Goal: Task Accomplishment & Management: Manage account settings

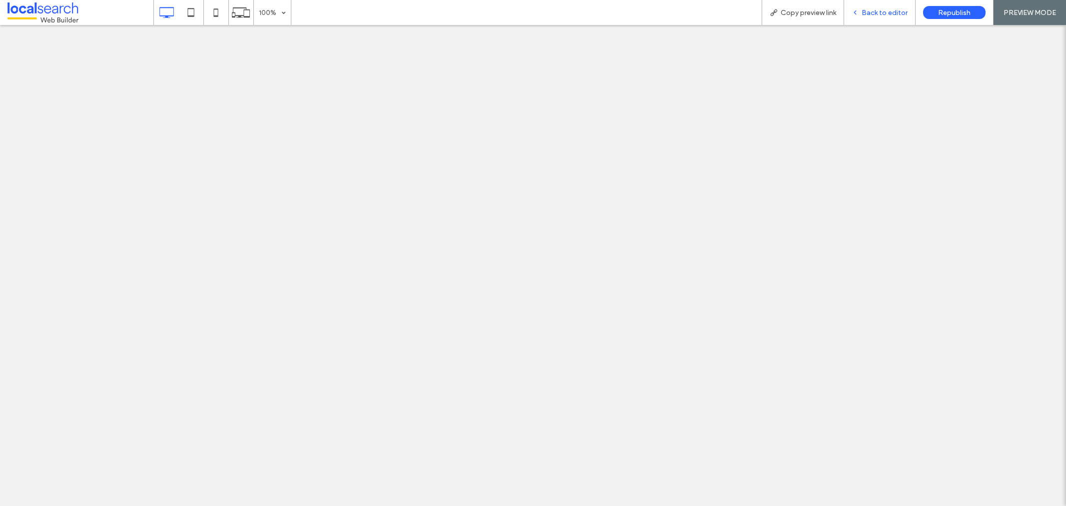
click at [901, 10] on span "Back to editor" at bounding box center [884, 12] width 46 height 8
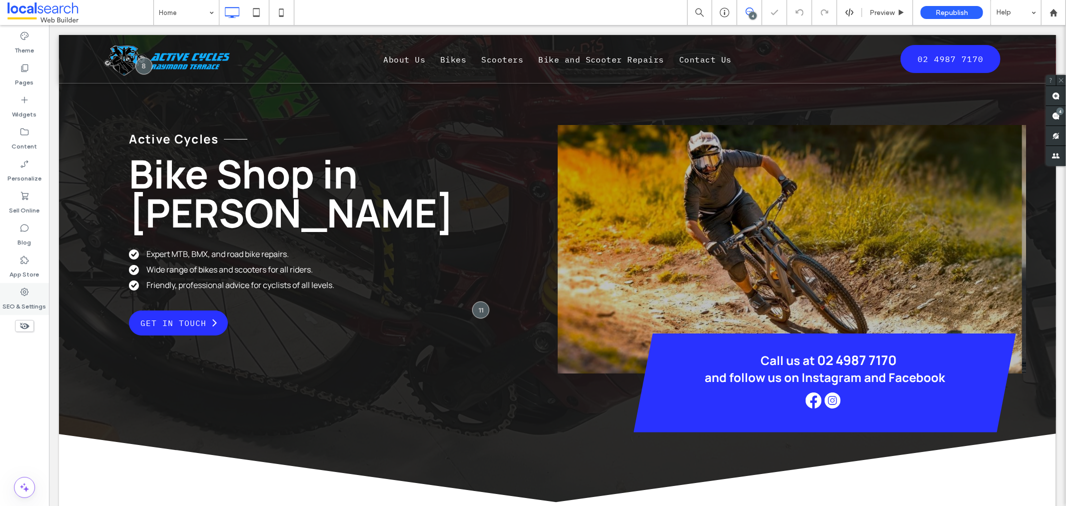
click at [30, 287] on div "SEO & Settings" at bounding box center [24, 299] width 49 height 32
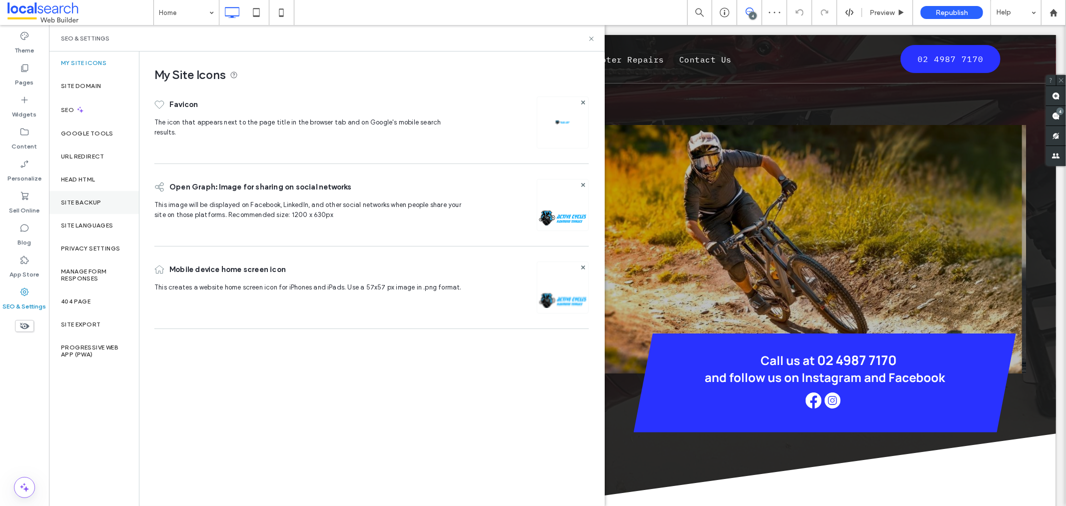
click at [120, 205] on div "Site Backup" at bounding box center [94, 202] width 90 height 23
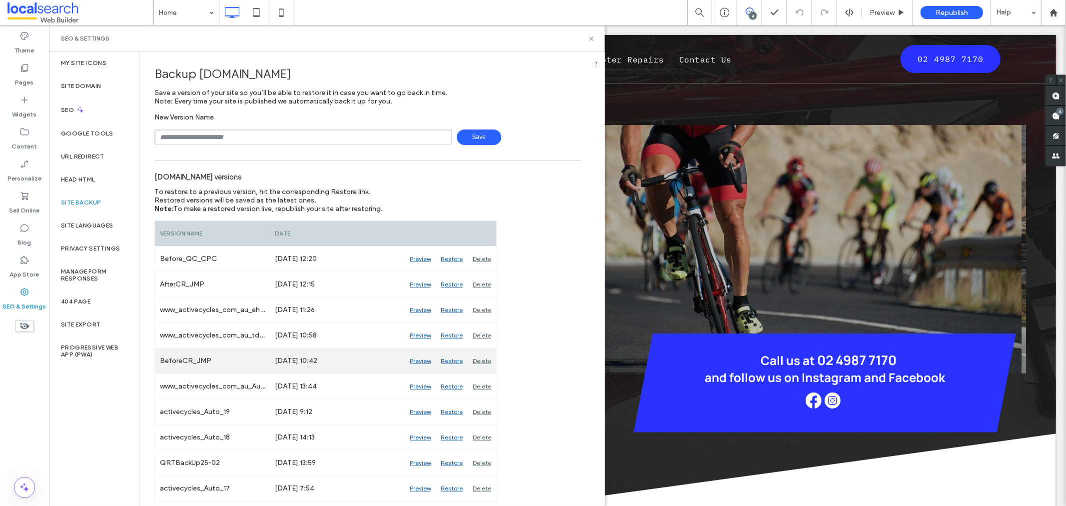
click at [422, 360] on div "Preview" at bounding box center [420, 360] width 31 height 25
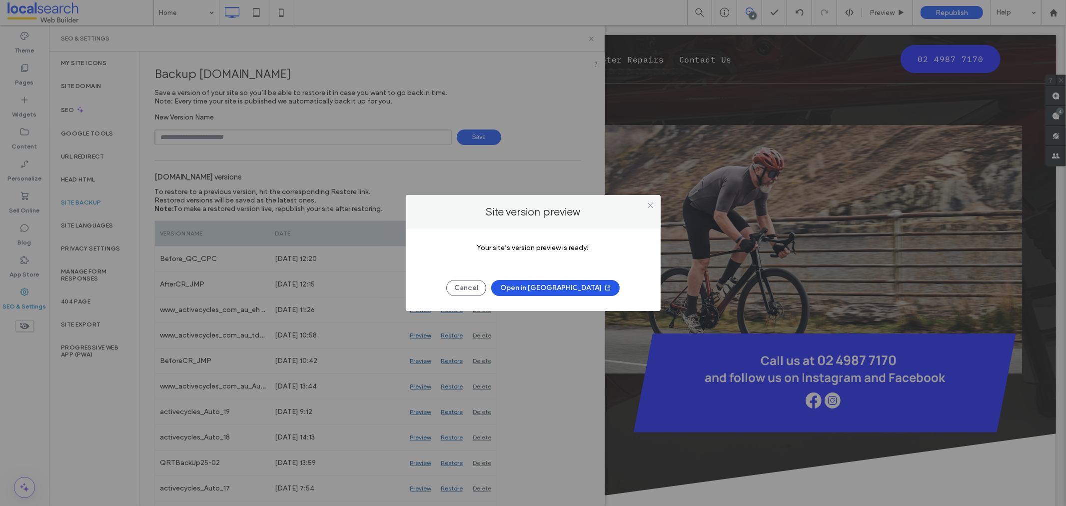
click at [548, 286] on button "Open in New Tab" at bounding box center [555, 288] width 128 height 16
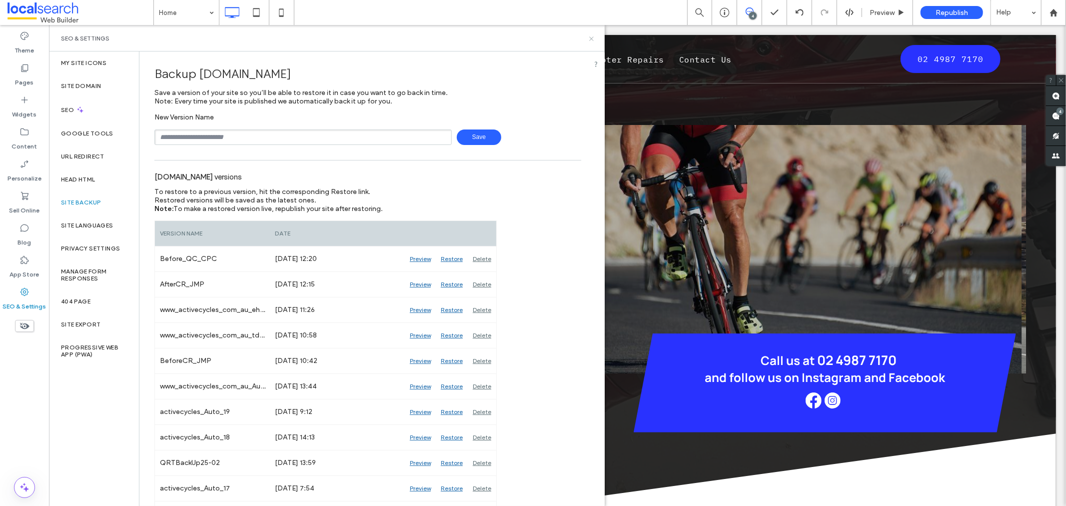
click at [589, 38] on icon at bounding box center [591, 38] width 7 height 7
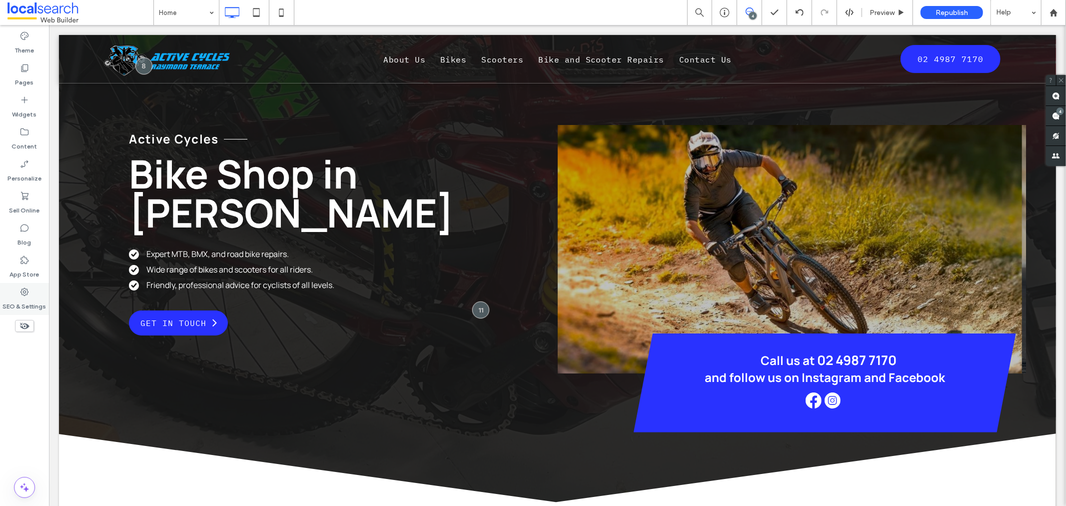
click at [37, 293] on div "SEO & Settings" at bounding box center [24, 299] width 49 height 32
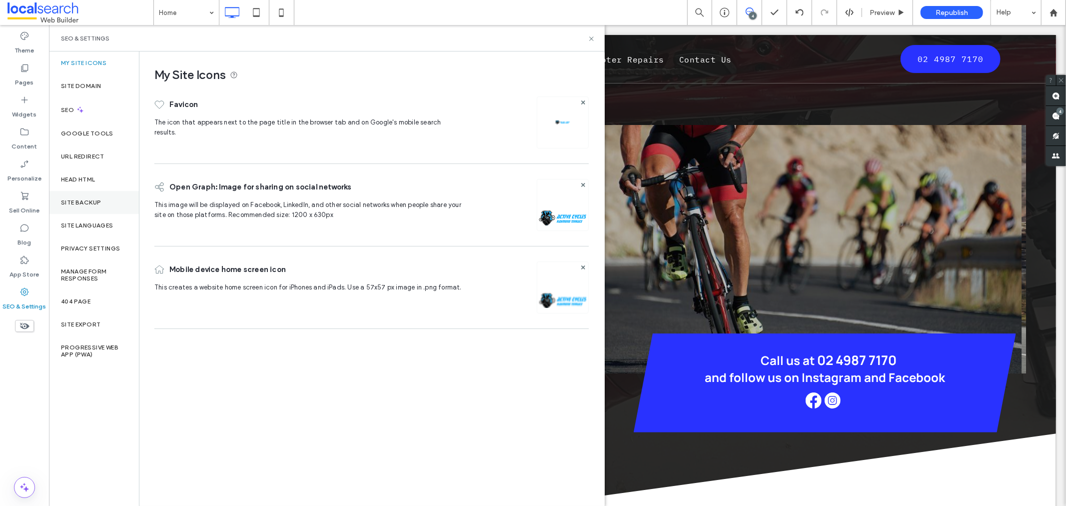
click at [75, 201] on label "Site Backup" at bounding box center [81, 202] width 40 height 7
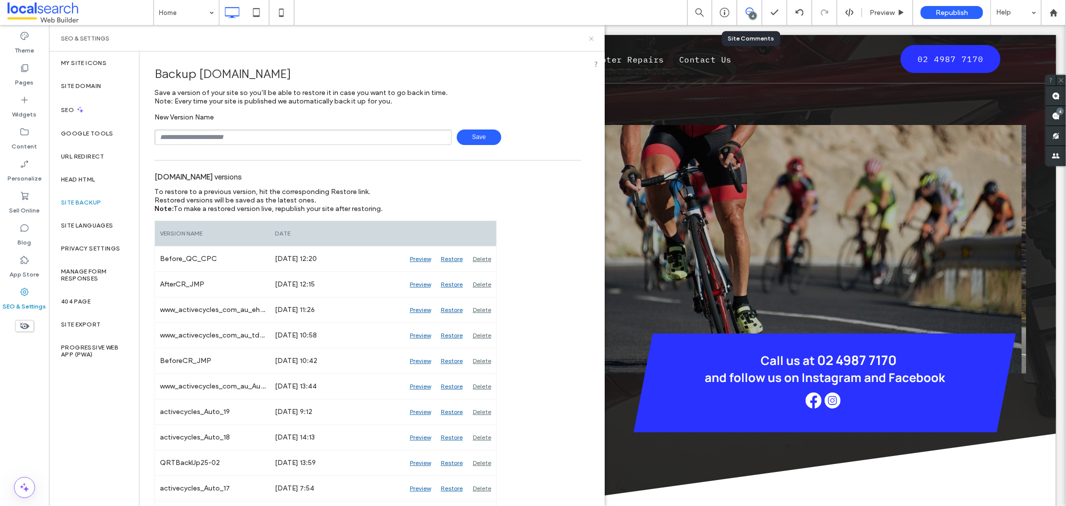
click at [591, 40] on icon at bounding box center [591, 38] width 7 height 7
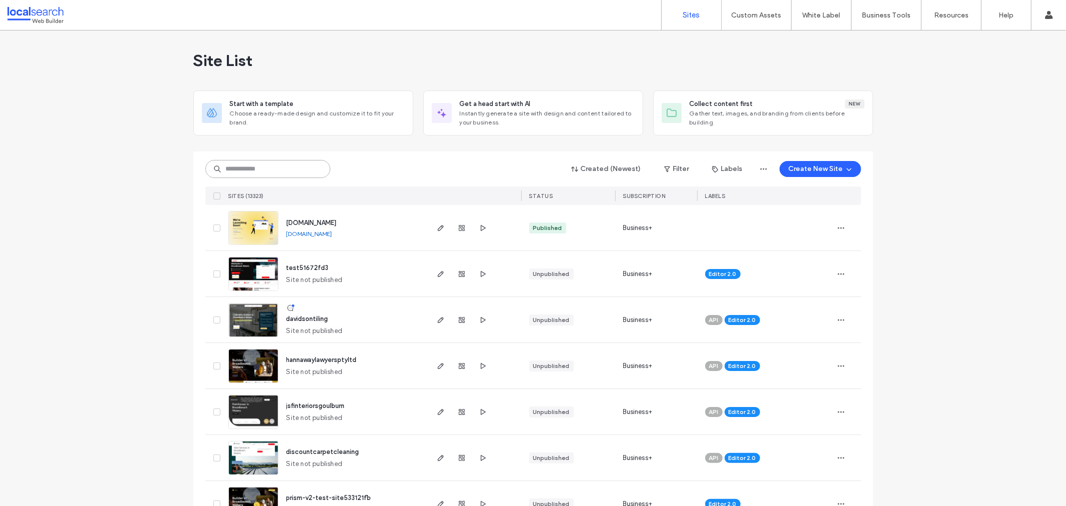
click at [284, 160] on input at bounding box center [267, 169] width 125 height 18
paste input "********"
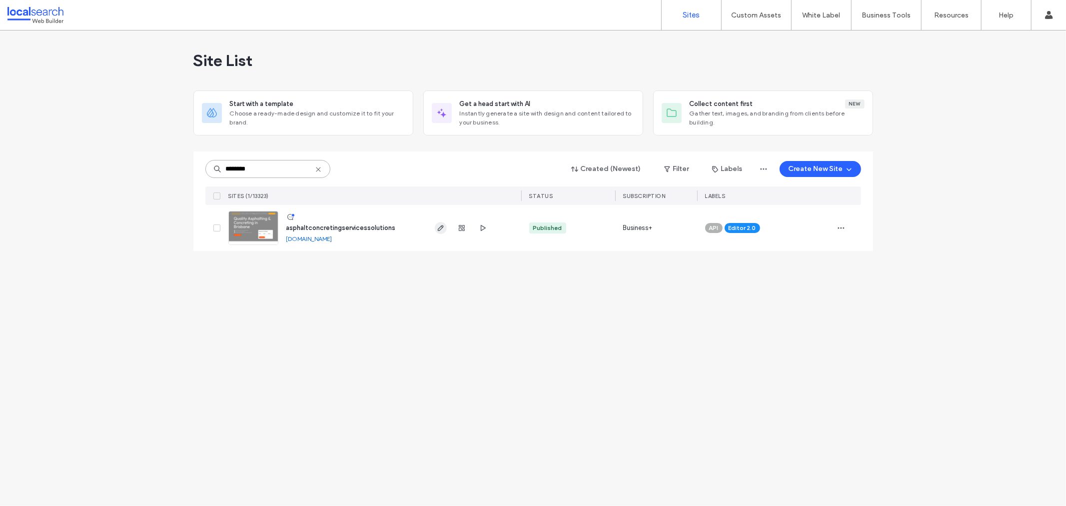
type input "********"
click at [441, 229] on use "button" at bounding box center [440, 228] width 6 height 6
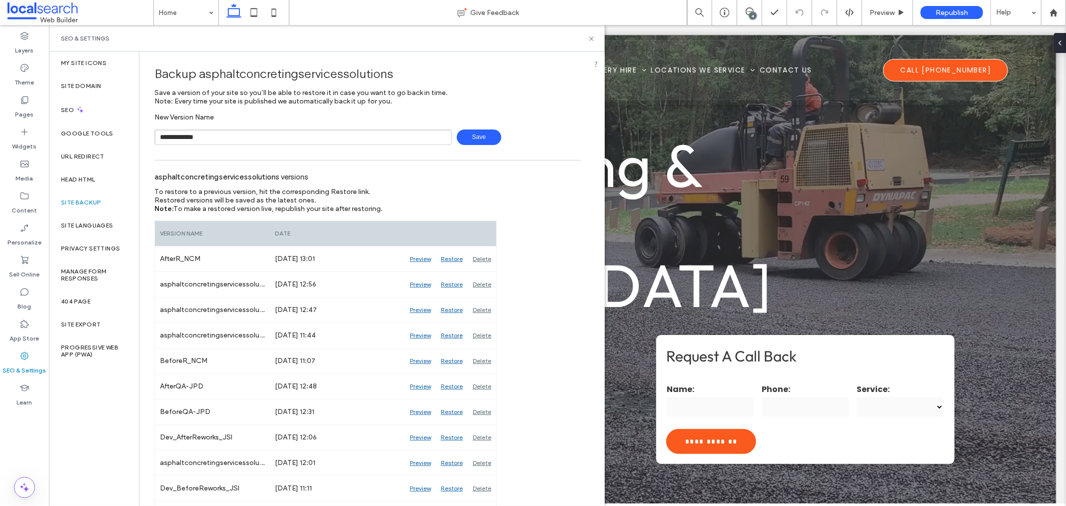
type input "**********"
click at [481, 141] on span "Save" at bounding box center [479, 136] width 44 height 15
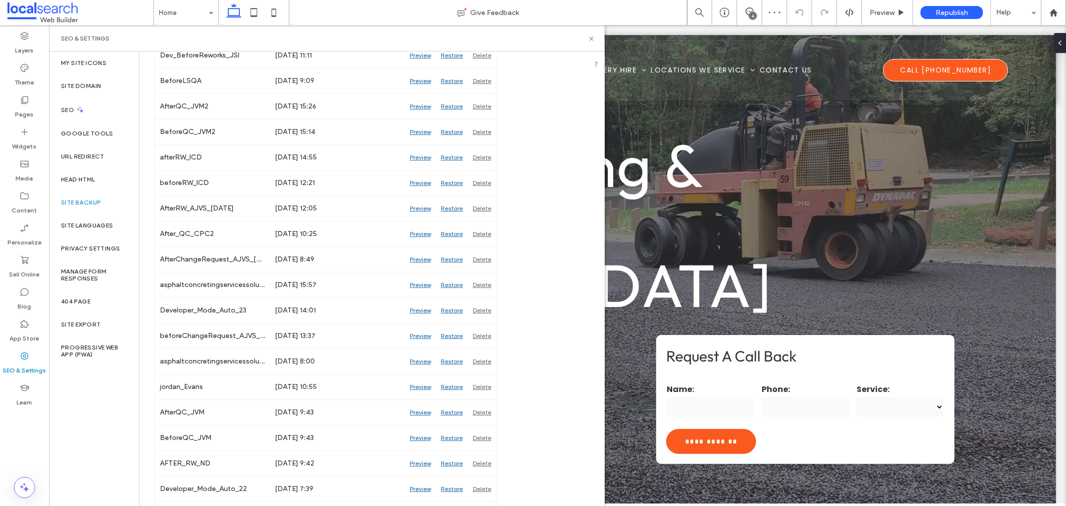
scroll to position [500, 0]
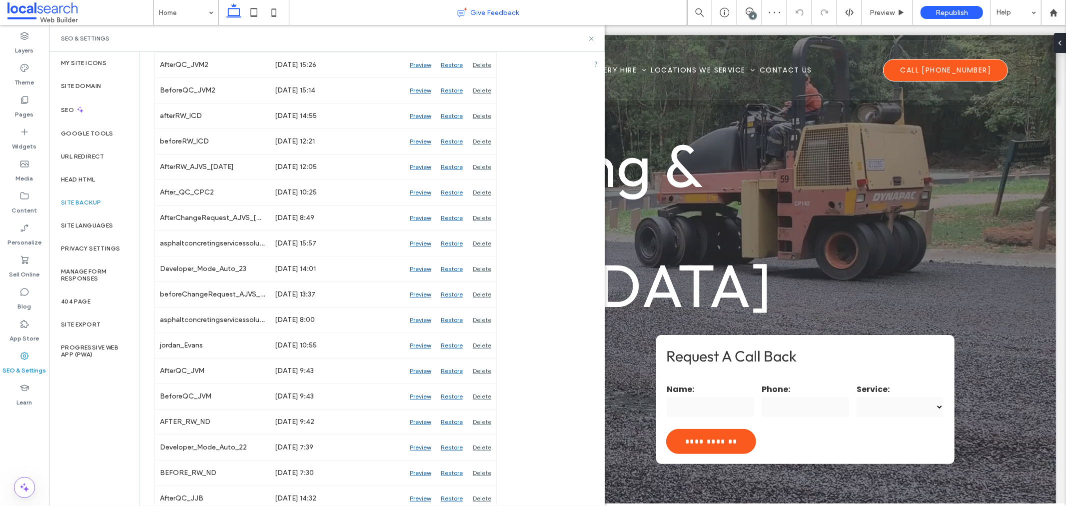
click at [596, 18] on div "Give Feedback" at bounding box center [488, 12] width 398 height 25
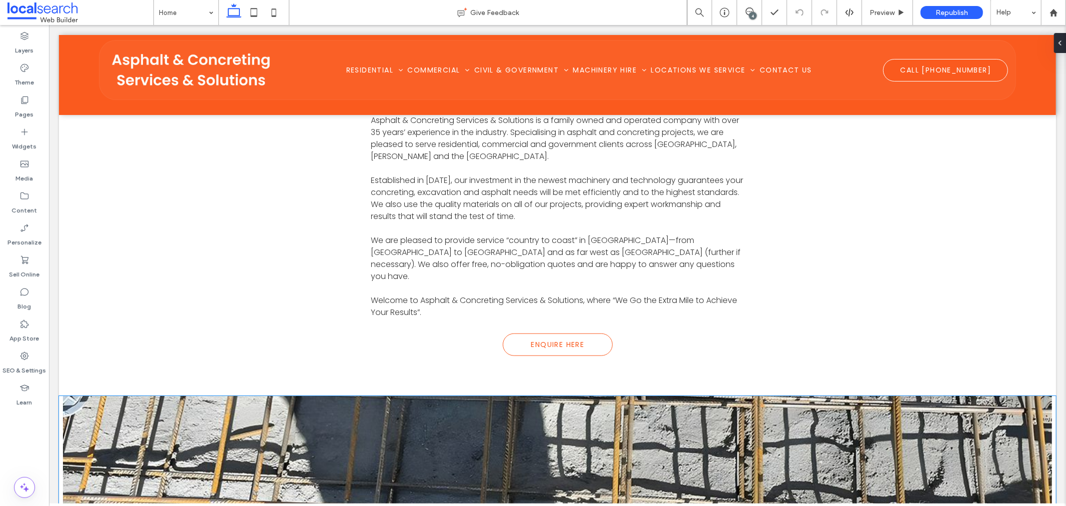
scroll to position [611, 0]
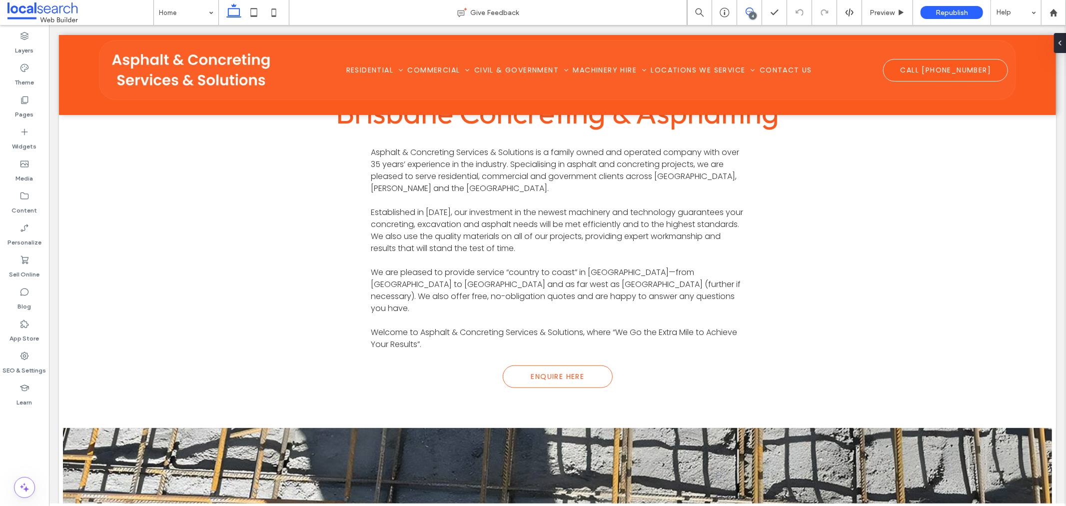
click at [747, 10] on icon at bounding box center [749, 11] width 8 height 8
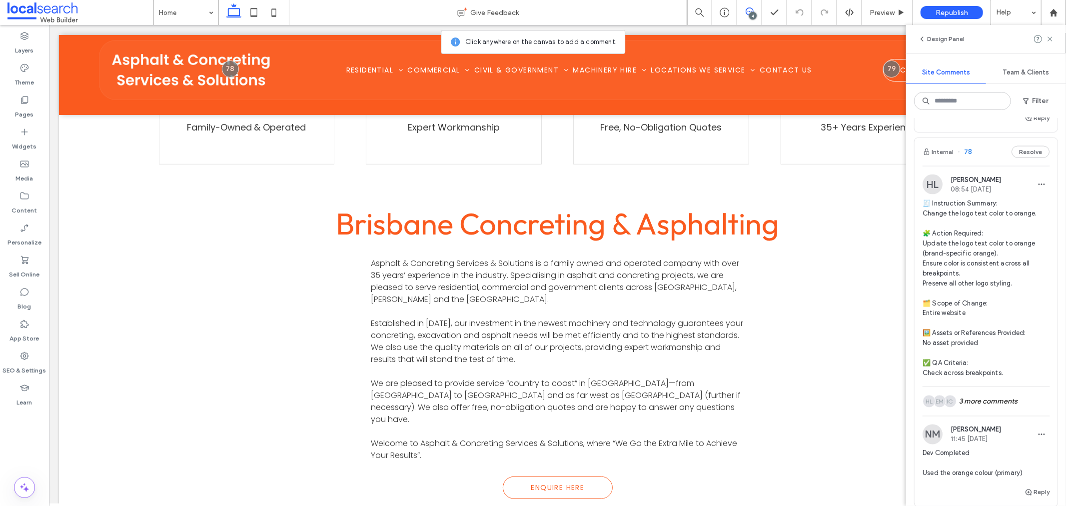
scroll to position [1379, 0]
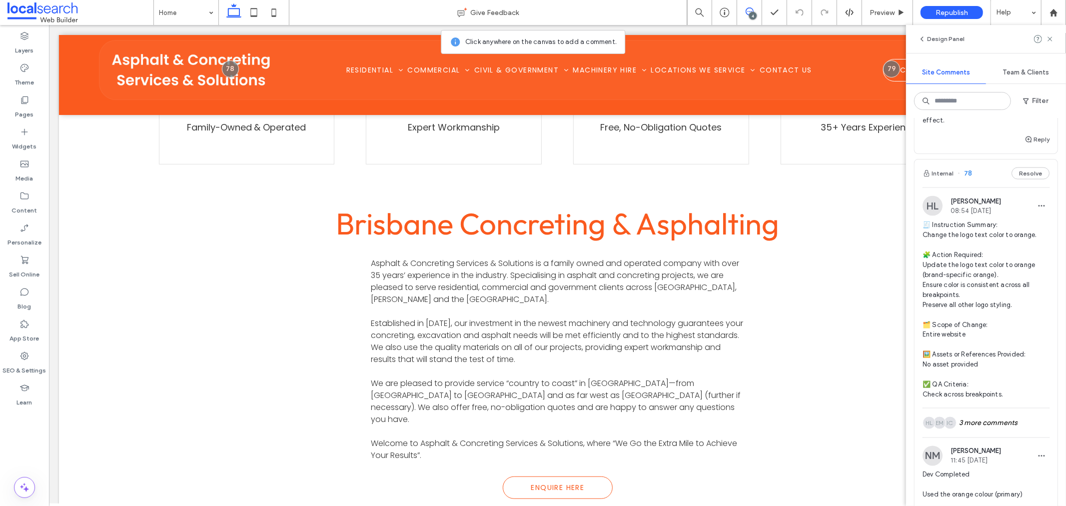
click at [937, 216] on img at bounding box center [932, 206] width 20 height 20
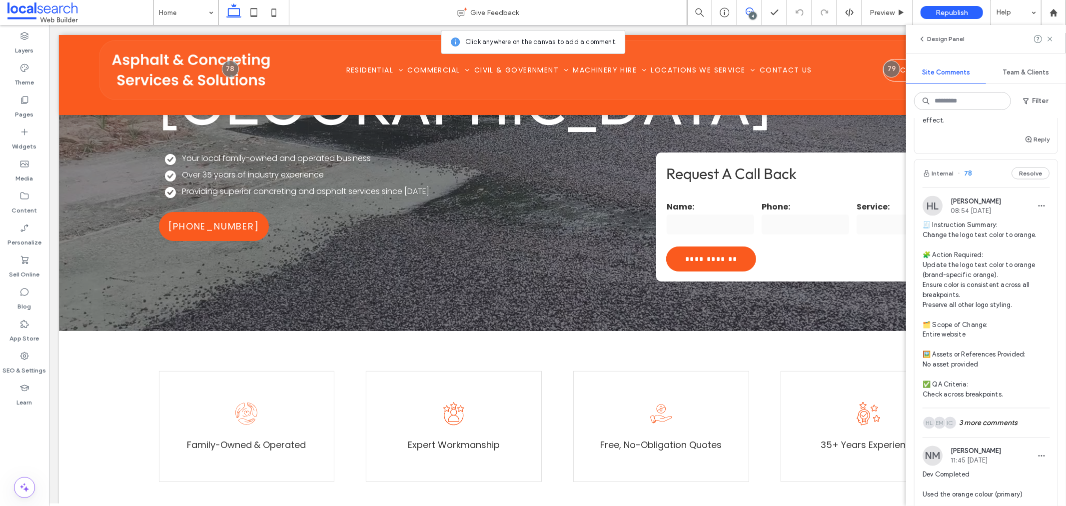
scroll to position [0, 0]
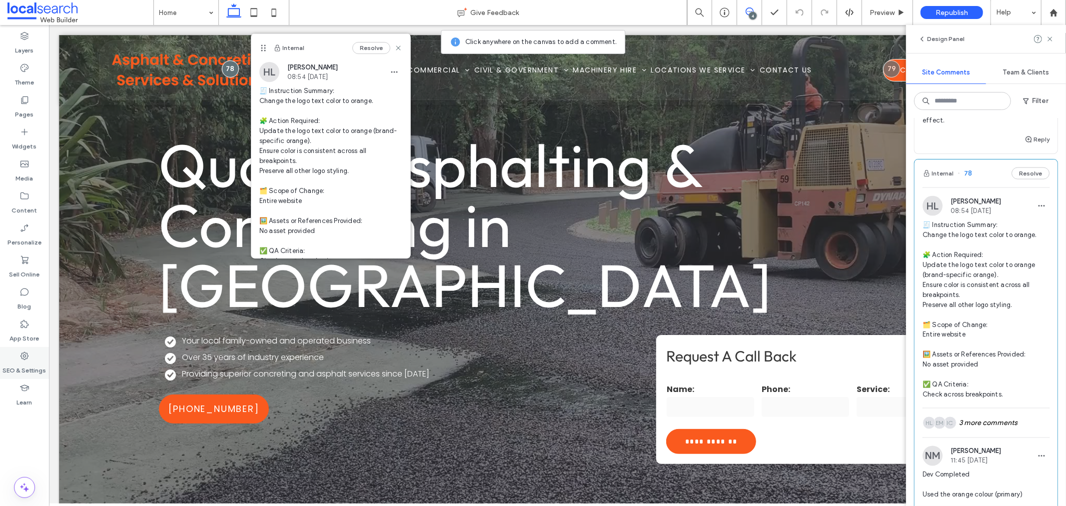
click at [13, 356] on div "SEO & Settings" at bounding box center [24, 363] width 49 height 32
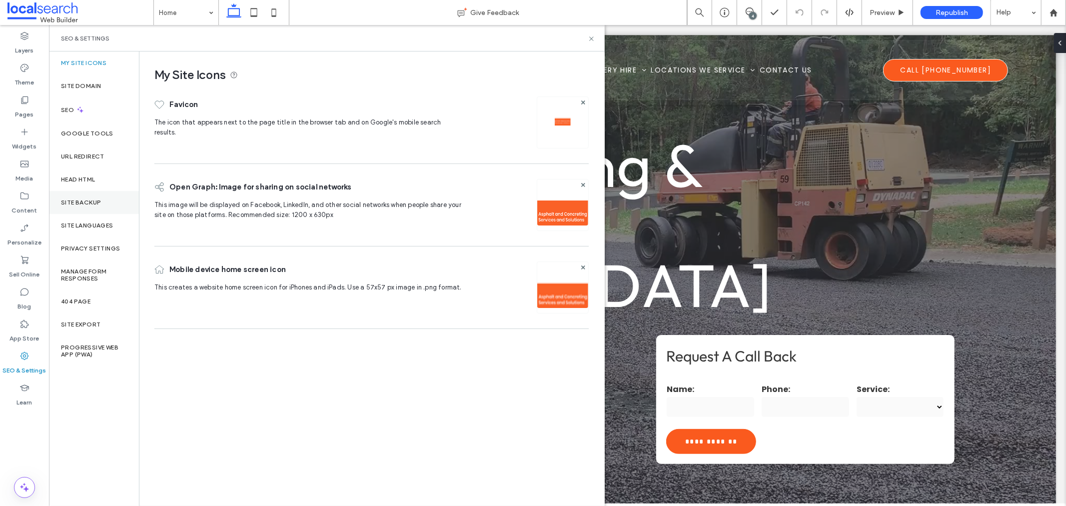
click at [92, 208] on div "Site Backup" at bounding box center [94, 202] width 90 height 23
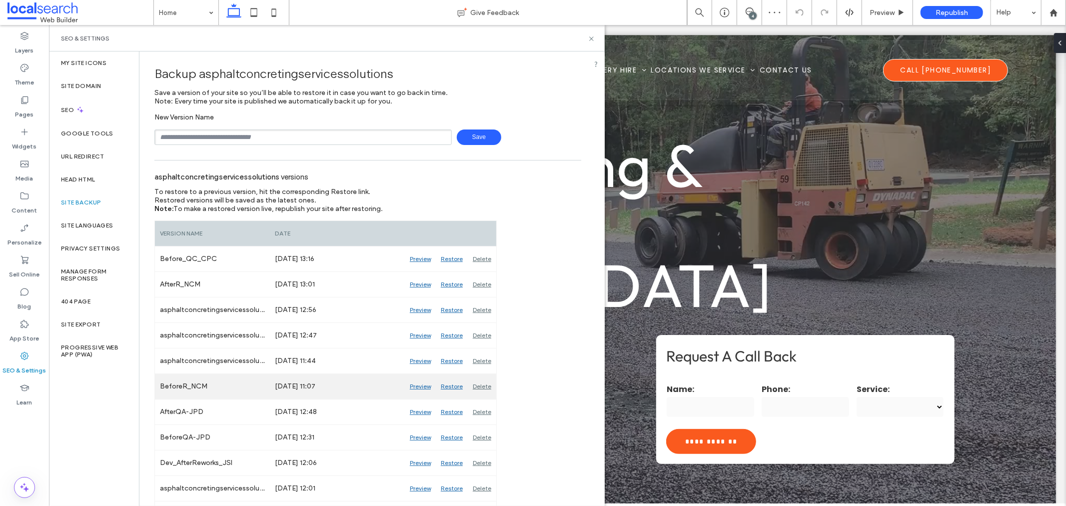
click at [418, 385] on div "Preview" at bounding box center [420, 386] width 31 height 25
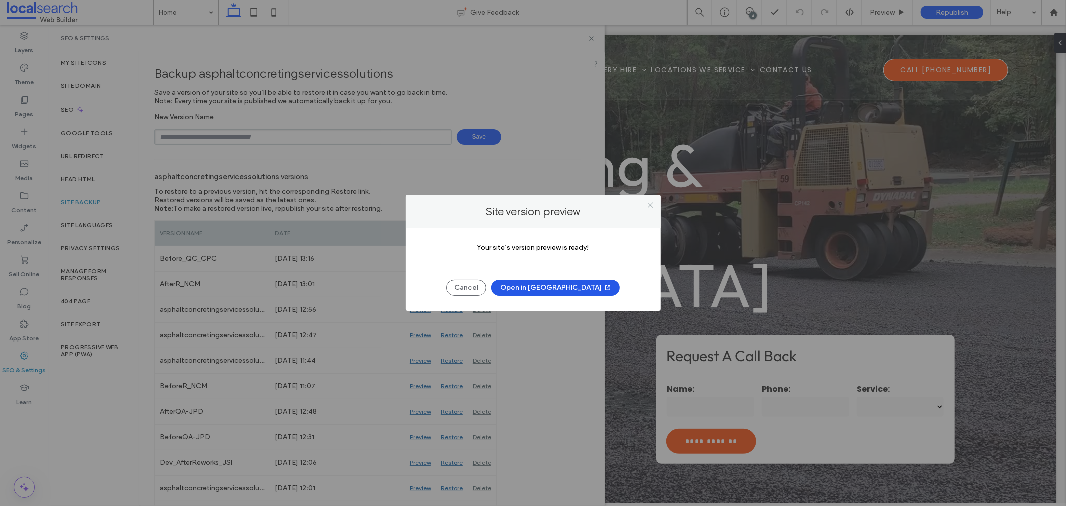
click at [545, 287] on button "Open in New Tab" at bounding box center [555, 288] width 128 height 16
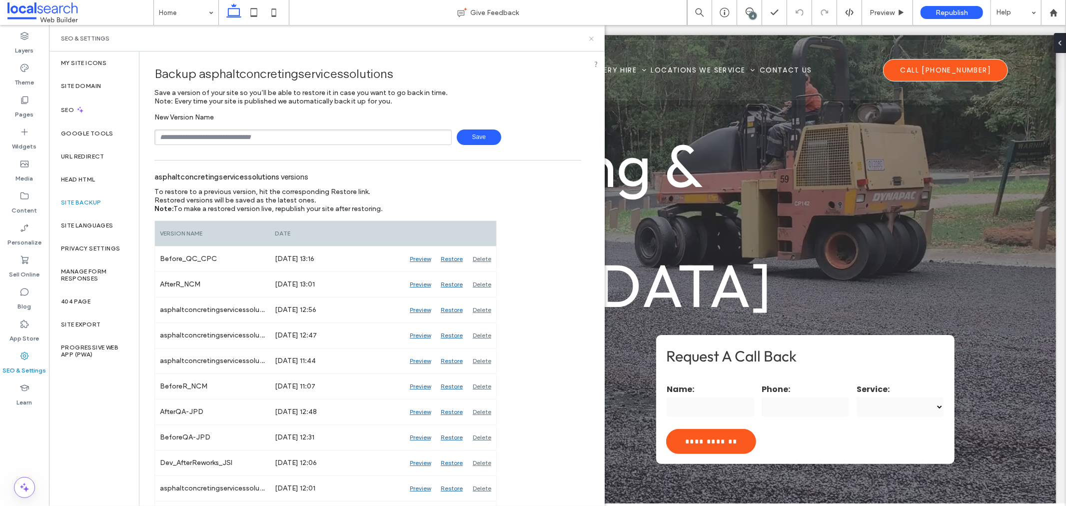
click at [592, 42] on icon at bounding box center [591, 38] width 7 height 7
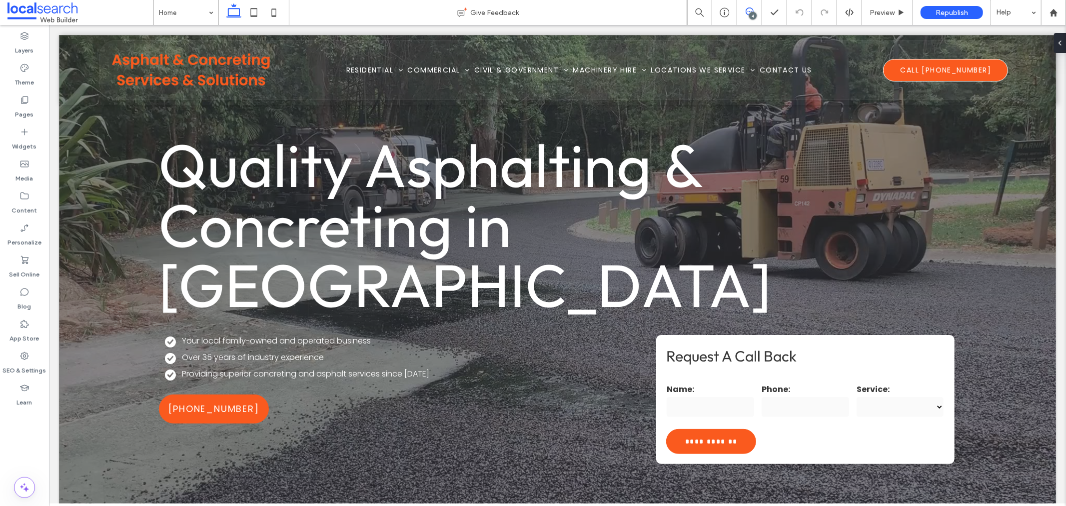
click at [745, 12] on use at bounding box center [749, 11] width 8 height 8
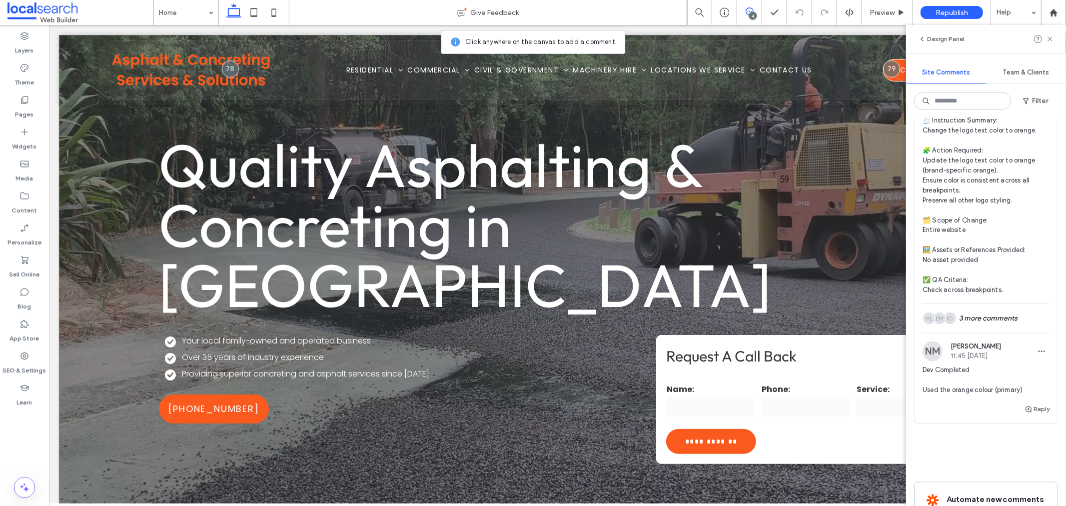
scroll to position [1435, 0]
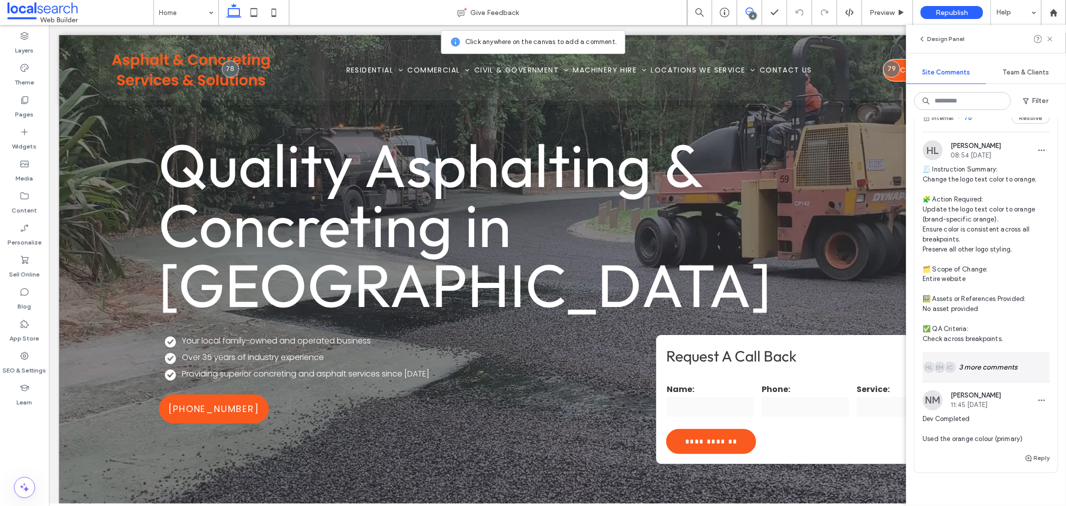
click at [989, 382] on div "IC EM HL 3 more comments" at bounding box center [985, 367] width 127 height 29
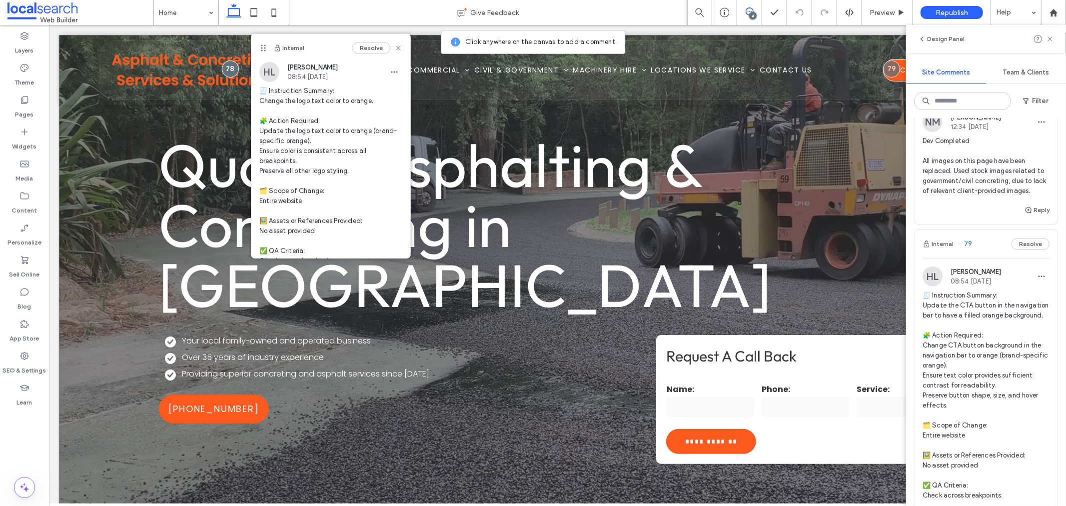
scroll to position [824, 0]
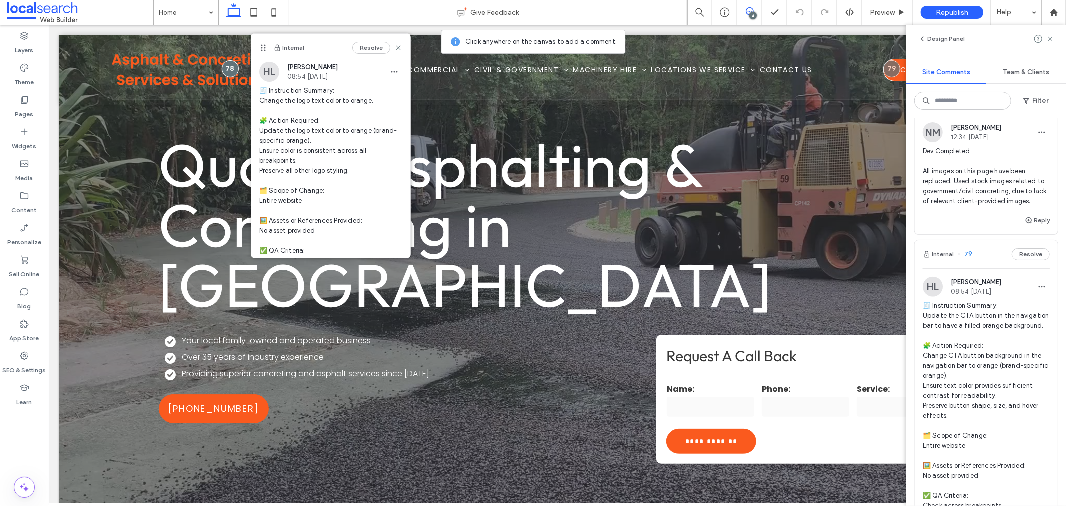
click at [932, 297] on img at bounding box center [932, 287] width 20 height 20
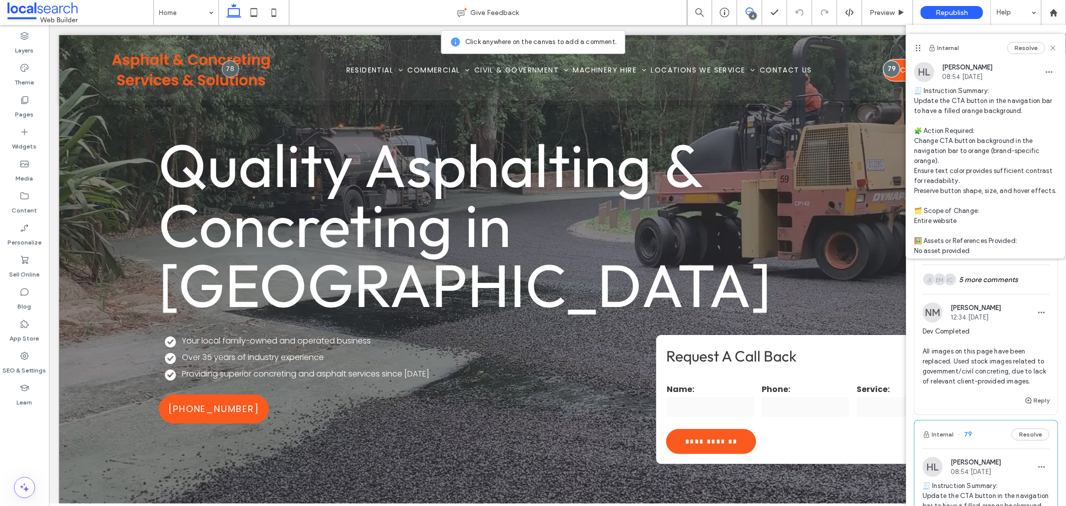
scroll to position [658, 0]
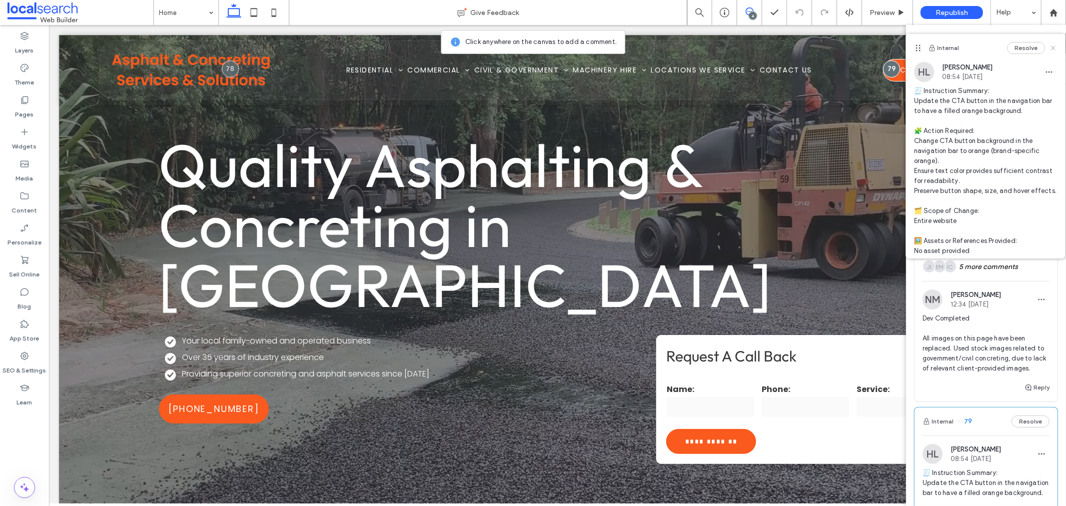
click at [1050, 47] on use at bounding box center [1052, 47] width 4 height 4
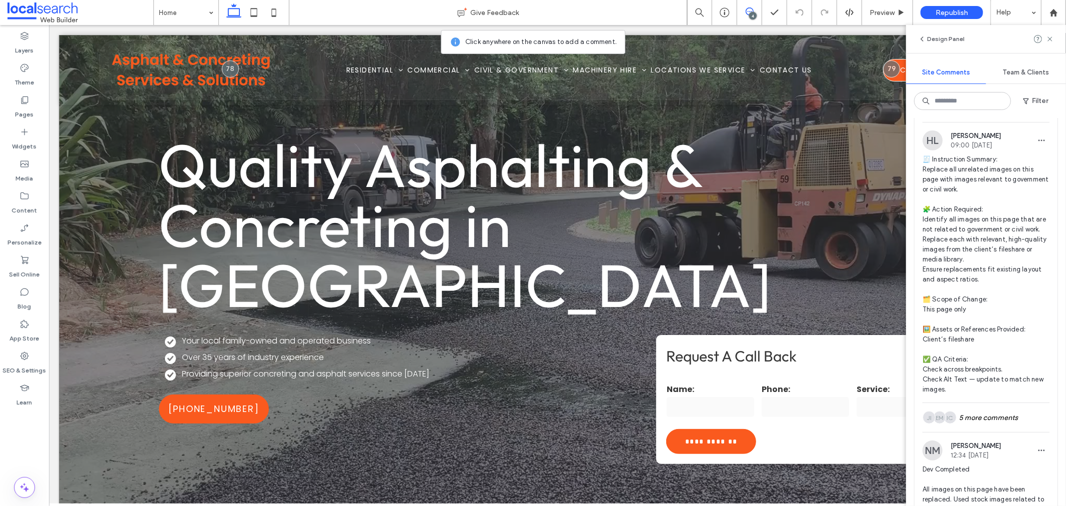
scroll to position [433, 0]
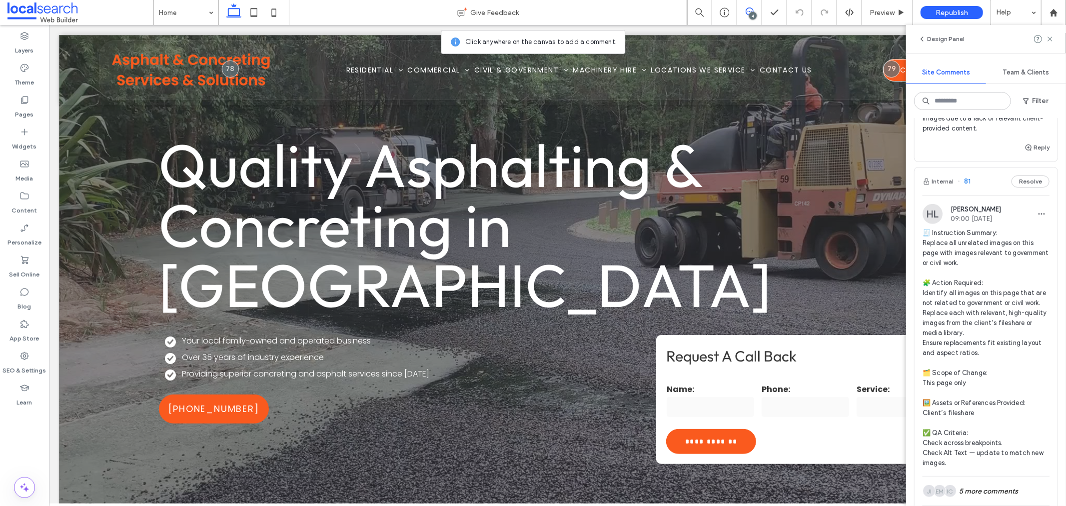
click at [934, 207] on img at bounding box center [932, 214] width 20 height 20
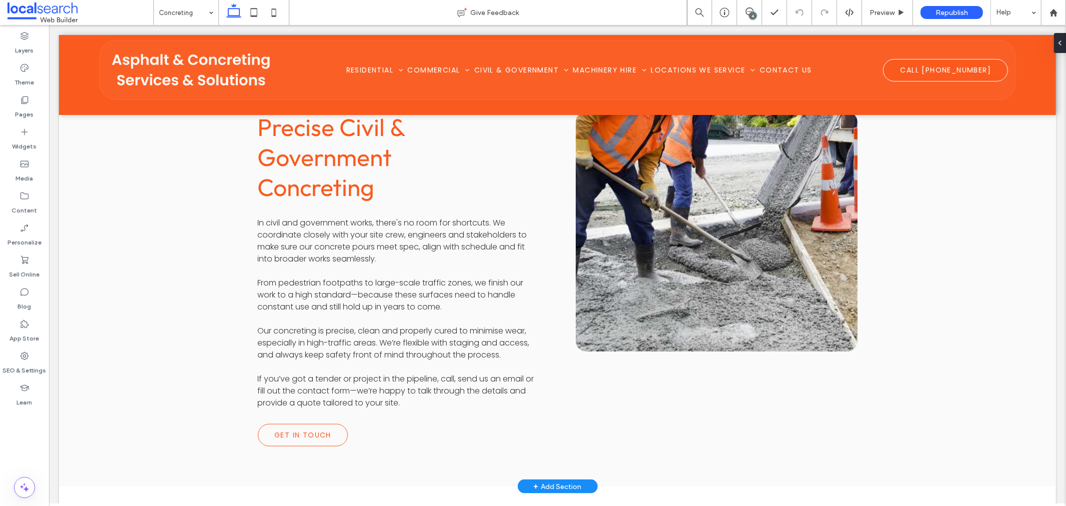
scroll to position [777, 0]
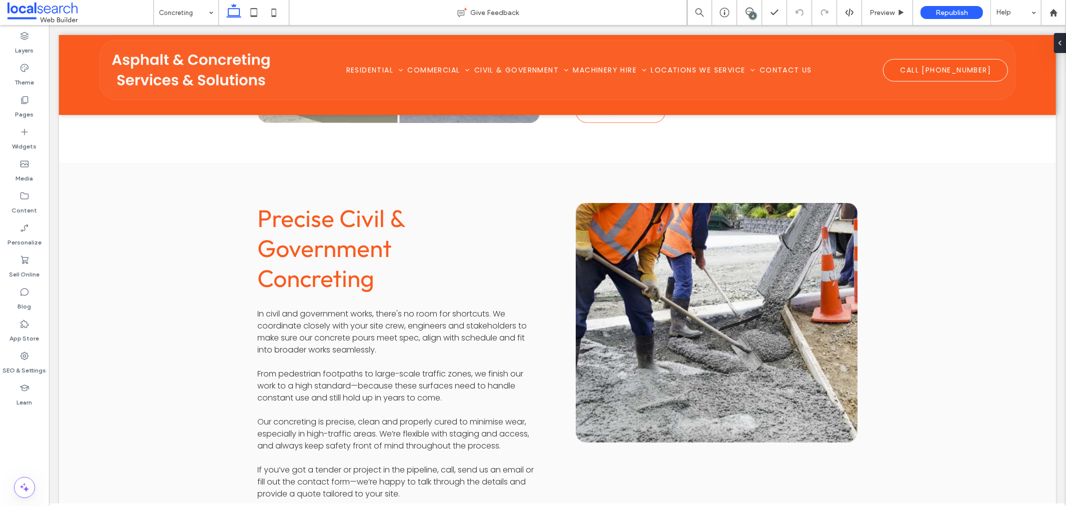
click at [750, 14] on div "4" at bounding box center [752, 15] width 7 height 7
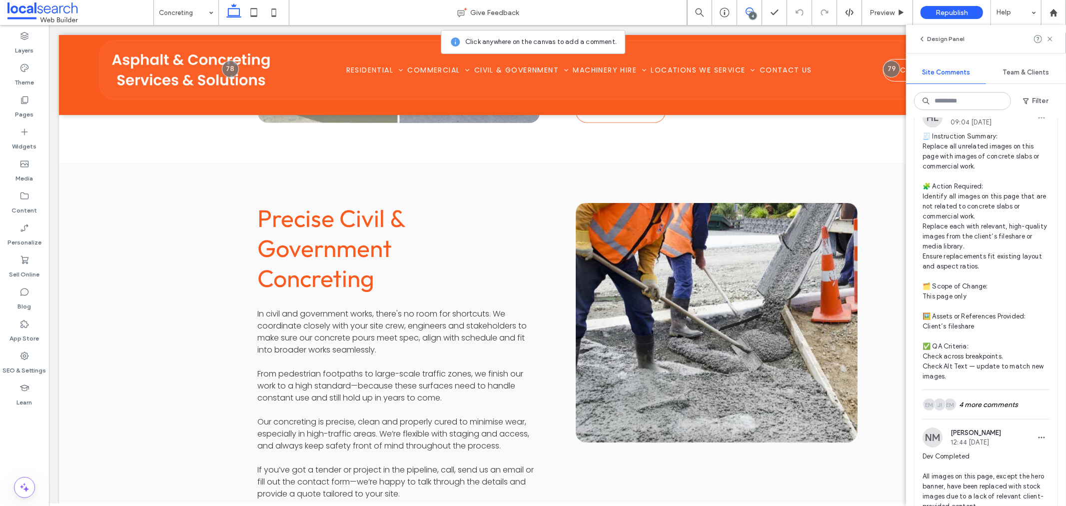
scroll to position [0, 0]
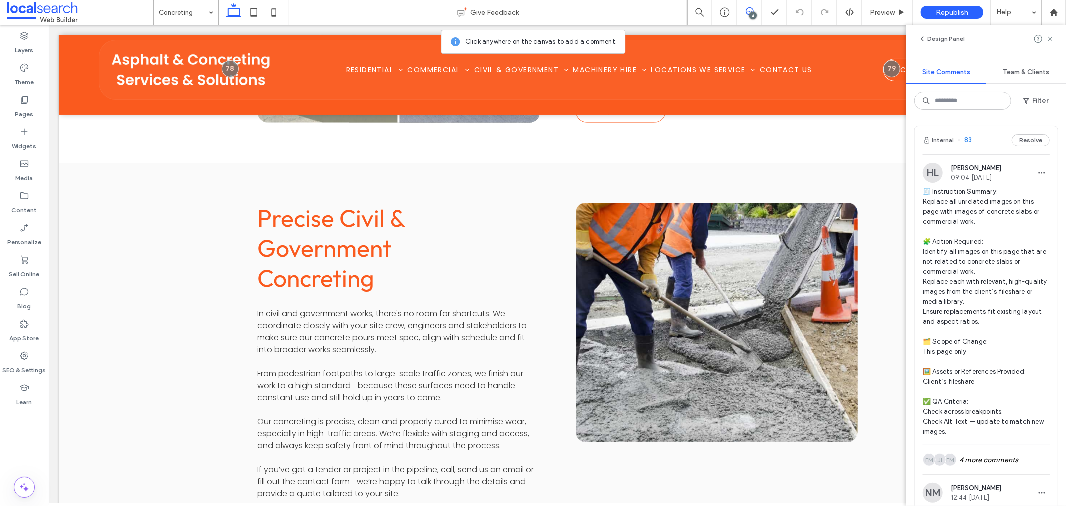
click at [932, 172] on img at bounding box center [932, 173] width 20 height 20
click at [983, 457] on div "EM JI EM 4 more comments" at bounding box center [985, 459] width 127 height 29
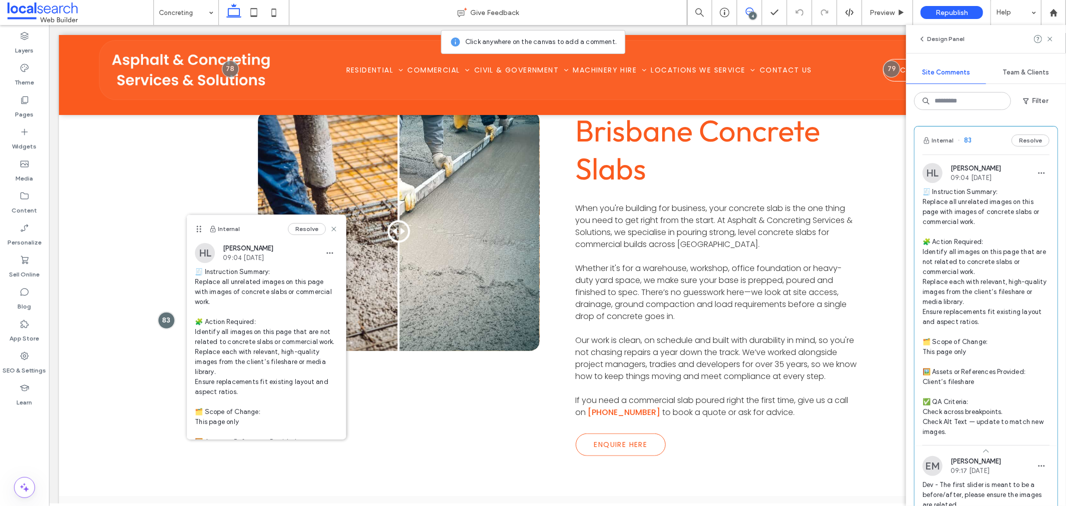
click at [928, 179] on img at bounding box center [932, 173] width 20 height 20
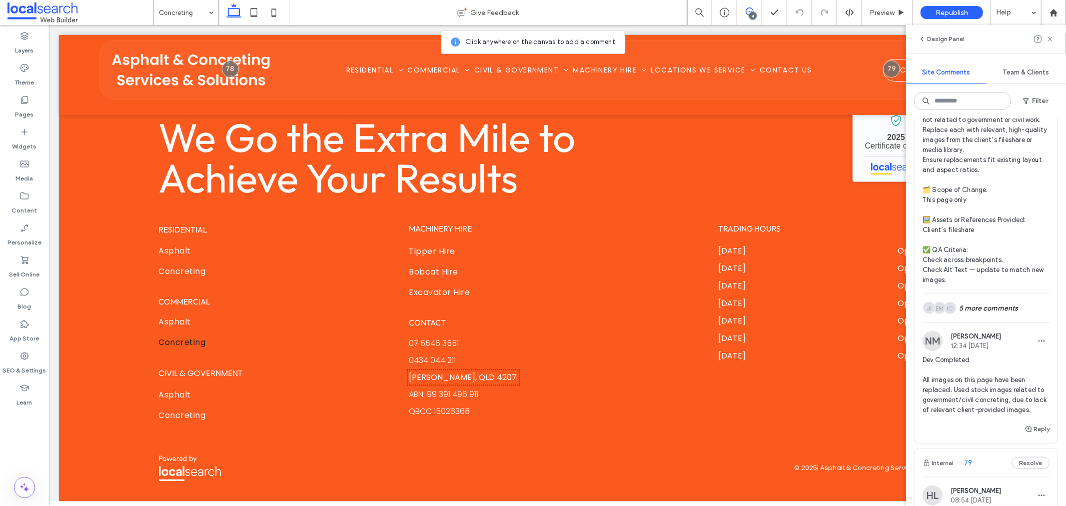
scroll to position [832, 0]
click at [999, 313] on div "IC EM JI 5 more comments" at bounding box center [985, 306] width 127 height 29
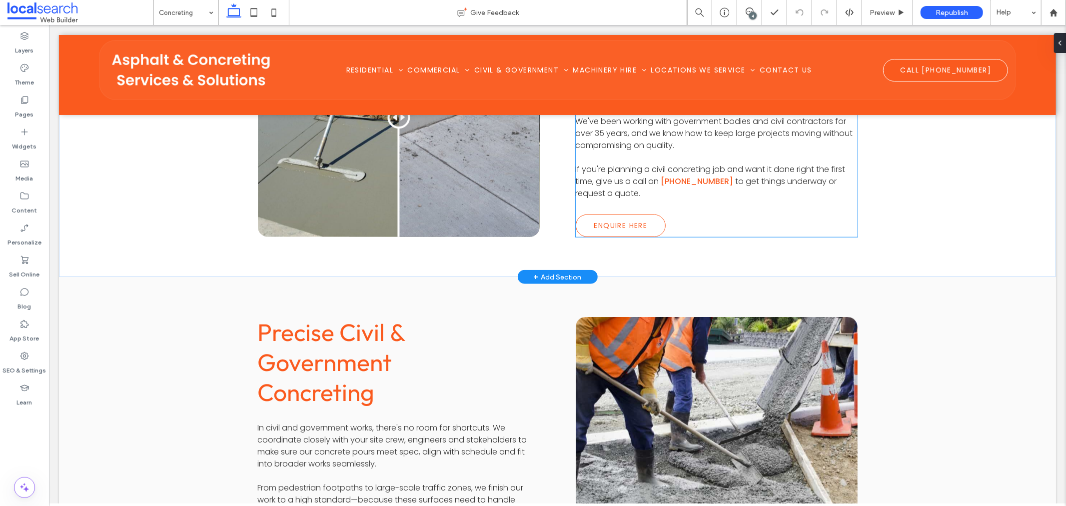
scroll to position [444, 0]
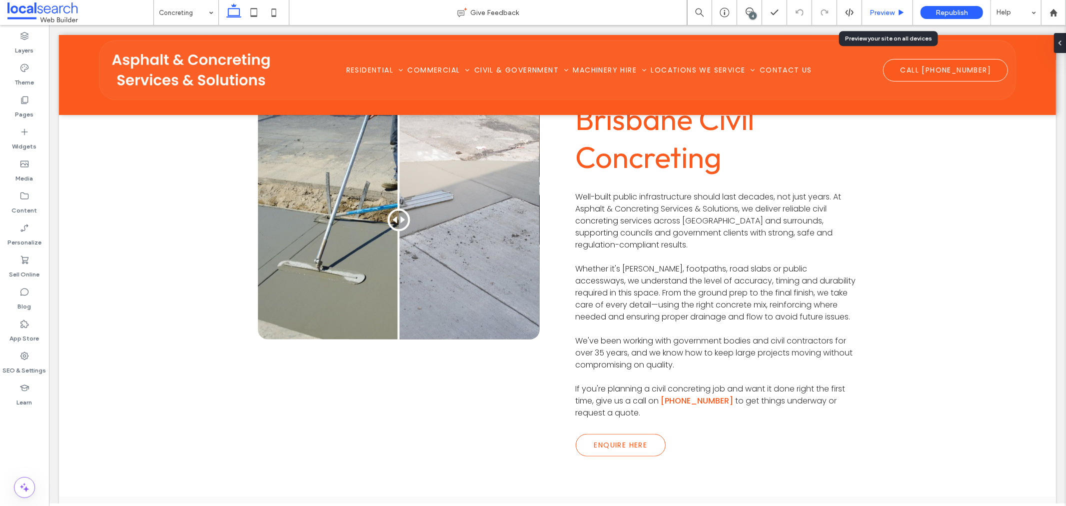
click at [877, 4] on div "Preview" at bounding box center [887, 12] width 51 height 25
click at [877, 16] on div "Preview" at bounding box center [887, 12] width 51 height 25
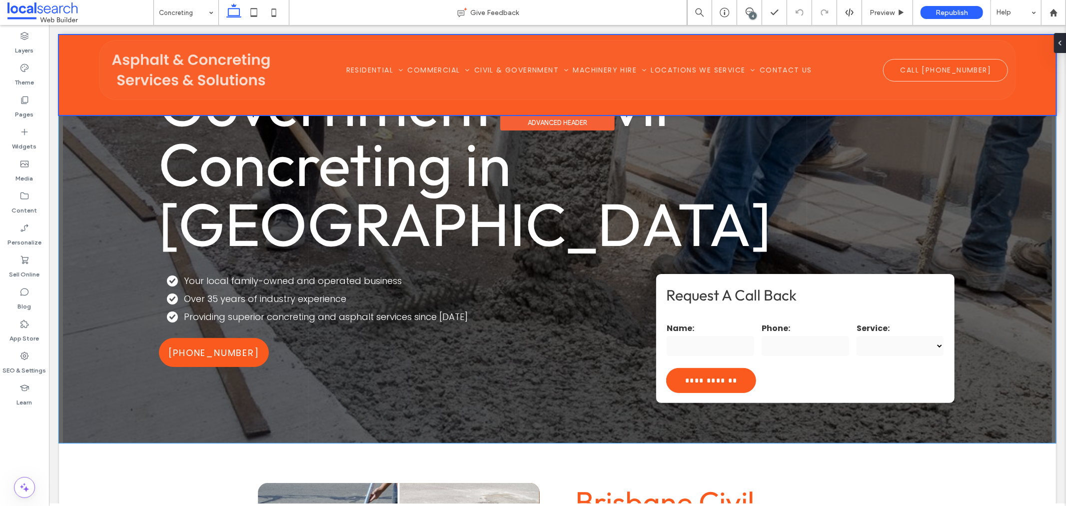
scroll to position [55, 0]
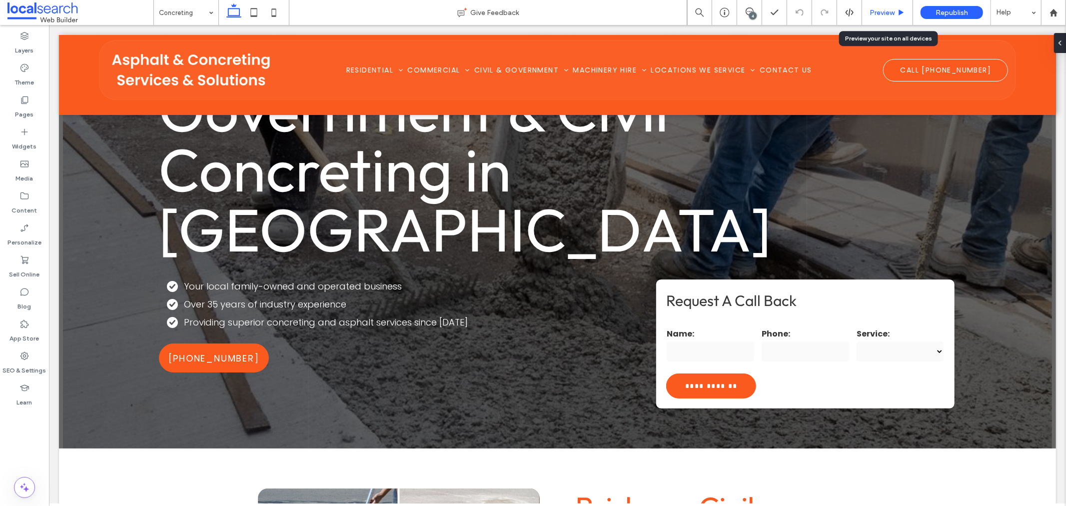
click at [876, 3] on div "Preview" at bounding box center [887, 12] width 51 height 25
click at [881, 12] on span "Preview" at bounding box center [881, 12] width 25 height 8
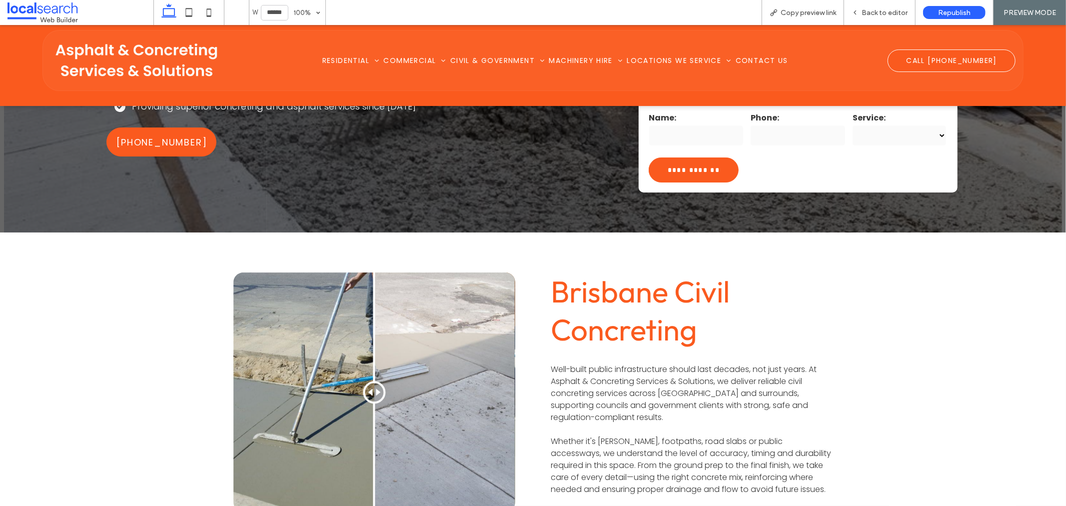
scroll to position [277, 0]
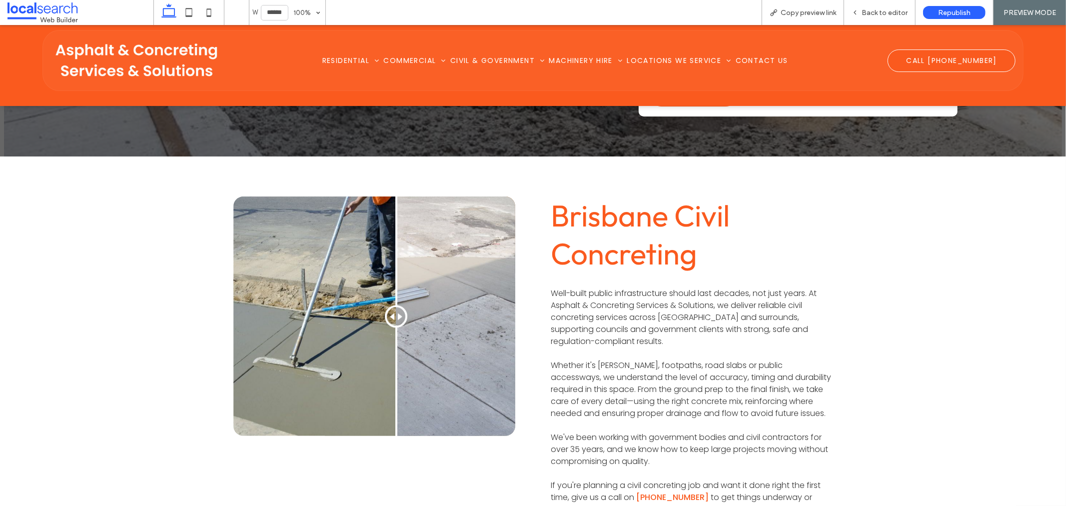
drag, startPoint x: 377, startPoint y: 315, endPoint x: 436, endPoint y: 322, distance: 58.9
click at [407, 322] on div at bounding box center [396, 315] width 22 height 22
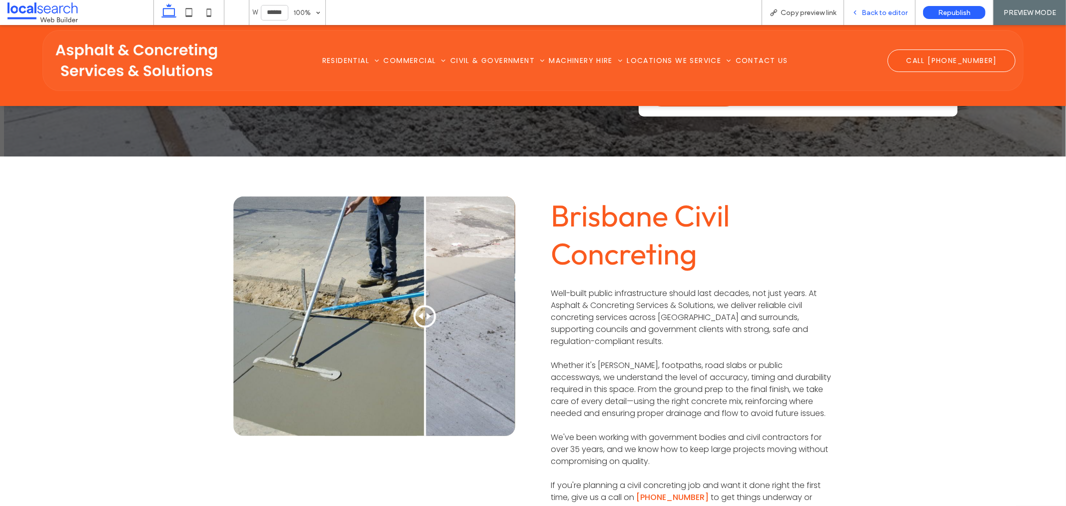
click at [872, 10] on span "Back to editor" at bounding box center [884, 12] width 46 height 8
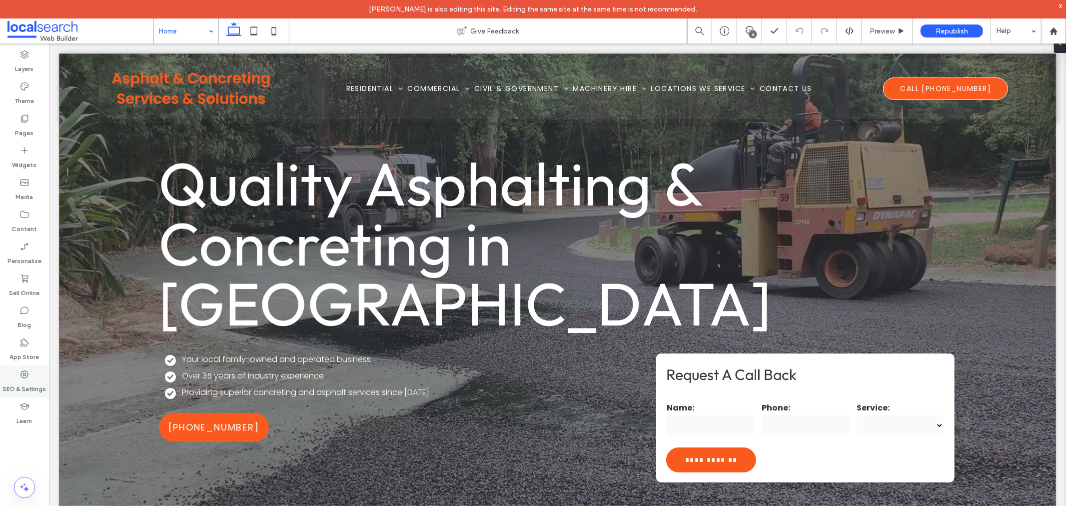
click at [23, 375] on icon at bounding box center [24, 374] width 10 height 10
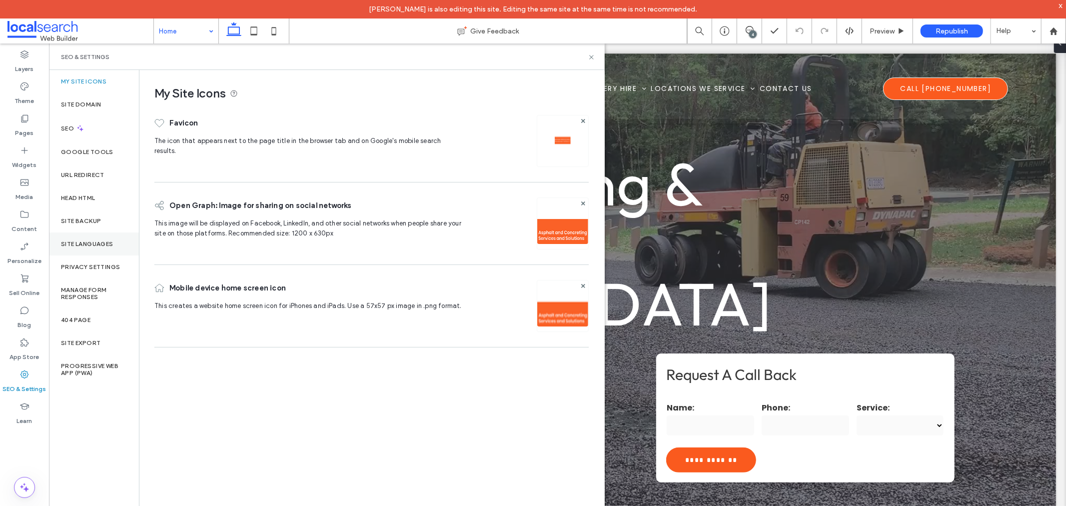
click at [90, 245] on label "Site Languages" at bounding box center [87, 243] width 52 height 7
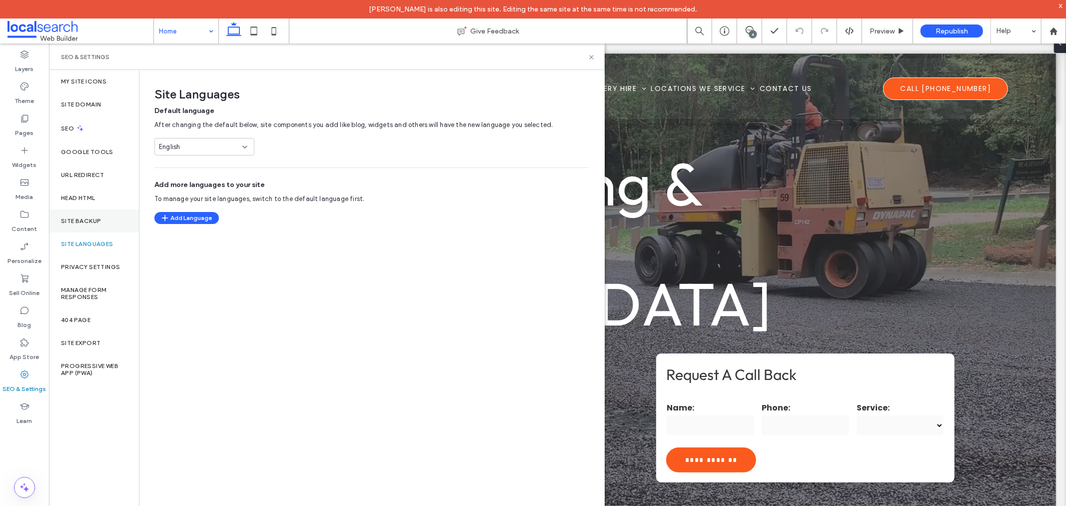
click at [92, 220] on label "Site Backup" at bounding box center [81, 220] width 40 height 7
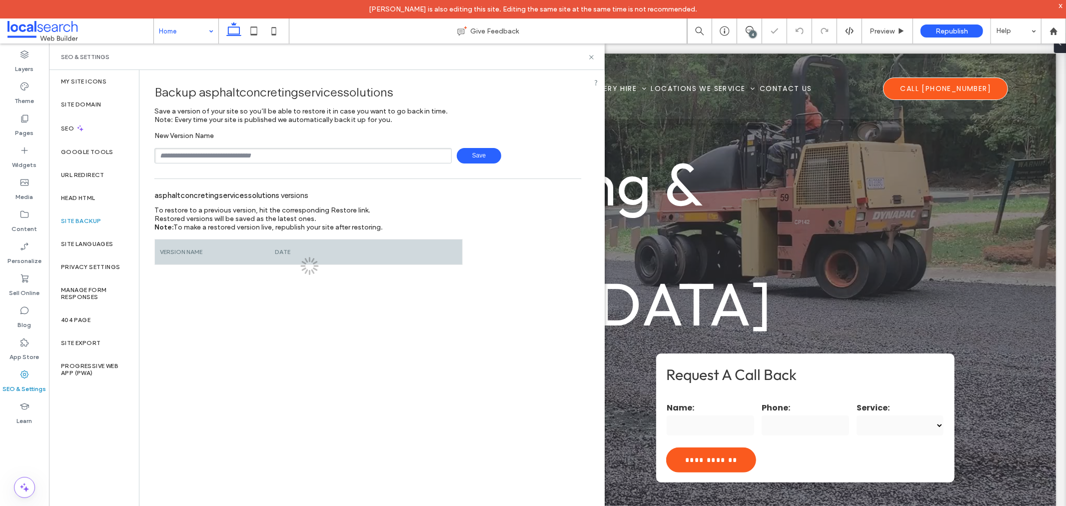
click at [216, 159] on input "text" at bounding box center [302, 155] width 297 height 15
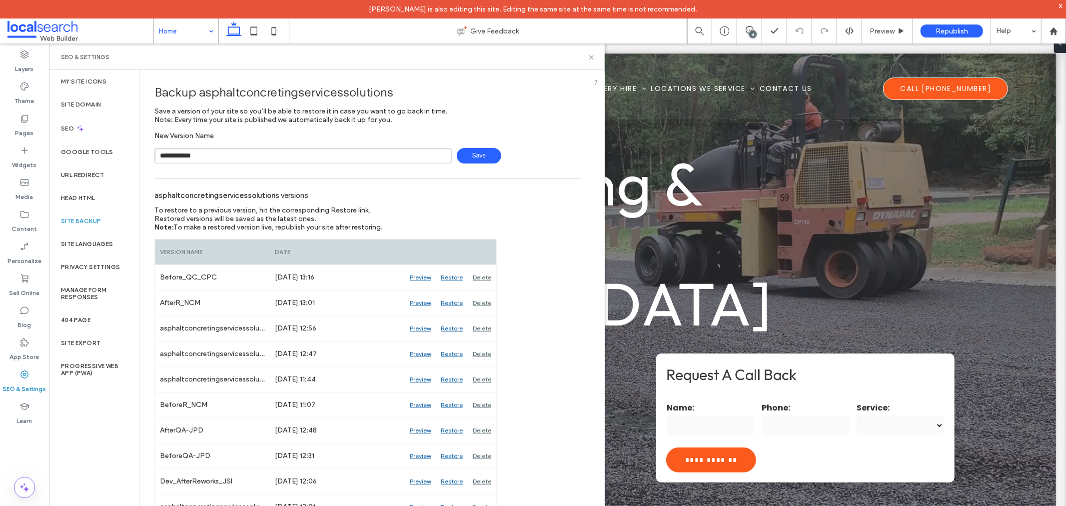
type input "**********"
click at [480, 161] on span "Save" at bounding box center [479, 155] width 44 height 15
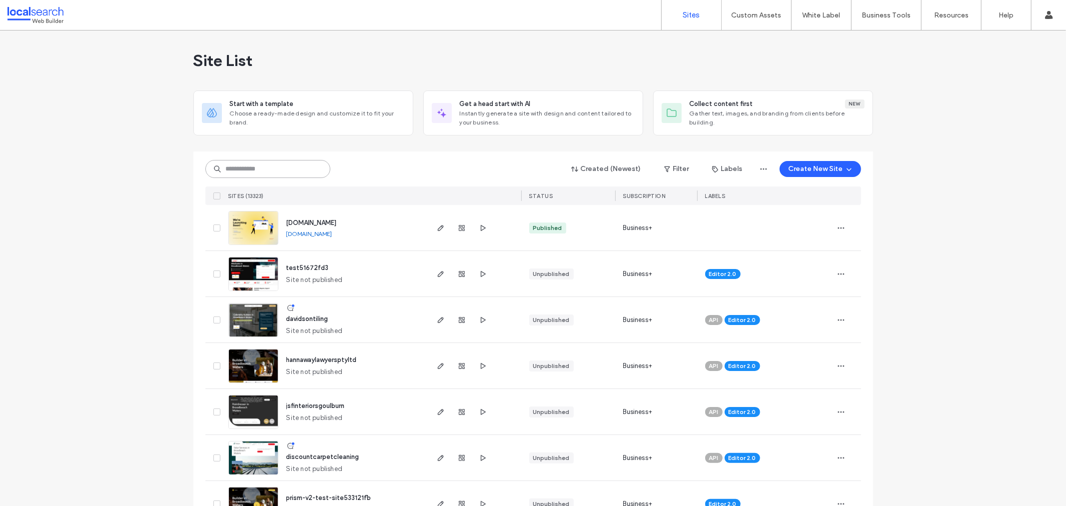
click at [249, 161] on input at bounding box center [267, 169] width 125 height 18
paste input "********"
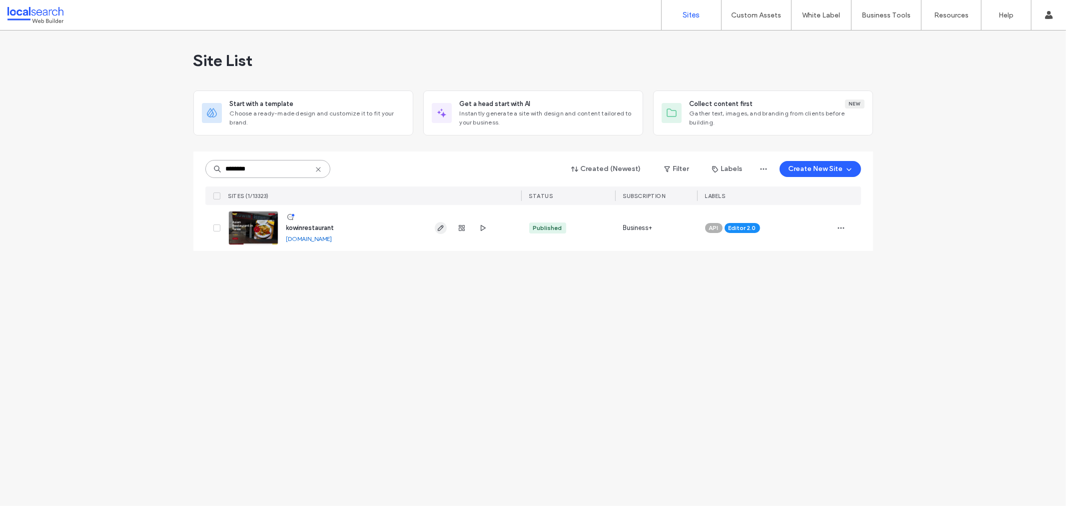
type input "********"
click at [439, 226] on icon "button" at bounding box center [441, 228] width 8 height 8
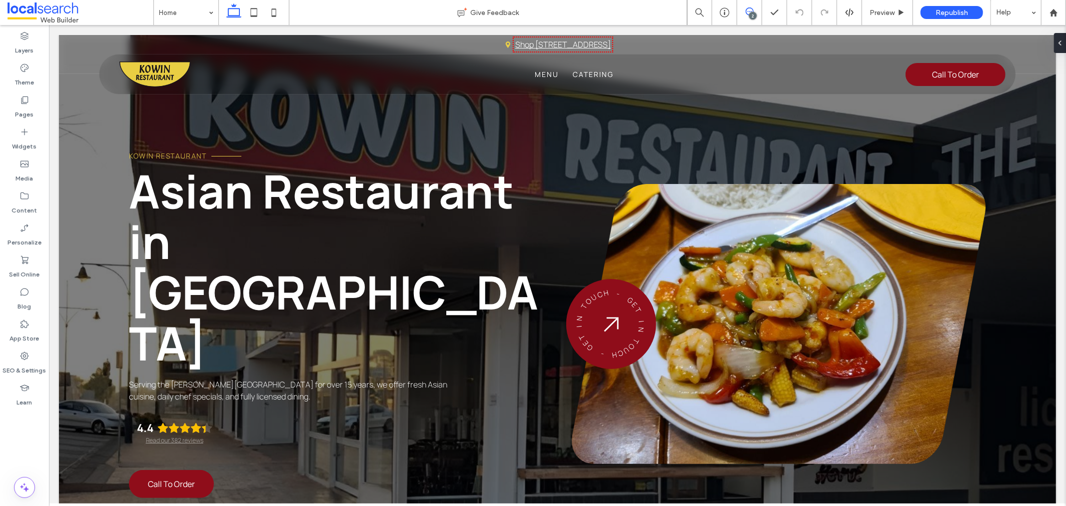
click at [752, 8] on icon at bounding box center [749, 11] width 8 height 8
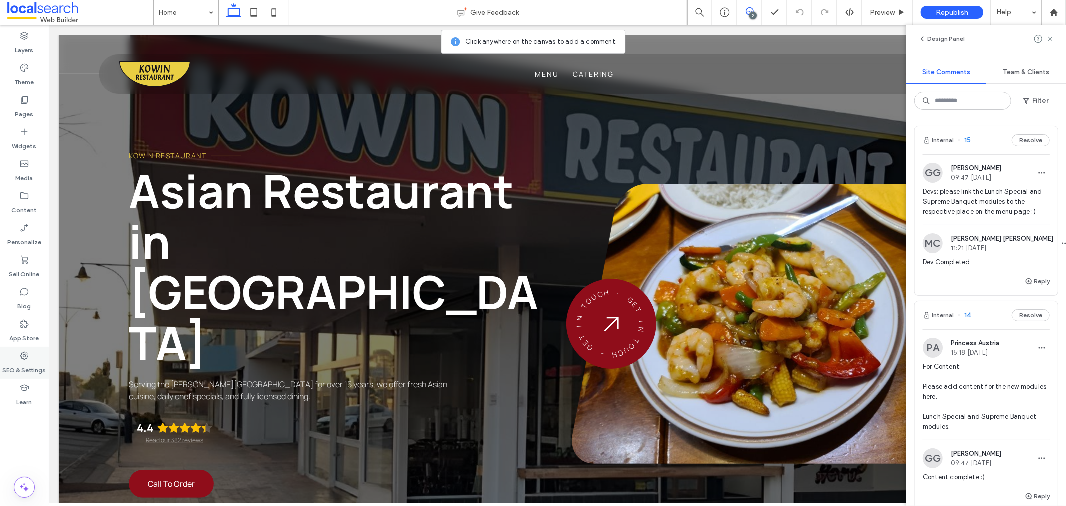
click at [31, 364] on label "SEO & Settings" at bounding box center [24, 368] width 43 height 14
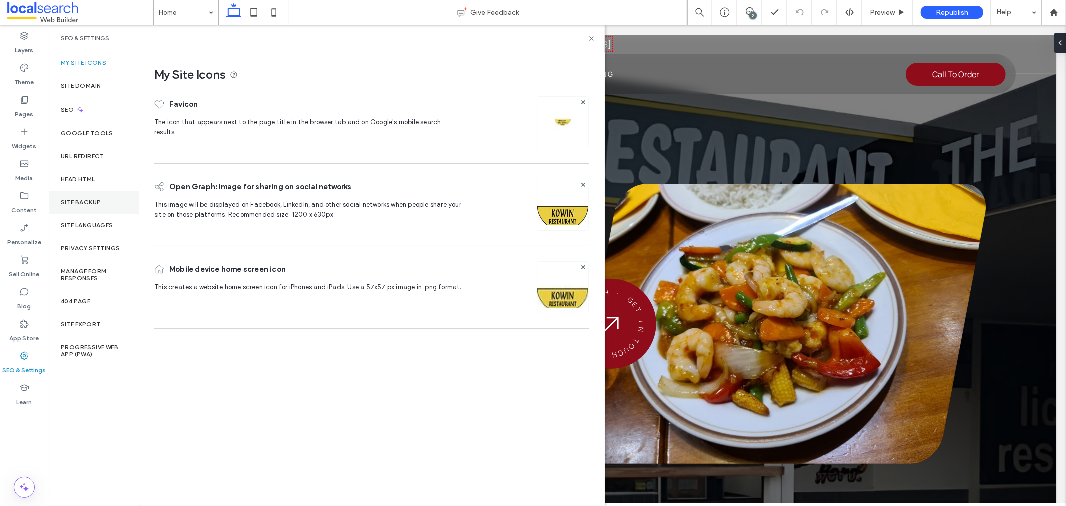
click at [104, 207] on div "Site Backup" at bounding box center [94, 202] width 90 height 23
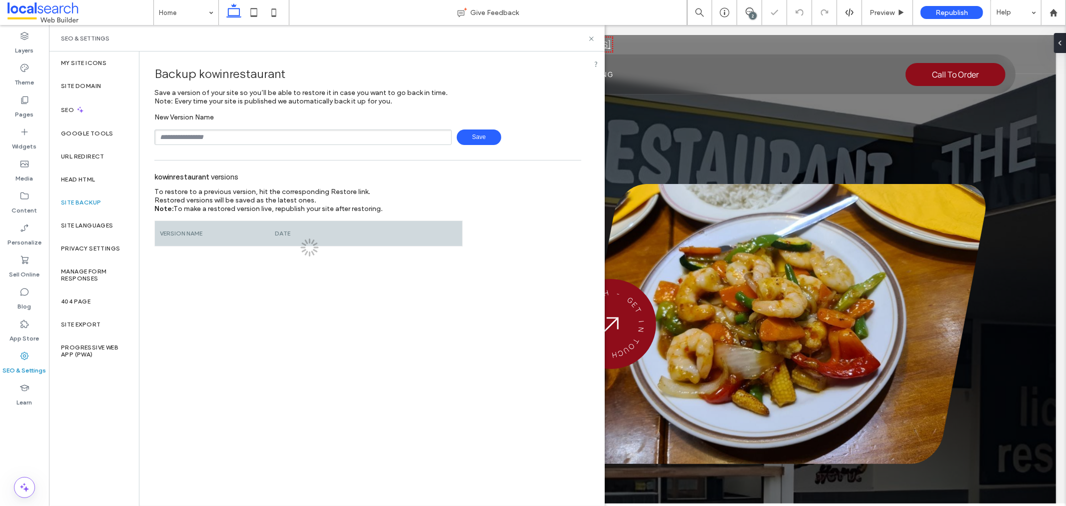
click at [299, 135] on input "text" at bounding box center [302, 136] width 297 height 15
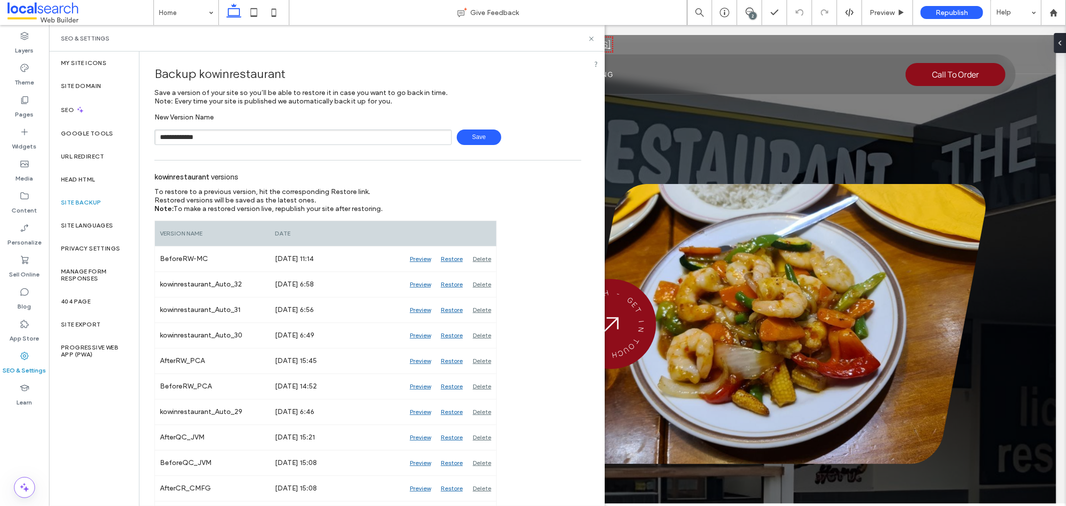
type input "**********"
click at [482, 131] on span "Save" at bounding box center [479, 136] width 44 height 15
drag, startPoint x: 593, startPoint y: 36, endPoint x: 544, endPoint y: 11, distance: 55.2
click at [593, 36] on use at bounding box center [591, 38] width 4 height 4
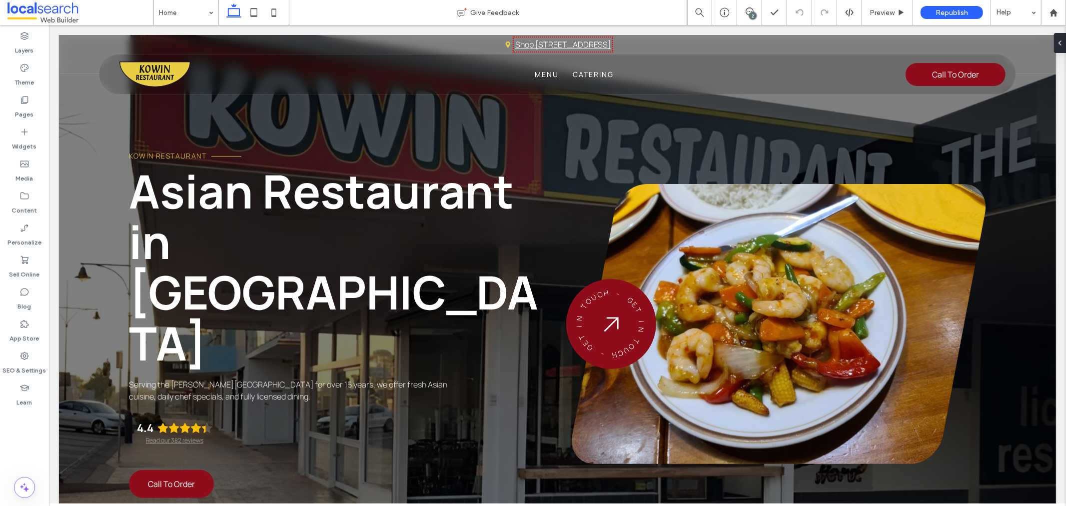
click at [753, 13] on div "2" at bounding box center [752, 15] width 7 height 7
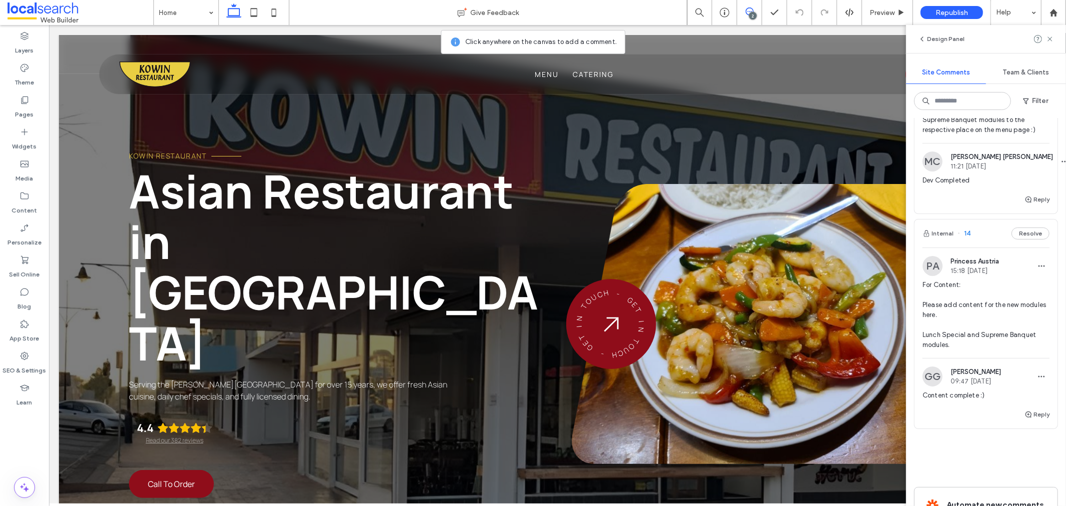
scroll to position [7, 0]
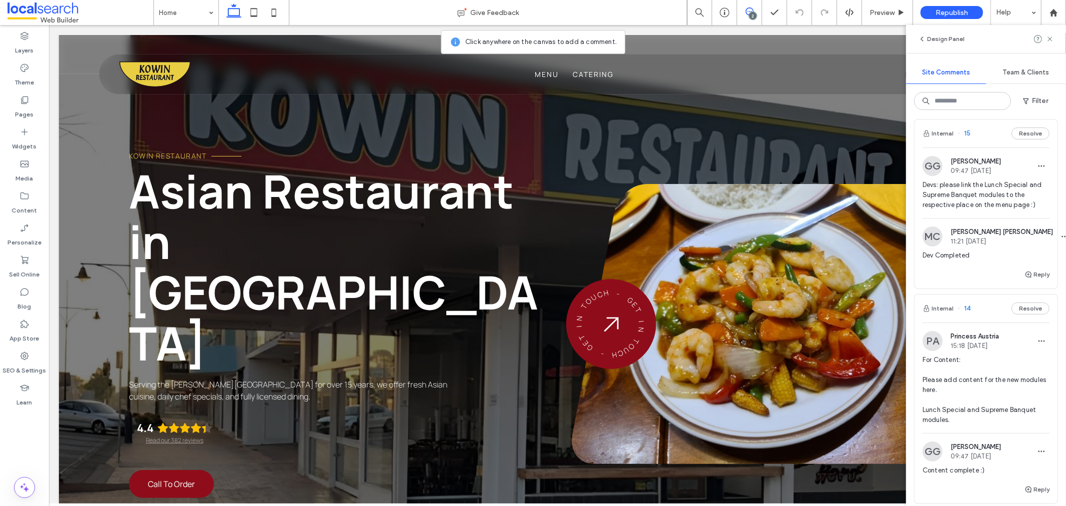
click at [935, 158] on img at bounding box center [932, 166] width 20 height 20
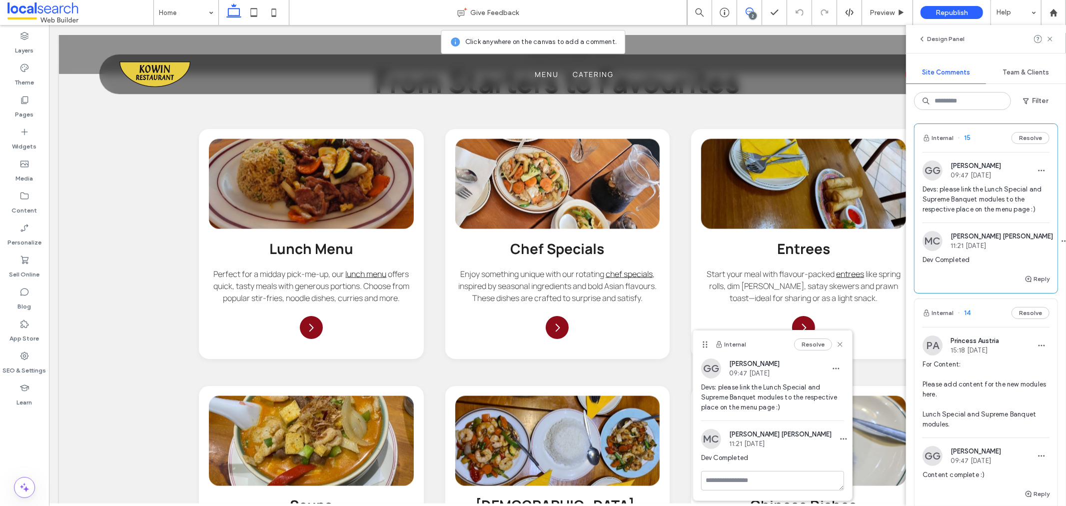
scroll to position [0, 0]
click at [883, 15] on span "Preview" at bounding box center [881, 12] width 25 height 8
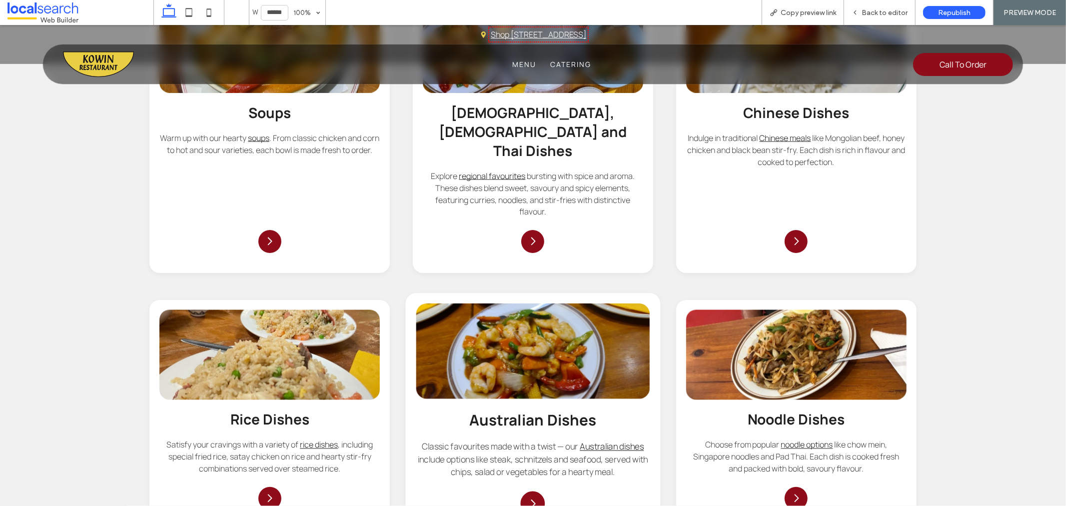
scroll to position [1419, 0]
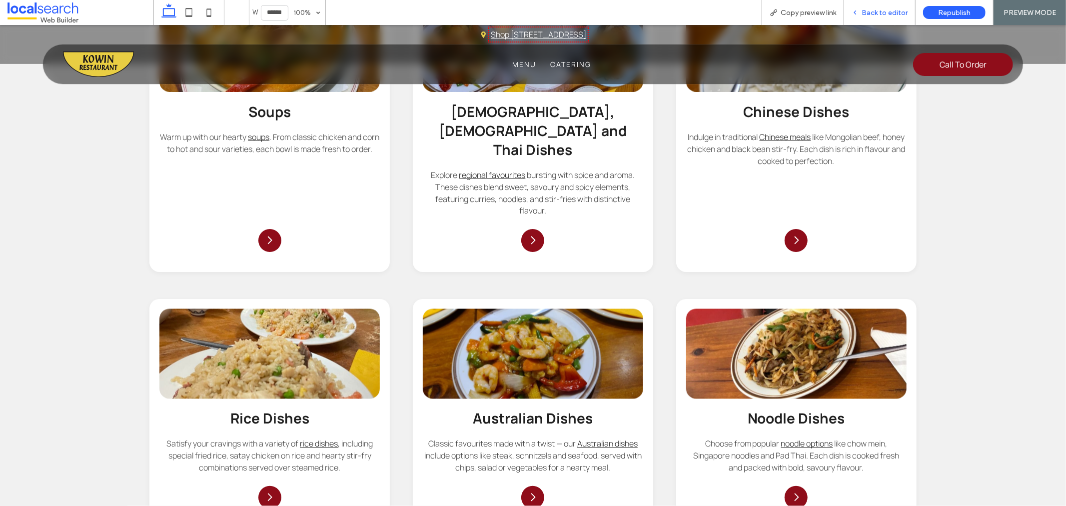
click at [893, 8] on span "Back to editor" at bounding box center [884, 12] width 46 height 8
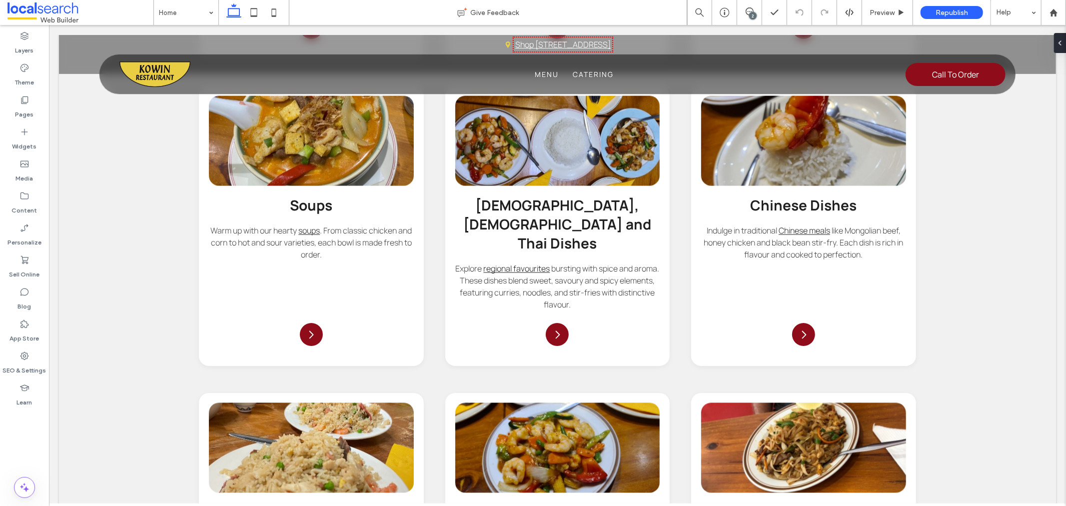
scroll to position [1465, 0]
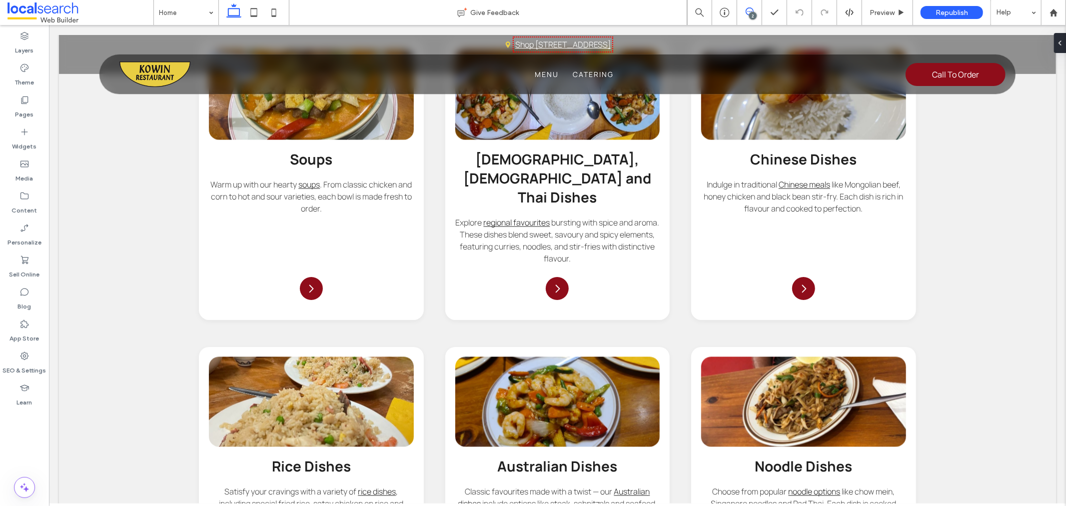
click at [750, 8] on icon at bounding box center [749, 11] width 8 height 8
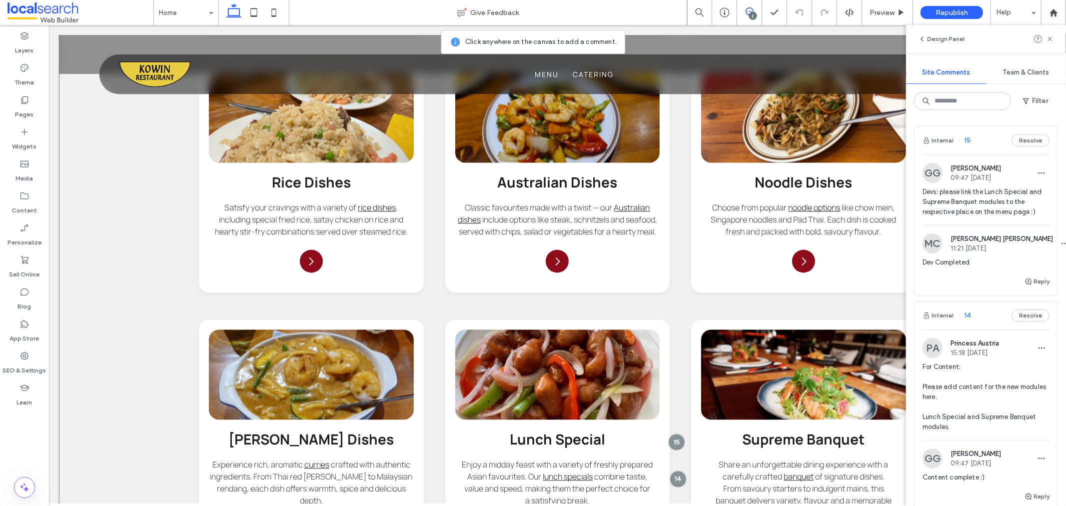
scroll to position [1742, 0]
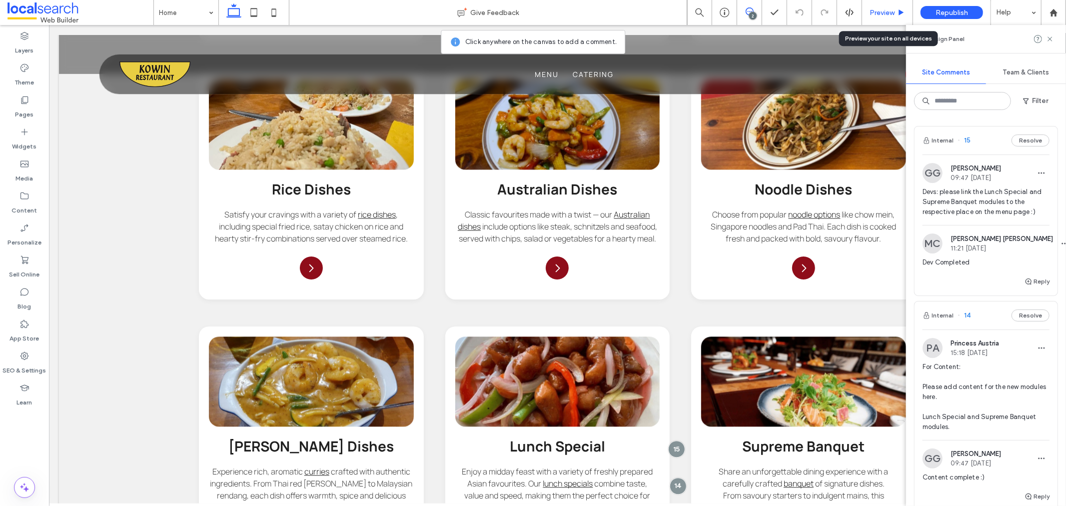
click at [880, 14] on span "Preview" at bounding box center [881, 12] width 25 height 8
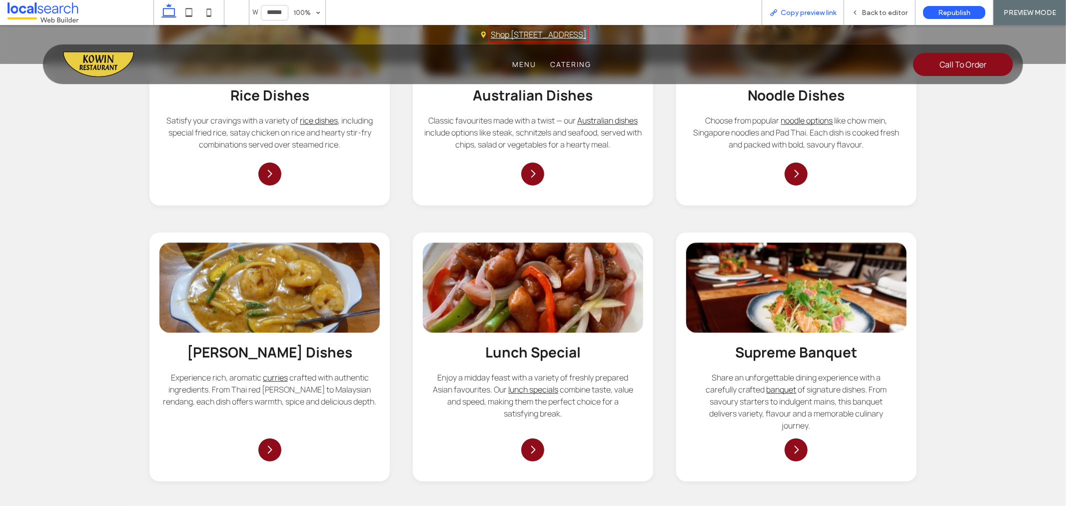
scroll to position [1709, 0]
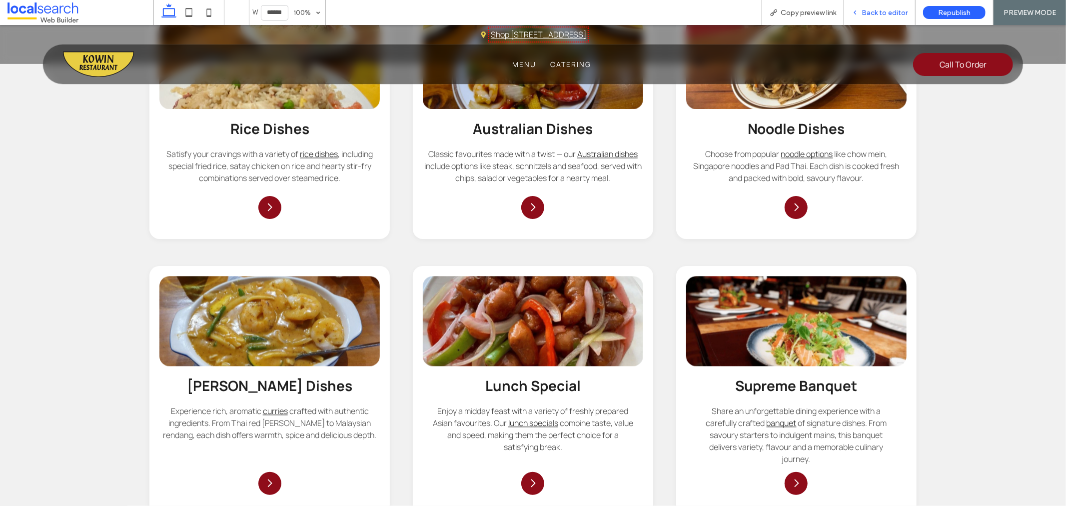
click at [872, 14] on span "Back to editor" at bounding box center [884, 12] width 46 height 8
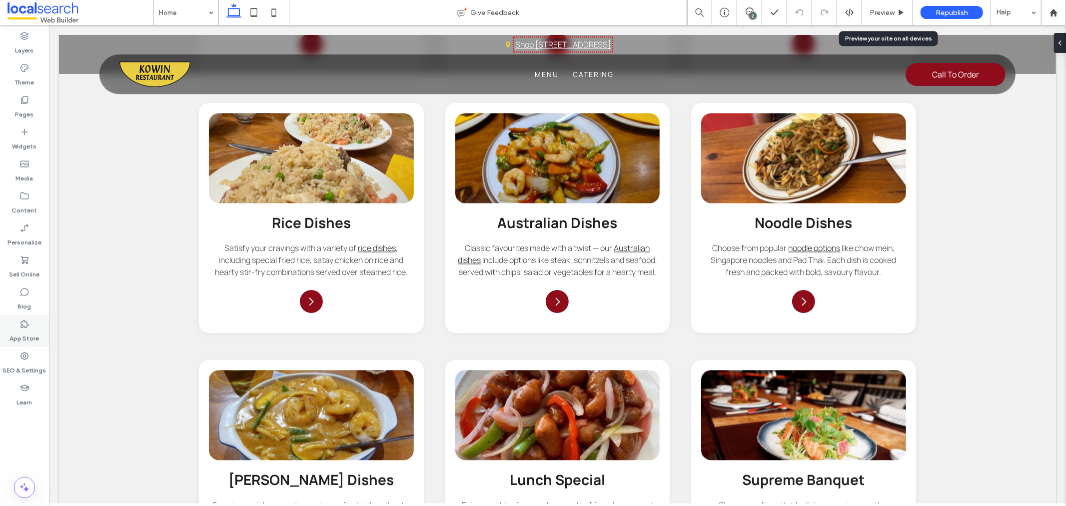
scroll to position [1754, 0]
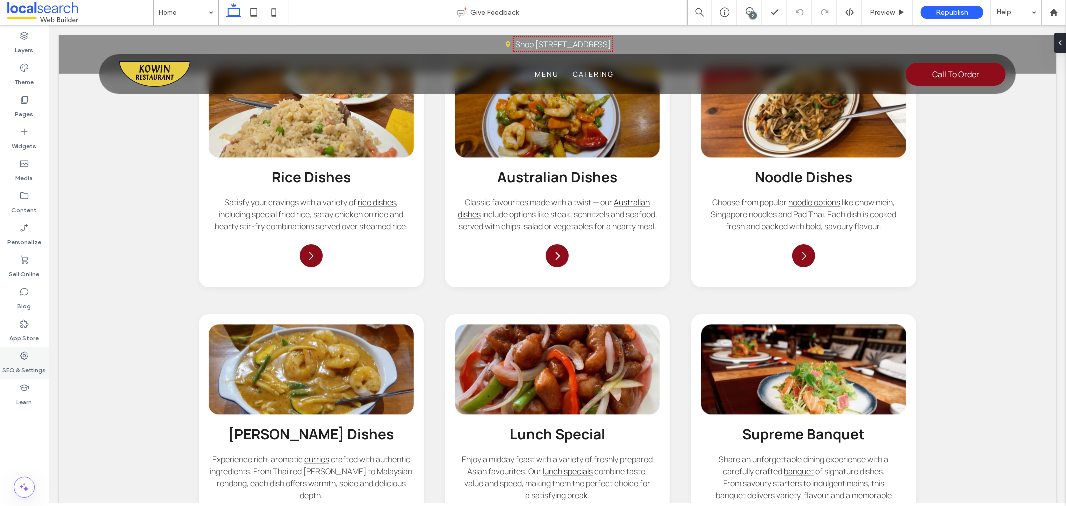
click at [25, 364] on label "SEO & Settings" at bounding box center [24, 368] width 43 height 14
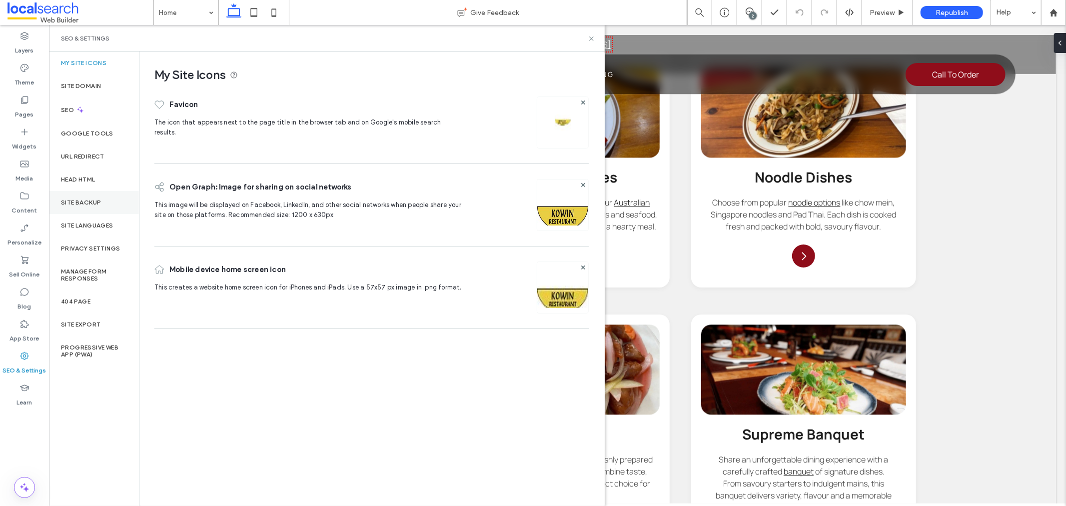
click at [105, 198] on div "Site Backup" at bounding box center [94, 202] width 90 height 23
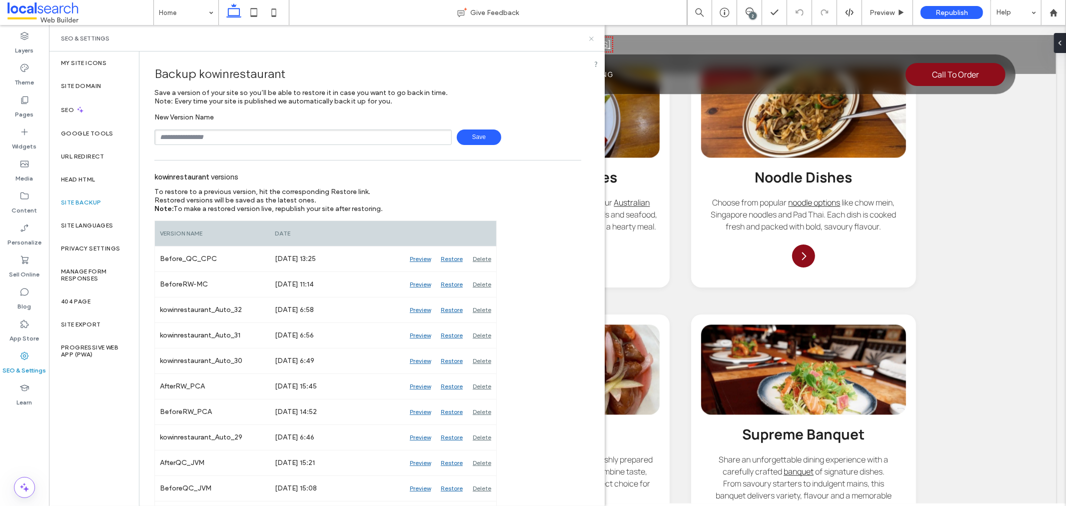
click at [592, 38] on use at bounding box center [591, 38] width 4 height 4
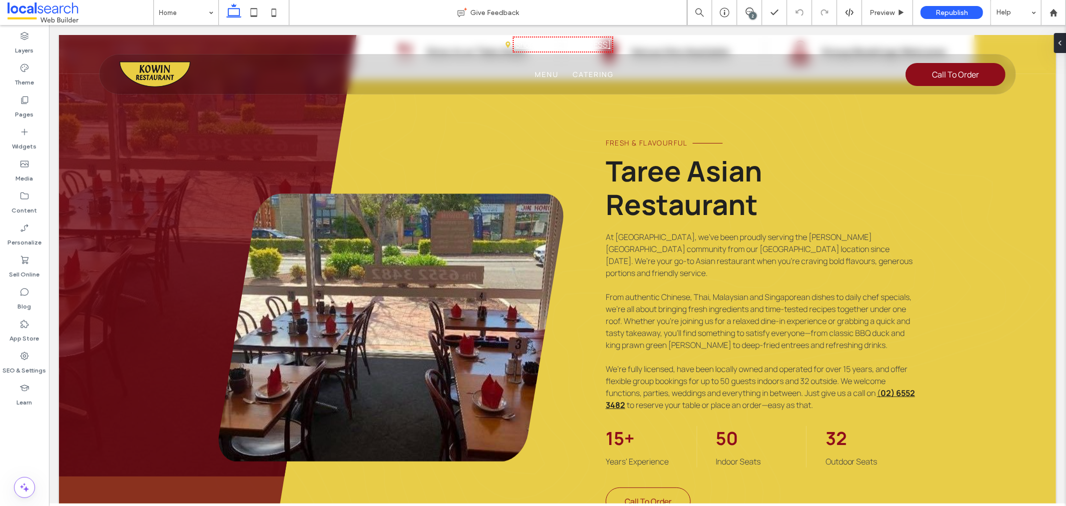
scroll to position [0, 0]
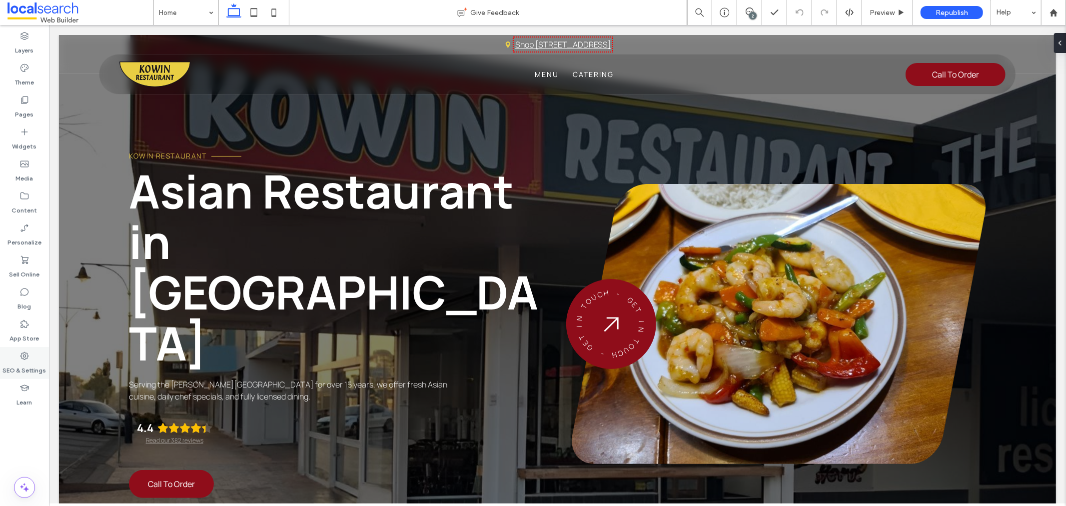
click at [35, 362] on label "SEO & Settings" at bounding box center [24, 368] width 43 height 14
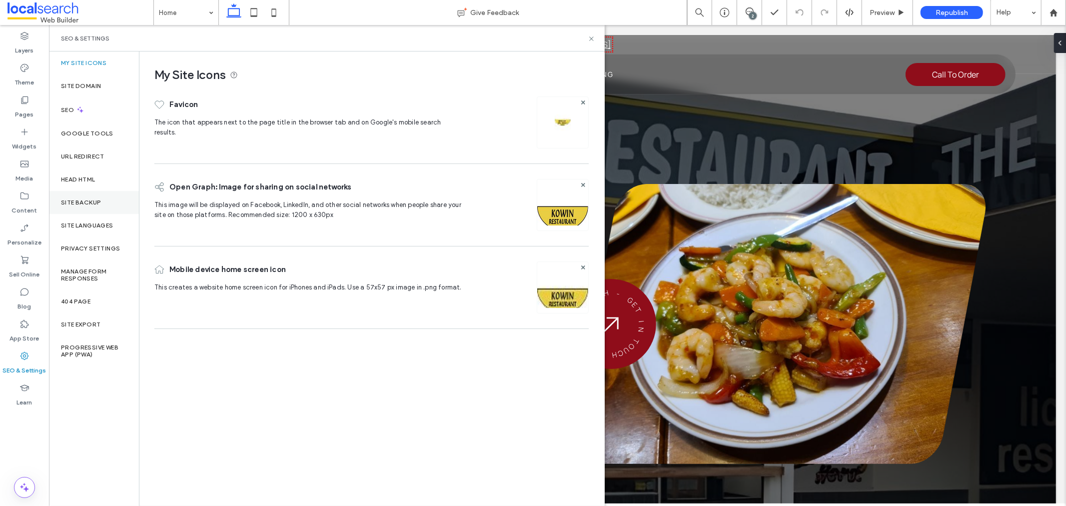
click at [83, 206] on div "Site Backup" at bounding box center [94, 202] width 90 height 23
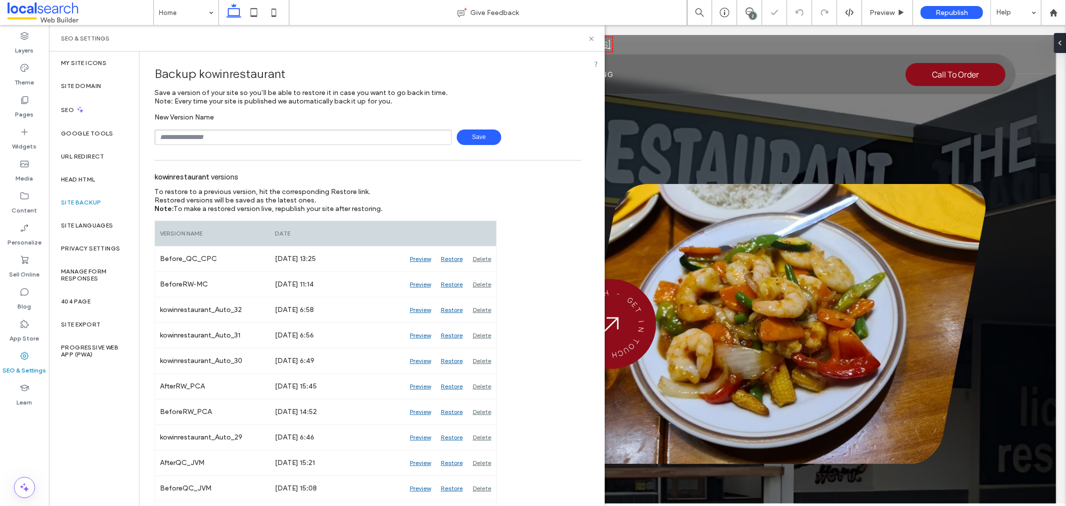
click at [250, 132] on input "text" at bounding box center [302, 136] width 297 height 15
type input "**********"
click at [482, 139] on span "Save" at bounding box center [479, 136] width 44 height 15
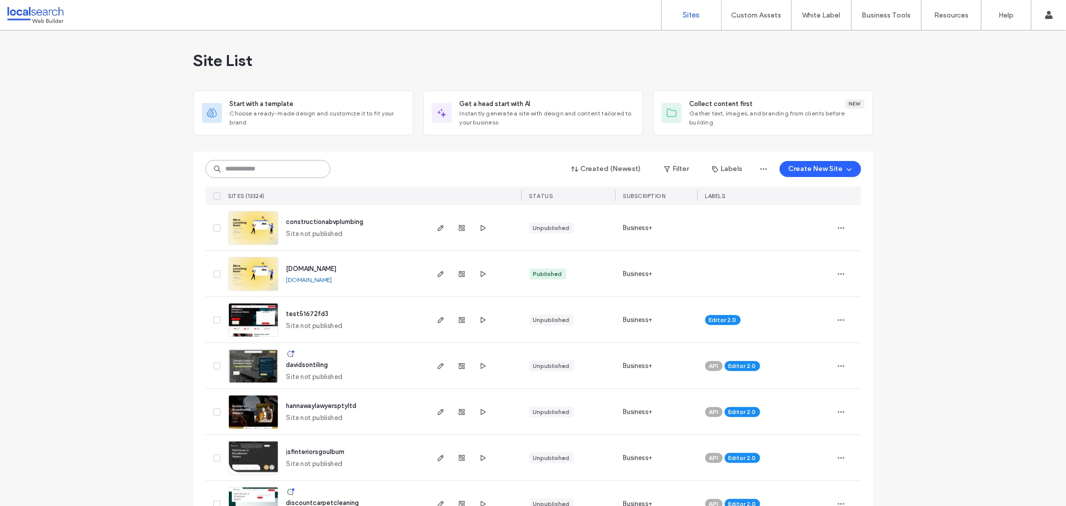
click at [312, 166] on input at bounding box center [267, 169] width 125 height 18
paste input "********"
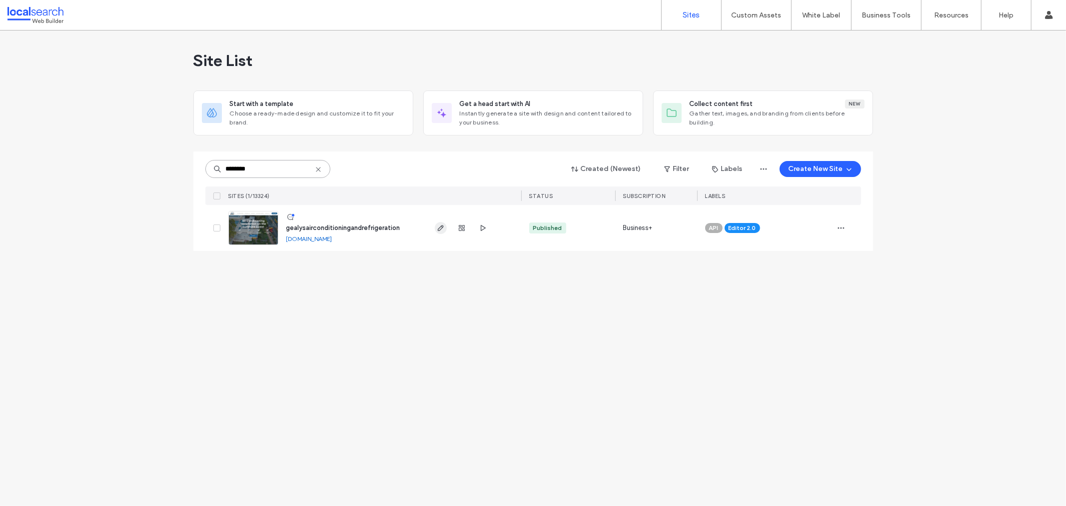
type input "********"
click at [435, 229] on span "button" at bounding box center [441, 228] width 12 height 12
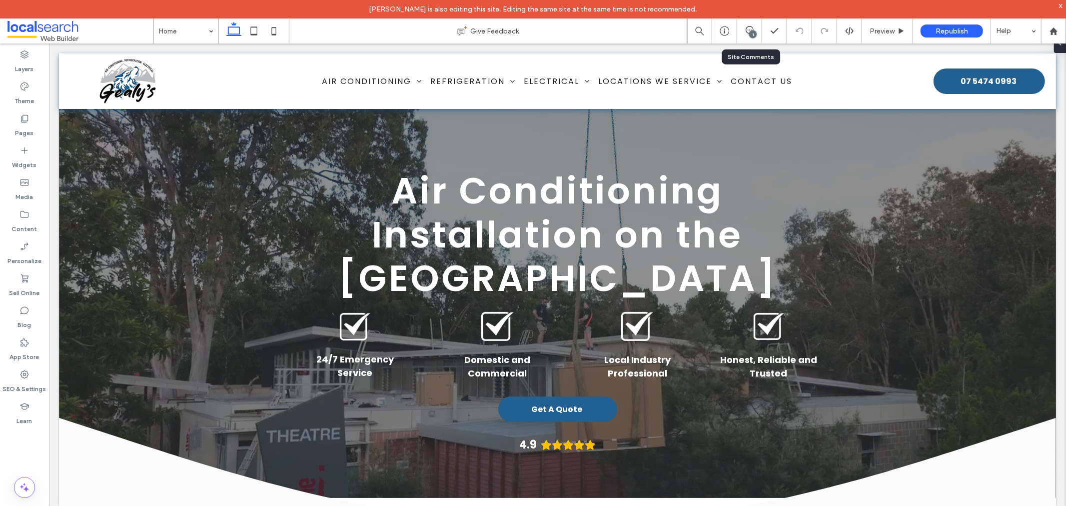
click at [751, 25] on div "1" at bounding box center [749, 30] width 25 height 25
click at [23, 380] on label "SEO & Settings" at bounding box center [24, 386] width 43 height 14
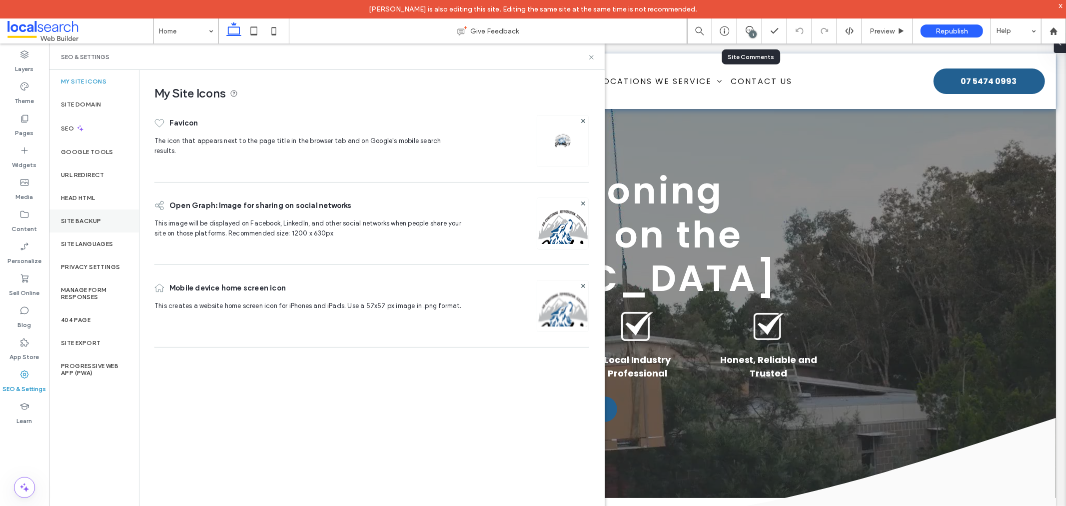
click at [95, 225] on div "Site Backup" at bounding box center [94, 220] width 90 height 23
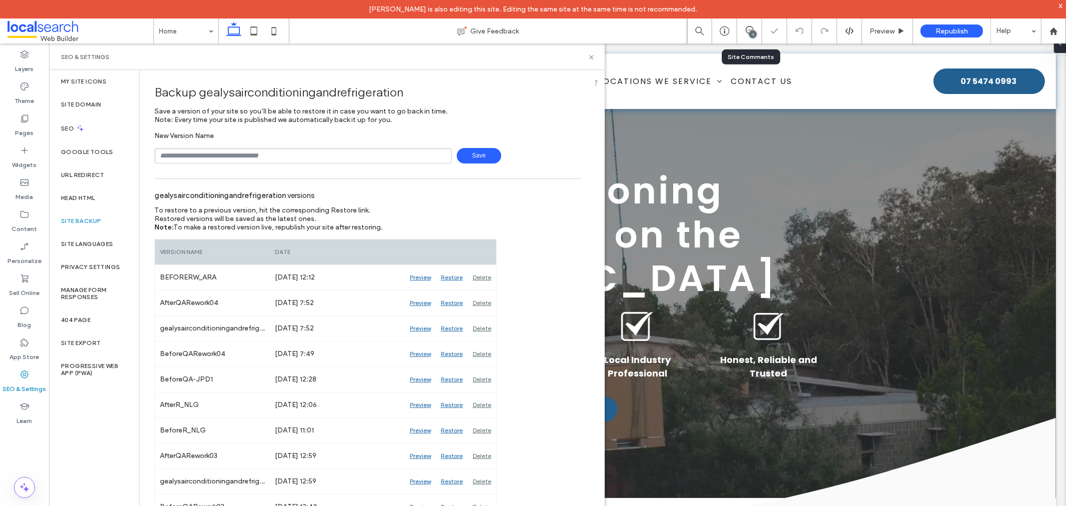
click at [221, 162] on input "text" at bounding box center [302, 155] width 297 height 15
type input "*"
type input "**********"
click at [480, 148] on span "Save" at bounding box center [479, 155] width 44 height 15
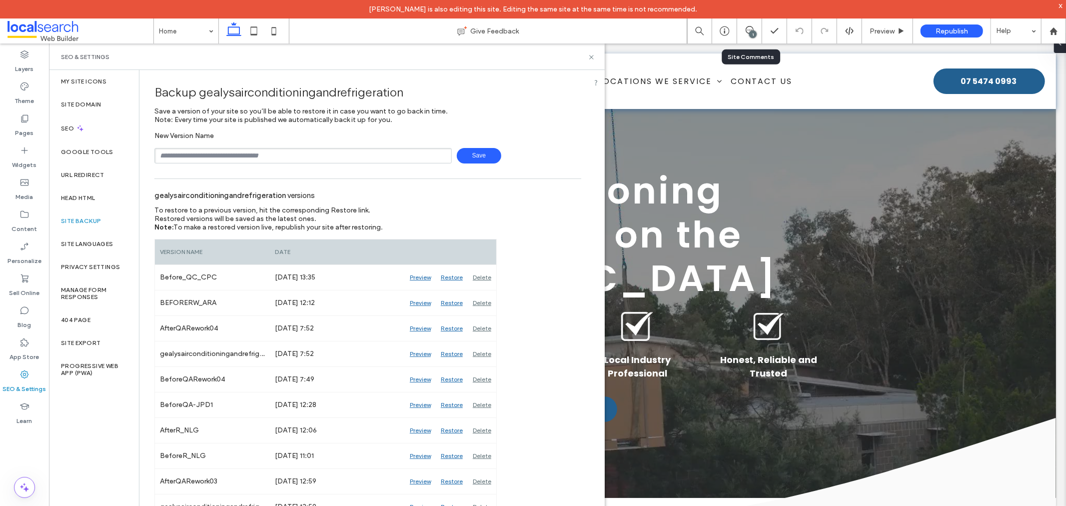
click at [587, 61] on div "SEO & Settings" at bounding box center [327, 56] width 556 height 26
click at [588, 57] on icon at bounding box center [591, 56] width 7 height 7
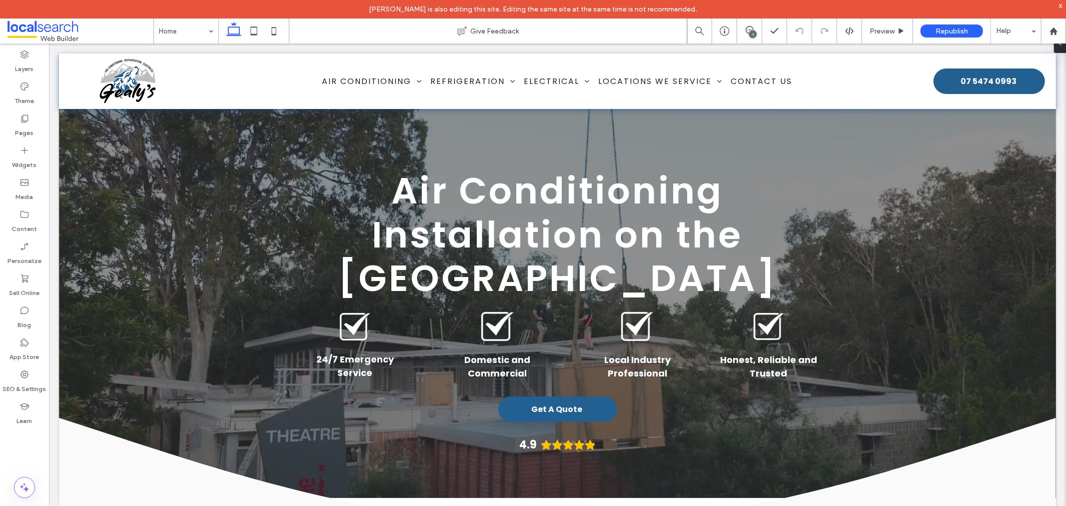
click at [750, 32] on div "1" at bounding box center [752, 33] width 7 height 7
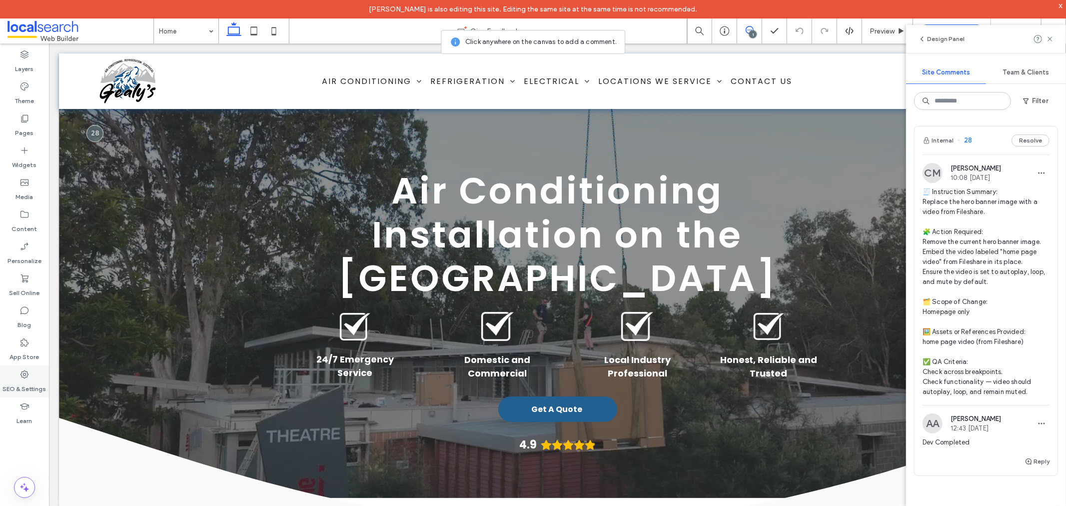
click at [18, 387] on label "SEO & Settings" at bounding box center [24, 386] width 43 height 14
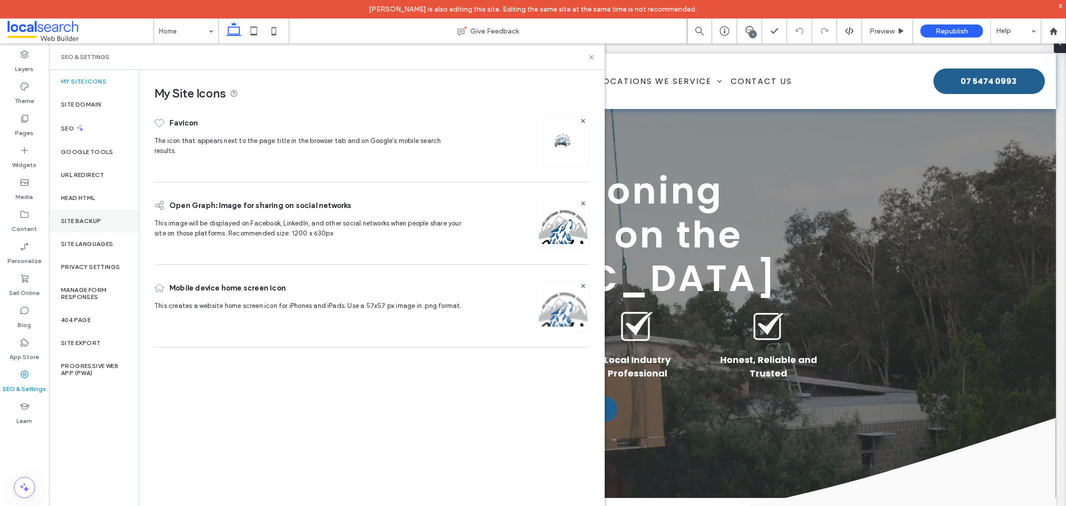
click at [93, 221] on label "Site Backup" at bounding box center [81, 220] width 40 height 7
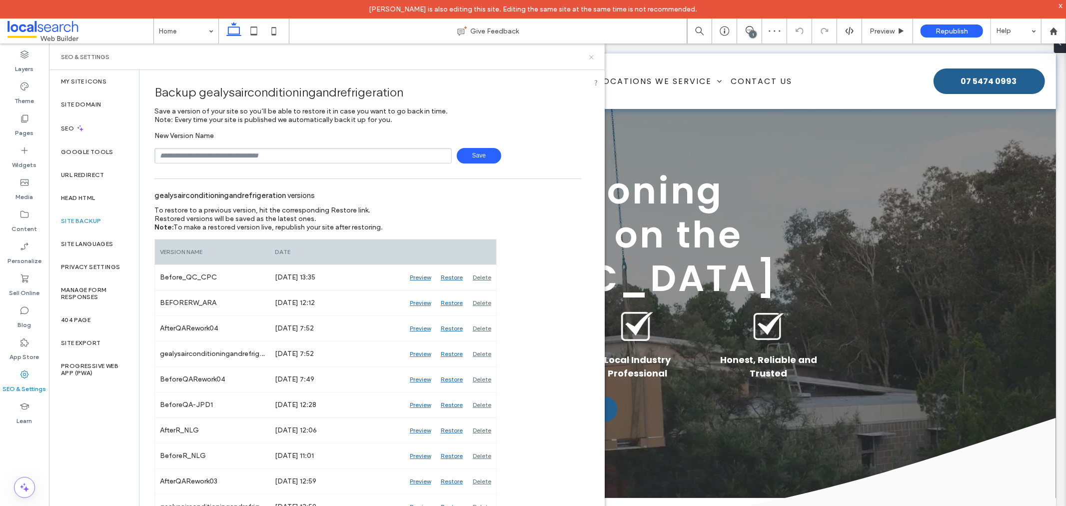
click at [590, 57] on icon at bounding box center [591, 56] width 7 height 7
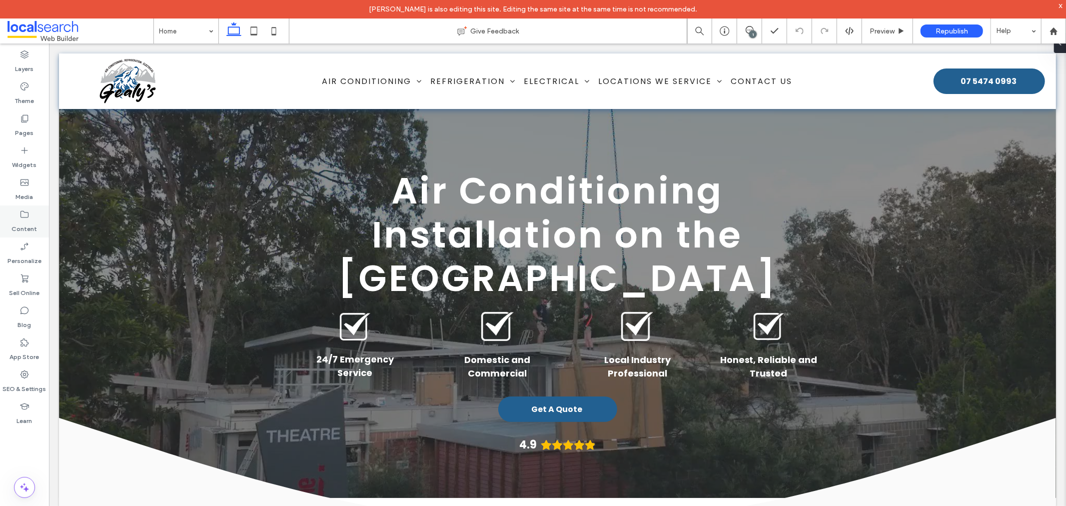
click at [36, 213] on div "Content" at bounding box center [24, 221] width 49 height 32
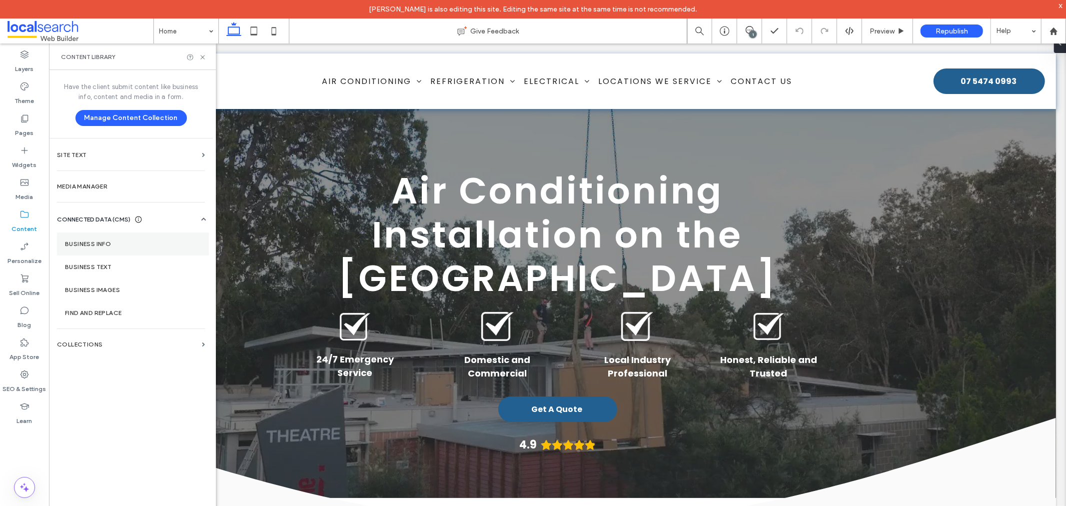
click at [153, 237] on section "Business Info" at bounding box center [133, 243] width 152 height 23
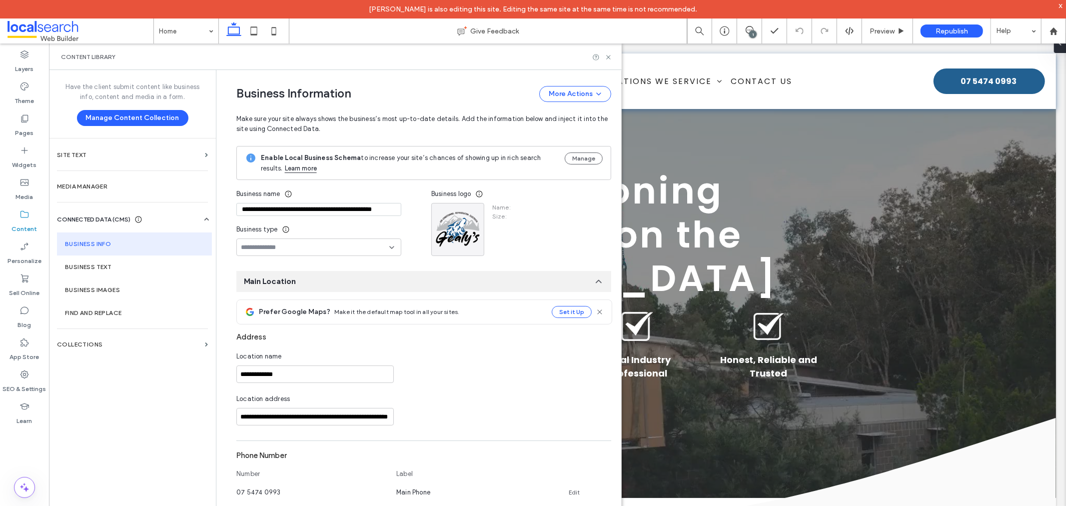
type input "**********"
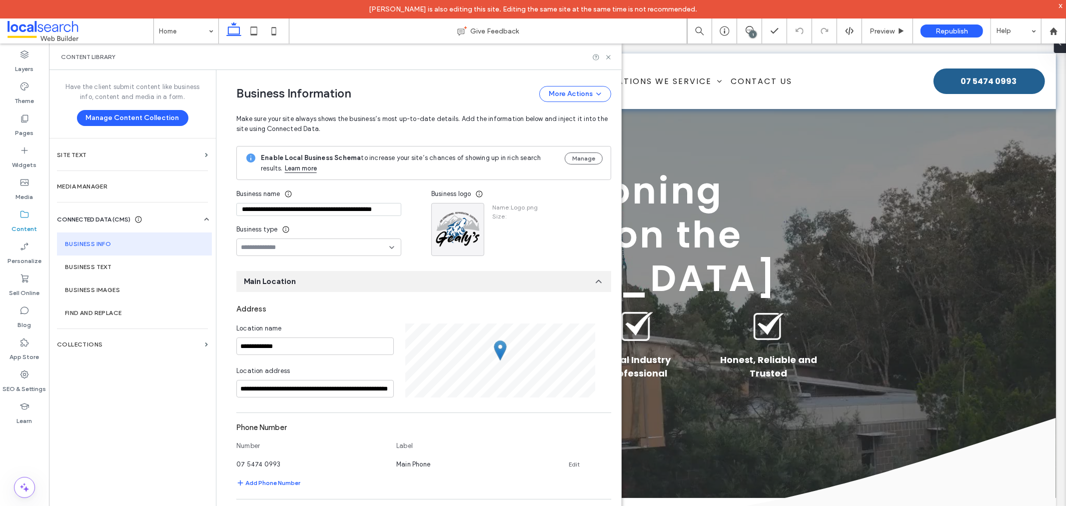
scroll to position [66, 0]
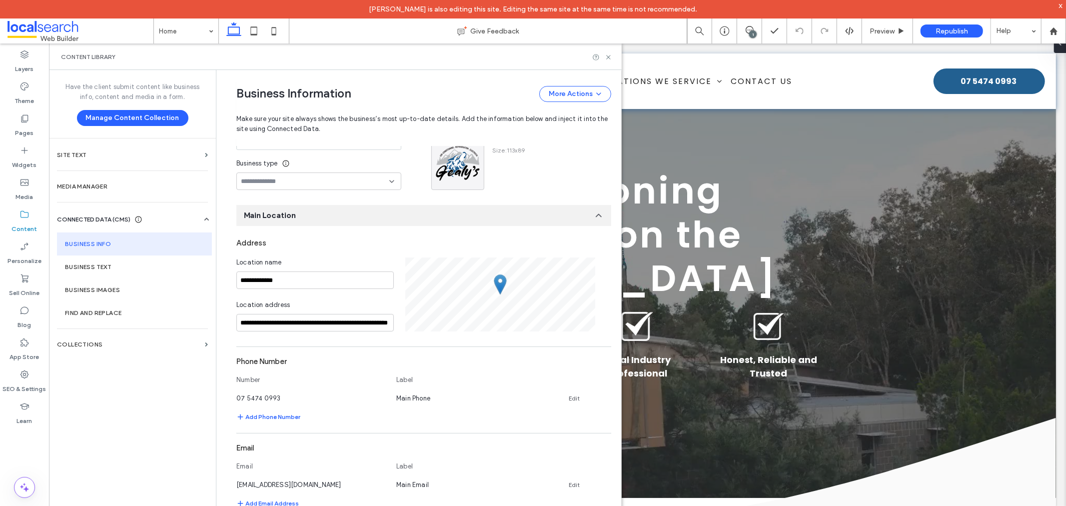
click at [369, 150] on input "**********" at bounding box center [318, 143] width 165 height 13
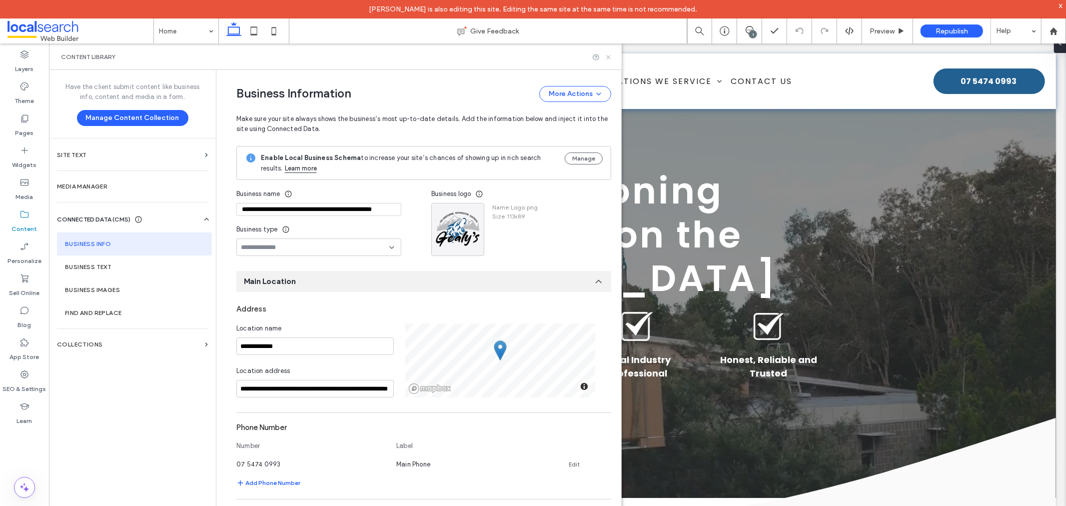
click at [606, 58] on use at bounding box center [608, 57] width 4 height 4
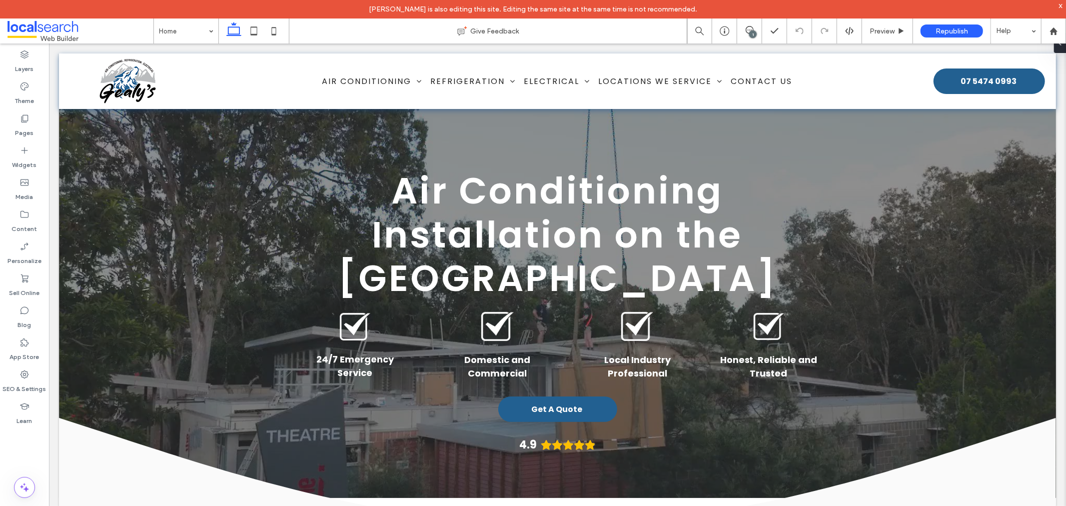
click at [753, 33] on div "1" at bounding box center [752, 33] width 7 height 7
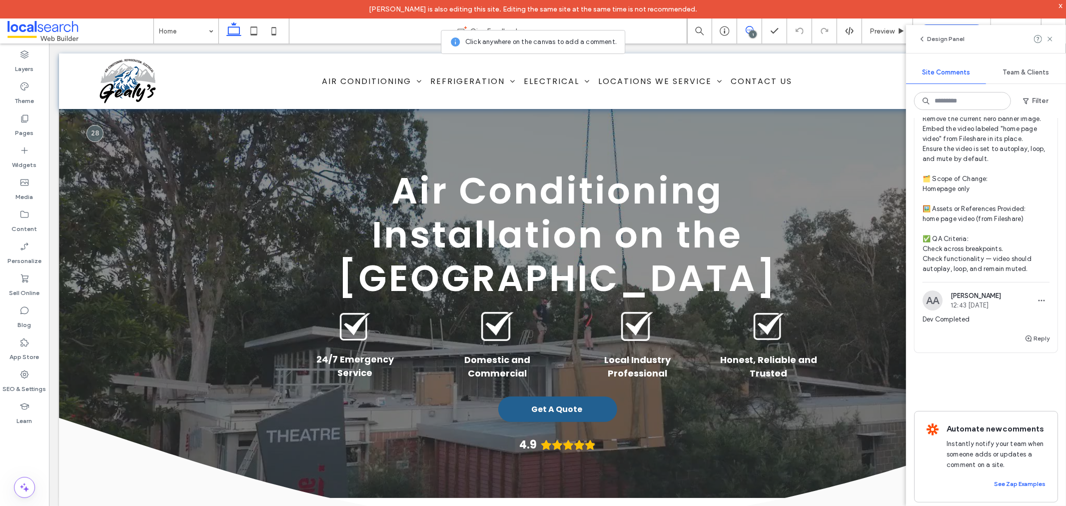
scroll to position [37, 0]
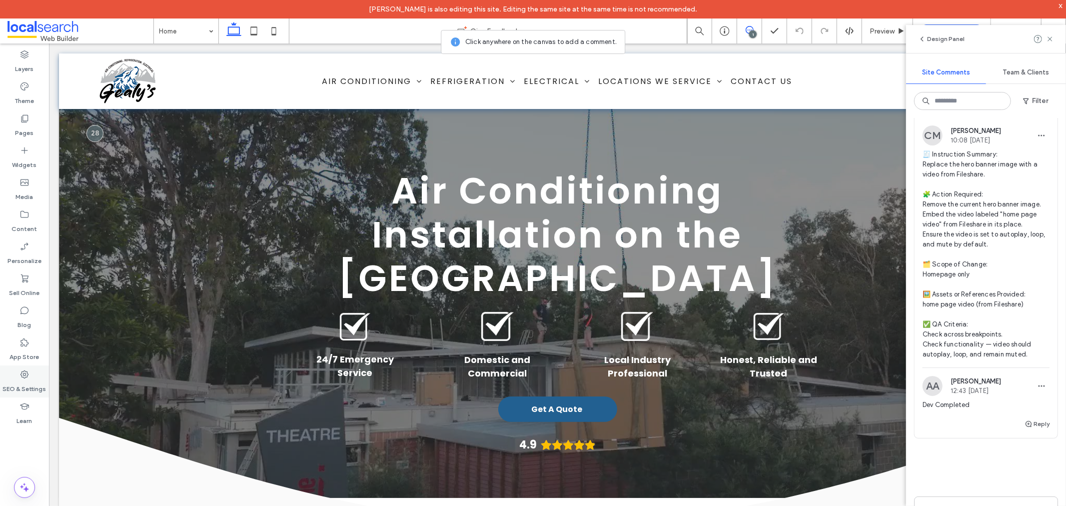
click at [25, 372] on icon at bounding box center [24, 374] width 10 height 10
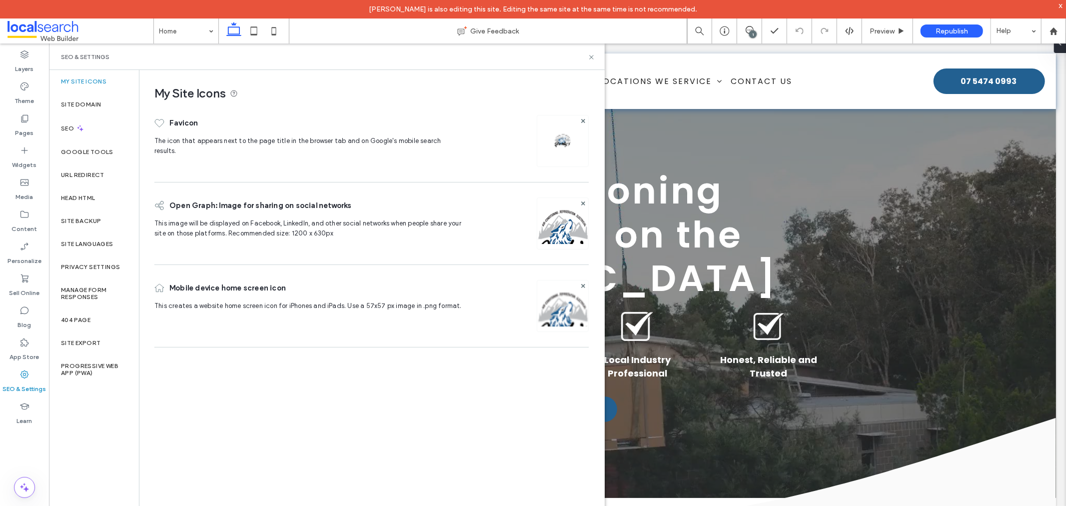
scroll to position [0, 0]
click at [591, 58] on icon at bounding box center [591, 56] width 7 height 7
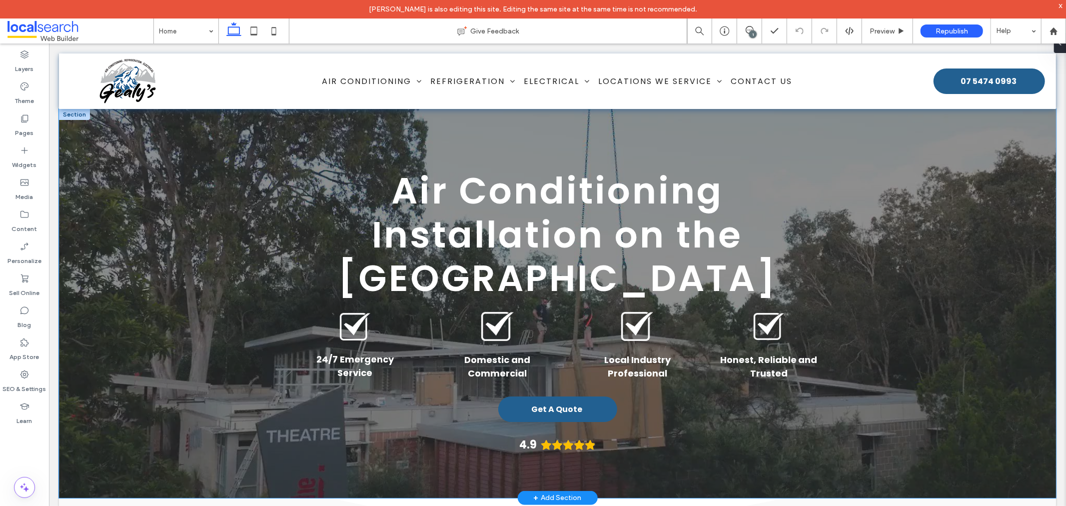
click at [173, 248] on div at bounding box center [556, 302] width 997 height 389
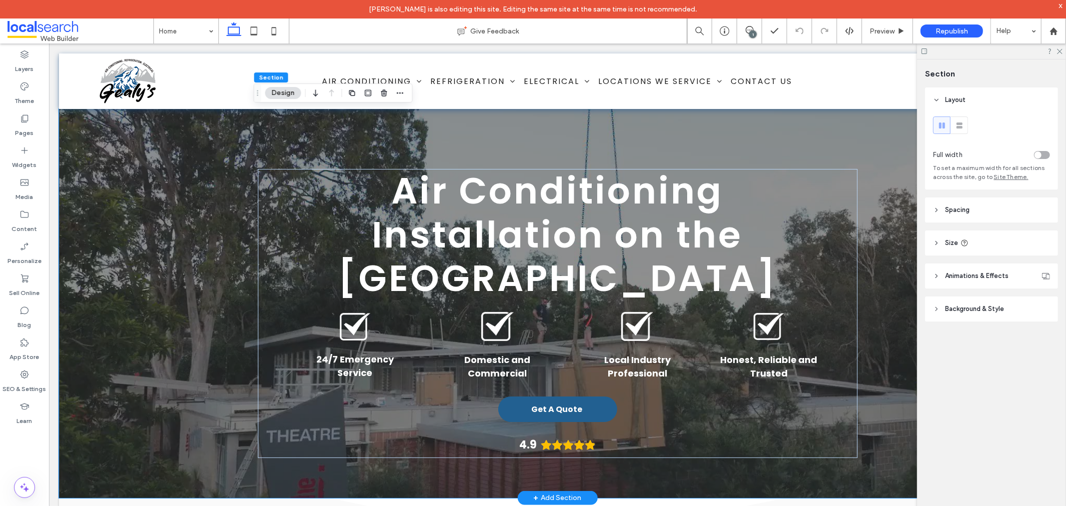
click at [942, 323] on div "Layout Full width To set a maximum width for all sections across the site, go t…" at bounding box center [994, 224] width 139 height 274
click at [960, 309] on span "Background & Style" at bounding box center [974, 309] width 59 height 10
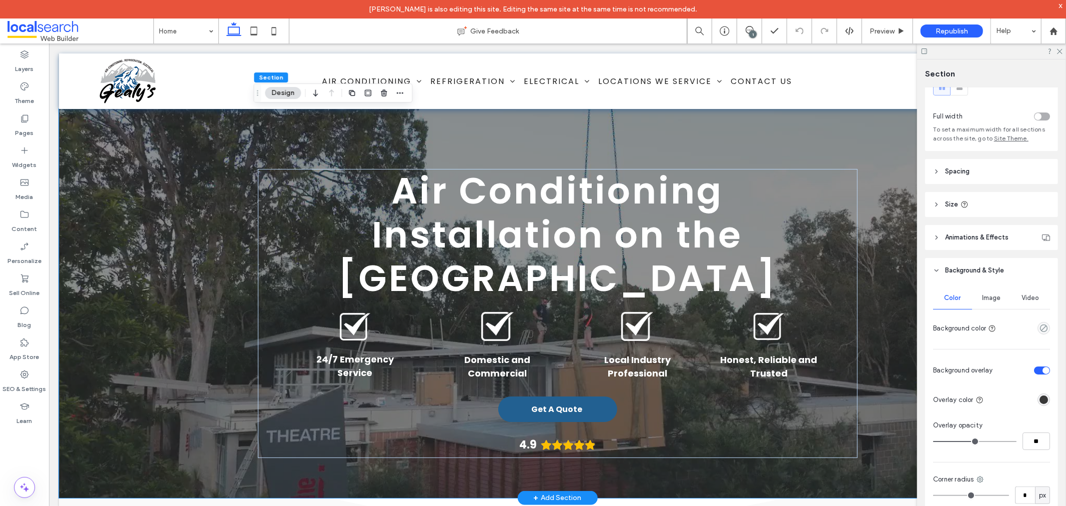
scroll to position [55, 0]
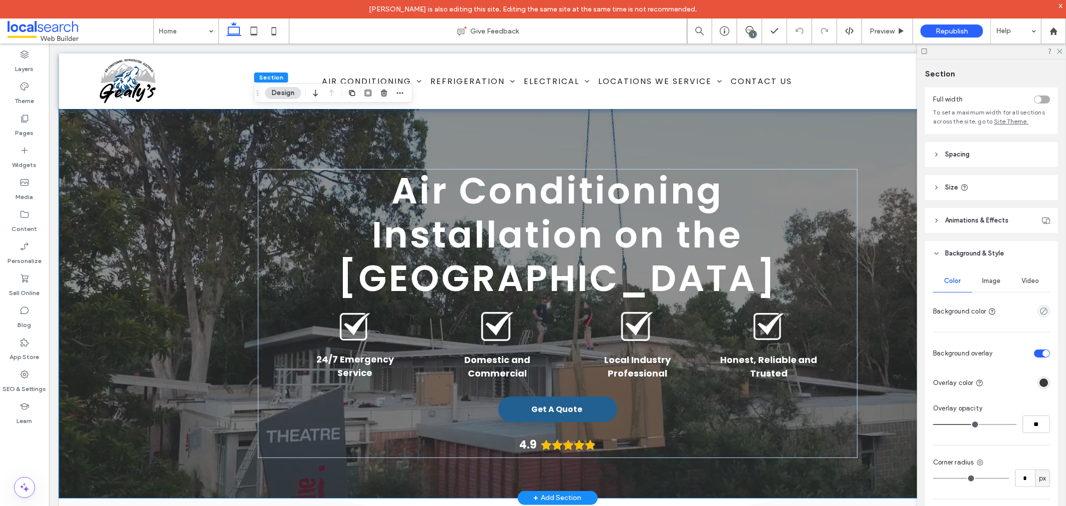
click at [1012, 275] on div "Video" at bounding box center [1030, 281] width 39 height 22
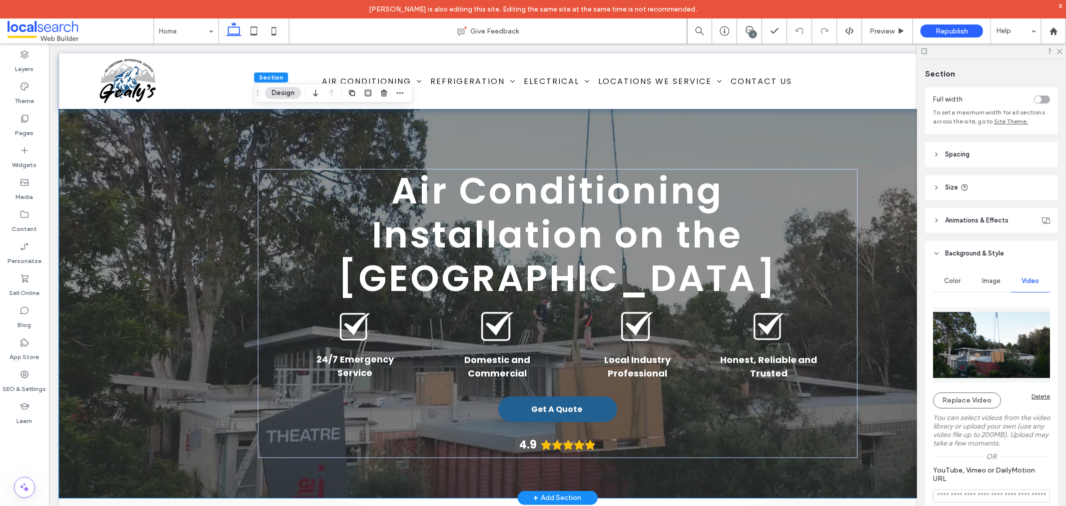
click at [993, 354] on img at bounding box center [991, 344] width 117 height 75
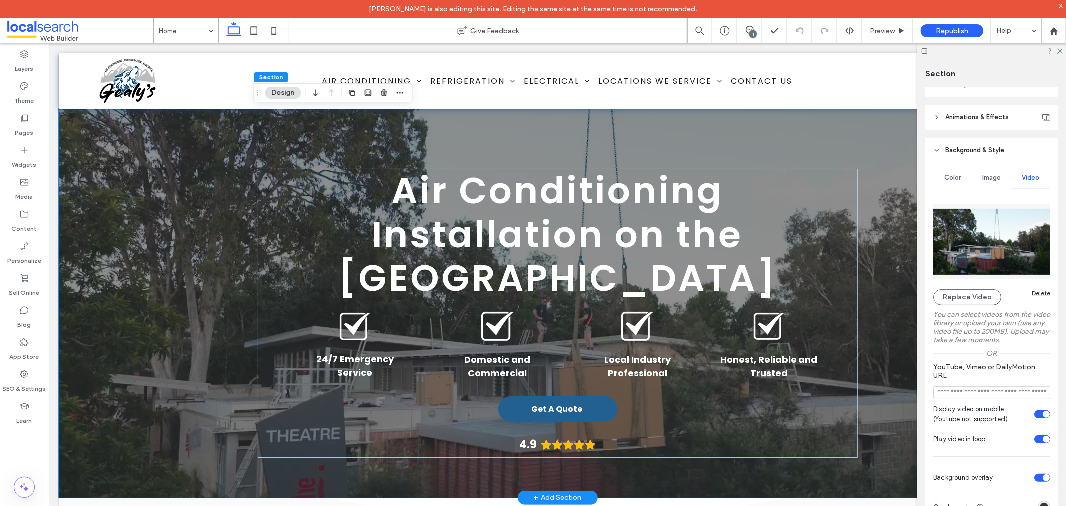
scroll to position [166, 0]
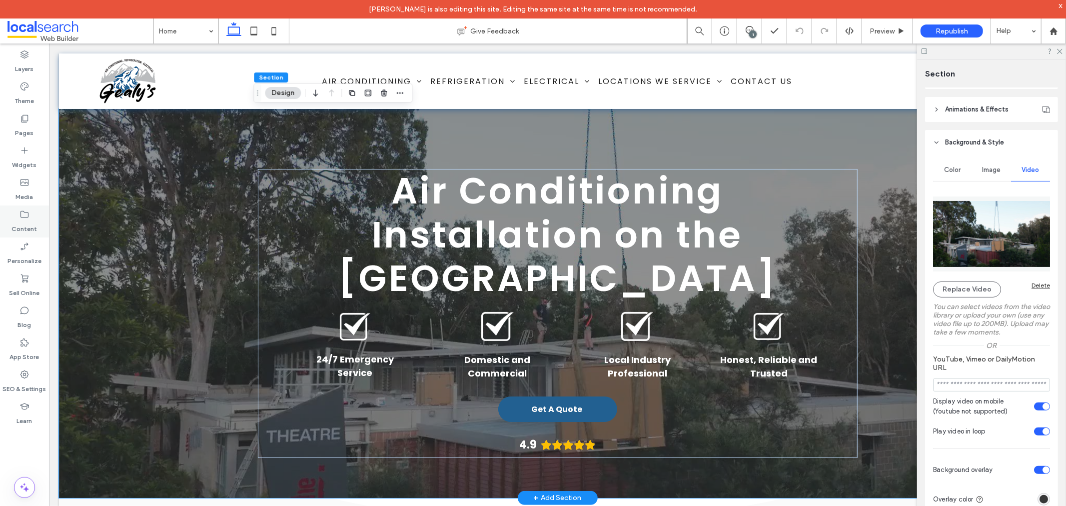
click at [21, 223] on label "Content" at bounding box center [24, 226] width 25 height 14
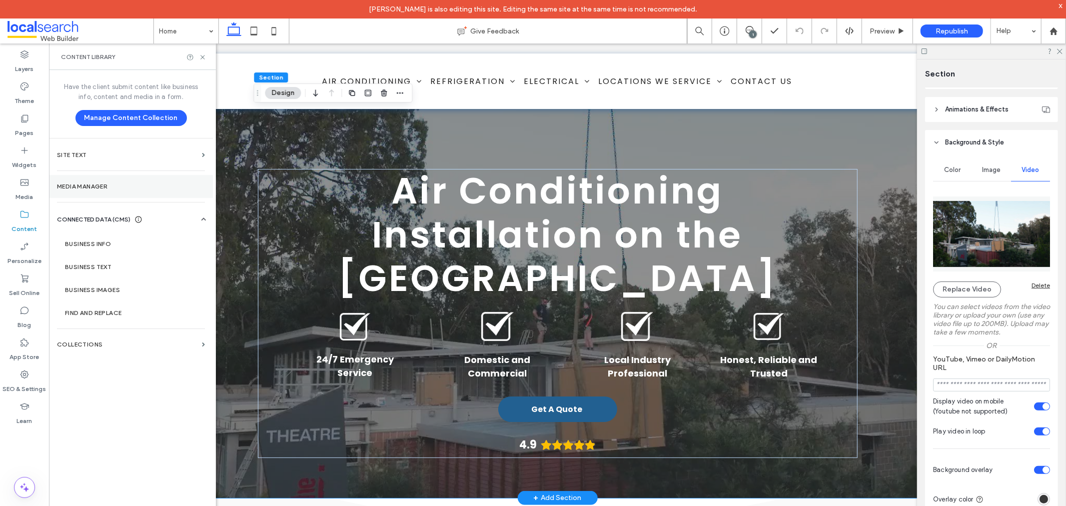
click at [97, 195] on section "Media Manager" at bounding box center [131, 186] width 164 height 23
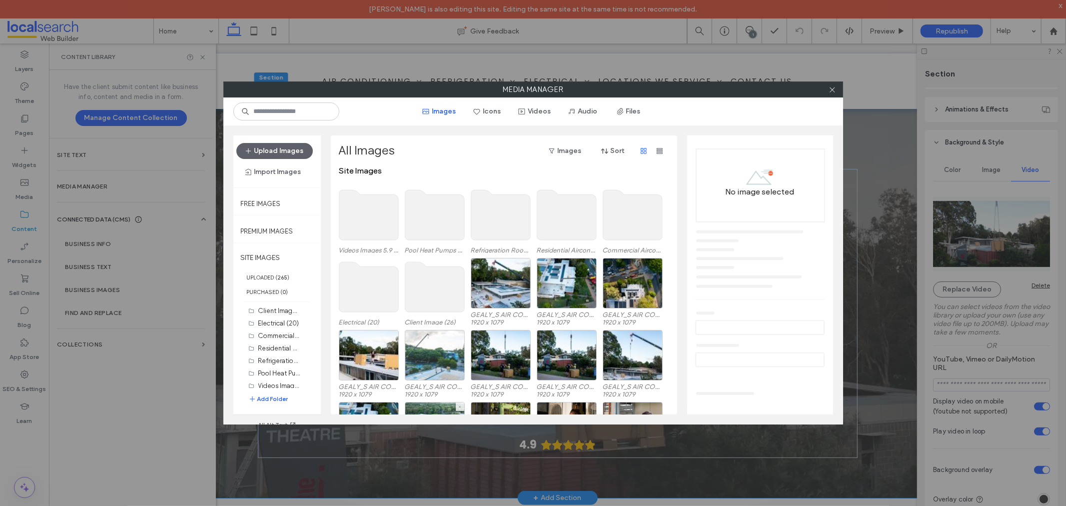
scroll to position [0, 0]
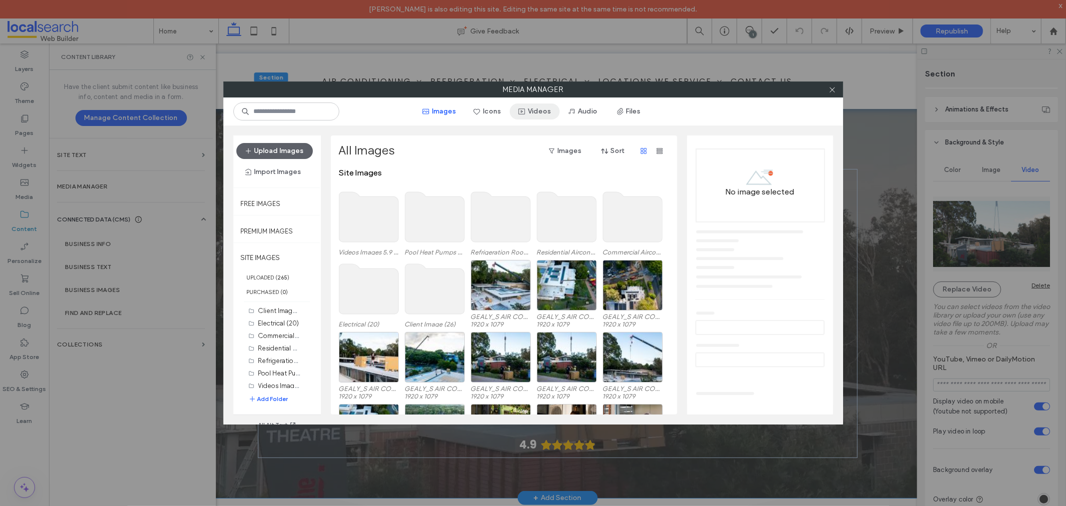
click at [526, 111] on icon "button" at bounding box center [522, 111] width 8 height 8
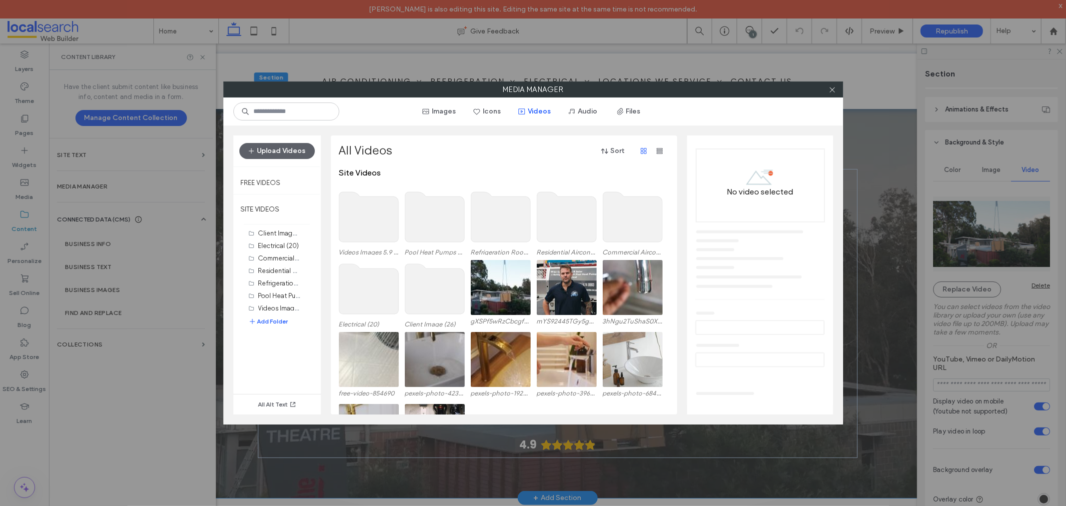
click at [826, 95] on div at bounding box center [832, 89] width 15 height 15
click at [826, 87] on div at bounding box center [832, 89] width 15 height 15
click at [831, 90] on icon at bounding box center [831, 89] width 7 height 7
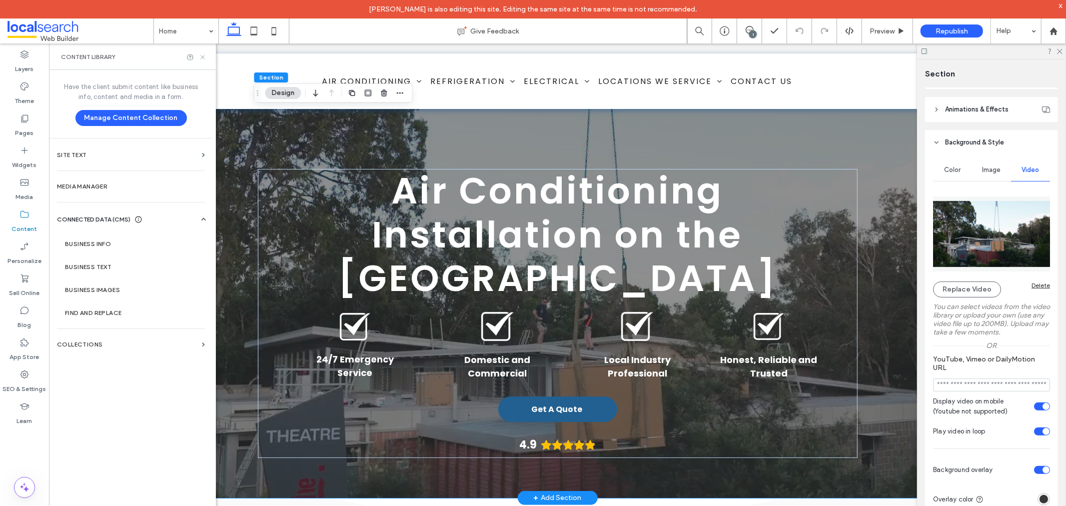
click at [201, 60] on icon at bounding box center [202, 56] width 7 height 7
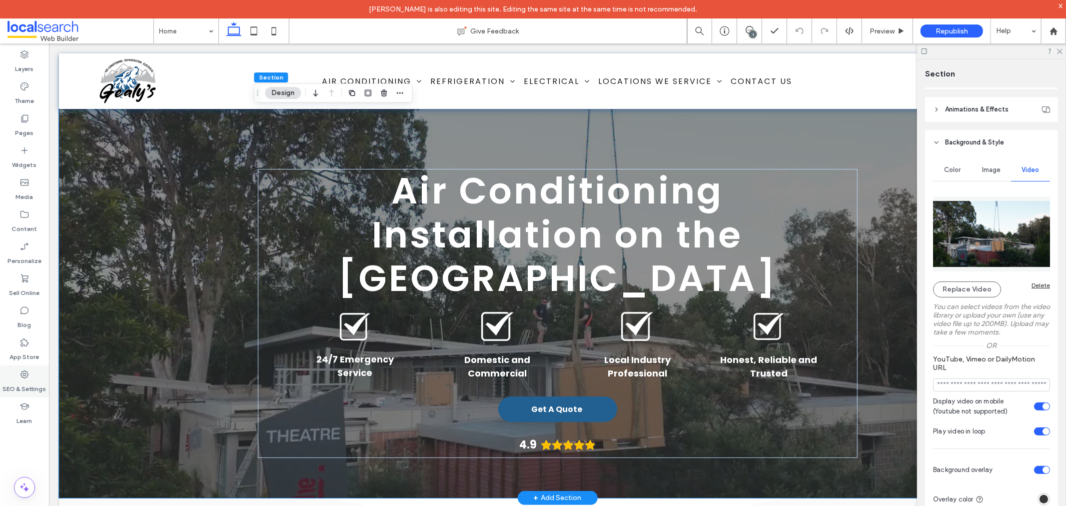
click at [17, 377] on div "SEO & Settings" at bounding box center [24, 381] width 49 height 32
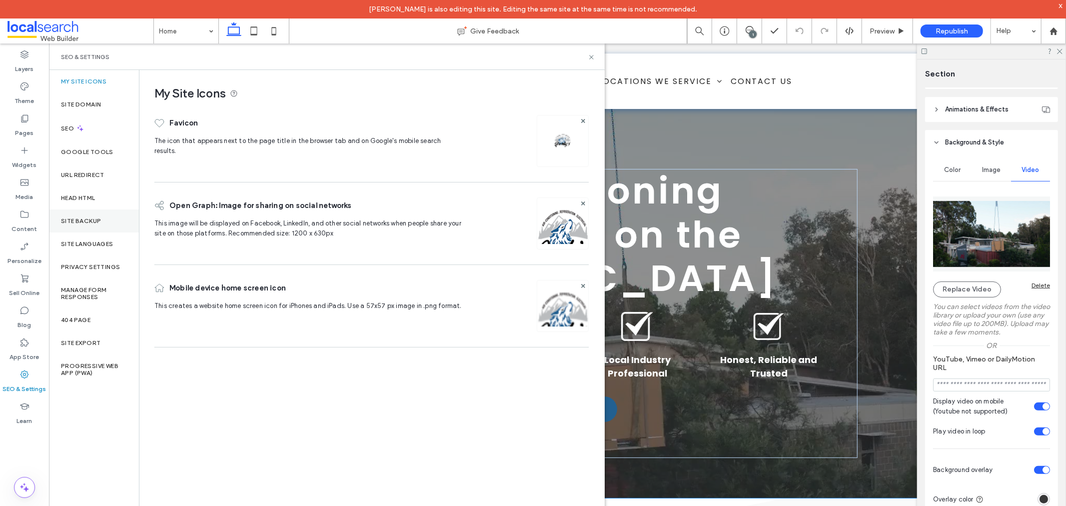
click at [104, 215] on div "Site Backup" at bounding box center [94, 220] width 90 height 23
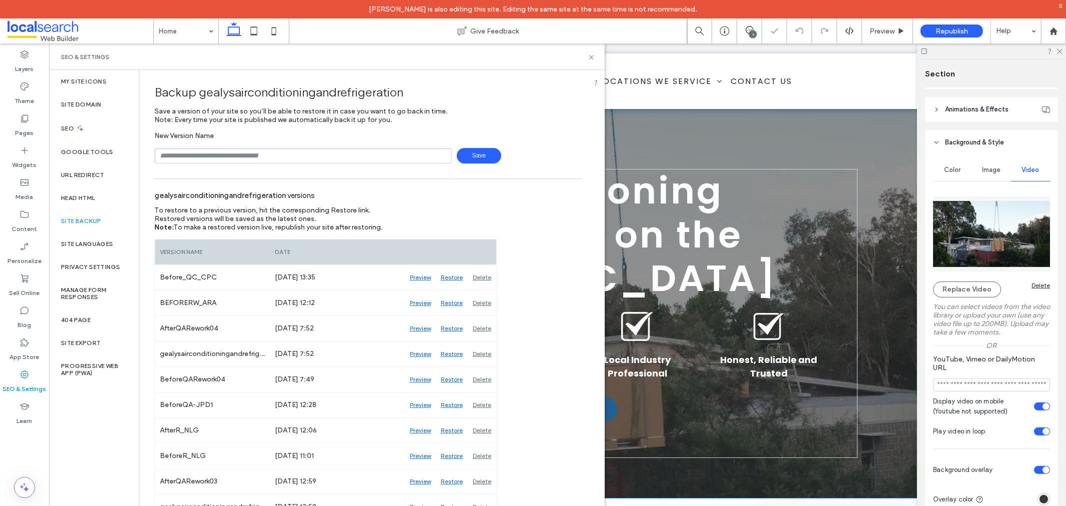
click at [248, 160] on input "text" at bounding box center [302, 155] width 297 height 15
type input "**********"
click at [486, 148] on span "Save" at bounding box center [479, 155] width 44 height 15
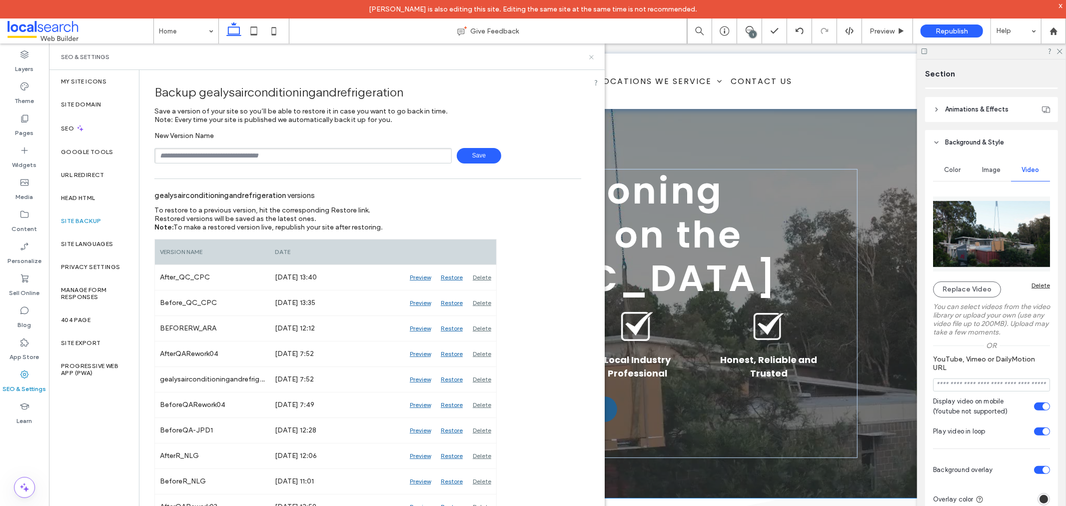
click at [588, 53] on icon at bounding box center [591, 56] width 7 height 7
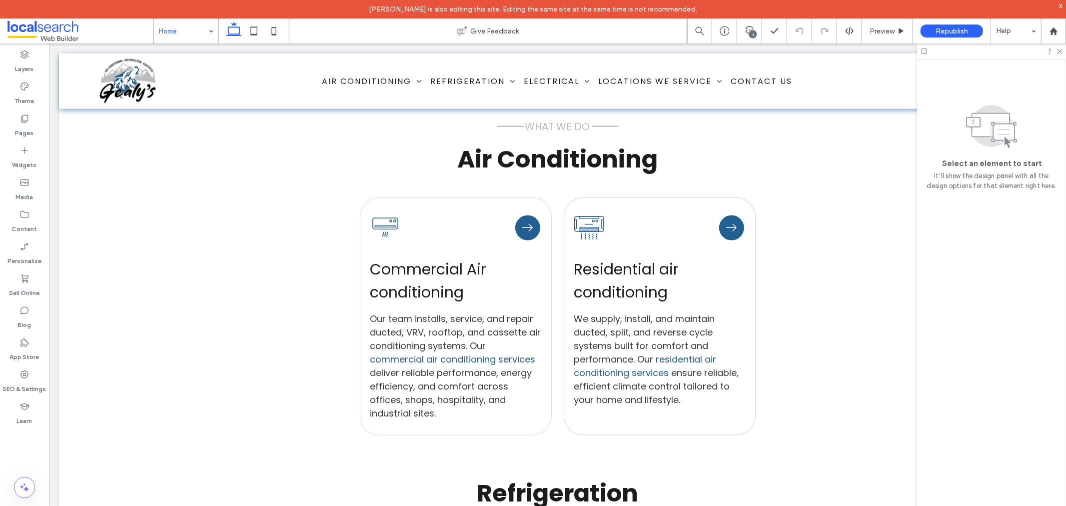
scroll to position [1055, 0]
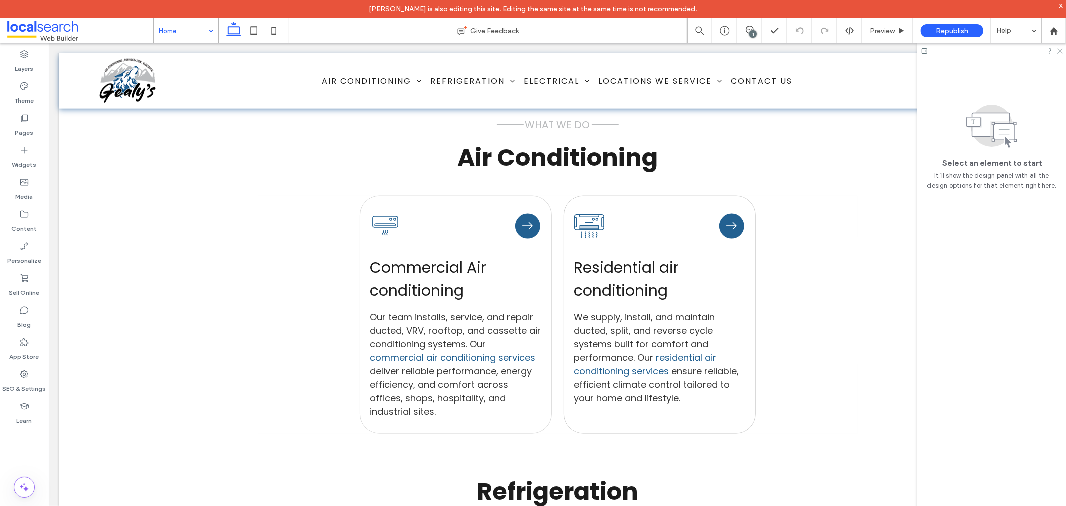
click at [1061, 50] on icon at bounding box center [1059, 50] width 6 height 6
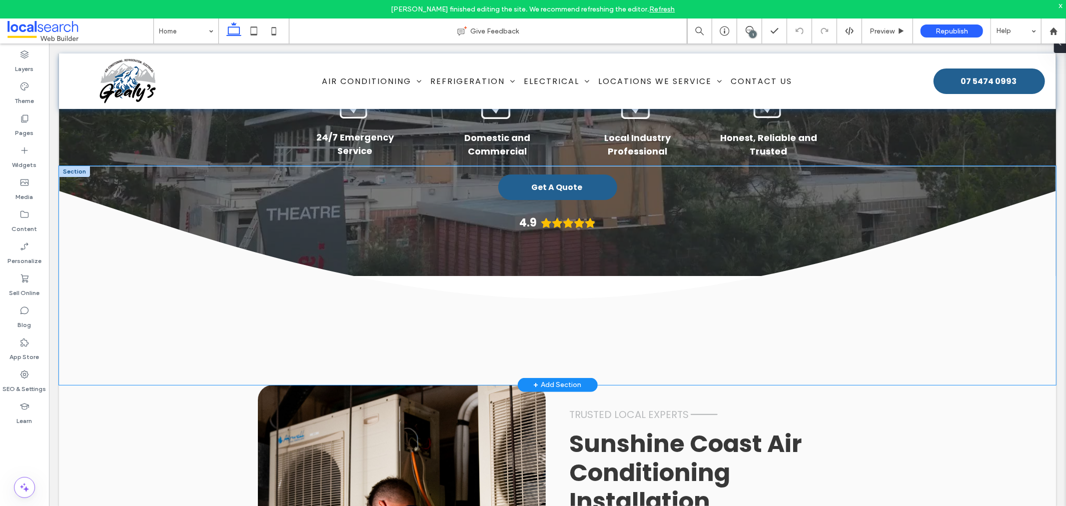
scroll to position [0, 0]
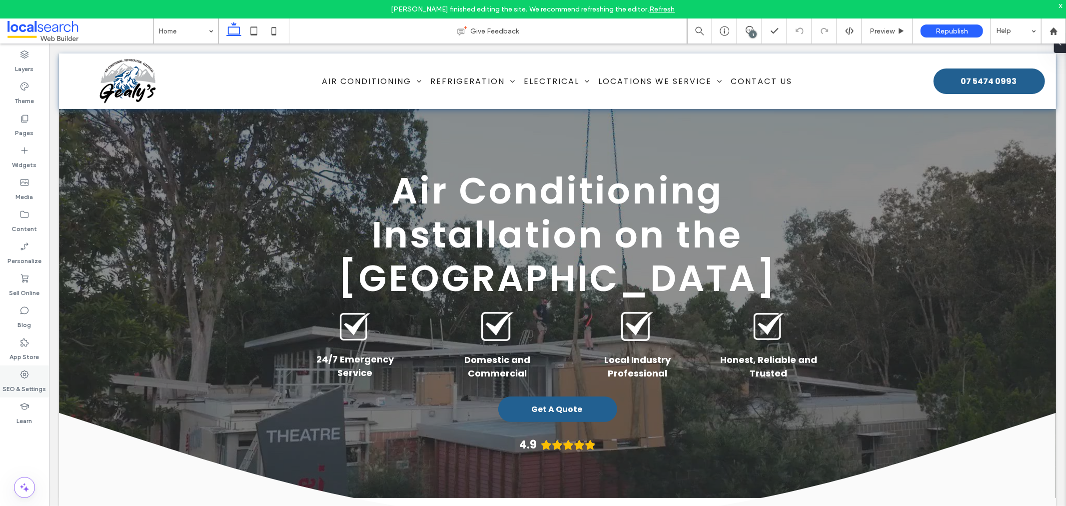
drag, startPoint x: 17, startPoint y: 380, endPoint x: 26, endPoint y: 375, distance: 9.9
click at [17, 380] on label "SEO & Settings" at bounding box center [24, 386] width 43 height 14
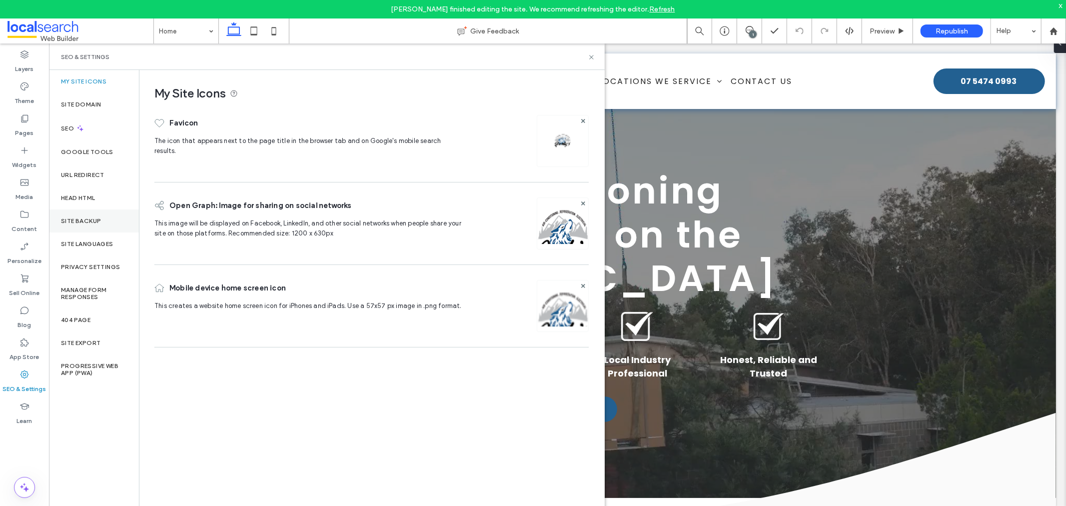
click at [107, 225] on div "Site Backup" at bounding box center [94, 220] width 90 height 23
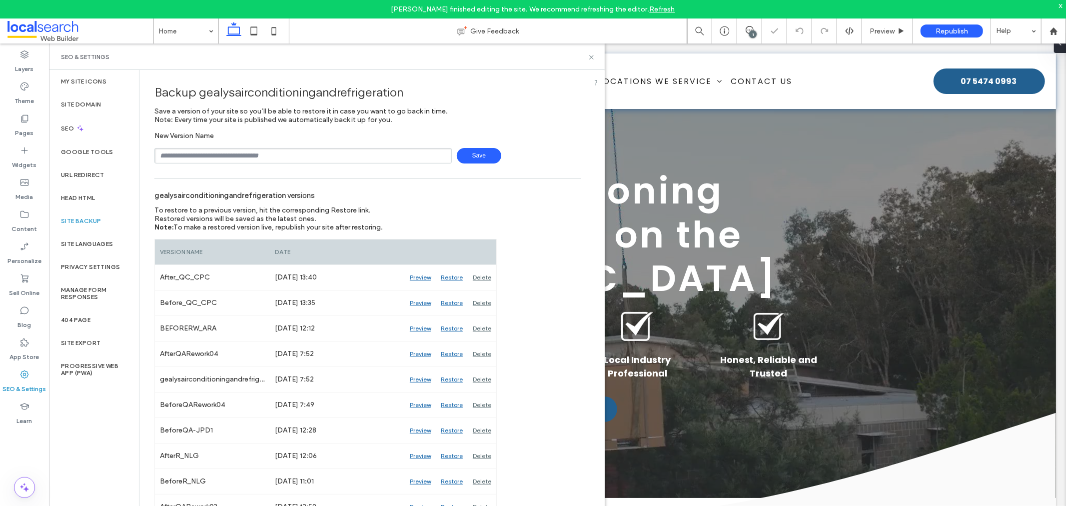
click at [283, 156] on input "text" at bounding box center [302, 155] width 297 height 15
type input "*"
click at [589, 57] on icon at bounding box center [591, 56] width 7 height 7
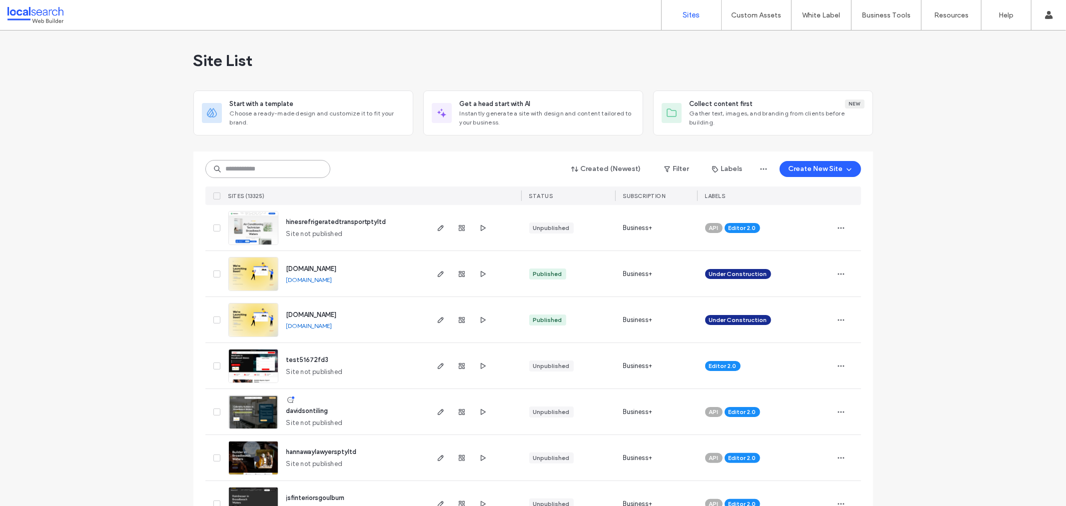
click at [274, 164] on input at bounding box center [267, 169] width 125 height 18
paste input "********"
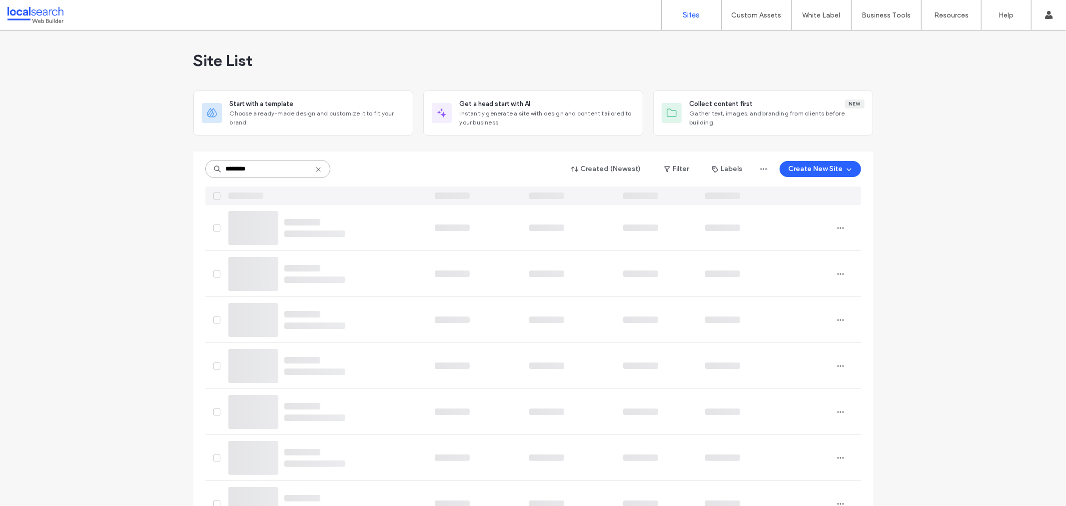
type input "********"
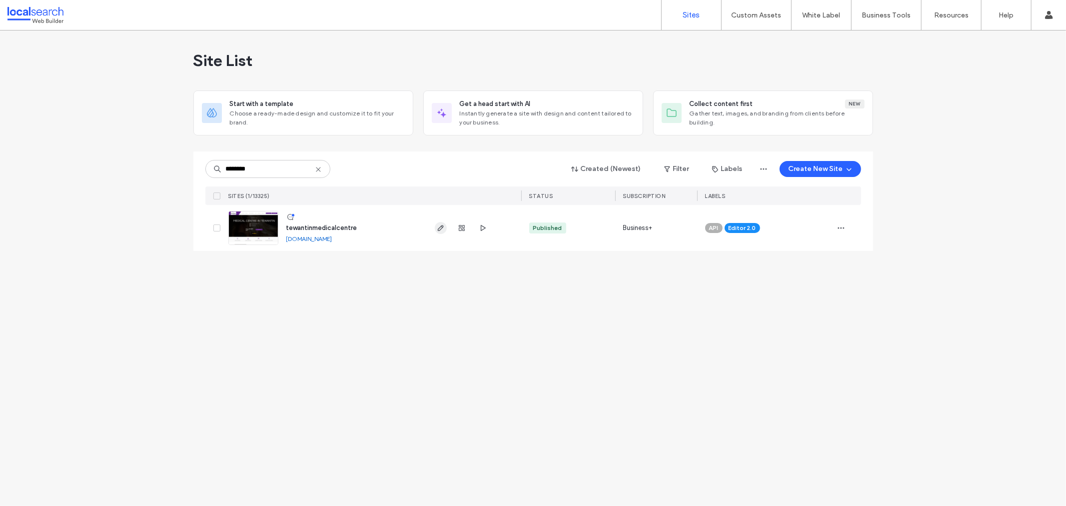
click at [442, 230] on icon "button" at bounding box center [441, 228] width 8 height 8
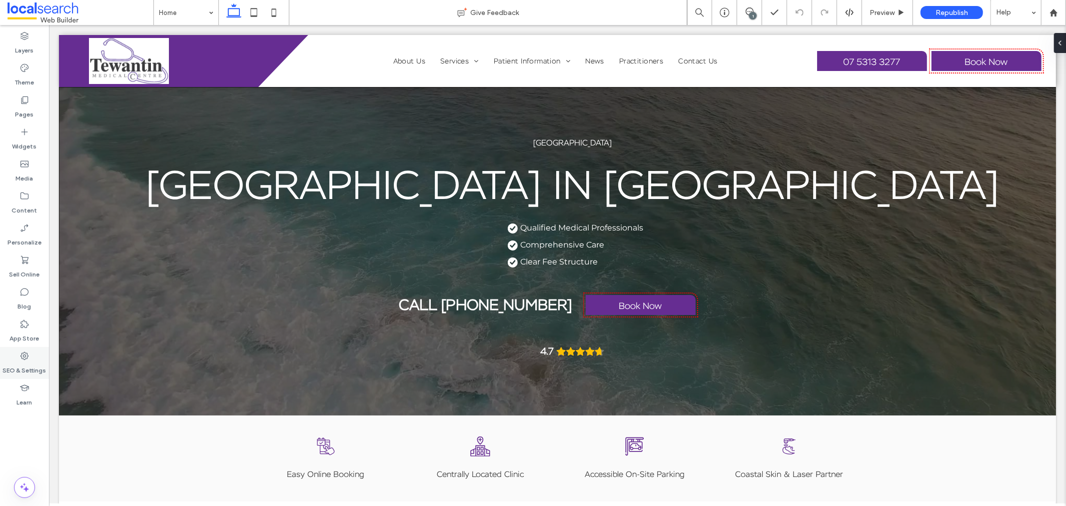
click at [39, 366] on label "SEO & Settings" at bounding box center [24, 368] width 43 height 14
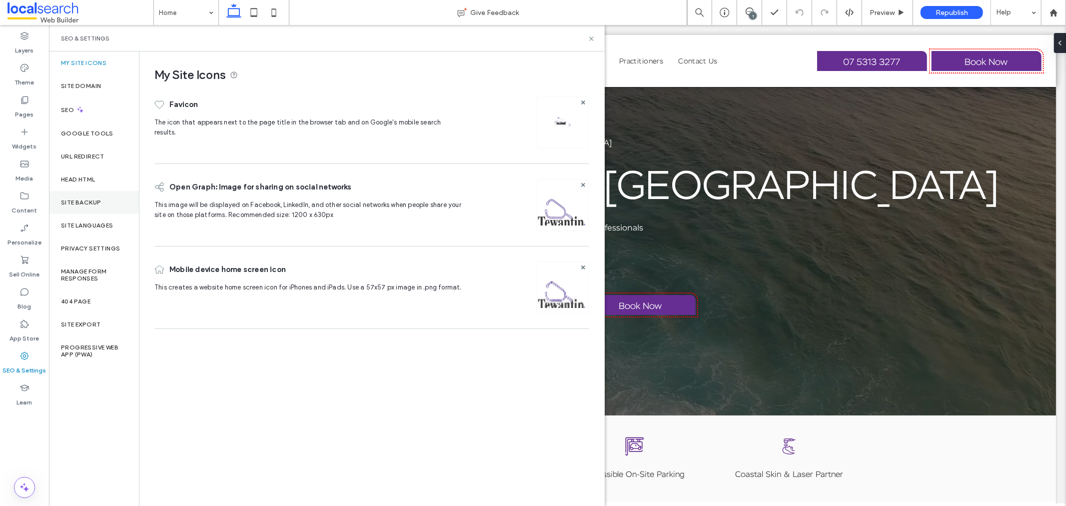
click at [107, 193] on div "Site Backup" at bounding box center [94, 202] width 90 height 23
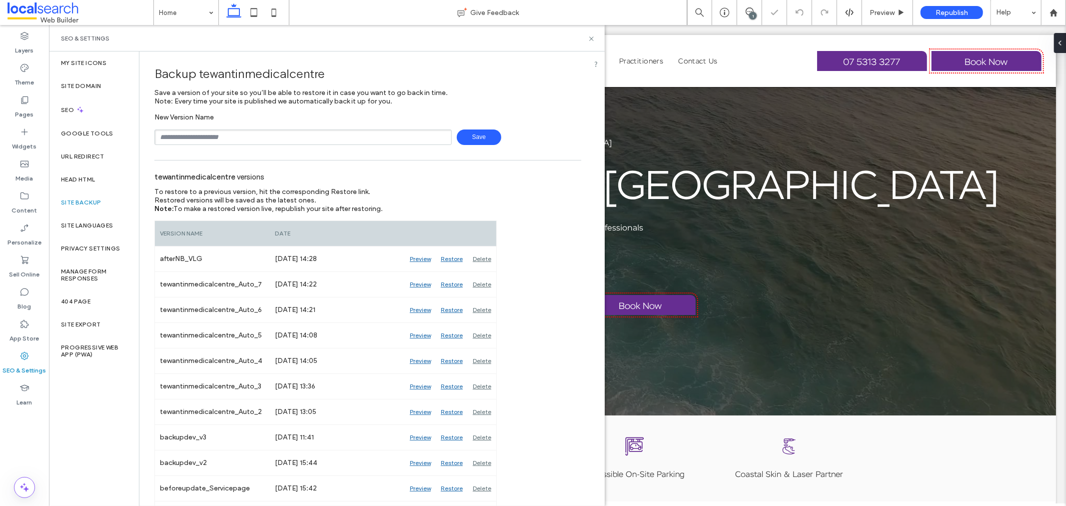
click at [225, 142] on input "text" at bounding box center [302, 136] width 297 height 15
type input "**********"
click at [473, 133] on span "Save" at bounding box center [479, 136] width 44 height 15
click at [591, 38] on use at bounding box center [591, 38] width 4 height 4
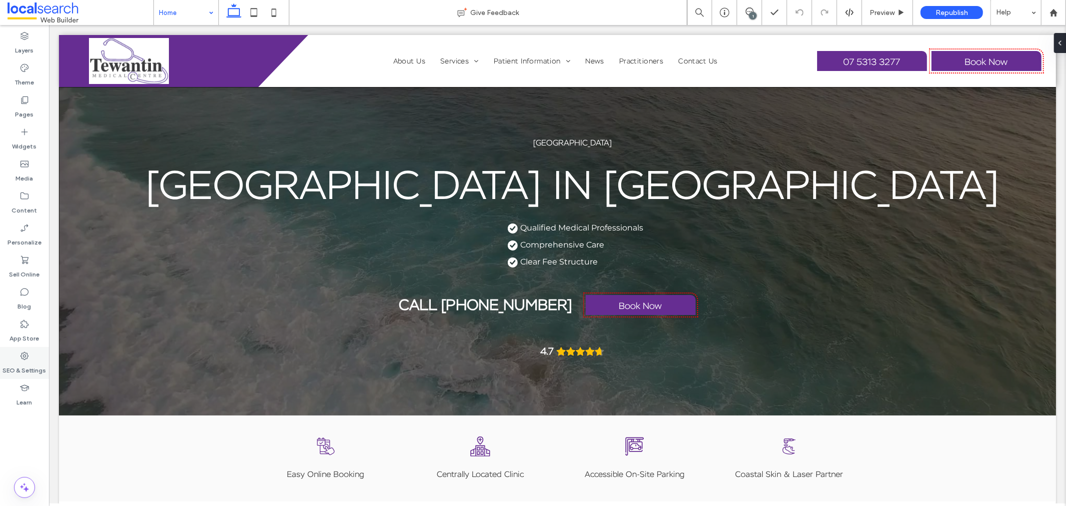
click at [27, 359] on icon at bounding box center [24, 356] width 10 height 10
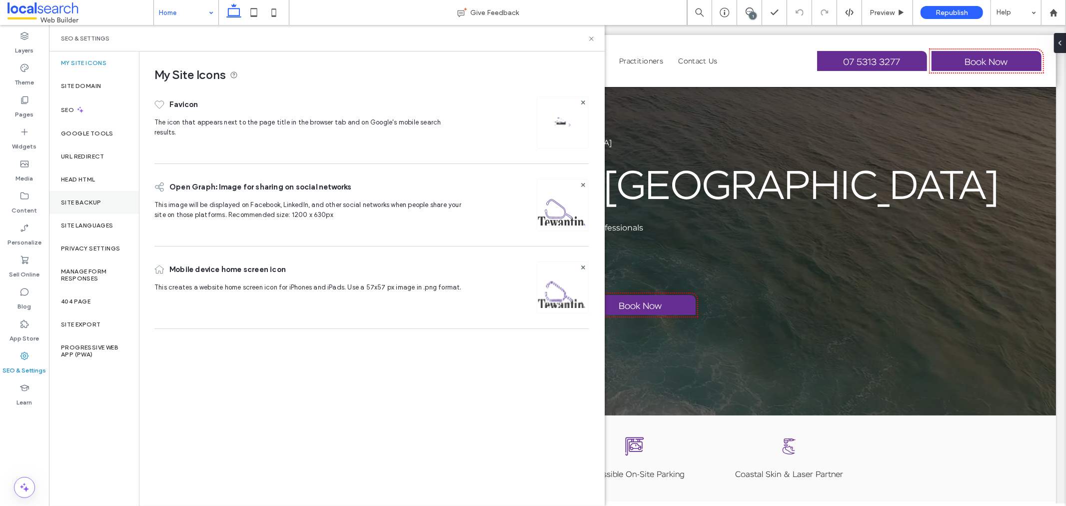
click at [116, 205] on div "Site Backup" at bounding box center [94, 202] width 90 height 23
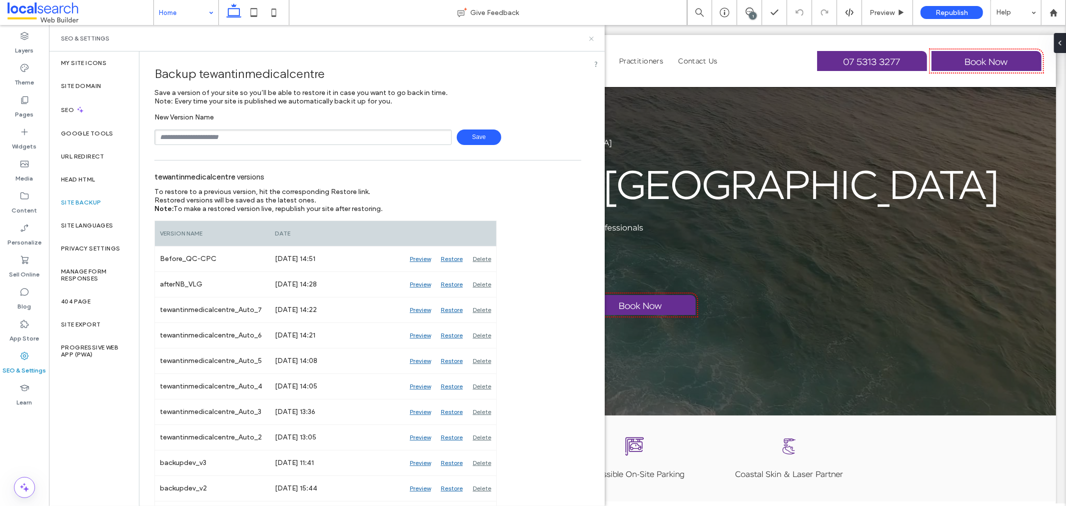
click at [589, 37] on icon at bounding box center [591, 38] width 7 height 7
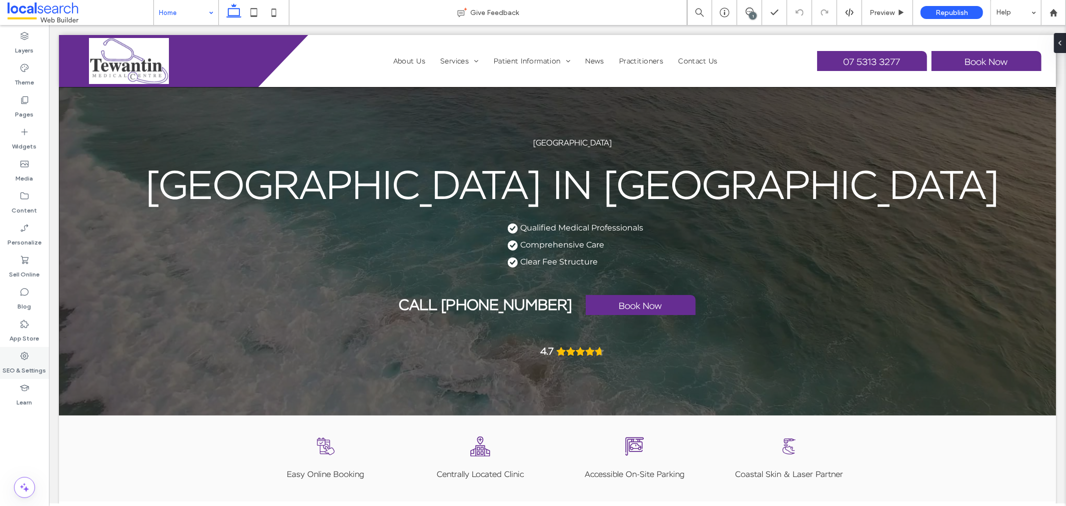
click at [21, 365] on label "SEO & Settings" at bounding box center [24, 368] width 43 height 14
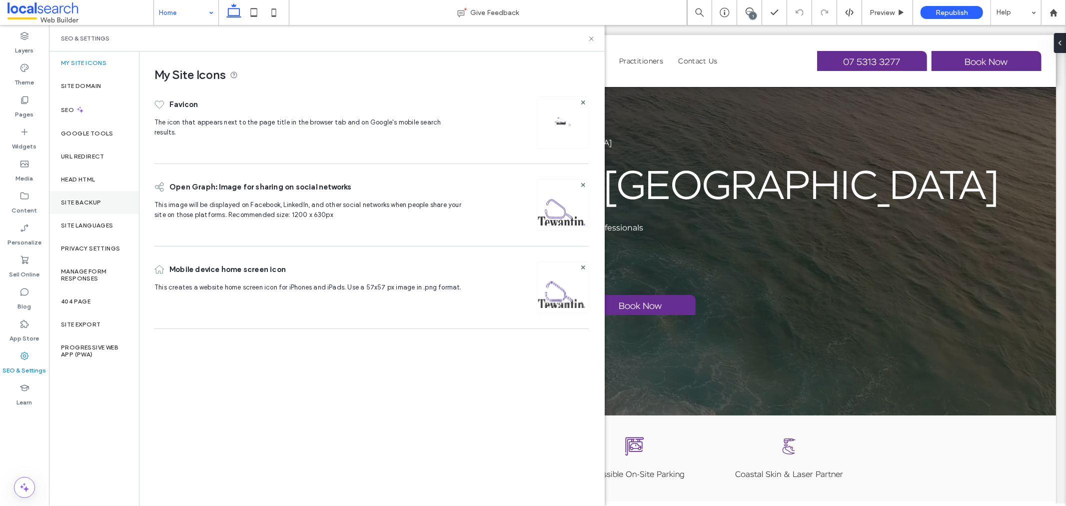
click at [98, 205] on label "Site Backup" at bounding box center [81, 202] width 40 height 7
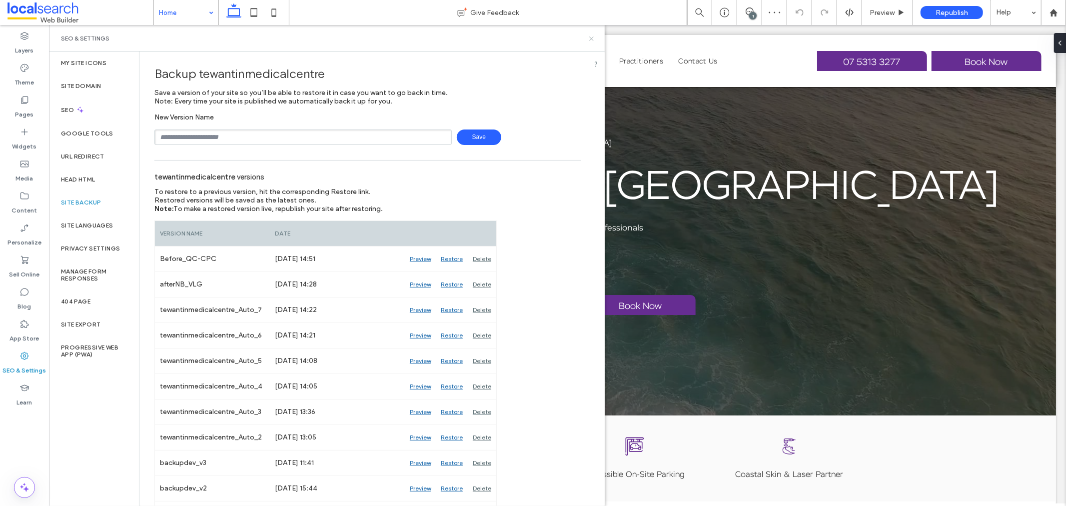
click at [591, 35] on icon at bounding box center [591, 38] width 7 height 7
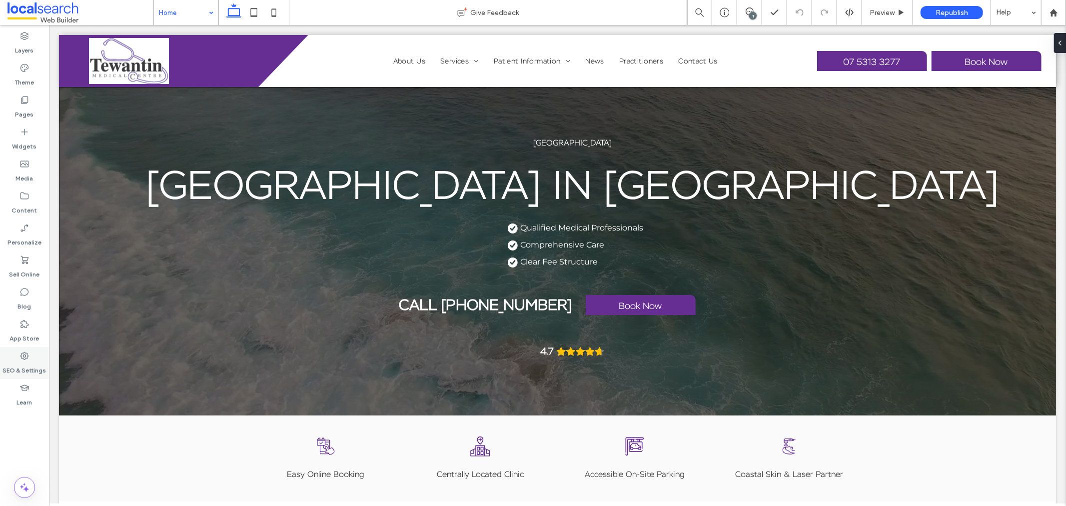
click at [26, 363] on label "SEO & Settings" at bounding box center [24, 368] width 43 height 14
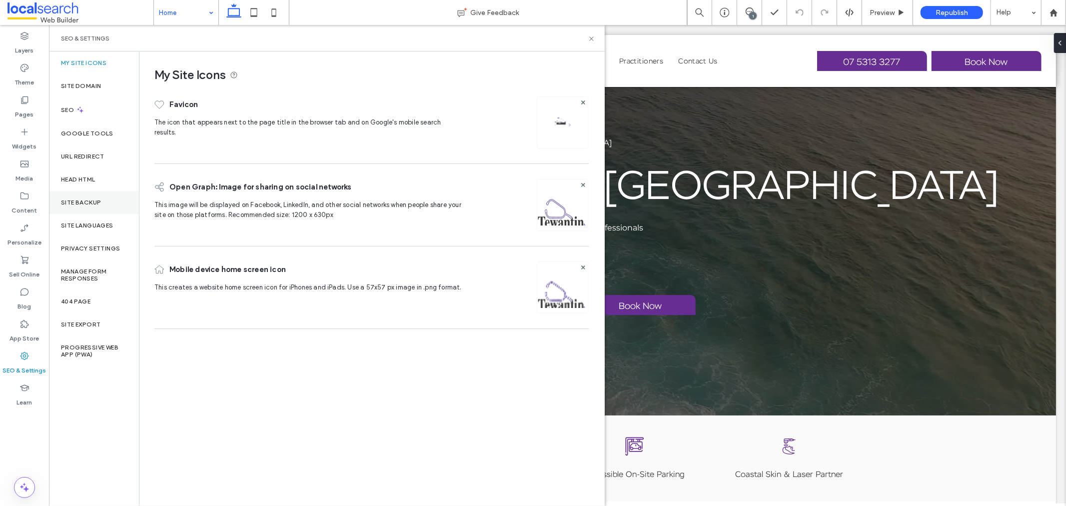
click at [105, 208] on div "Site Backup" at bounding box center [94, 202] width 90 height 23
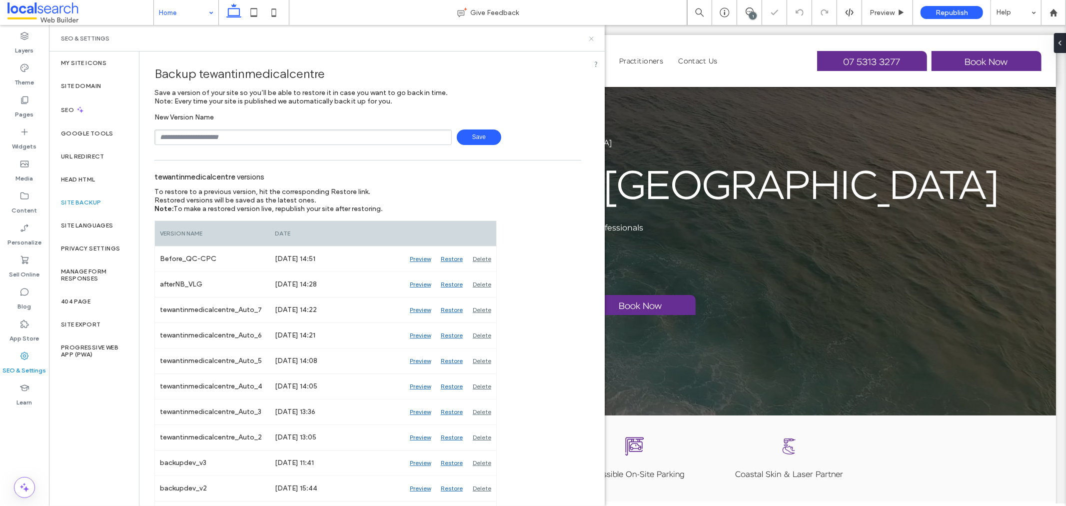
click at [592, 39] on icon at bounding box center [591, 38] width 7 height 7
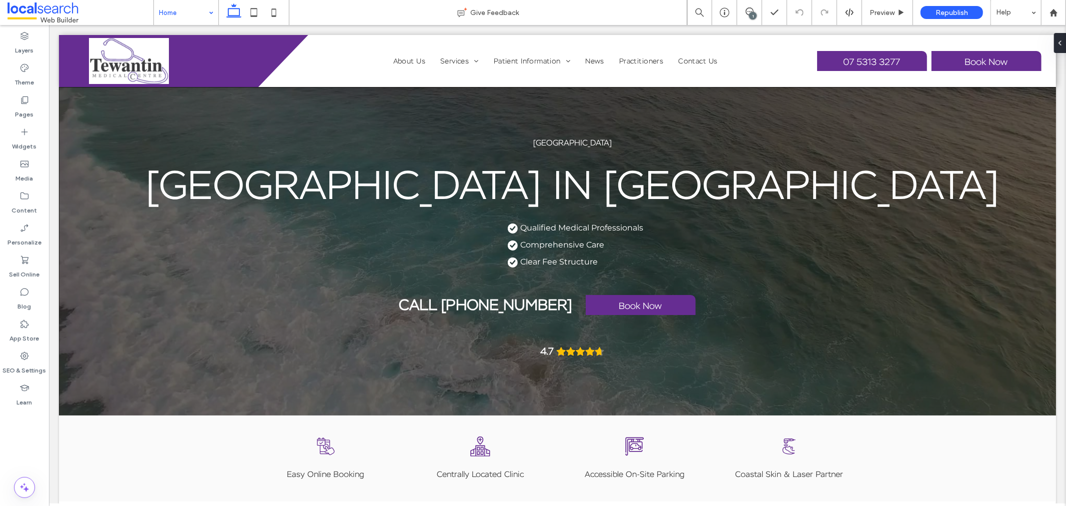
scroll to position [166, 0]
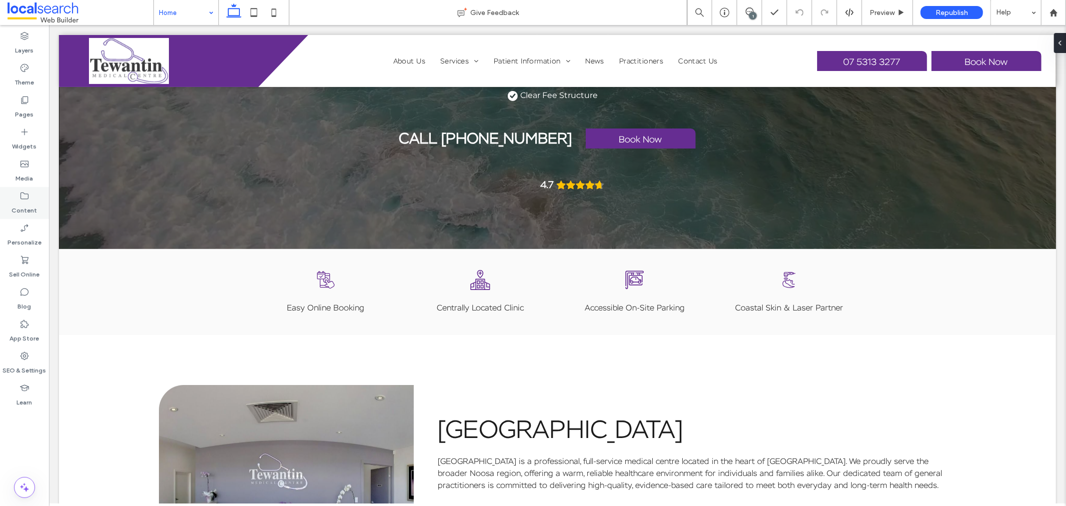
click at [11, 192] on div "Content" at bounding box center [24, 203] width 49 height 32
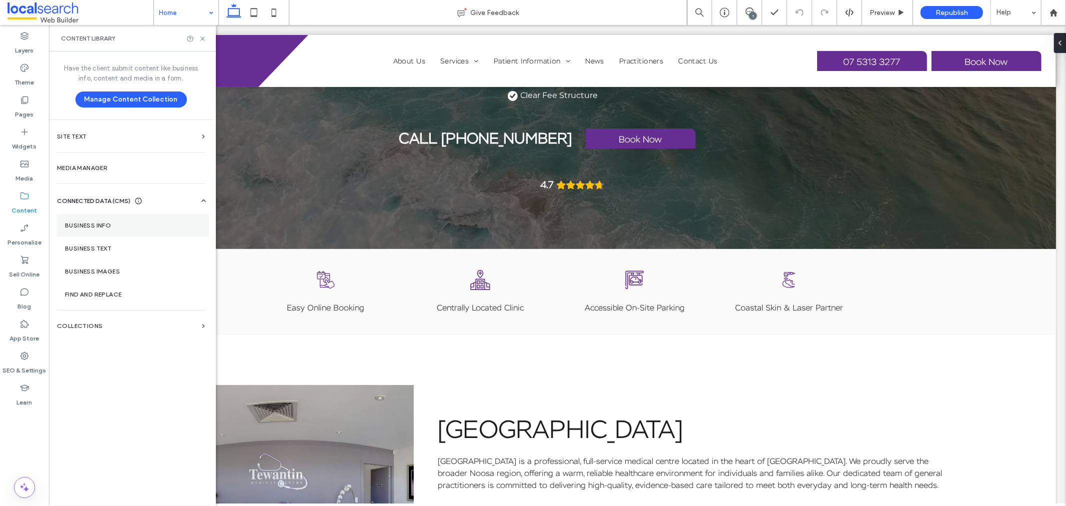
click at [104, 232] on section "Business Info" at bounding box center [133, 225] width 152 height 23
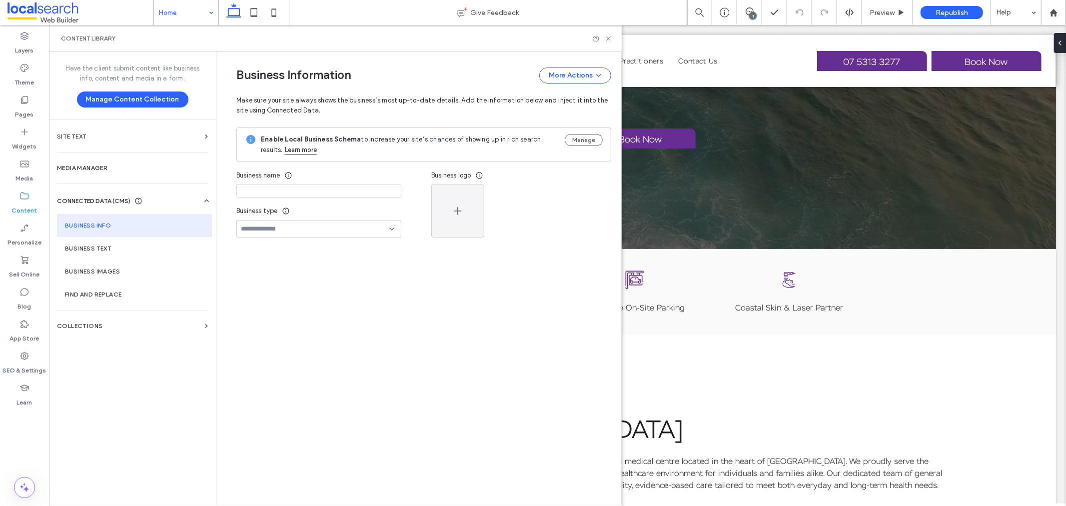
type input "**********"
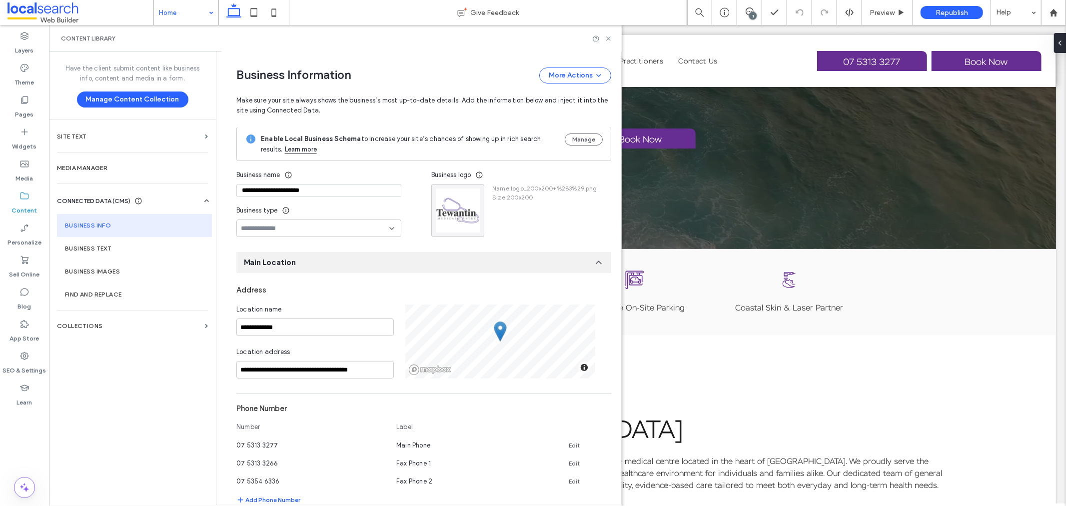
scroll to position [0, 0]
click at [606, 36] on icon at bounding box center [608, 38] width 7 height 7
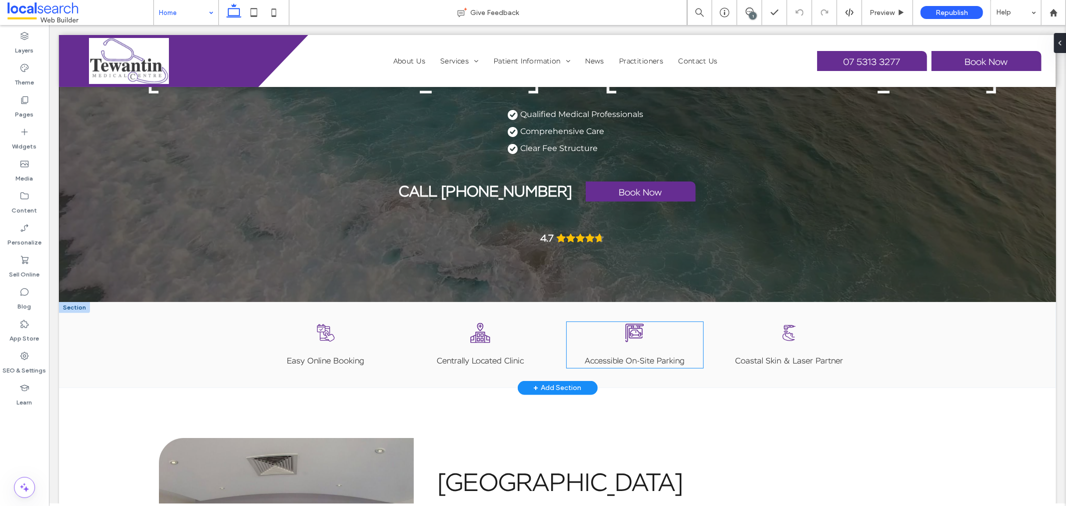
scroll to position [111, 0]
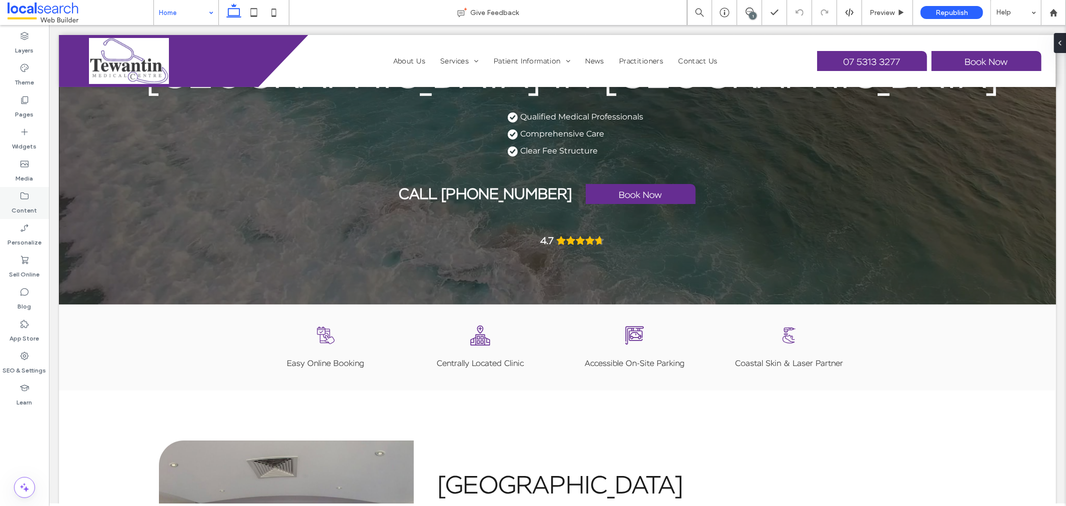
click at [24, 193] on use at bounding box center [24, 195] width 8 height 7
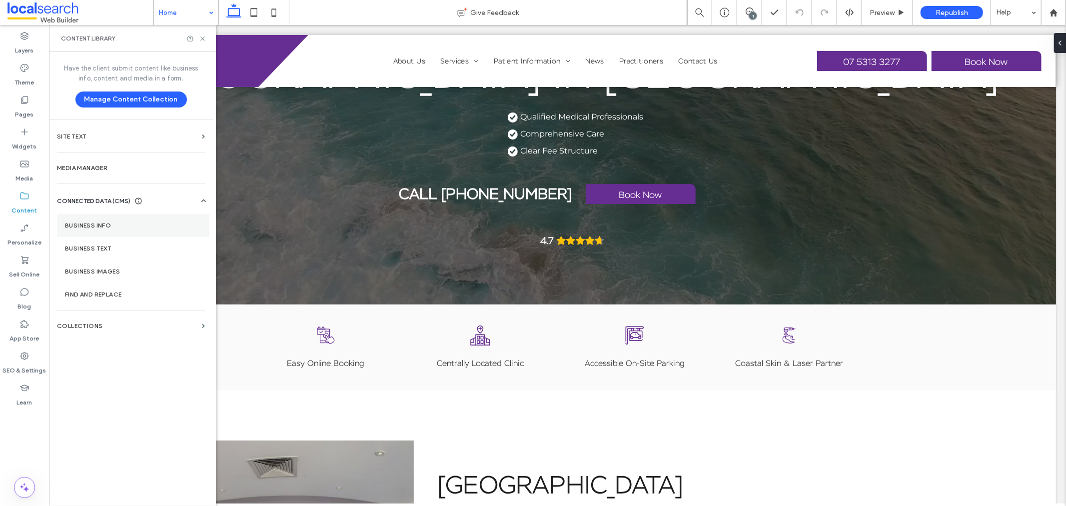
click at [112, 231] on section "Business Info" at bounding box center [133, 225] width 152 height 23
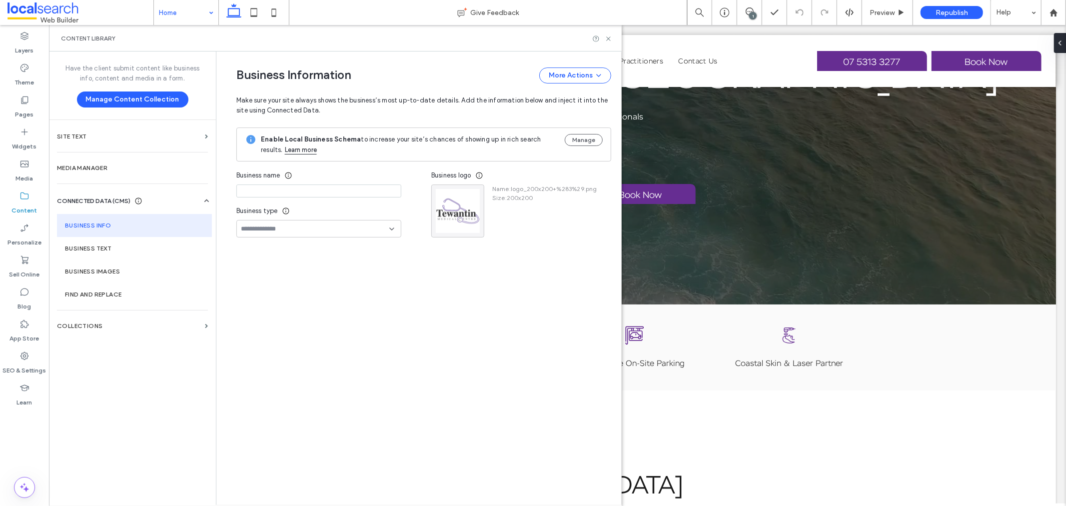
type input "**********"
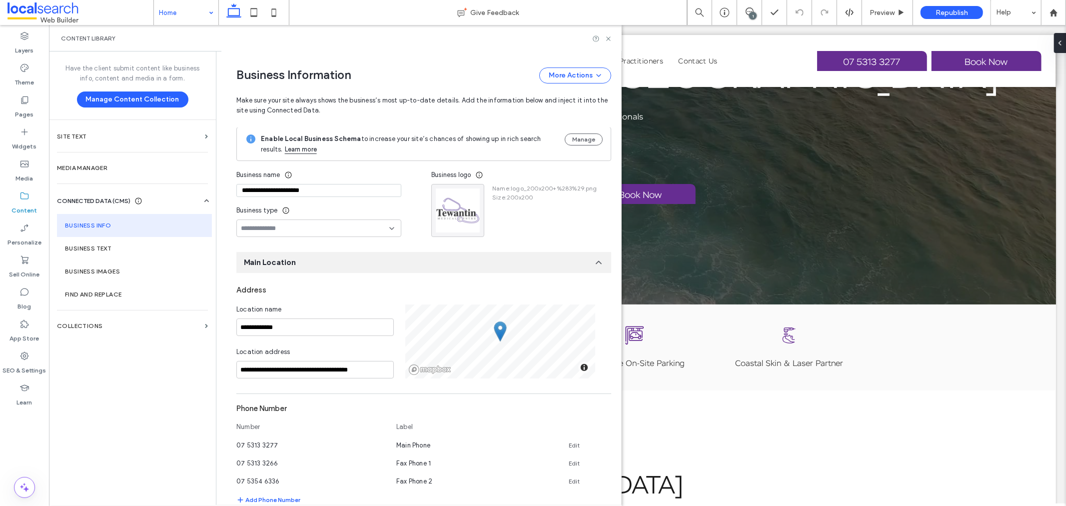
scroll to position [0, 0]
click at [360, 370] on input "**********" at bounding box center [314, 369] width 157 height 17
click at [378, 365] on input "**********" at bounding box center [314, 369] width 157 height 17
click at [366, 328] on input "**********" at bounding box center [314, 327] width 157 height 17
click at [346, 188] on input "**********" at bounding box center [318, 190] width 165 height 13
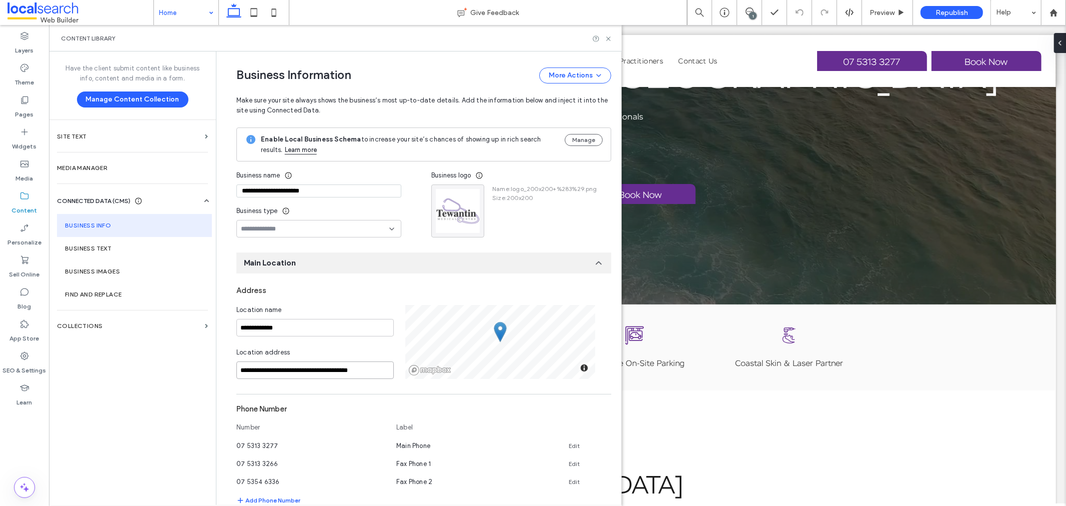
click at [371, 369] on input "**********" at bounding box center [314, 369] width 157 height 17
click at [323, 325] on input "**********" at bounding box center [314, 327] width 157 height 17
click at [342, 193] on input "**********" at bounding box center [318, 190] width 165 height 13
click at [349, 326] on input "**********" at bounding box center [314, 327] width 157 height 17
click at [385, 372] on input "**********" at bounding box center [314, 369] width 157 height 17
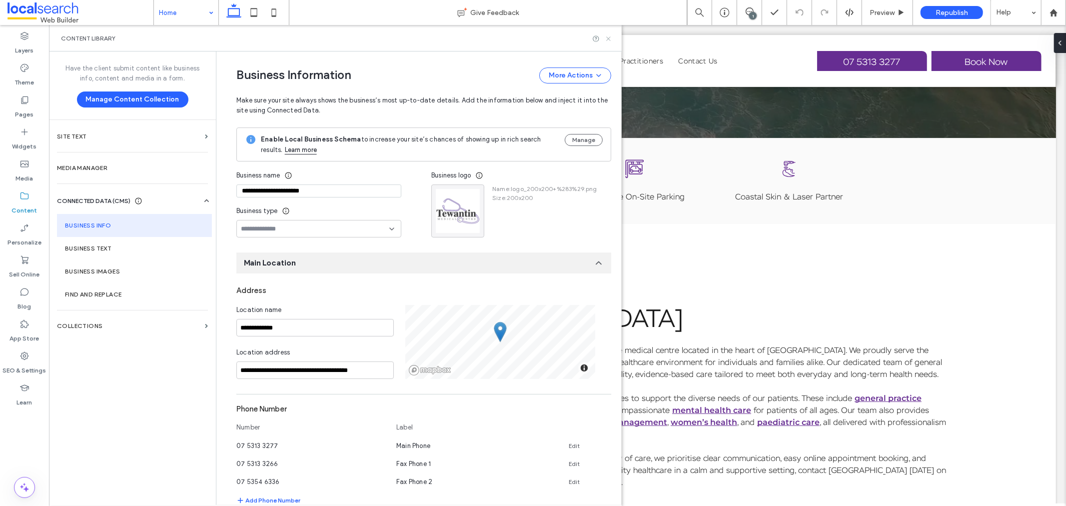
click at [605, 36] on icon at bounding box center [608, 38] width 7 height 7
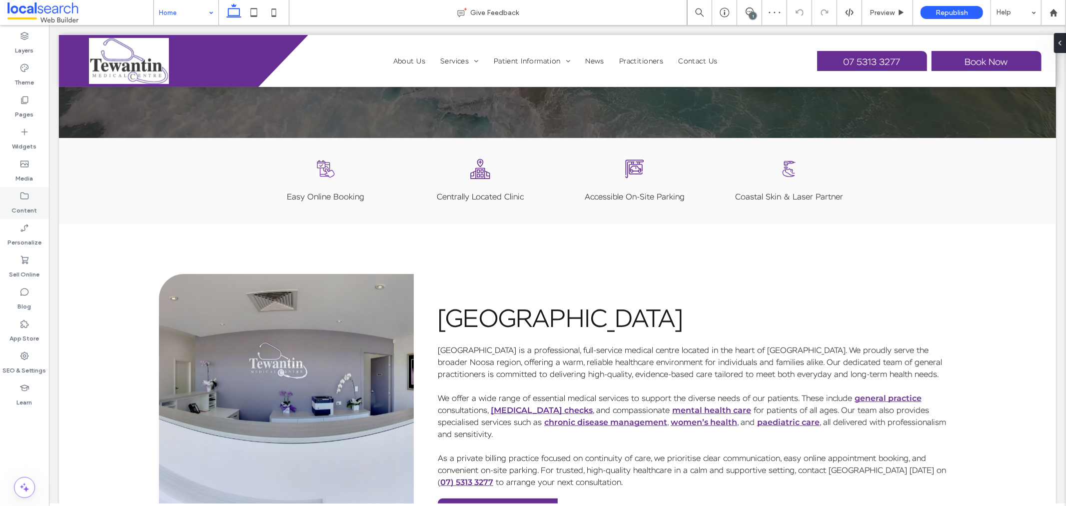
click at [29, 191] on icon at bounding box center [24, 196] width 10 height 10
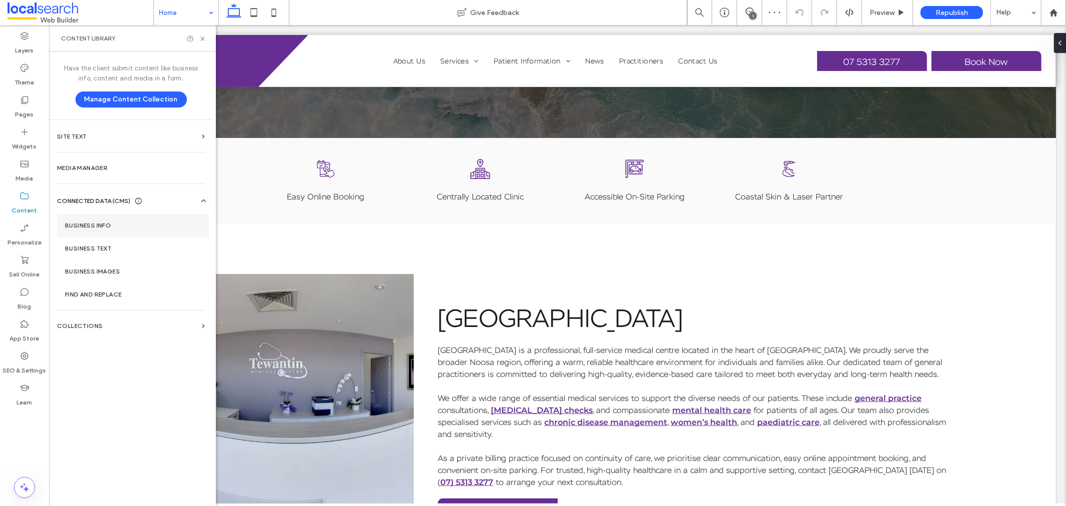
click at [107, 221] on section "Business Info" at bounding box center [133, 225] width 152 height 23
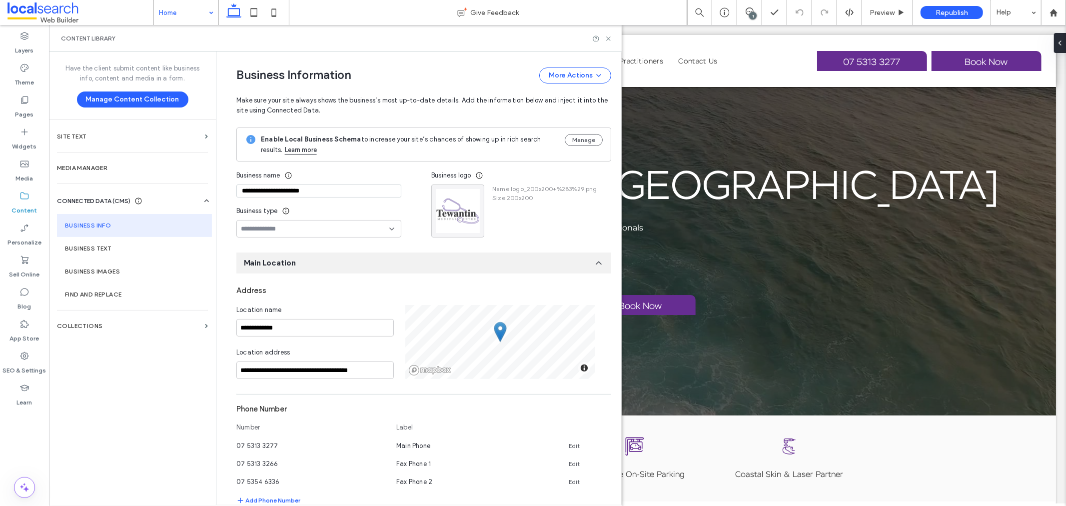
click at [258, 189] on input "**********" at bounding box center [318, 190] width 165 height 13
click at [355, 195] on input "**********" at bounding box center [318, 190] width 165 height 13
type input "**********"
click at [399, 202] on div "**********" at bounding box center [333, 201] width 195 height 71
click at [610, 35] on icon at bounding box center [608, 38] width 7 height 7
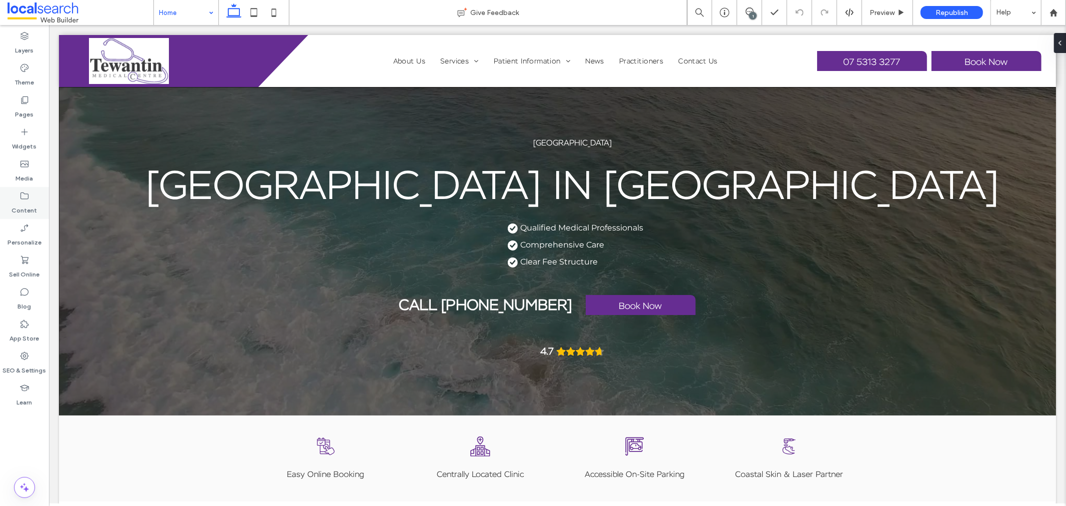
click at [27, 202] on label "Content" at bounding box center [24, 208] width 25 height 14
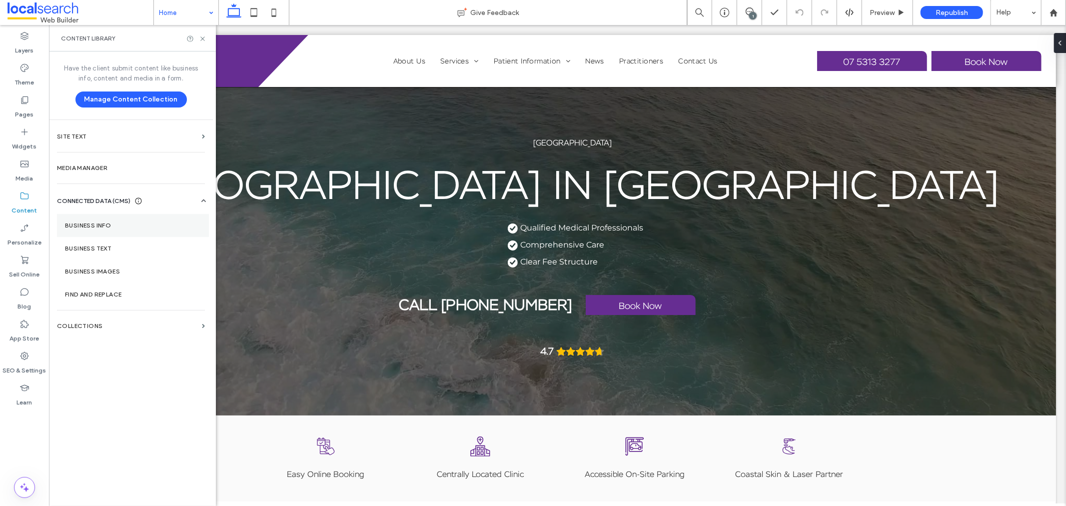
click at [127, 219] on section "Business Info" at bounding box center [133, 225] width 152 height 23
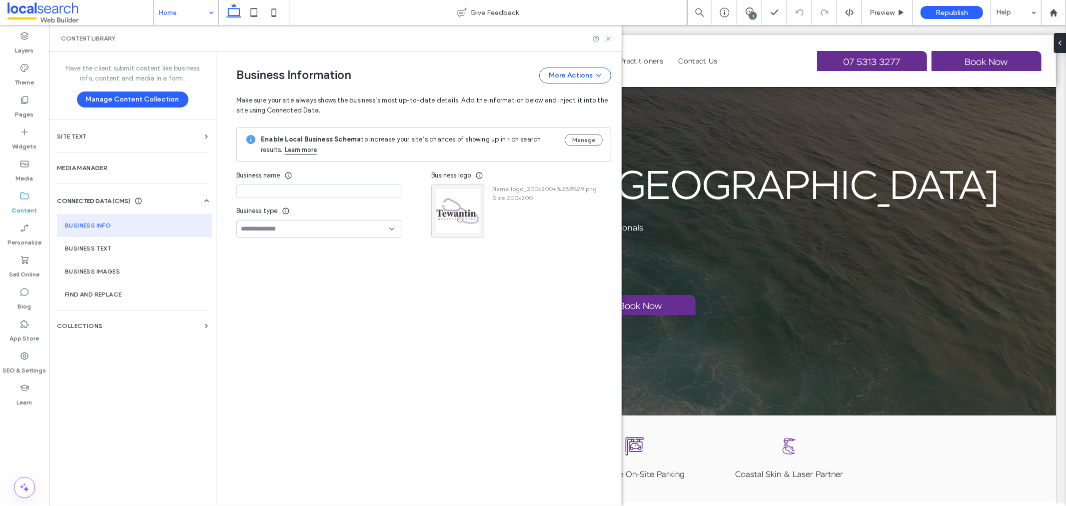
type input "**********"
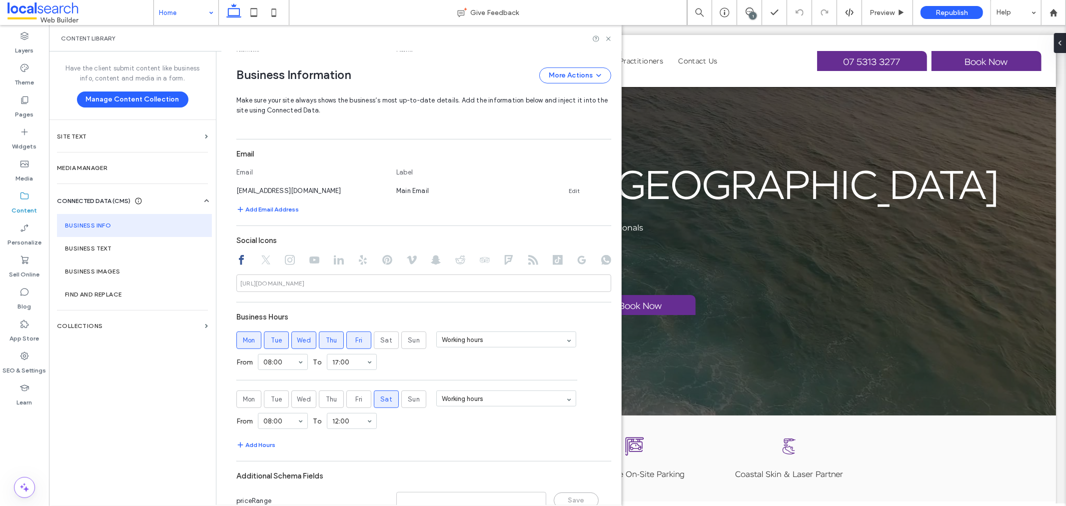
scroll to position [382, 0]
click at [606, 40] on icon at bounding box center [608, 38] width 7 height 7
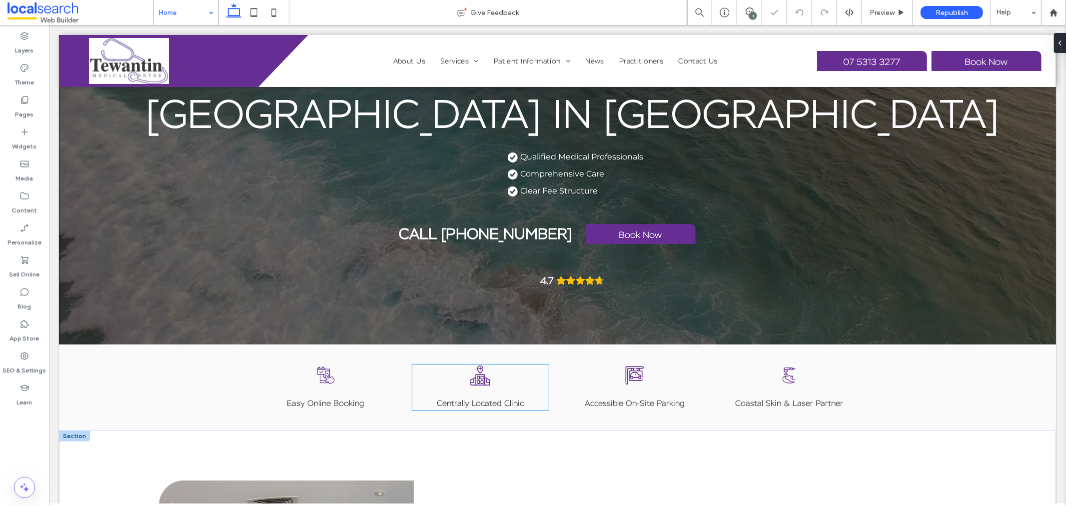
scroll to position [222, 0]
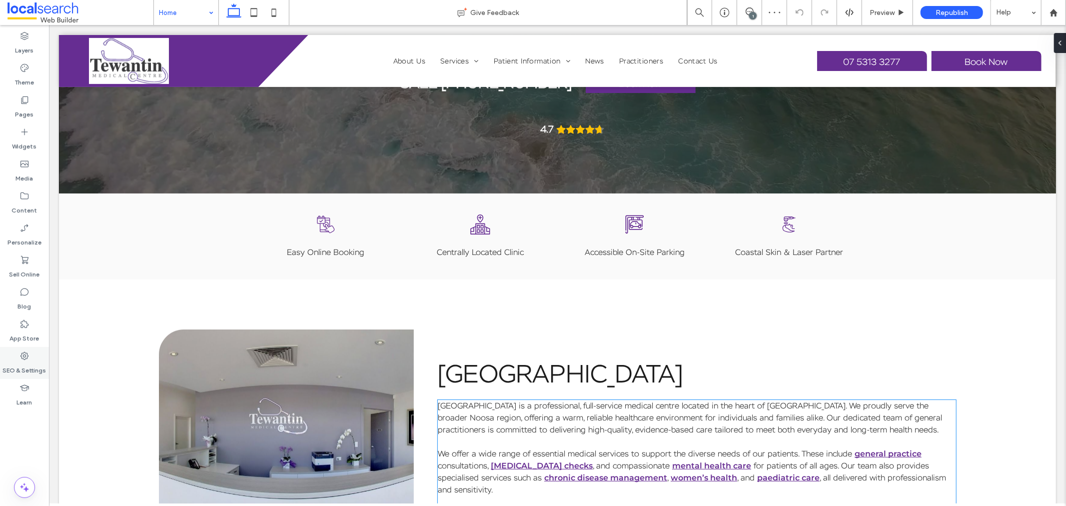
click at [16, 362] on label "SEO & Settings" at bounding box center [24, 368] width 43 height 14
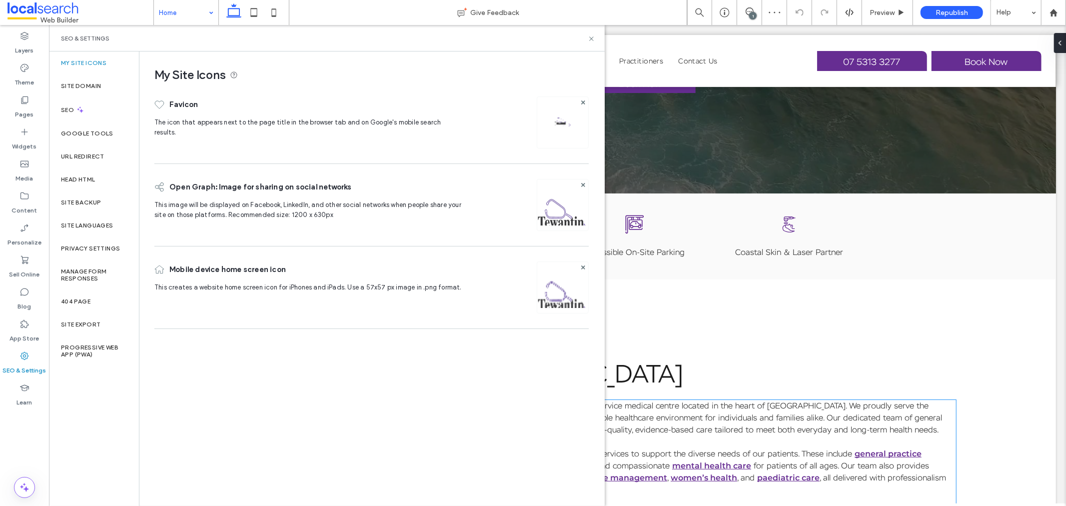
click at [588, 37] on icon at bounding box center [591, 38] width 7 height 7
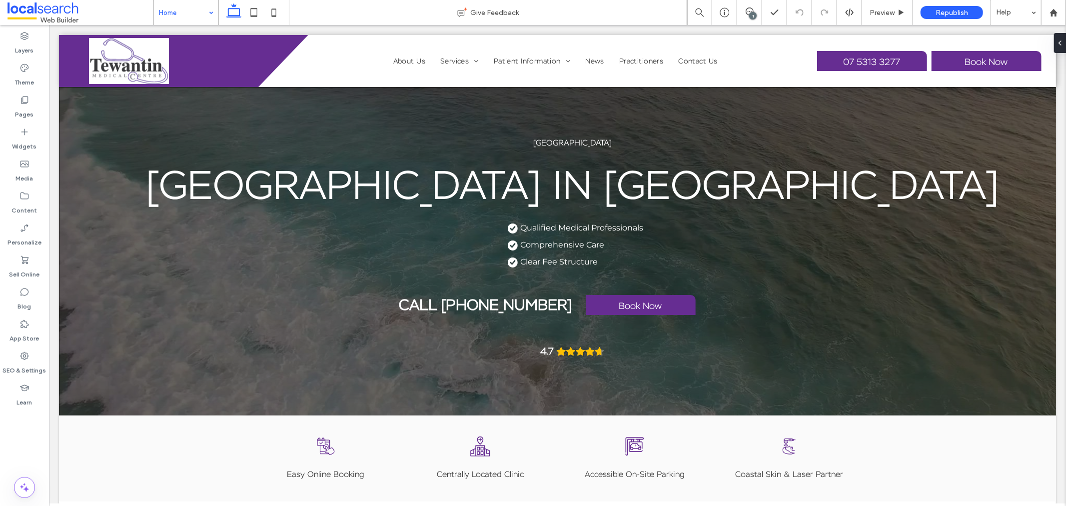
scroll to position [0, 0]
click at [27, 73] on label "Theme" at bounding box center [24, 80] width 19 height 14
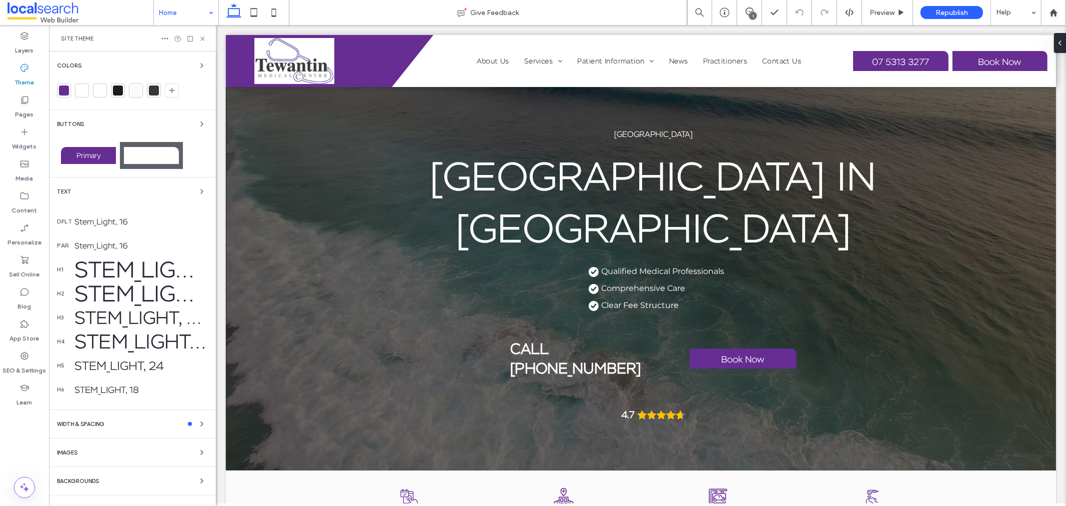
click at [61, 90] on div at bounding box center [64, 90] width 10 height 10
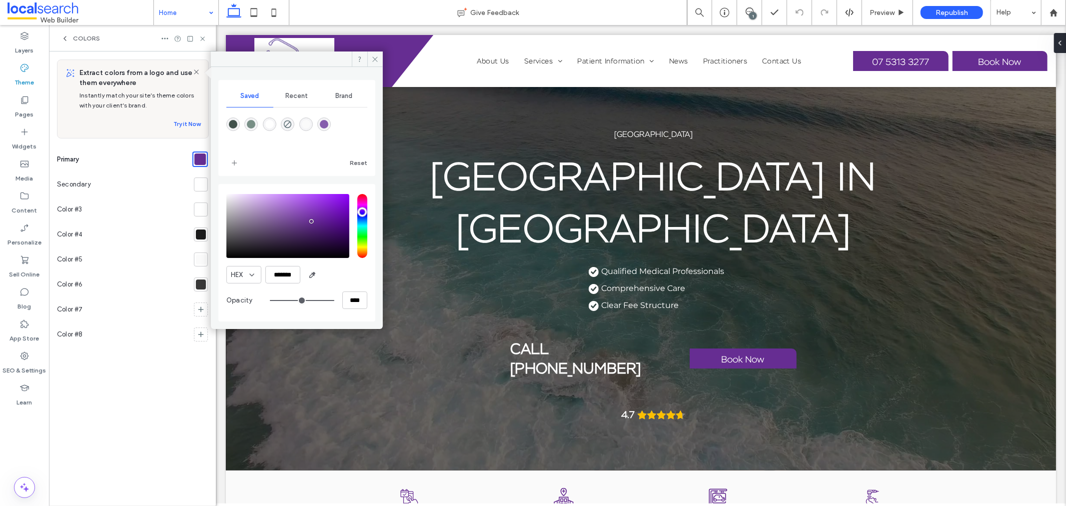
click at [194, 185] on div at bounding box center [201, 184] width 14 height 14
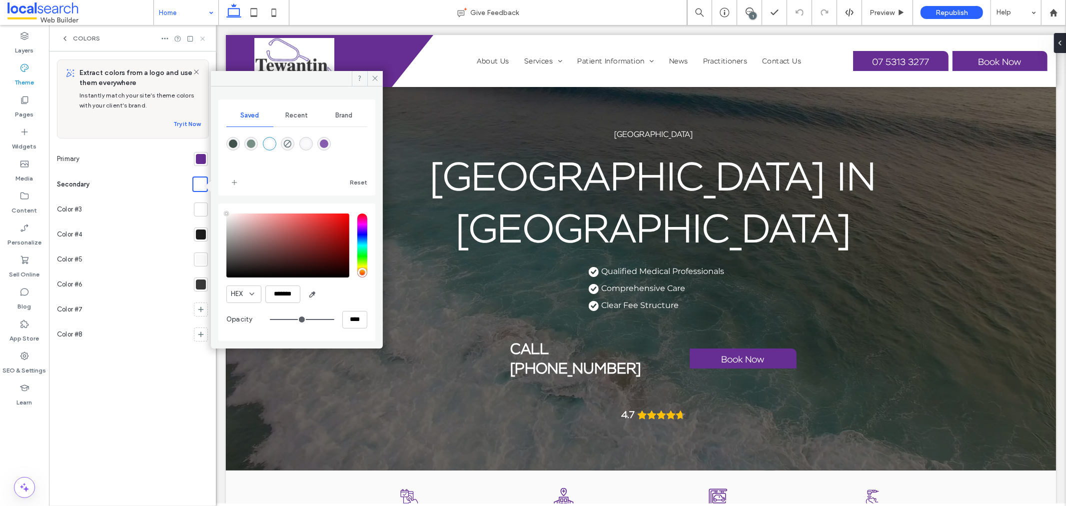
click at [200, 38] on icon at bounding box center [202, 38] width 7 height 7
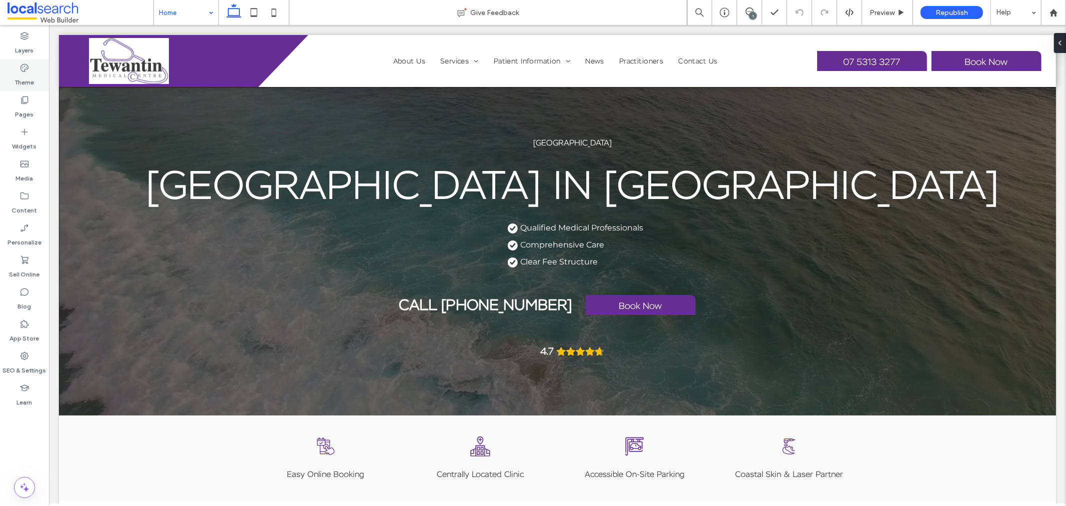
drag, startPoint x: 6, startPoint y: 47, endPoint x: 26, endPoint y: 71, distance: 31.5
click at [26, 71] on icon at bounding box center [24, 68] width 10 height 10
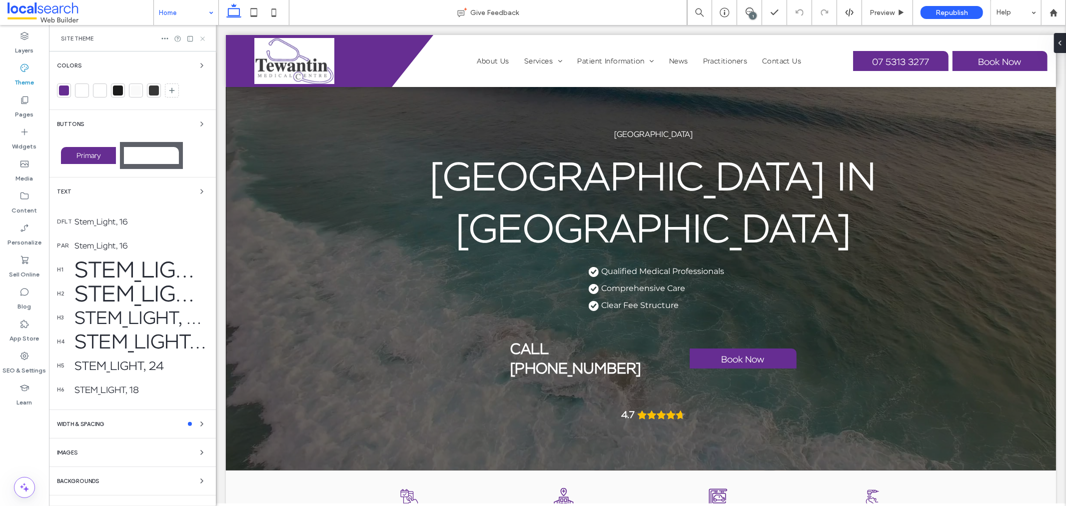
click at [201, 36] on use at bounding box center [202, 38] width 4 height 4
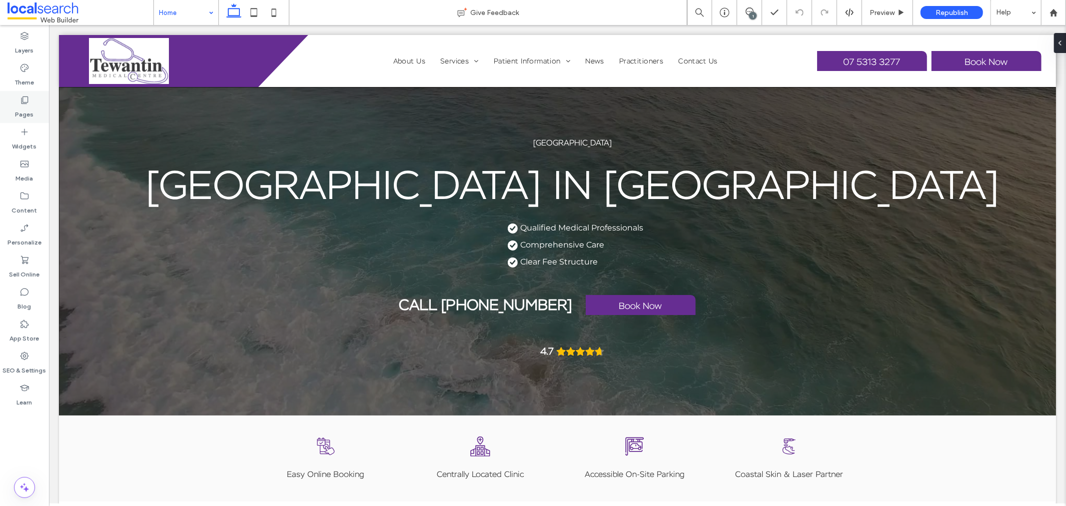
click at [33, 111] on div "Pages" at bounding box center [24, 107] width 49 height 32
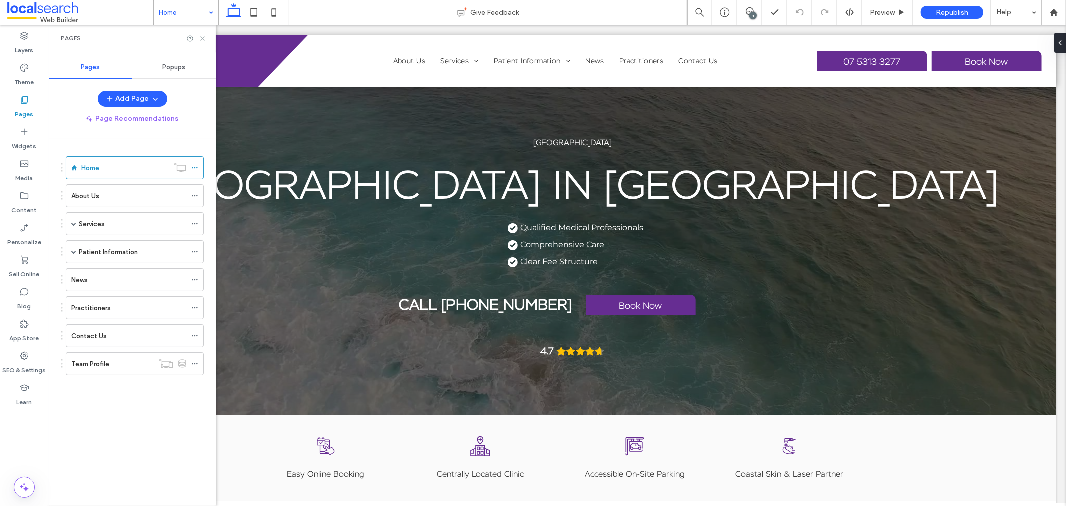
click at [199, 37] on icon at bounding box center [202, 38] width 7 height 7
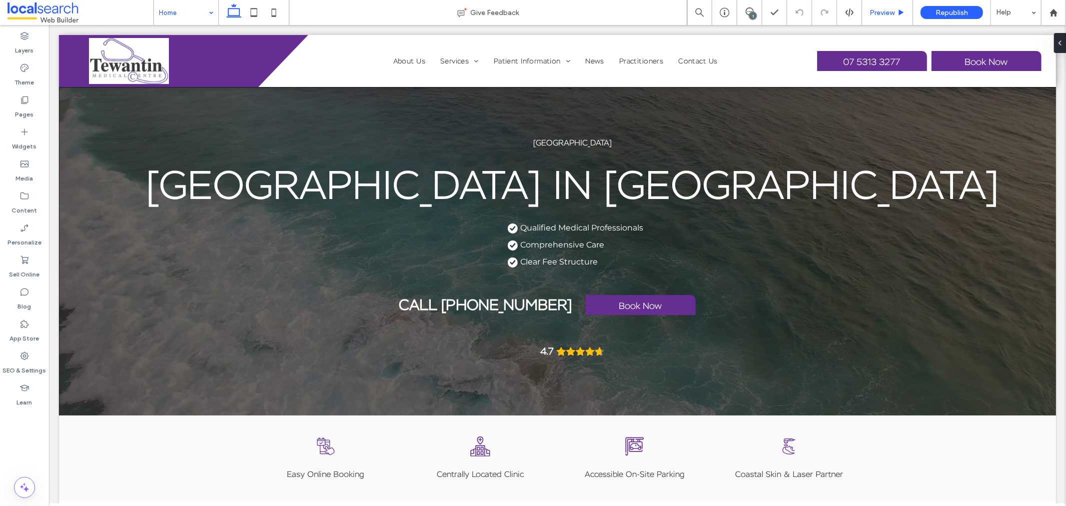
drag, startPoint x: 882, startPoint y: 11, endPoint x: 772, endPoint y: 41, distance: 113.6
click at [882, 11] on span "Preview" at bounding box center [881, 12] width 25 height 8
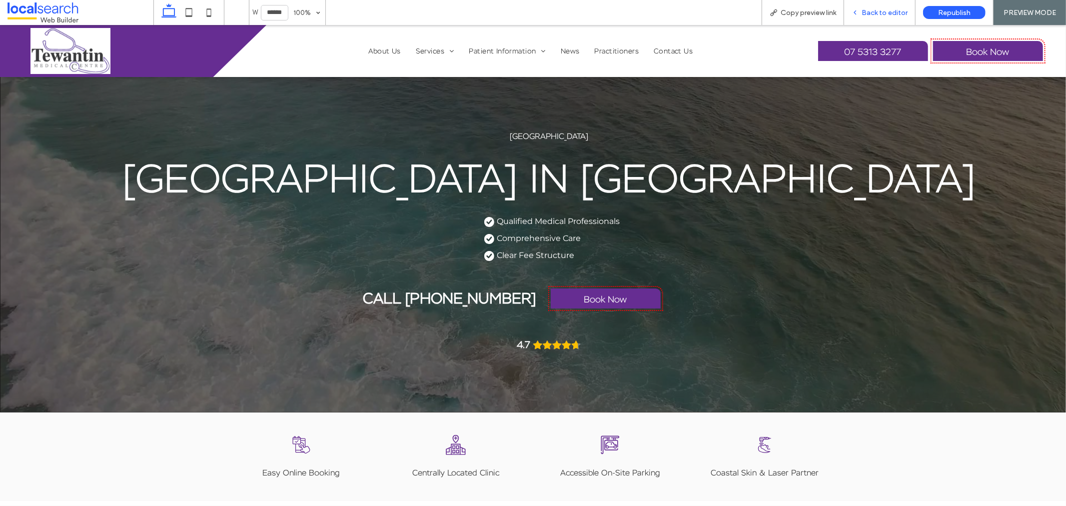
click at [879, 8] on span "Back to editor" at bounding box center [884, 12] width 46 height 8
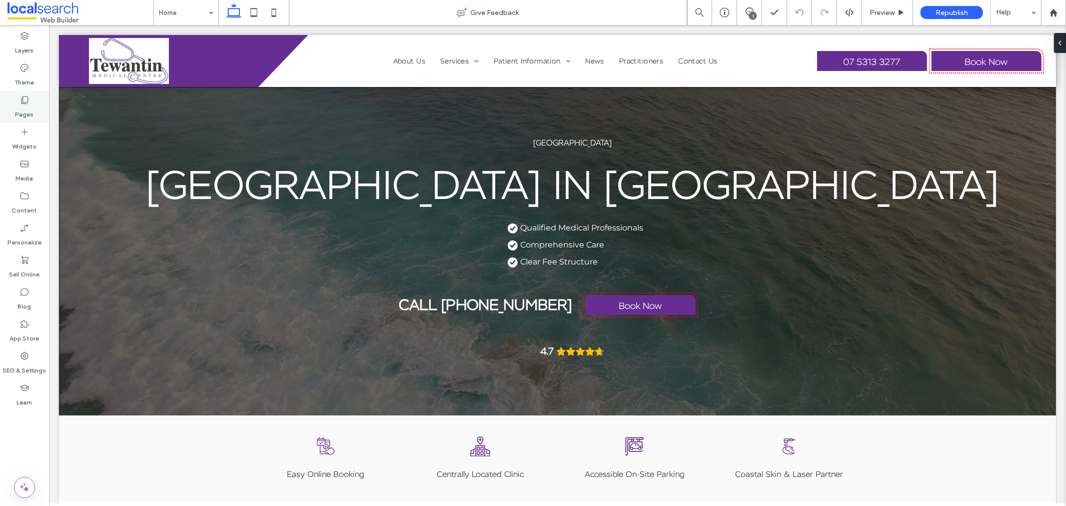
click at [21, 101] on use at bounding box center [24, 99] width 7 height 7
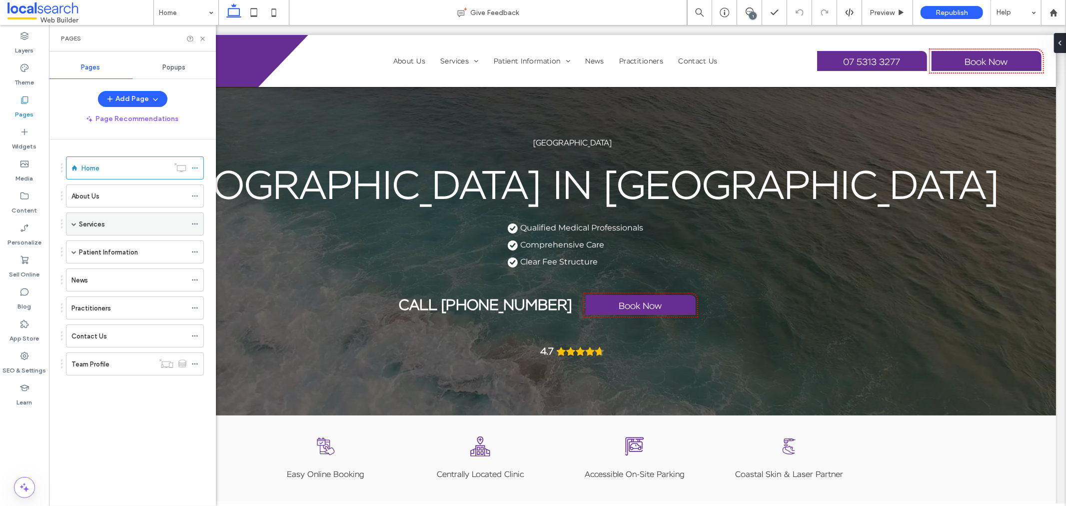
click at [73, 225] on span at bounding box center [73, 223] width 5 height 5
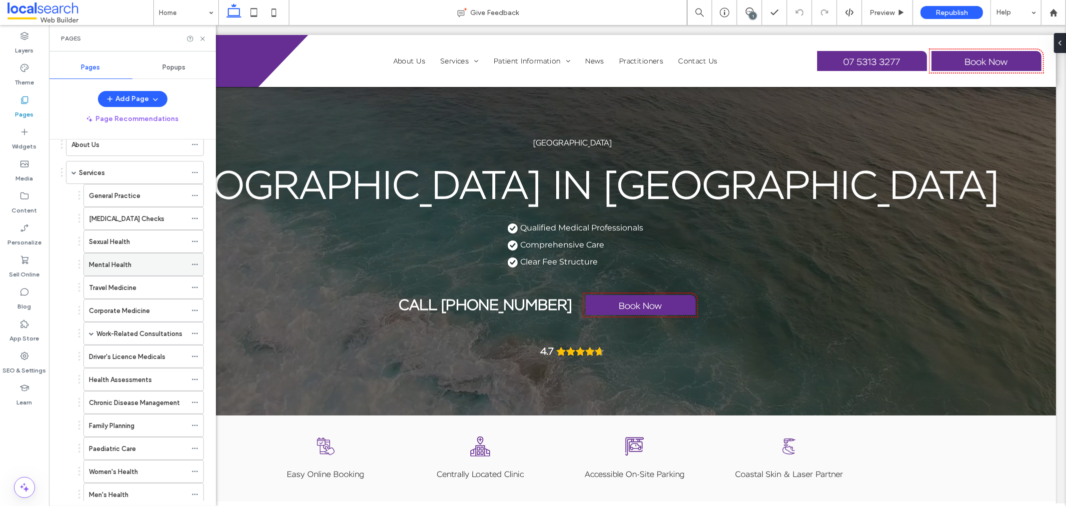
scroll to position [55, 0]
click at [92, 331] on span at bounding box center [91, 329] width 5 height 5
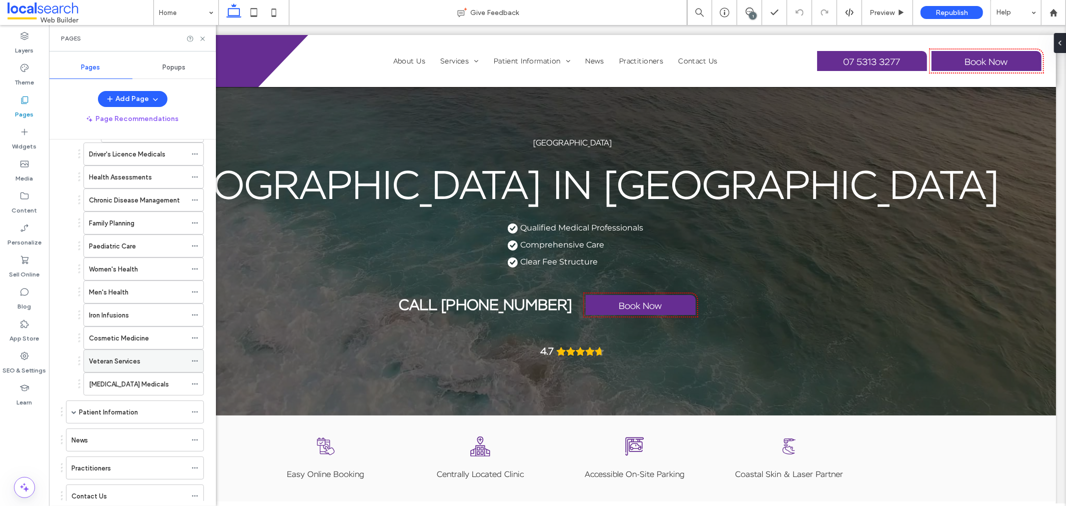
scroll to position [277, 0]
click at [71, 412] on span at bounding box center [73, 411] width 5 height 5
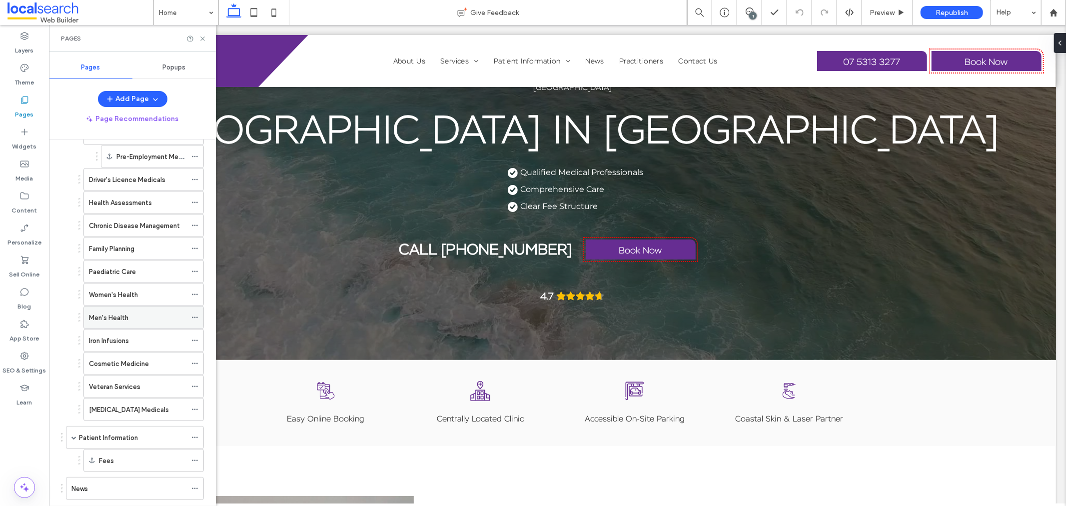
scroll to position [362, 0]
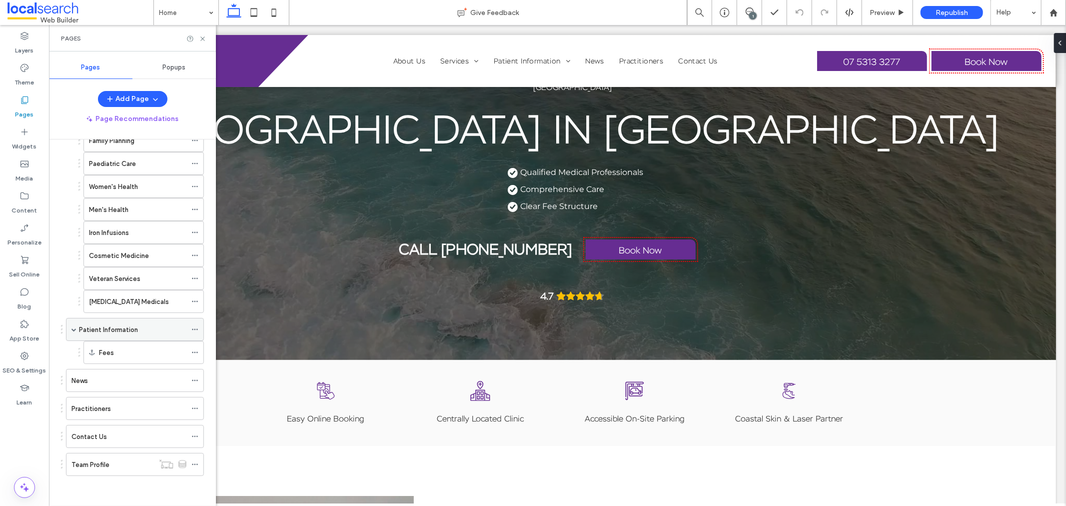
click at [74, 330] on span at bounding box center [73, 329] width 5 height 5
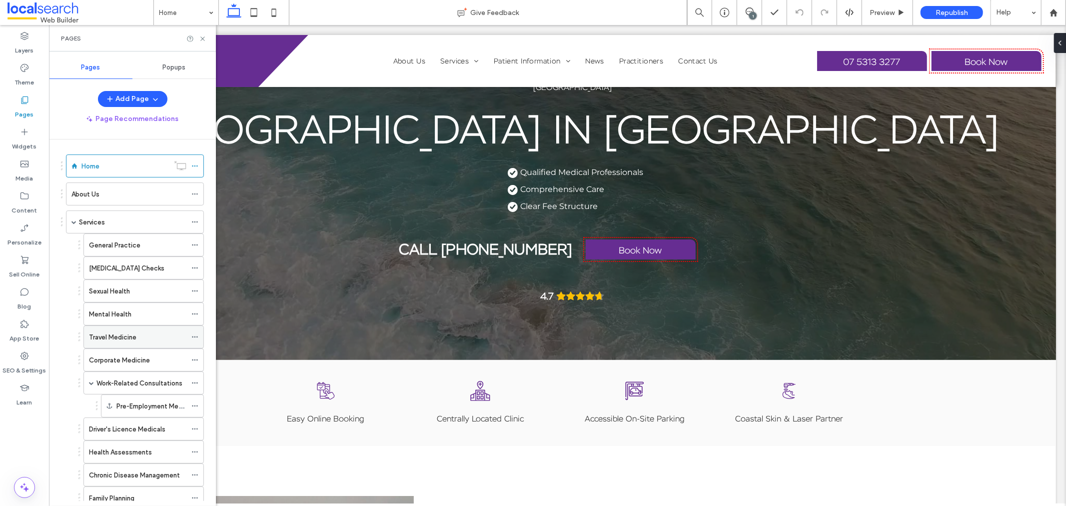
scroll to position [0, 0]
click at [70, 225] on div "Services" at bounding box center [135, 223] width 138 height 23
click at [73, 222] on span at bounding box center [73, 223] width 5 height 5
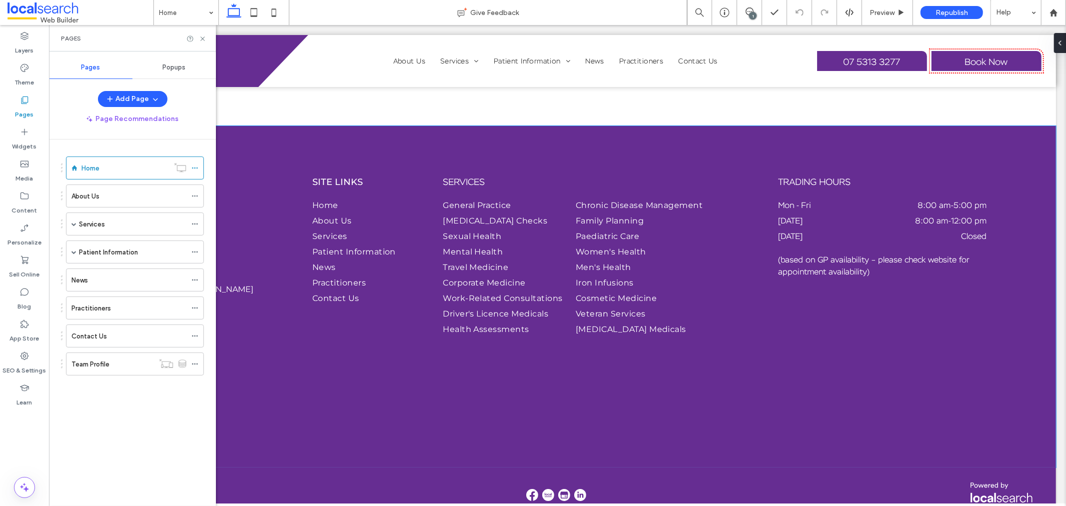
scroll to position [3055, 0]
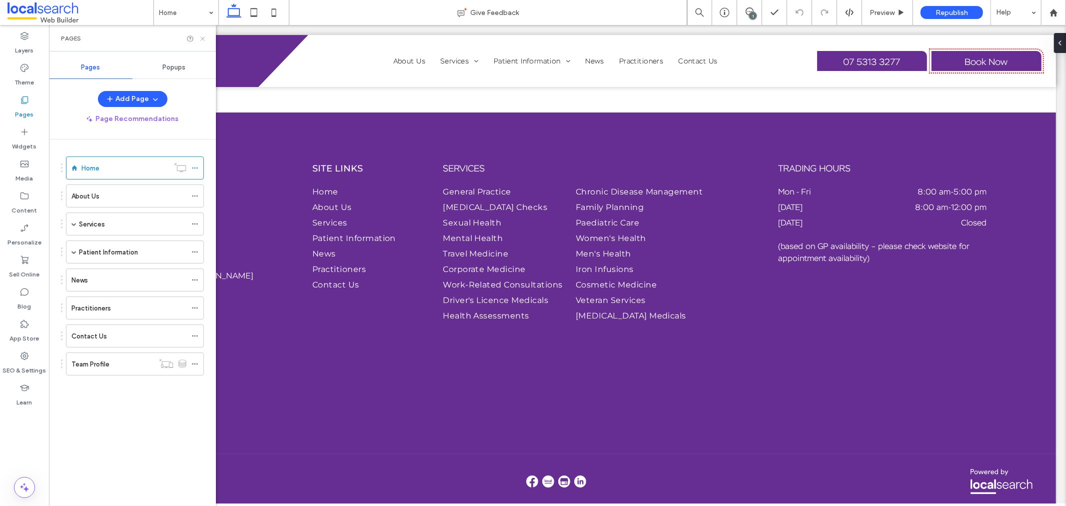
click at [201, 38] on icon at bounding box center [202, 38] width 7 height 7
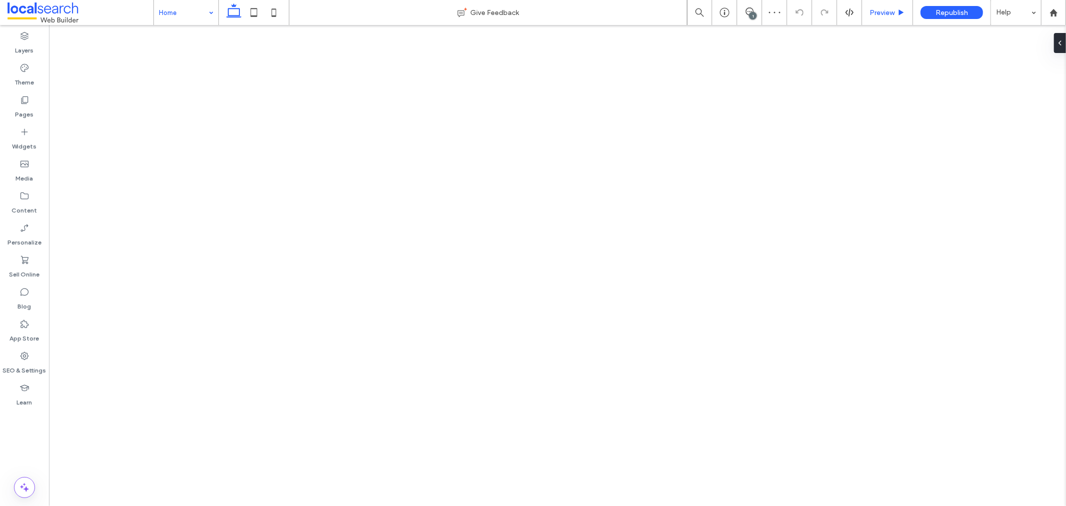
click at [888, 7] on div "Preview" at bounding box center [887, 12] width 51 height 25
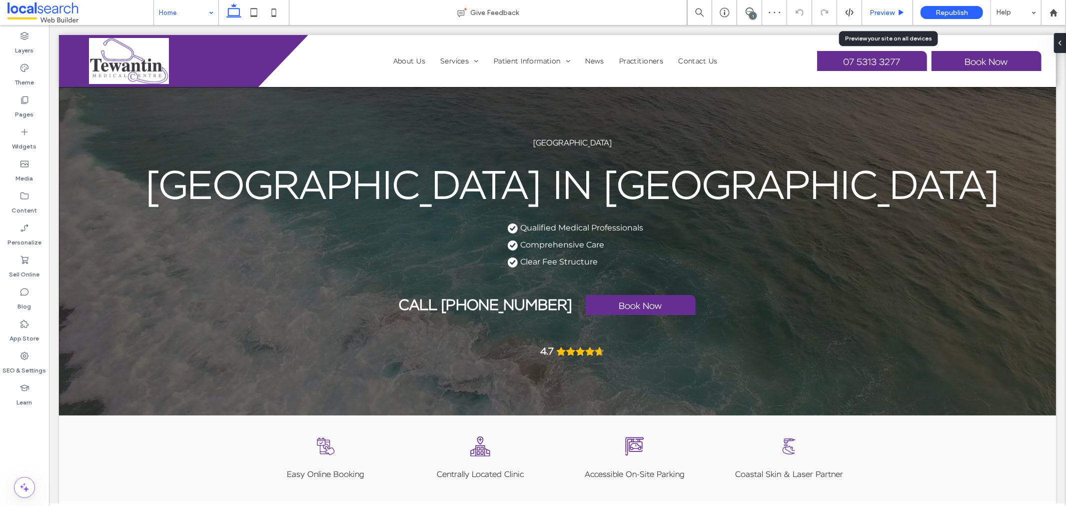
scroll to position [0, 0]
click at [888, 13] on span "Preview" at bounding box center [881, 12] width 25 height 8
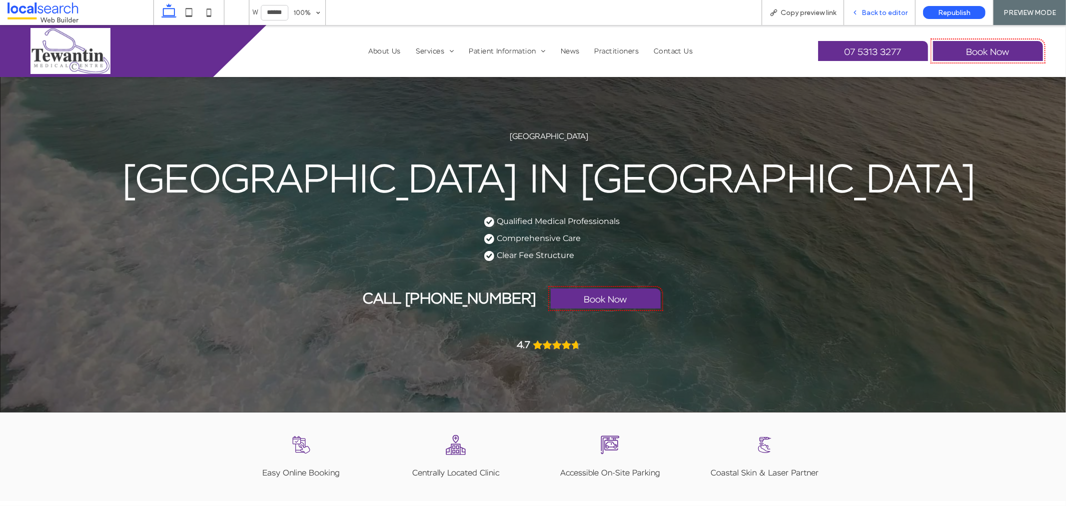
click at [883, 8] on span "Back to editor" at bounding box center [884, 12] width 46 height 8
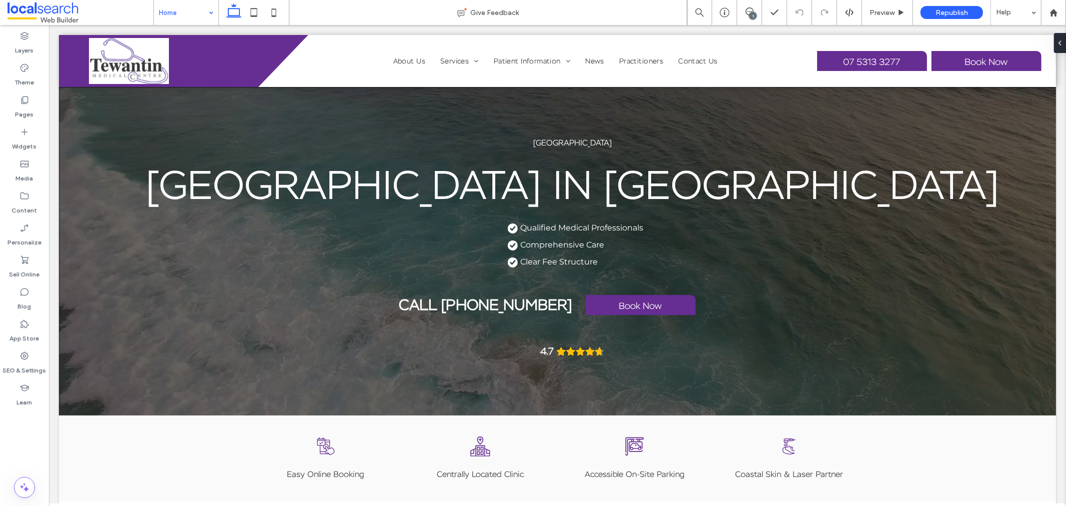
click at [201, 19] on input at bounding box center [183, 12] width 49 height 25
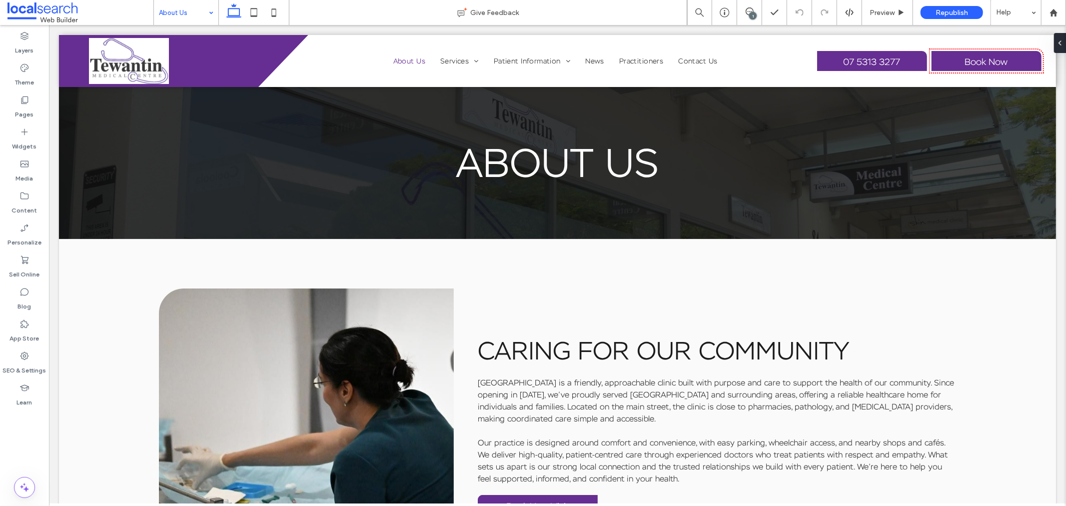
click at [188, 19] on input at bounding box center [183, 12] width 49 height 25
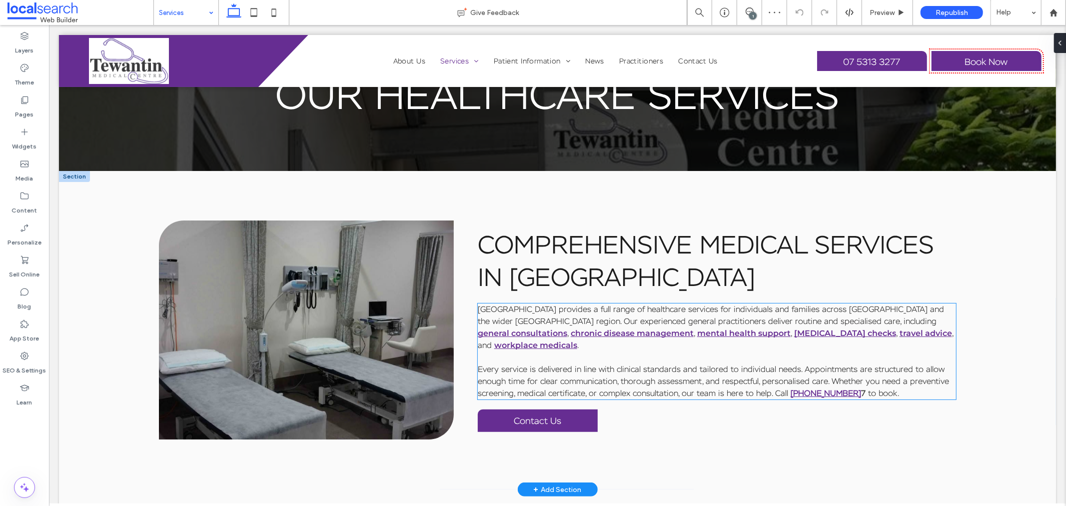
scroll to position [55, 0]
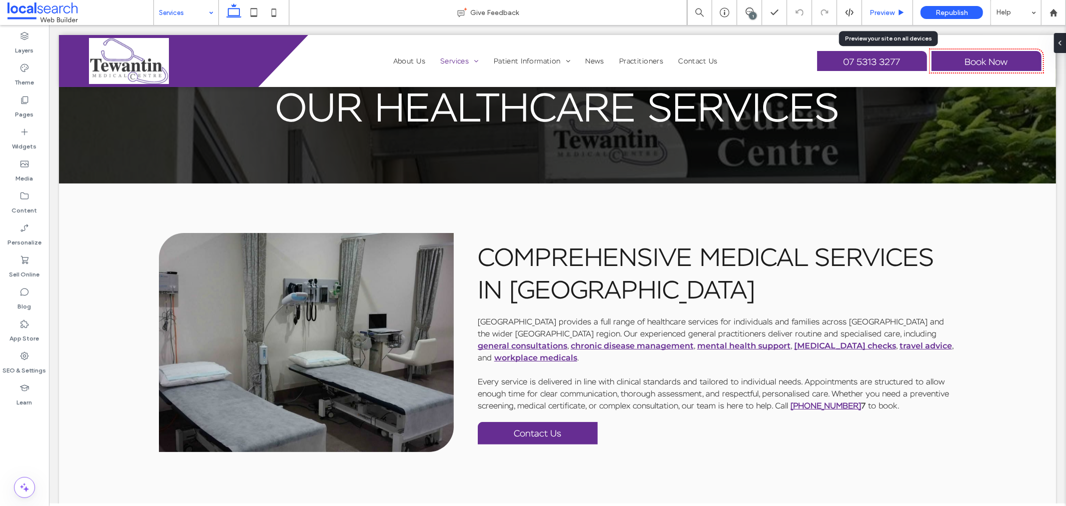
click at [897, 13] on icon at bounding box center [900, 12] width 7 height 7
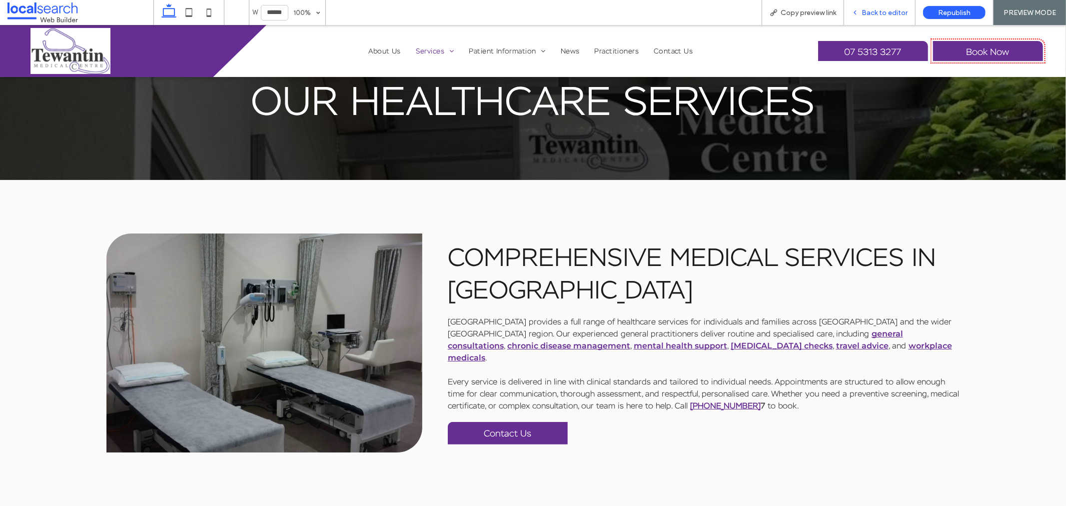
drag, startPoint x: 884, startPoint y: 18, endPoint x: 887, endPoint y: 0, distance: 18.2
click at [884, 18] on div "Back to editor" at bounding box center [879, 12] width 71 height 25
click at [880, 15] on span "Back to editor" at bounding box center [884, 12] width 46 height 8
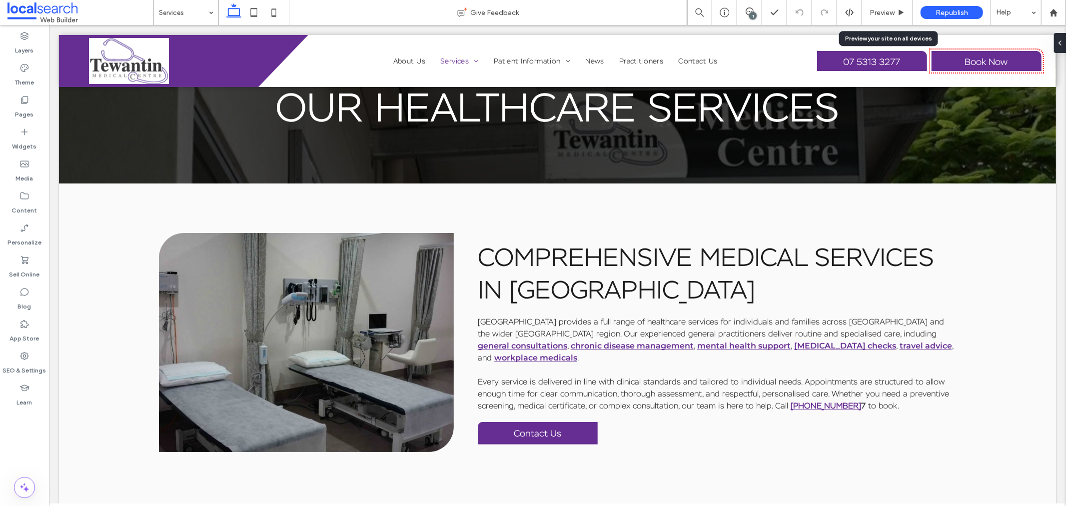
click at [880, 15] on span "Preview" at bounding box center [881, 12] width 25 height 8
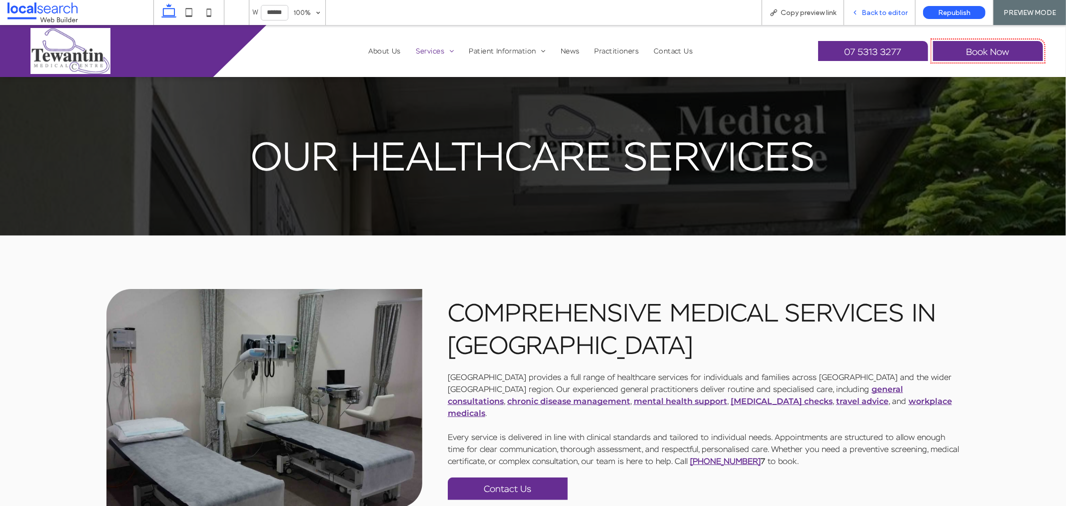
click at [870, 13] on span "Back to editor" at bounding box center [884, 12] width 46 height 8
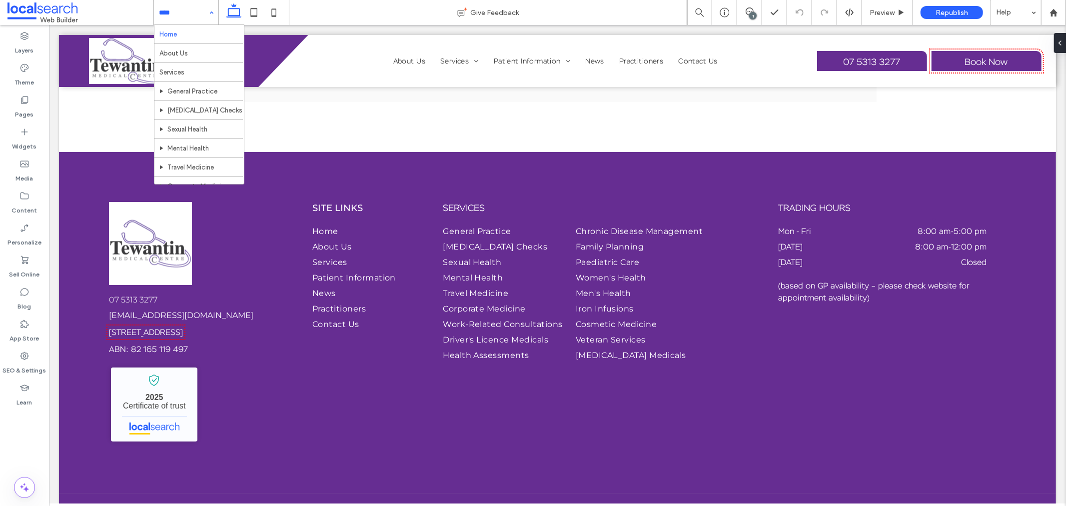
scroll to position [3053, 0]
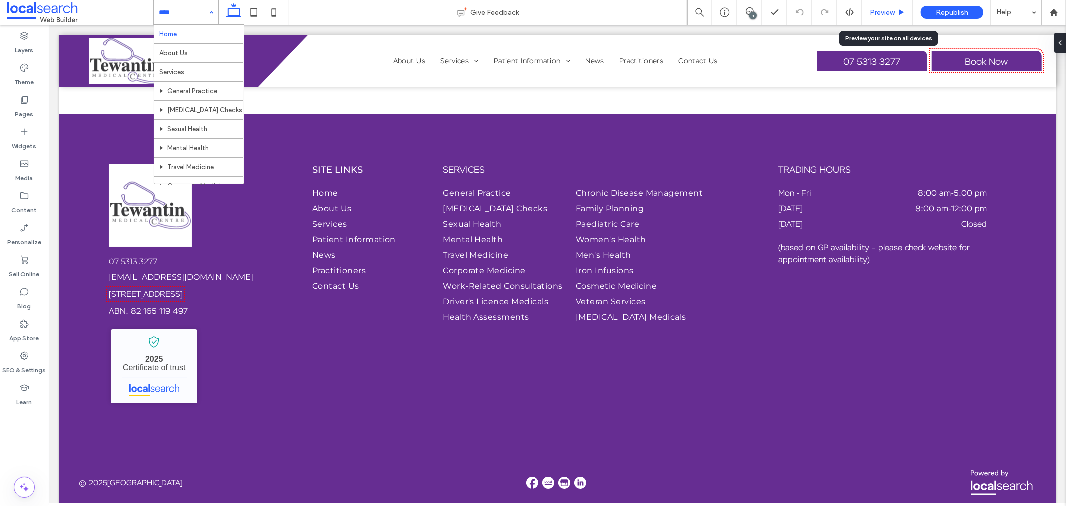
click at [885, 10] on span "Preview" at bounding box center [881, 12] width 25 height 8
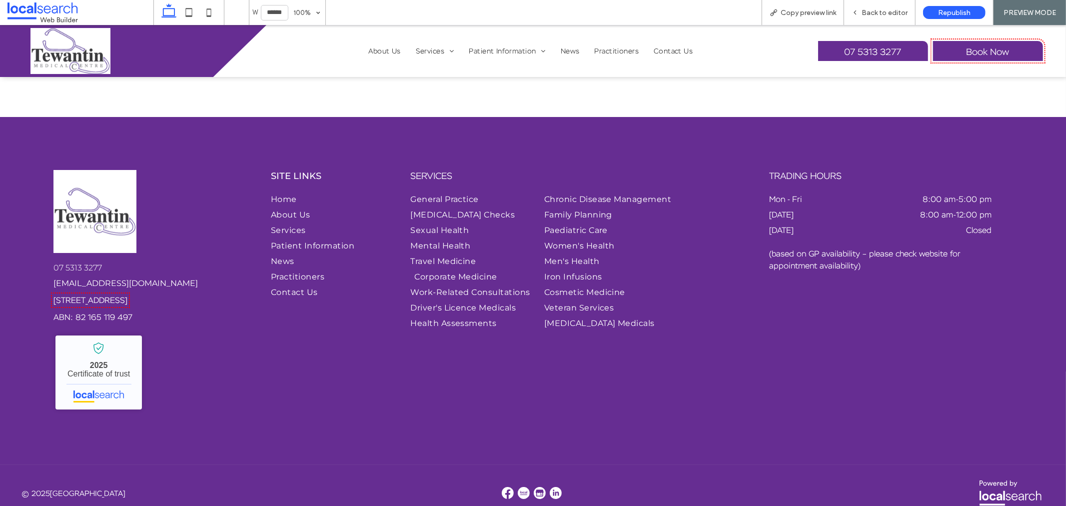
scroll to position [3081, 0]
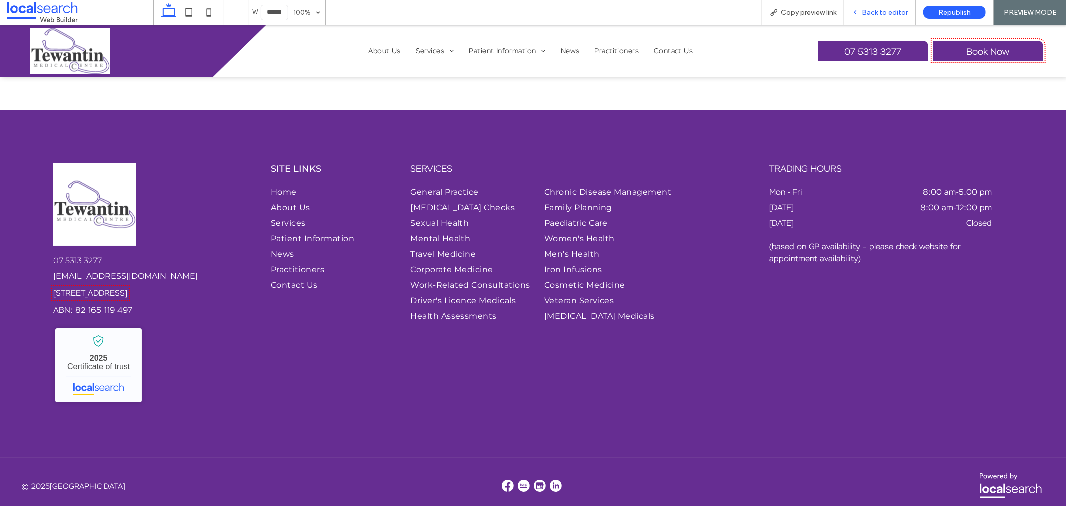
click at [898, 10] on span "Back to editor" at bounding box center [884, 12] width 46 height 8
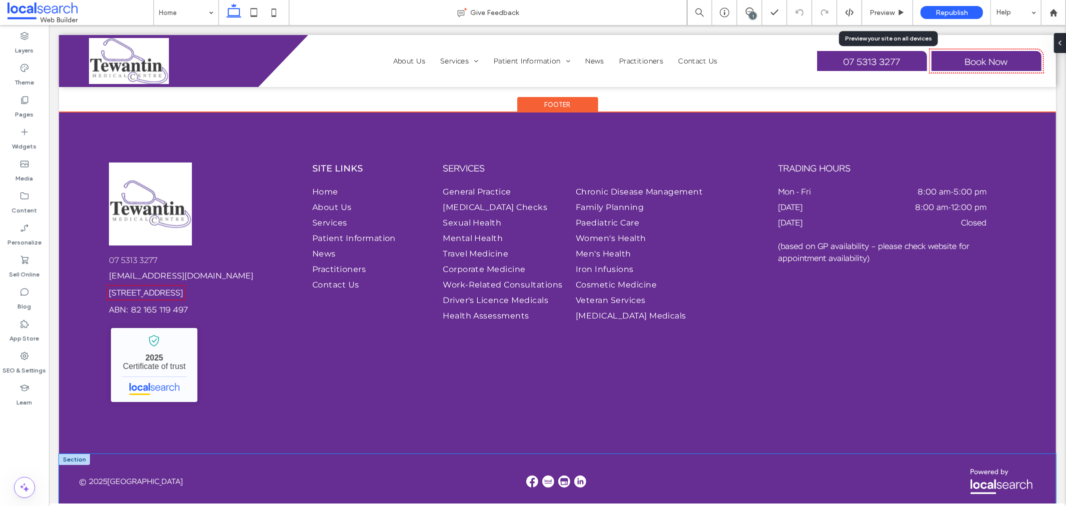
scroll to position [3055, 0]
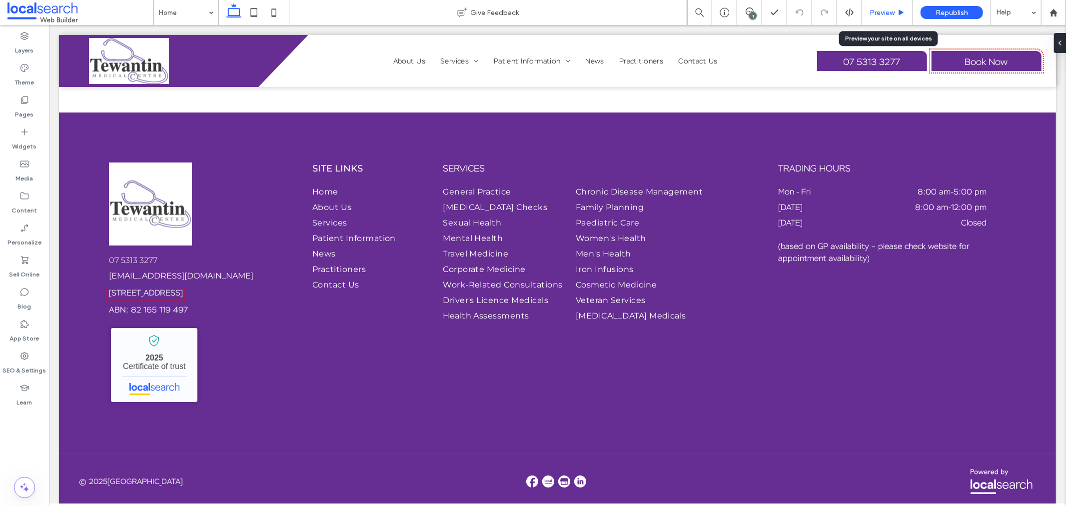
click at [896, 6] on div "Preview" at bounding box center [887, 12] width 51 height 25
click at [892, 11] on span "Preview" at bounding box center [881, 12] width 25 height 8
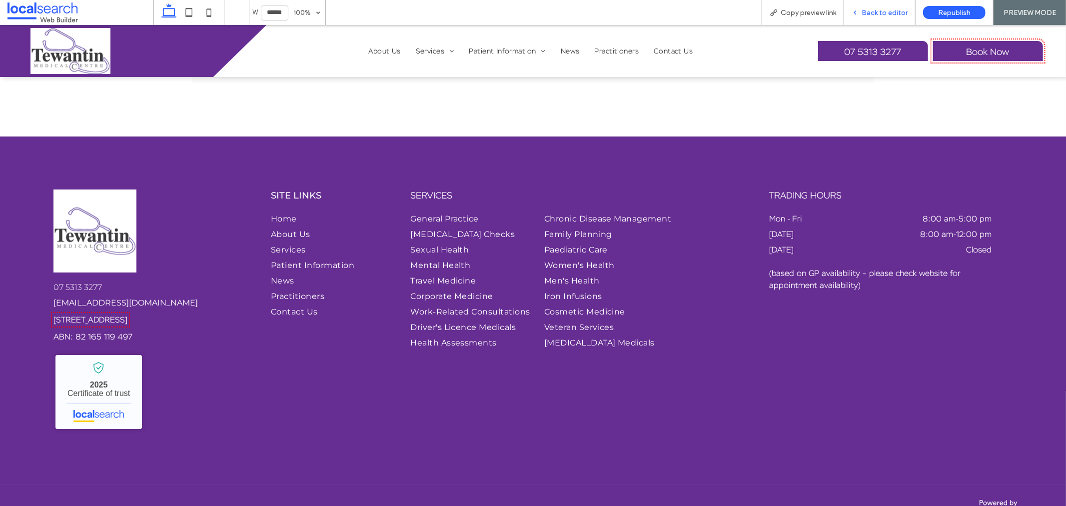
scroll to position [3074, 0]
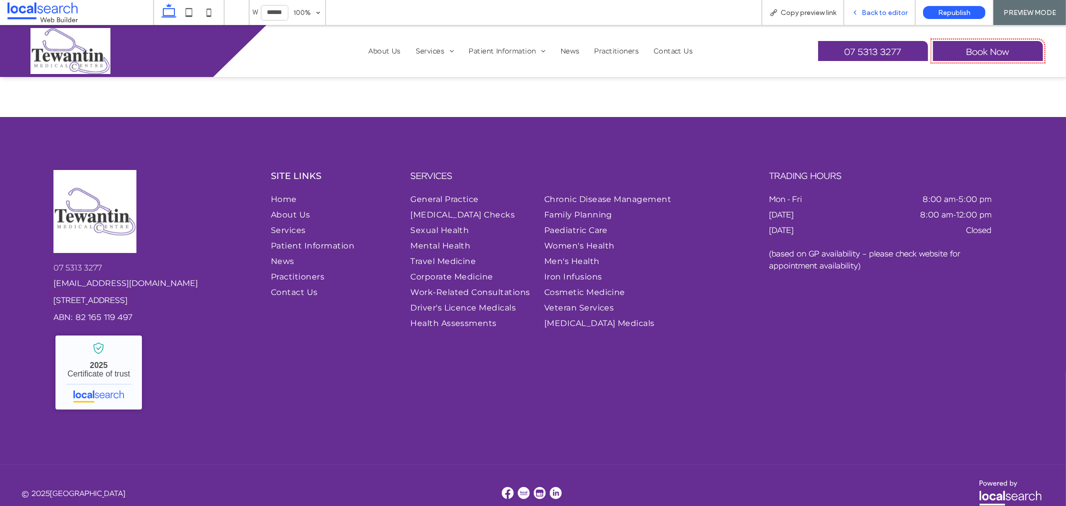
click at [888, 16] on span "Back to editor" at bounding box center [884, 12] width 46 height 8
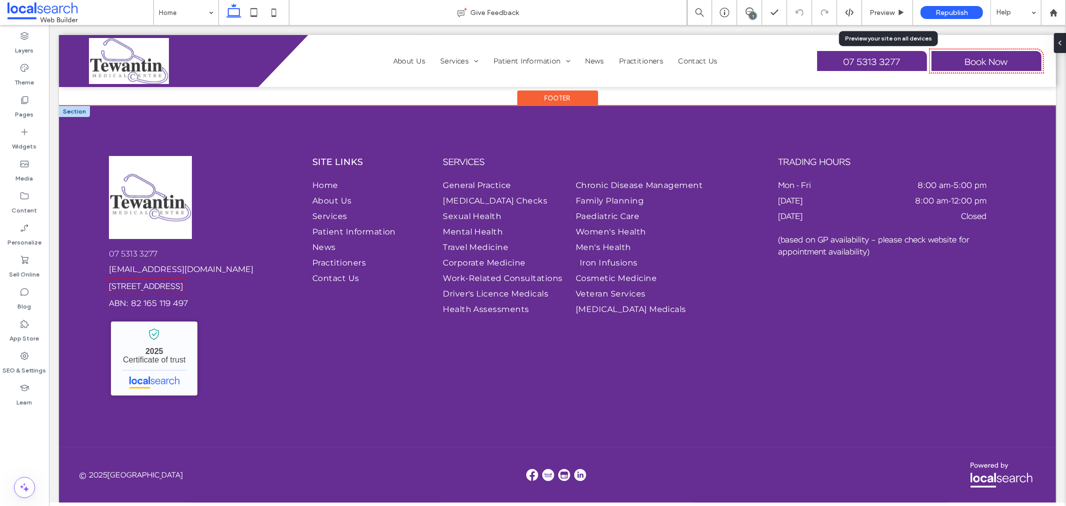
scroll to position [3053, 0]
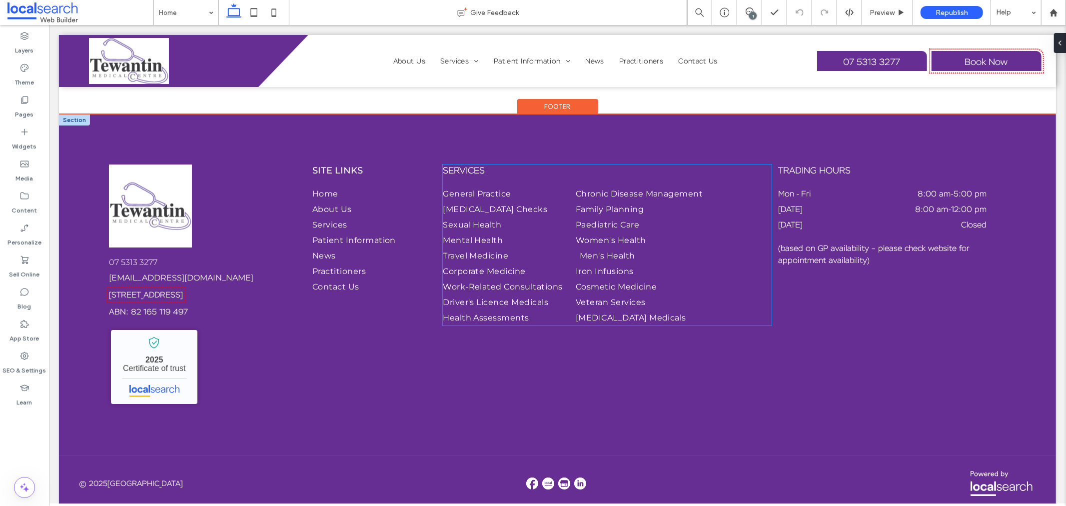
click at [590, 247] on link "Men's Health" at bounding box center [642, 254] width 127 height 15
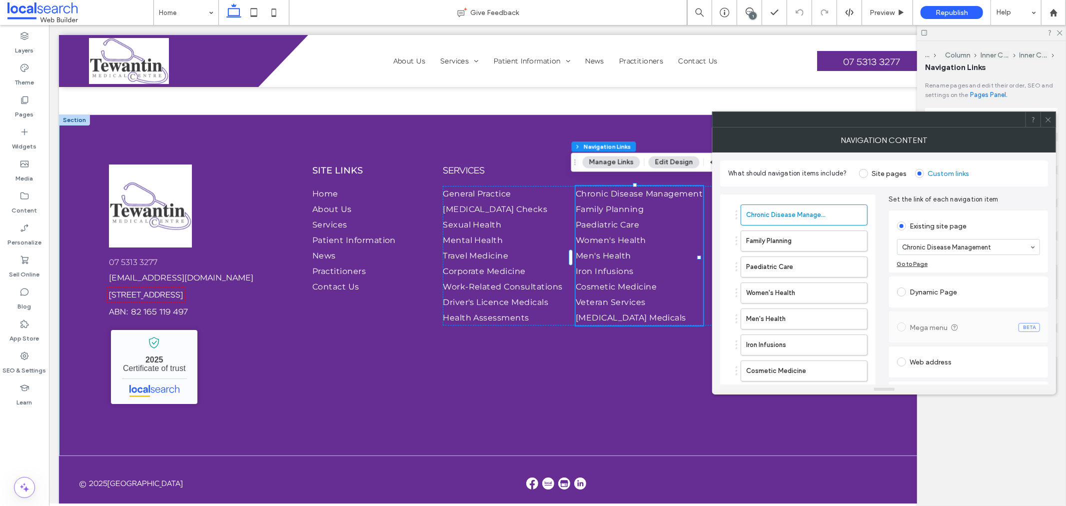
type input "***"
type input "****"
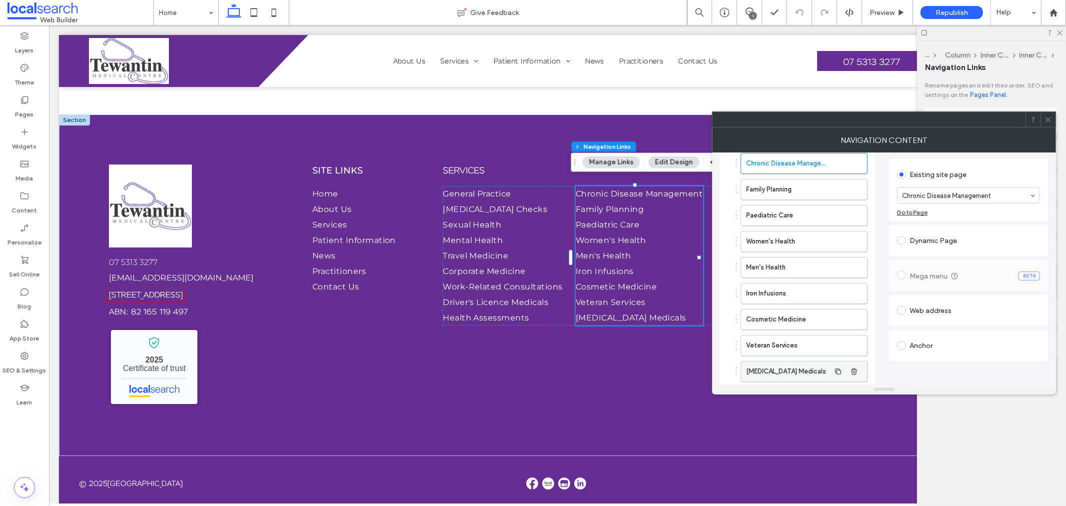
scroll to position [0, 0]
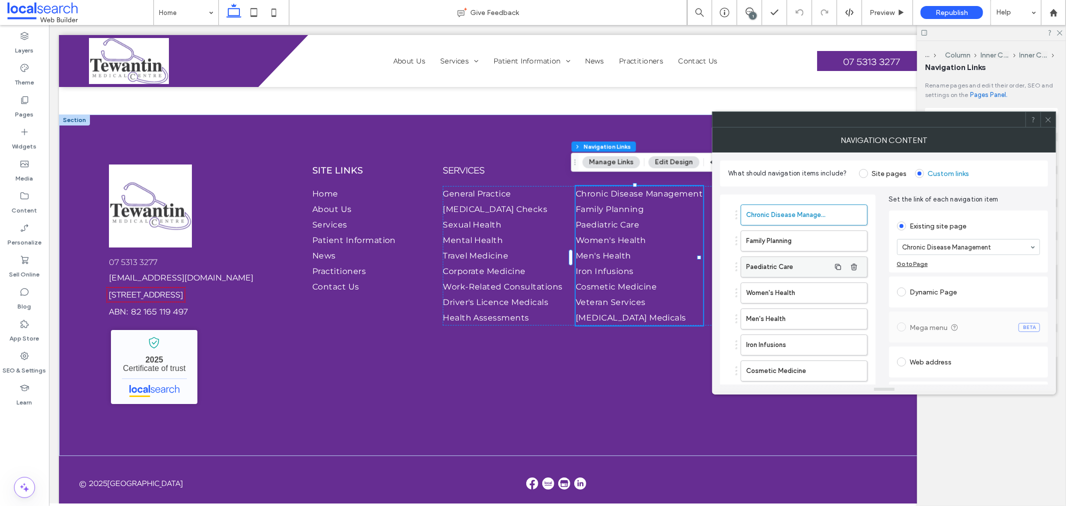
click at [804, 266] on label "Paediatric Care" at bounding box center [787, 267] width 83 height 20
click at [1048, 123] on span at bounding box center [1047, 119] width 7 height 15
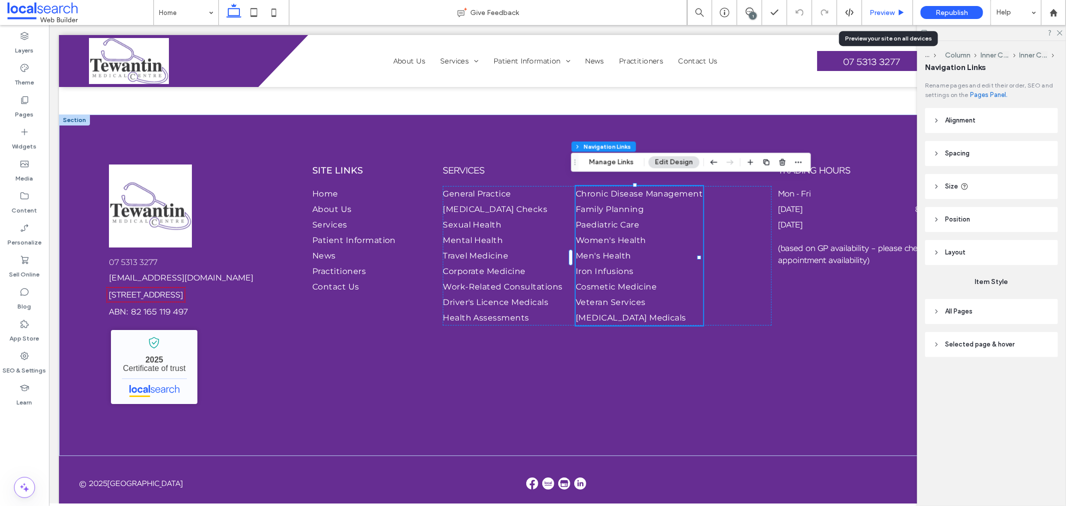
click at [876, 6] on div "Preview" at bounding box center [887, 12] width 51 height 25
click at [877, 10] on span "Preview" at bounding box center [881, 12] width 25 height 8
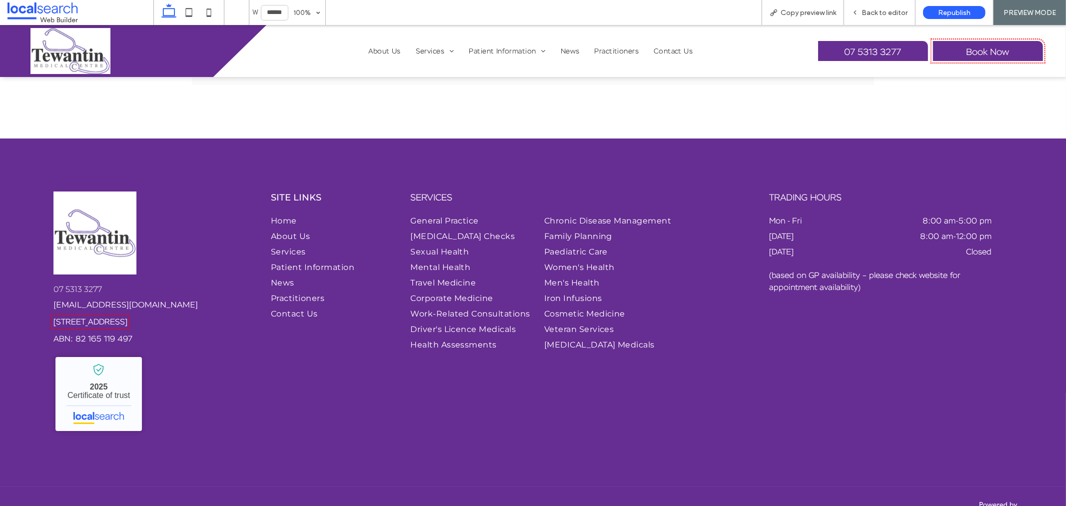
scroll to position [3074, 0]
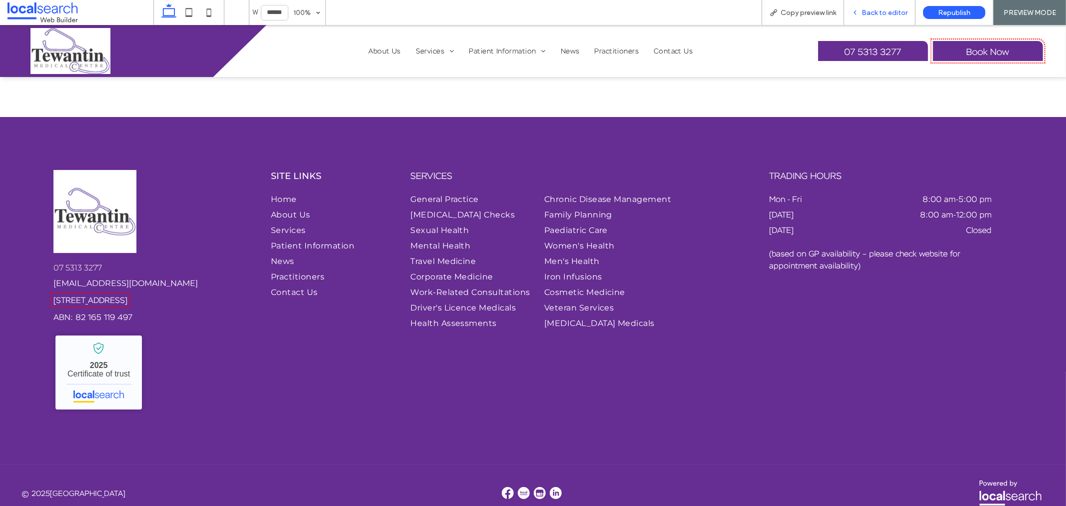
click at [871, 14] on span "Back to editor" at bounding box center [884, 12] width 46 height 8
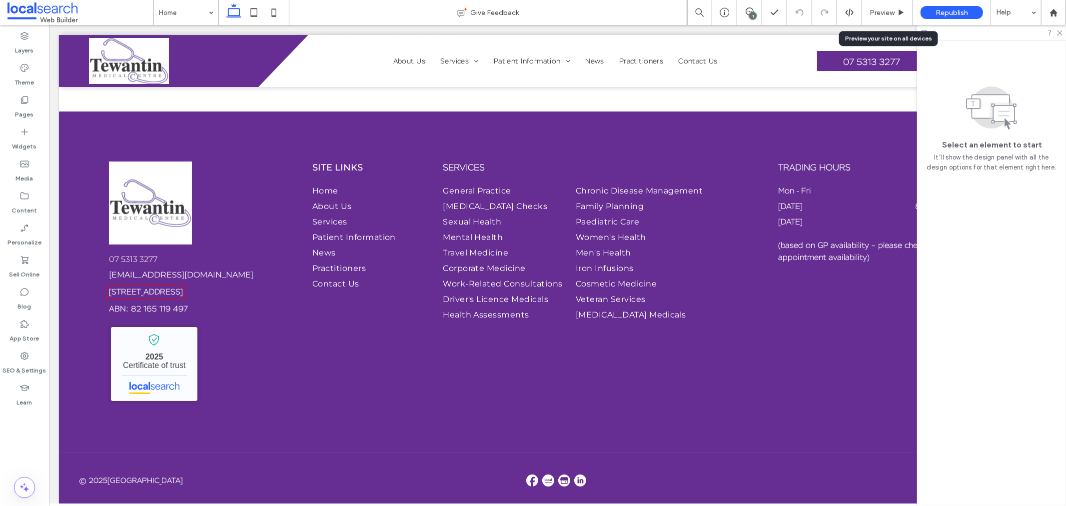
scroll to position [3053, 0]
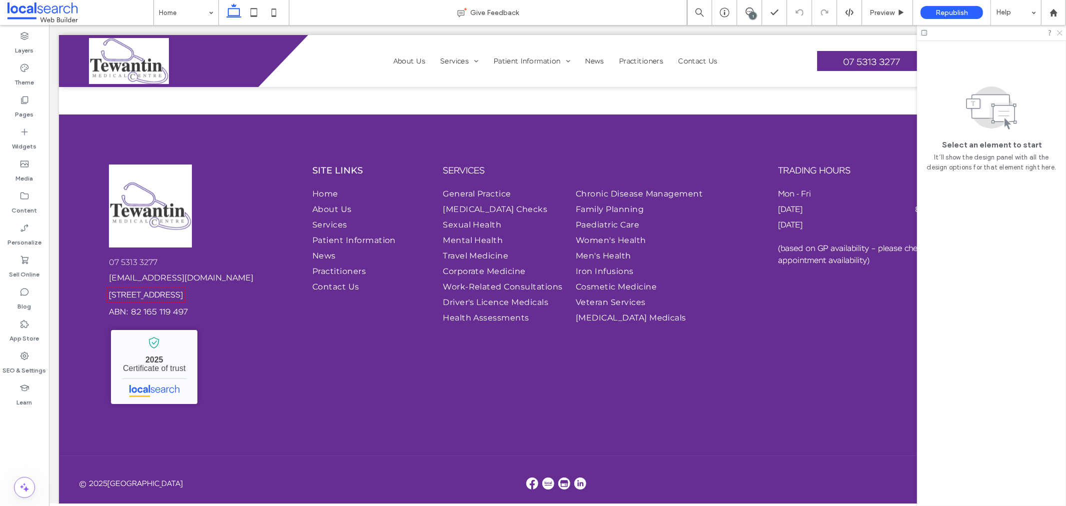
click at [1062, 33] on icon at bounding box center [1059, 32] width 6 height 6
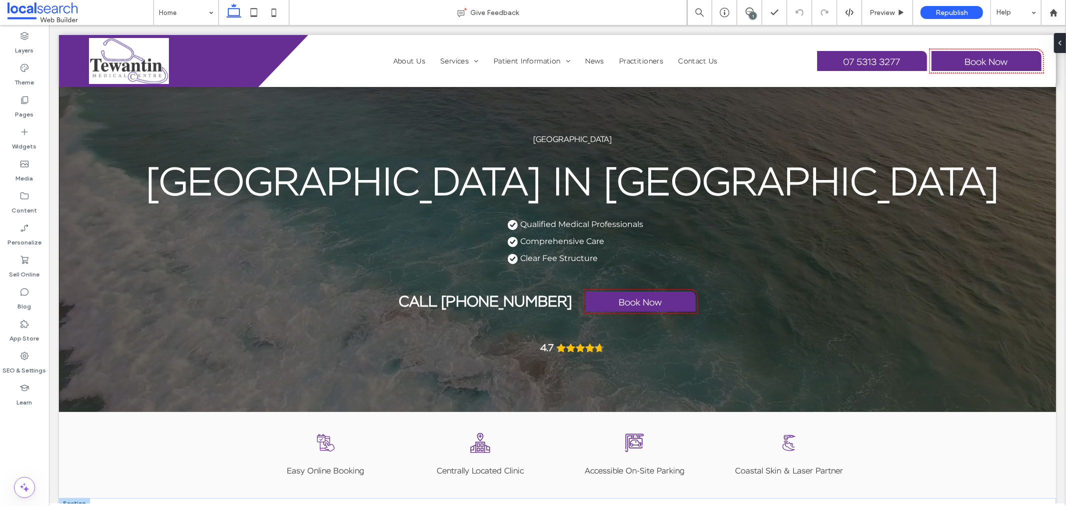
scroll to position [0, 0]
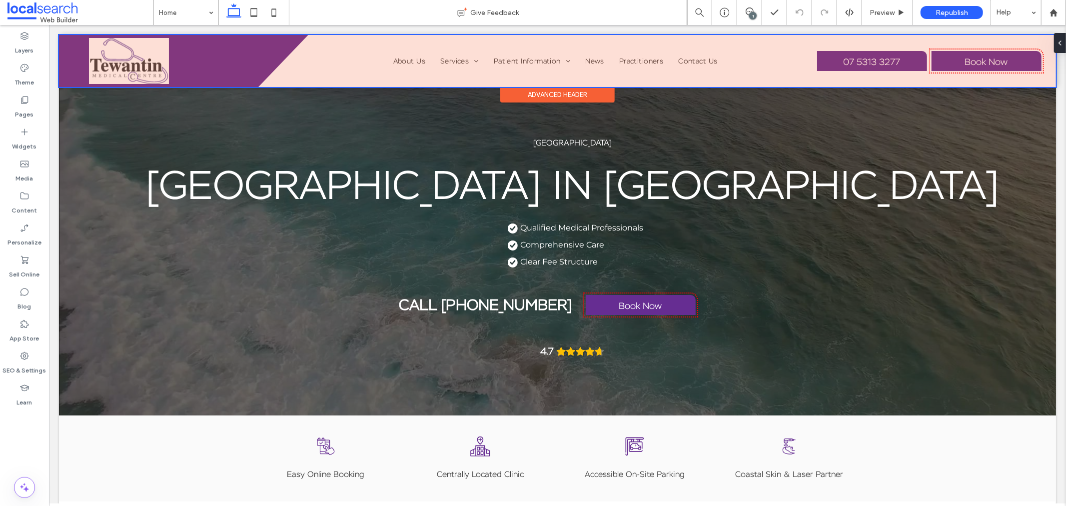
click at [147, 52] on div at bounding box center [556, 60] width 997 height 52
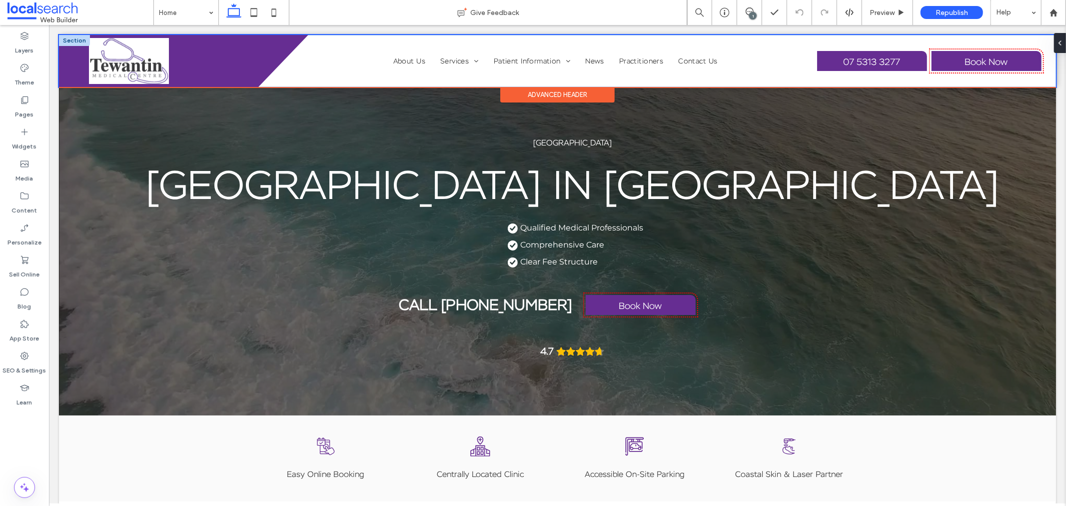
click at [147, 52] on img at bounding box center [128, 60] width 80 height 46
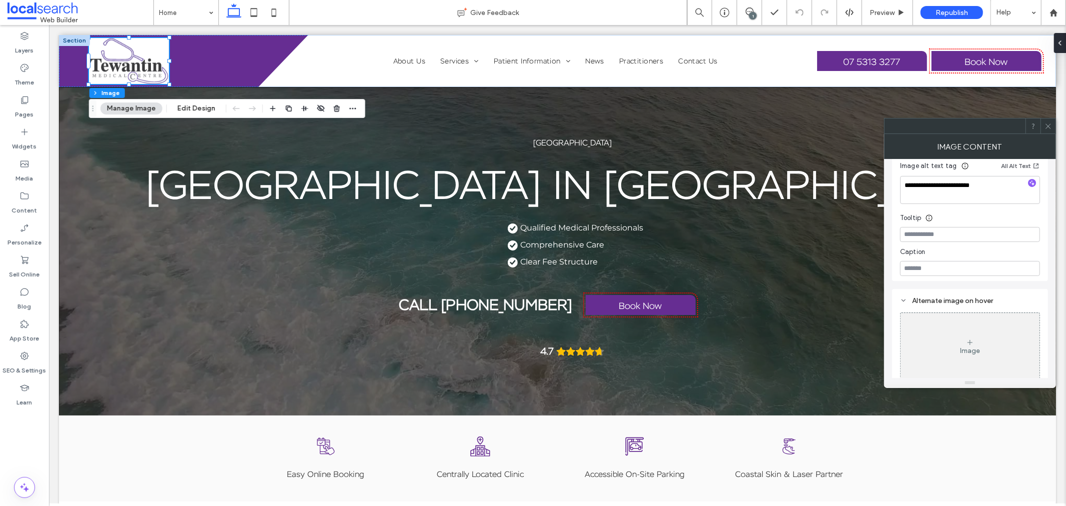
scroll to position [333, 0]
click at [1042, 128] on div at bounding box center [1047, 125] width 15 height 15
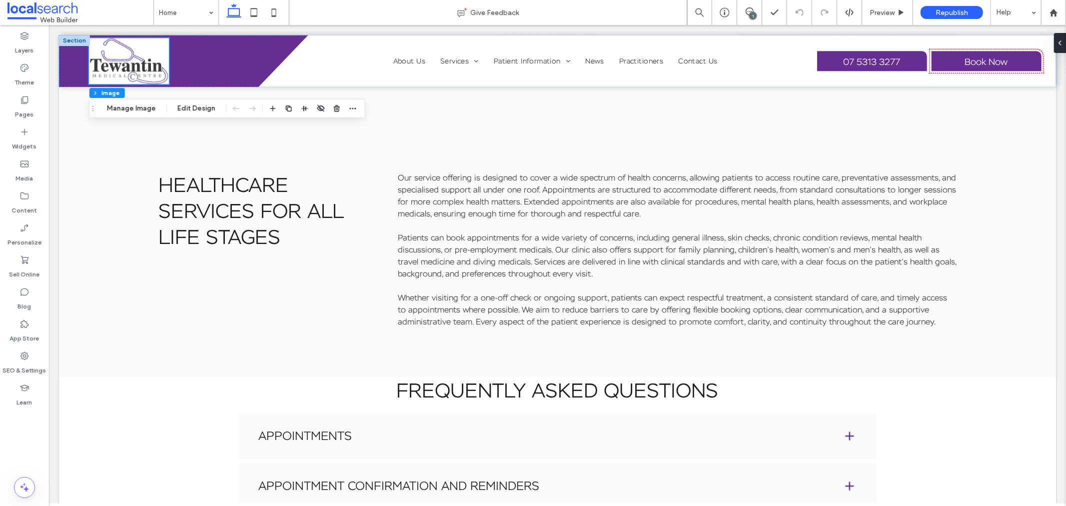
scroll to position [3055, 0]
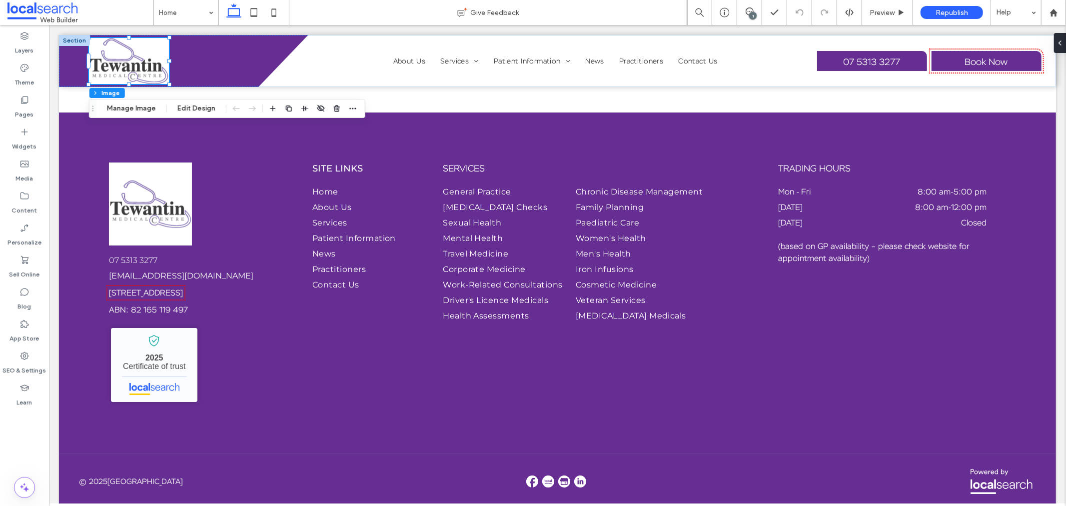
drag, startPoint x: 1059, startPoint y: 80, endPoint x: 1019, endPoint y: 529, distance: 450.5
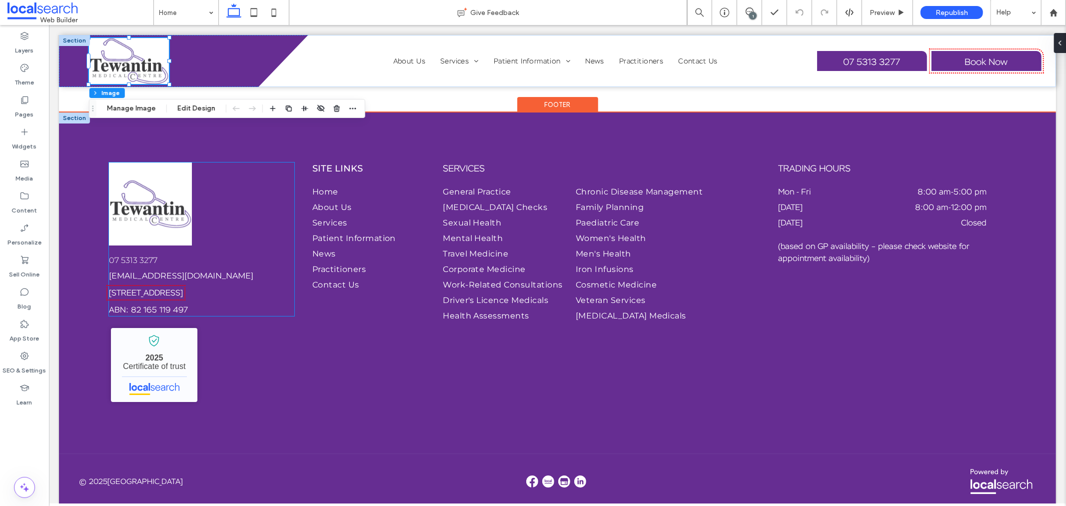
click at [166, 208] on img at bounding box center [149, 203] width 83 height 83
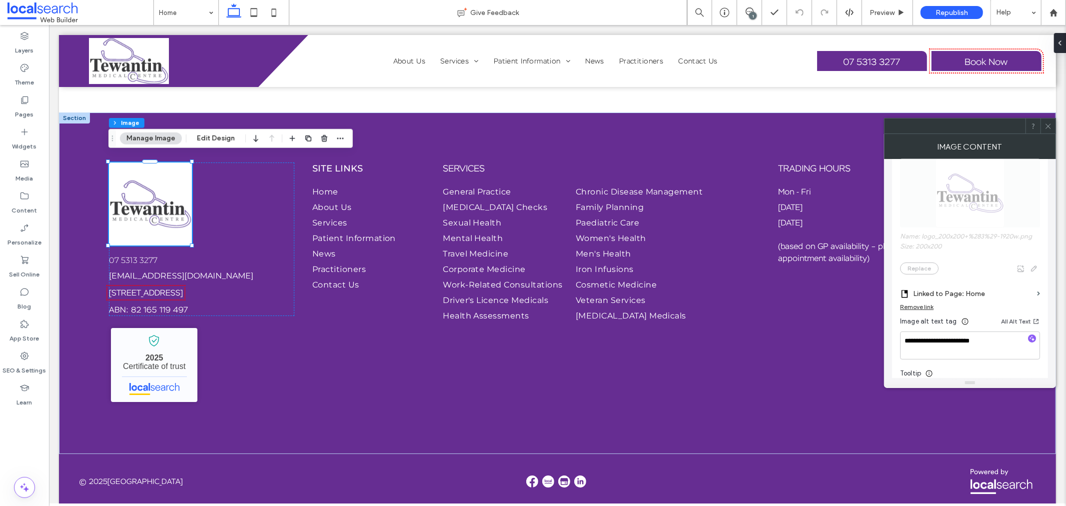
scroll to position [225, 0]
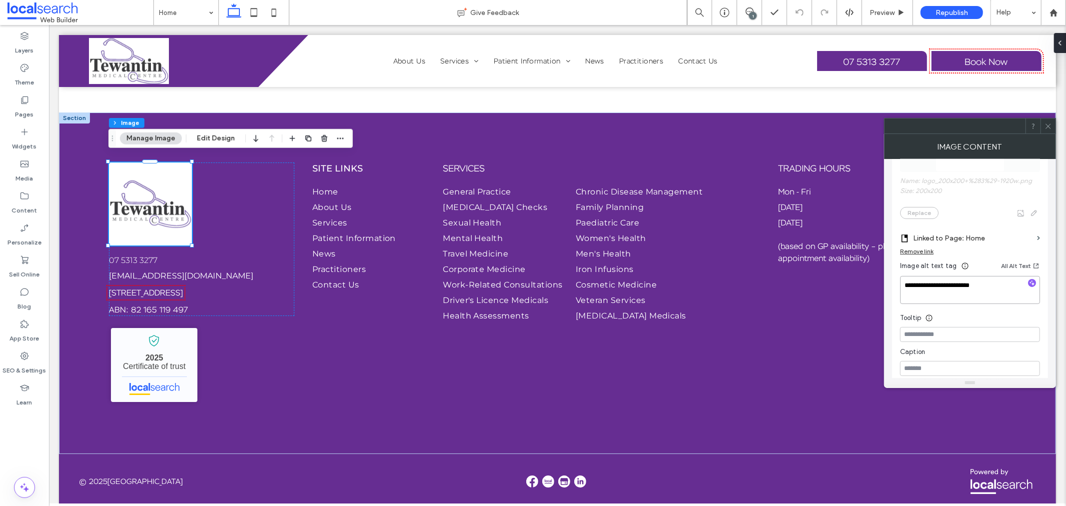
drag, startPoint x: 987, startPoint y: 288, endPoint x: 893, endPoint y: 289, distance: 93.9
click at [893, 289] on div "**********" at bounding box center [970, 224] width 156 height 311
click at [938, 332] on input at bounding box center [970, 334] width 140 height 15
paste input "**********"
type input "**********"
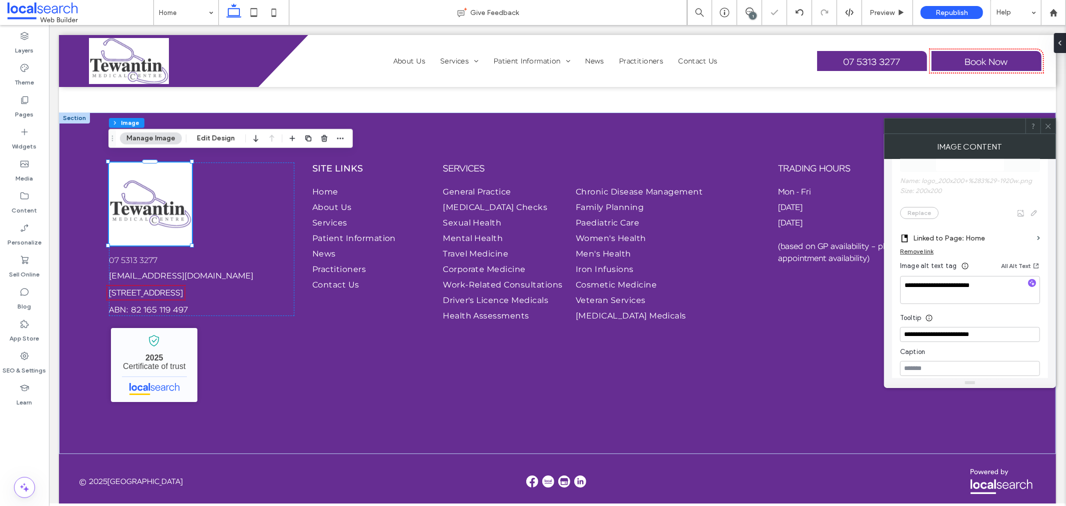
click at [1045, 127] on icon at bounding box center [1047, 125] width 7 height 7
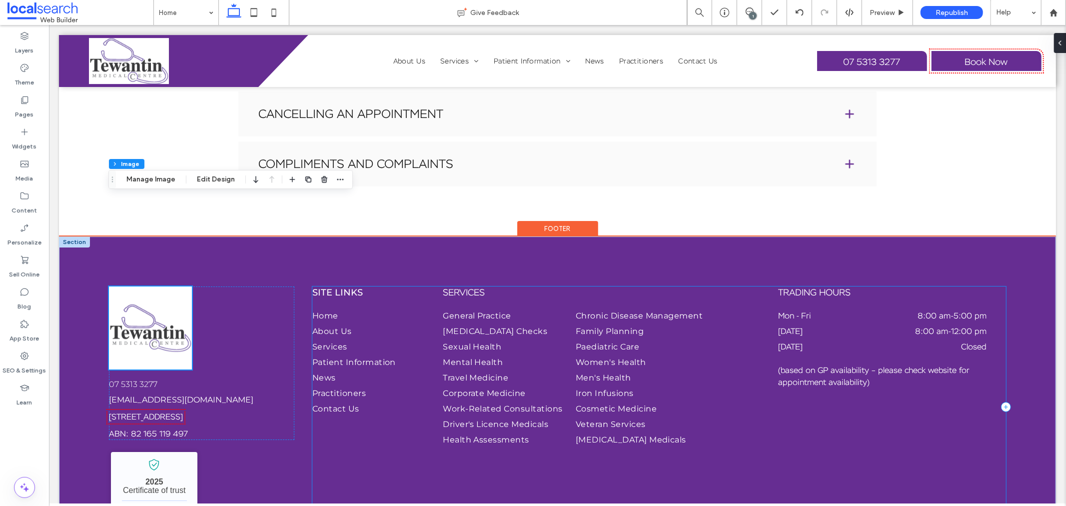
scroll to position [3055, 0]
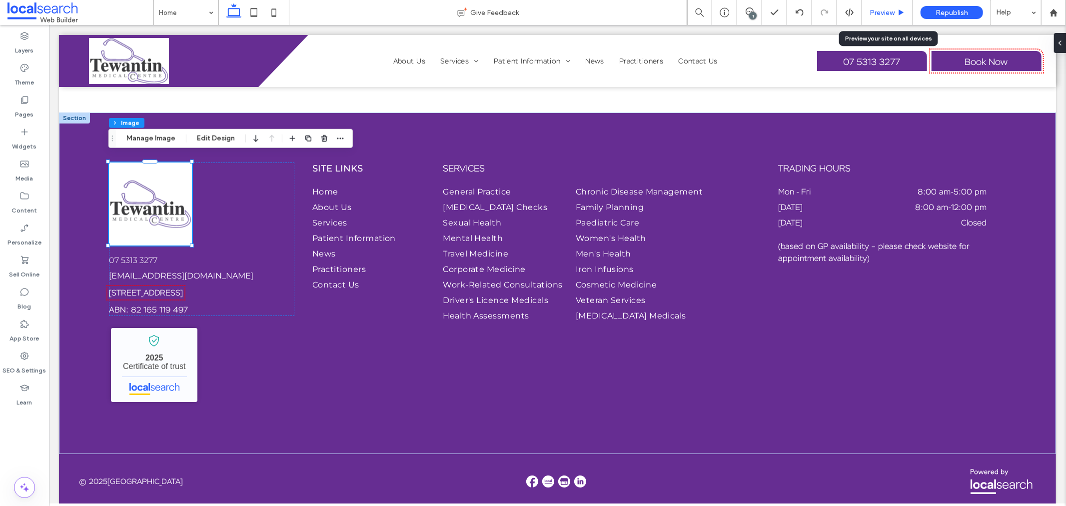
click at [871, 15] on span "Preview" at bounding box center [881, 12] width 25 height 8
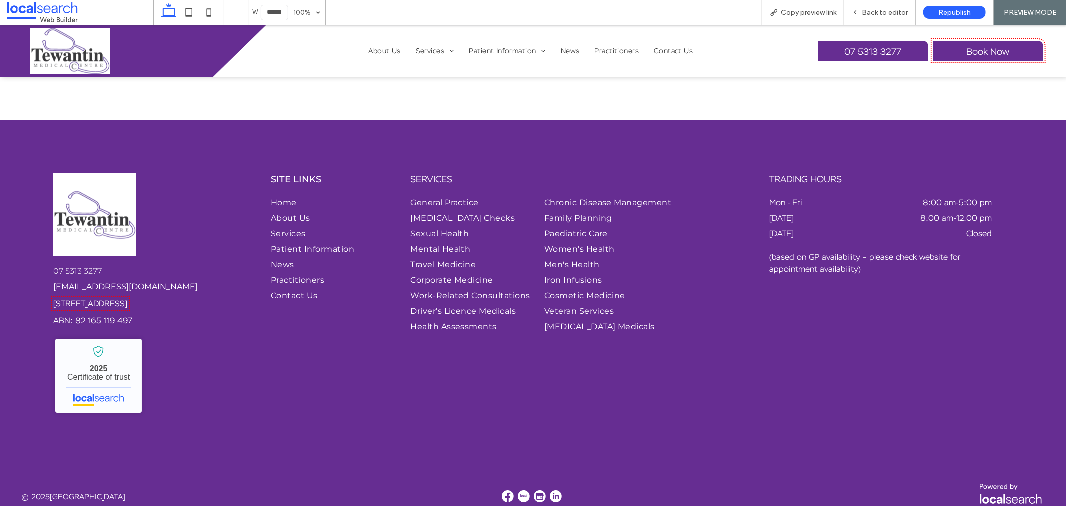
scroll to position [3074, 0]
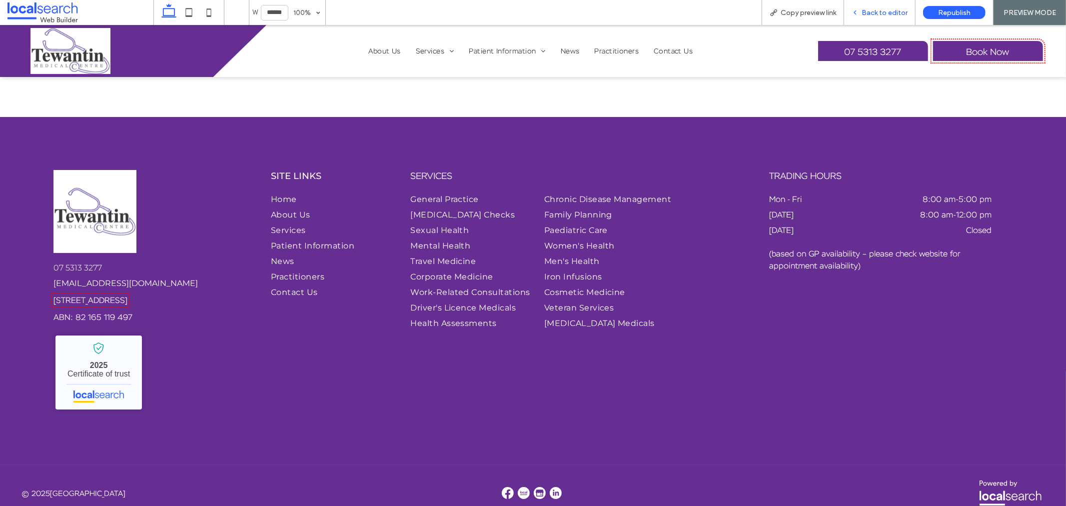
click at [898, 12] on span "Back to editor" at bounding box center [884, 12] width 46 height 8
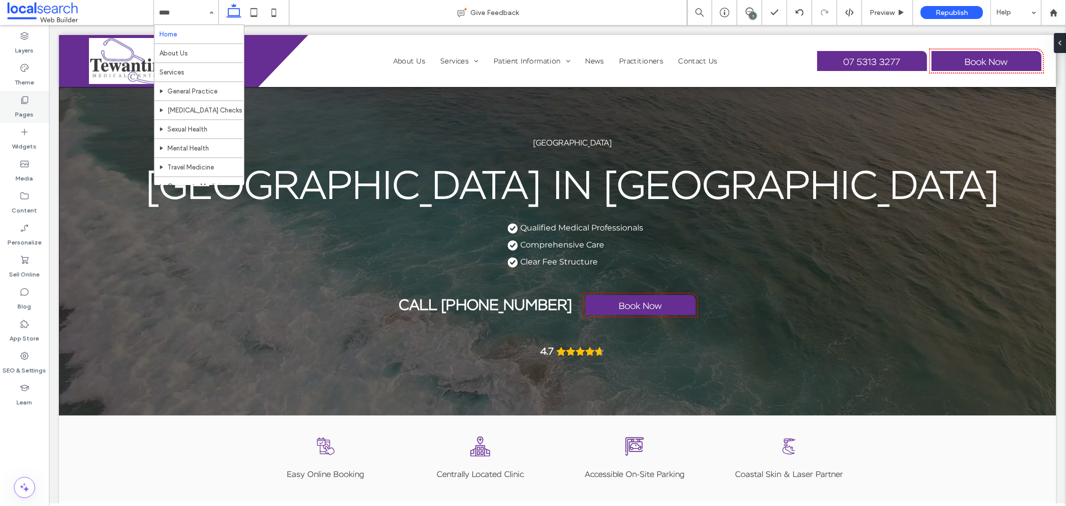
click at [30, 113] on label "Pages" at bounding box center [24, 112] width 18 height 14
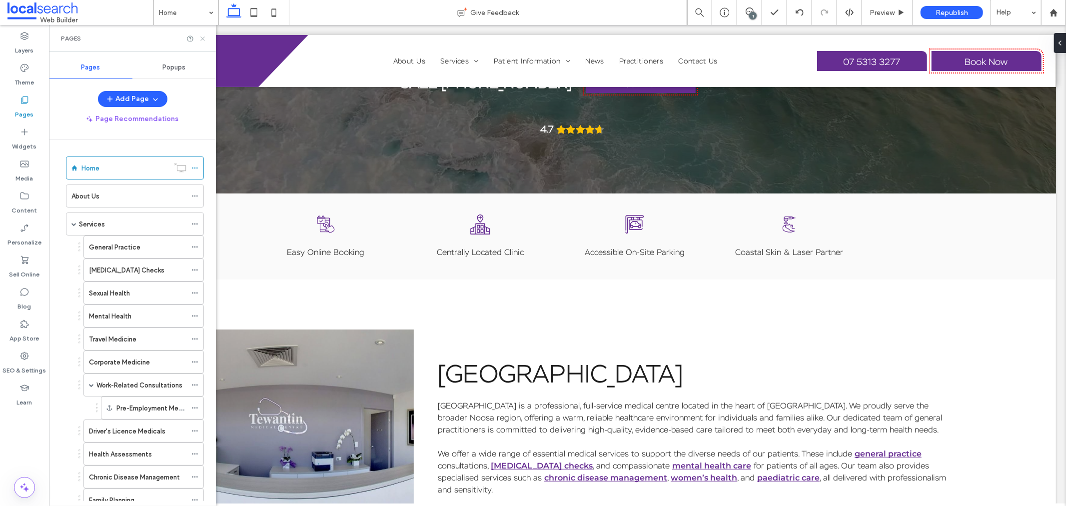
click at [200, 38] on icon at bounding box center [202, 38] width 7 height 7
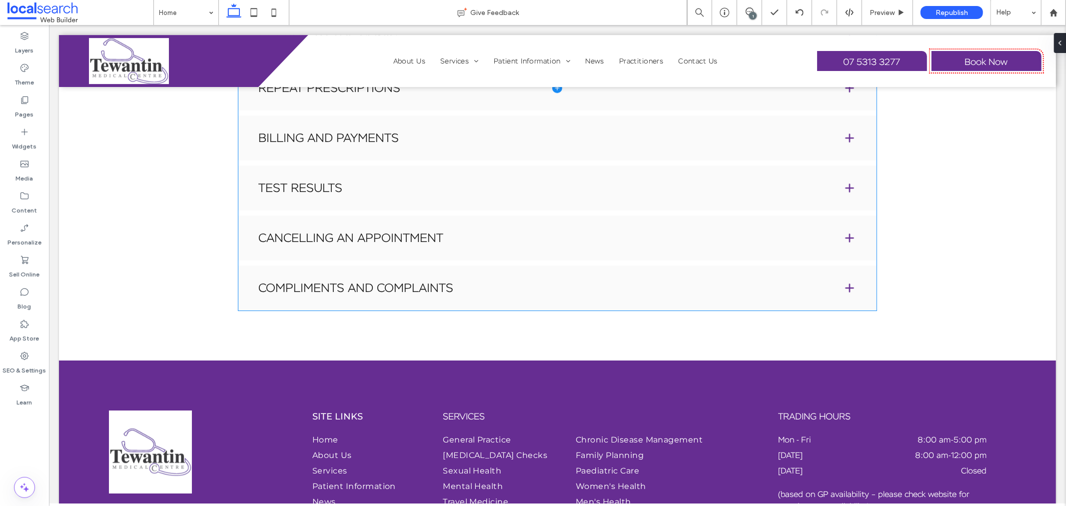
scroll to position [3055, 0]
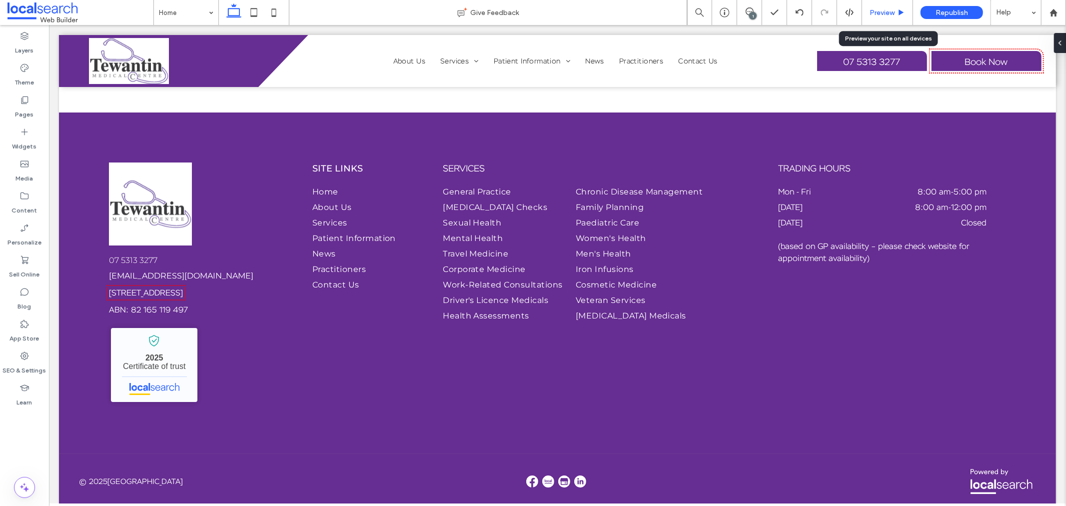
click at [895, 4] on div "Preview" at bounding box center [887, 12] width 51 height 25
click at [896, 11] on div "Preview" at bounding box center [887, 12] width 50 height 8
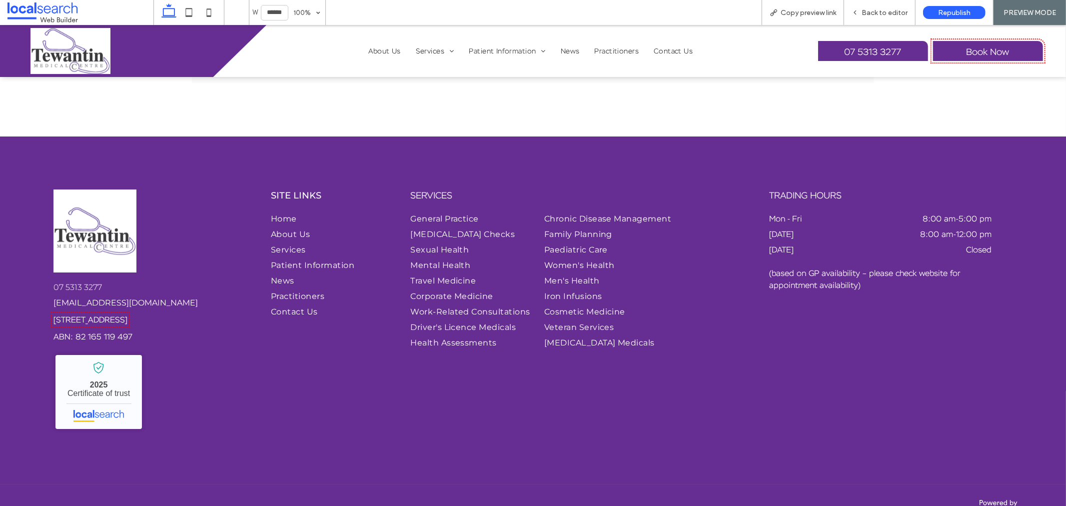
scroll to position [3074, 0]
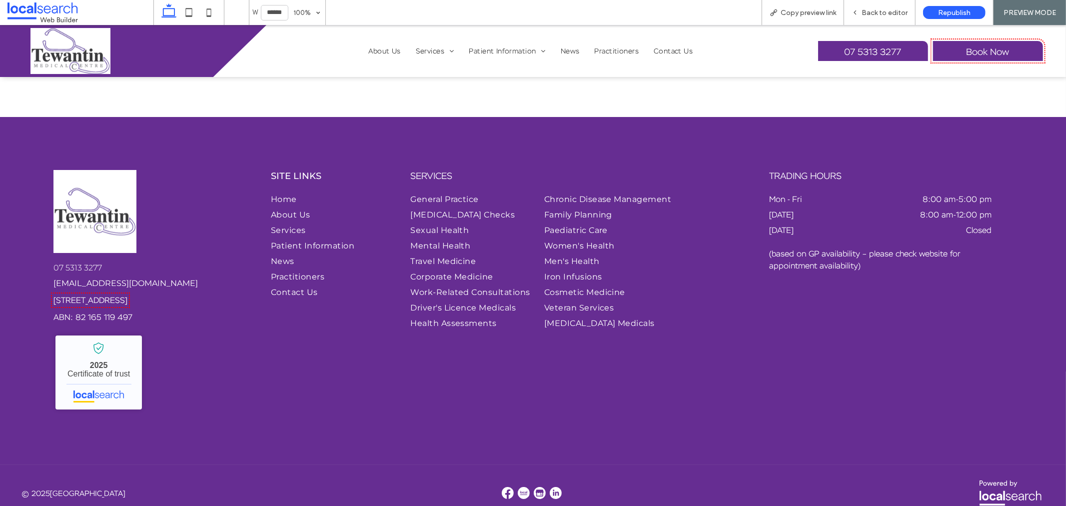
click at [76, 196] on img at bounding box center [94, 210] width 83 height 83
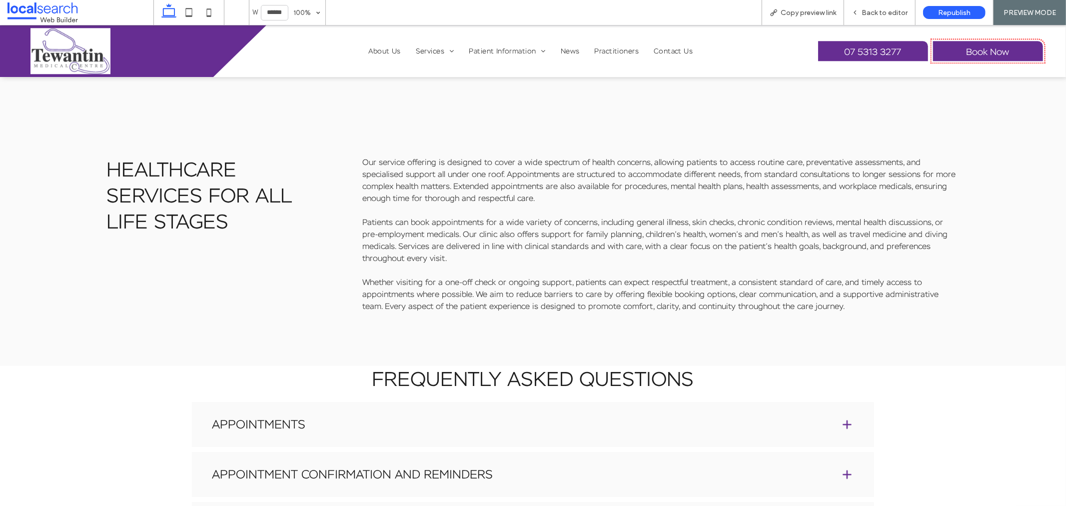
scroll to position [3081, 0]
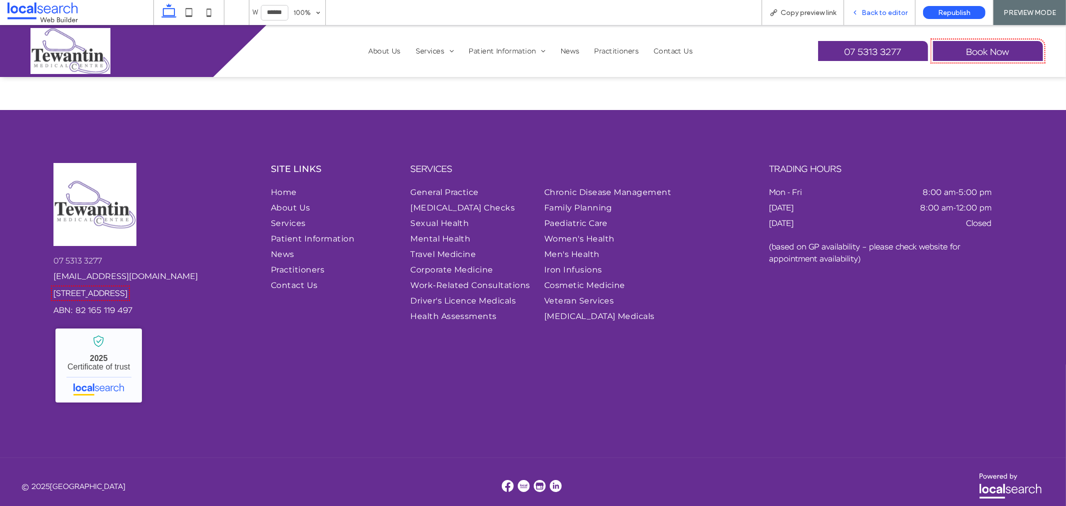
click at [871, 8] on span "Back to editor" at bounding box center [884, 12] width 46 height 8
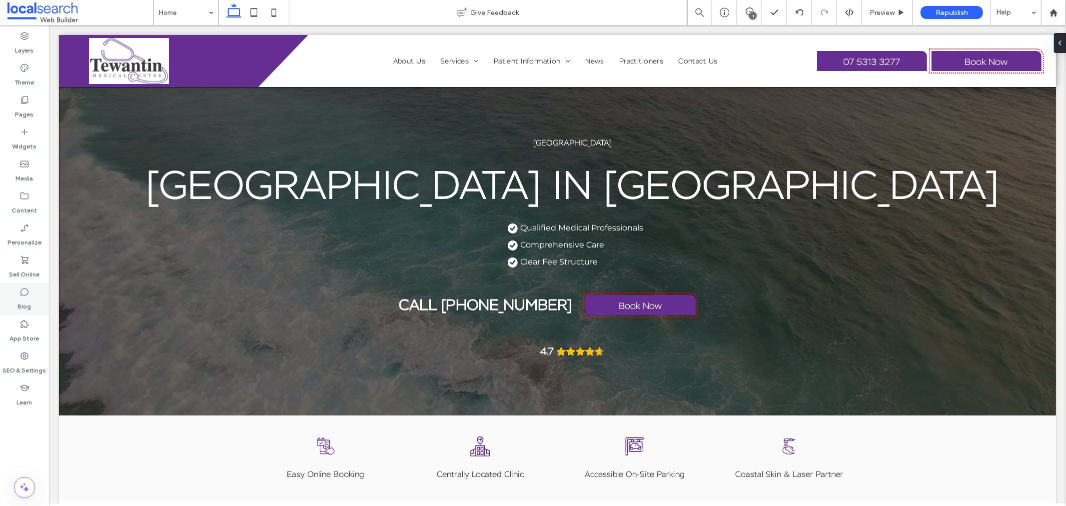
click at [31, 294] on div "Blog" at bounding box center [24, 299] width 49 height 32
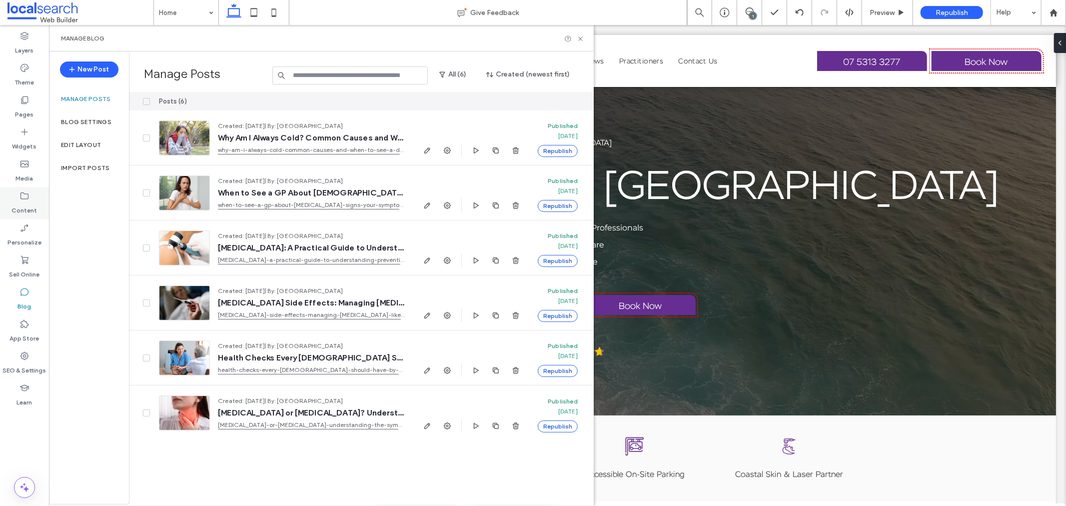
click at [32, 209] on label "Content" at bounding box center [24, 208] width 25 height 14
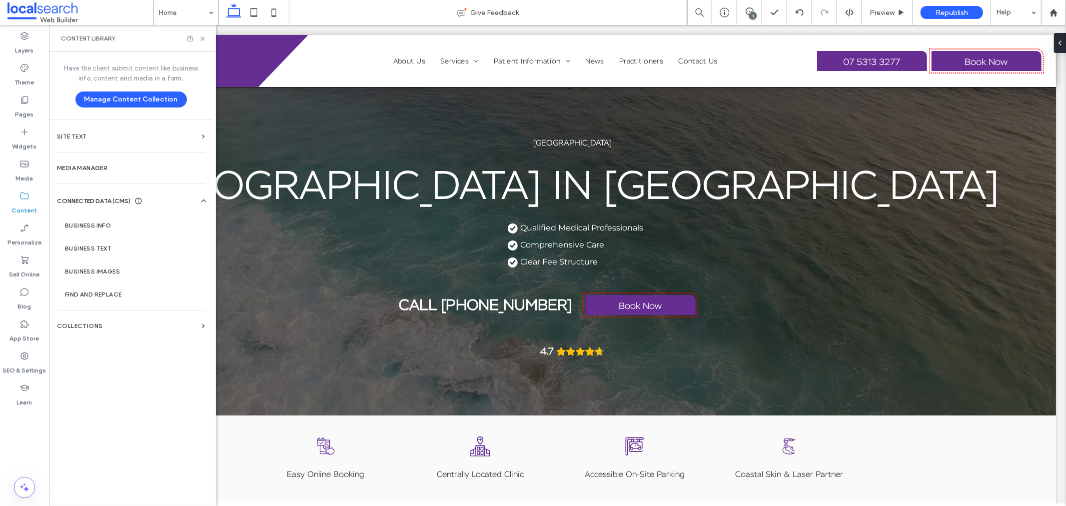
click at [166, 327] on label "Collections" at bounding box center [127, 325] width 141 height 7
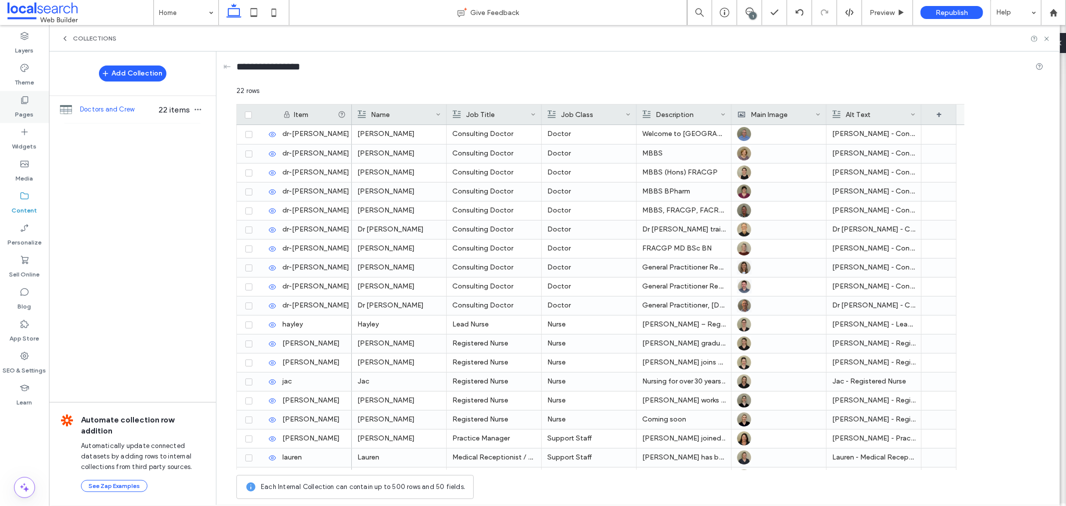
click at [28, 97] on icon at bounding box center [24, 100] width 10 height 10
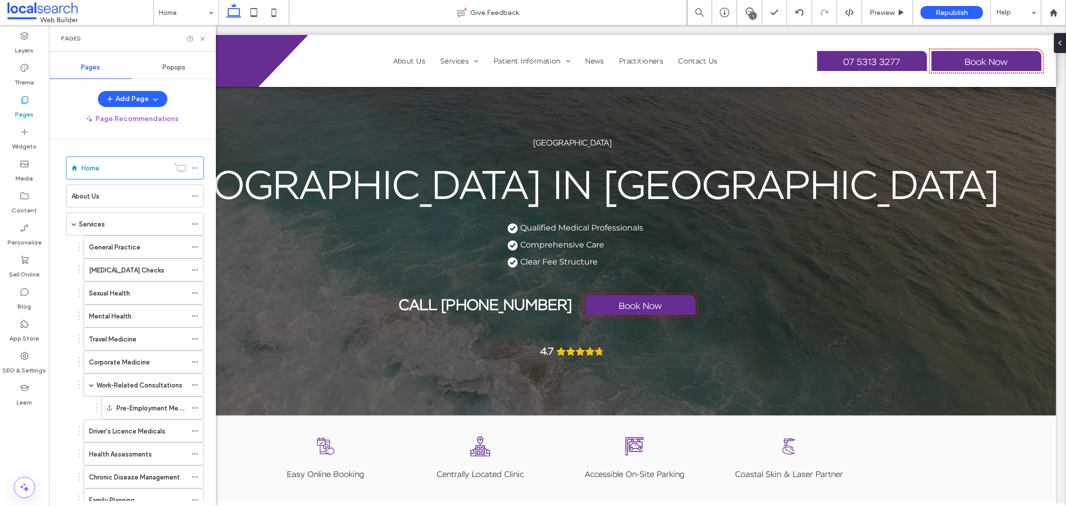
click at [165, 72] on div "Popups" at bounding box center [173, 67] width 83 height 22
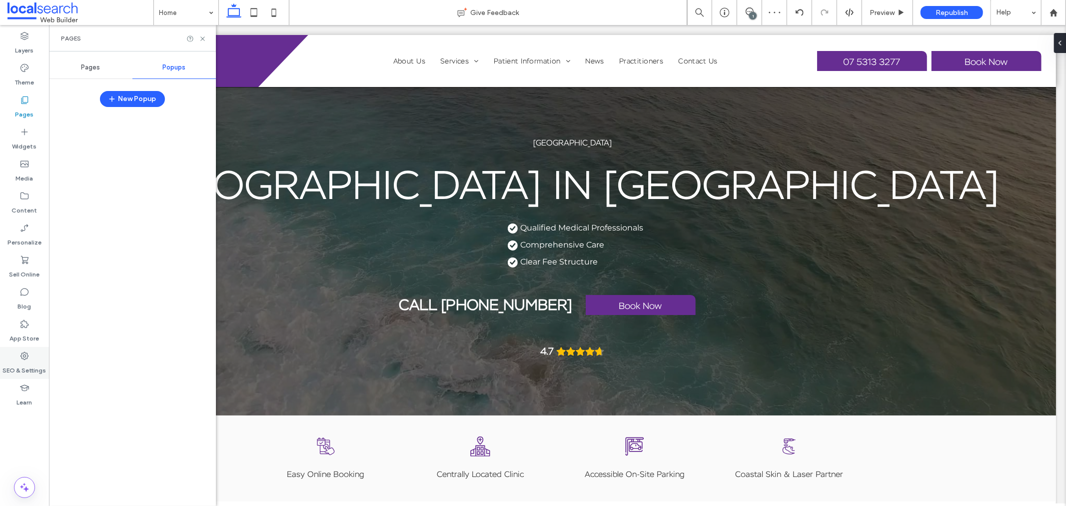
drag, startPoint x: 33, startPoint y: 361, endPoint x: 25, endPoint y: 352, distance: 12.4
click at [33, 361] on label "SEO & Settings" at bounding box center [24, 368] width 43 height 14
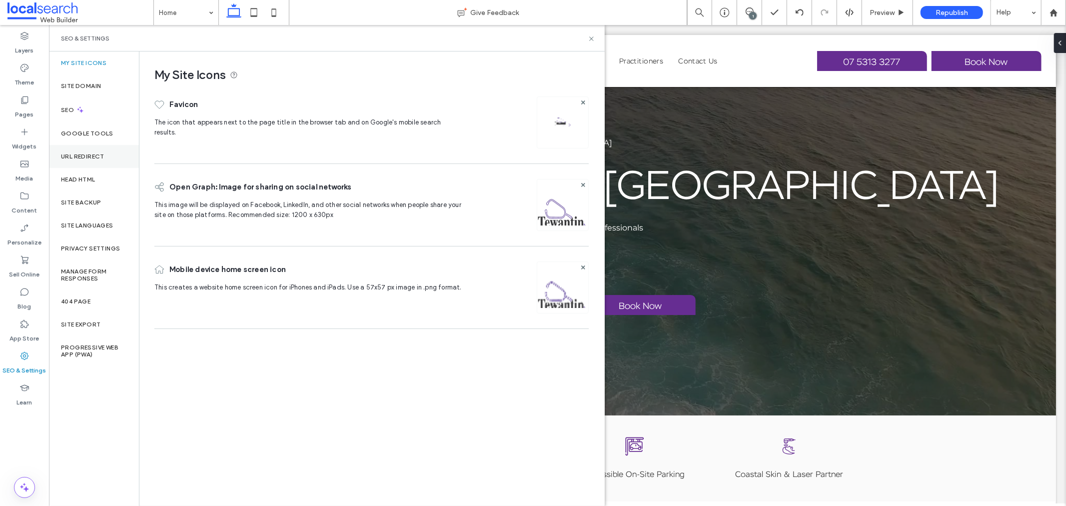
click at [91, 156] on label "URL Redirect" at bounding box center [82, 156] width 43 height 7
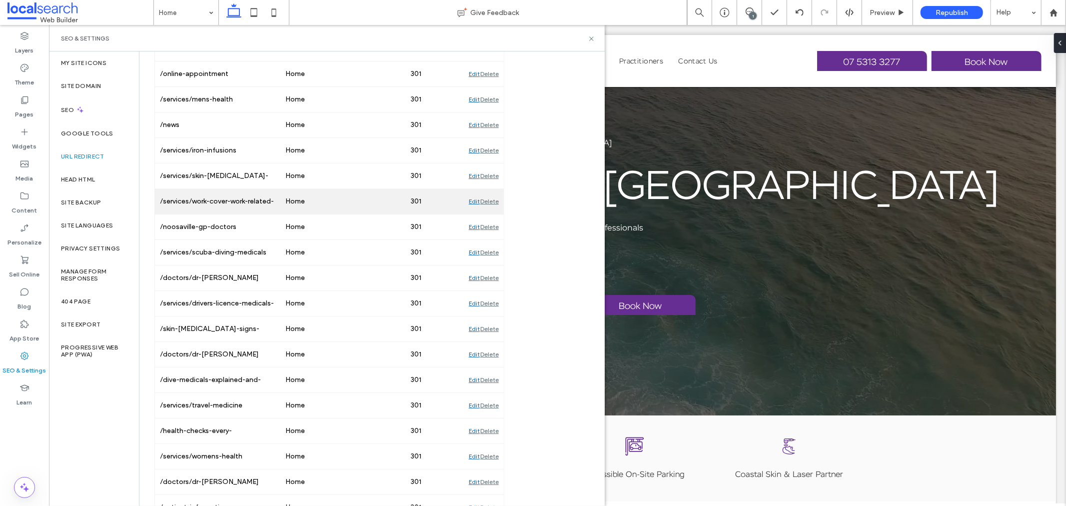
scroll to position [1070, 0]
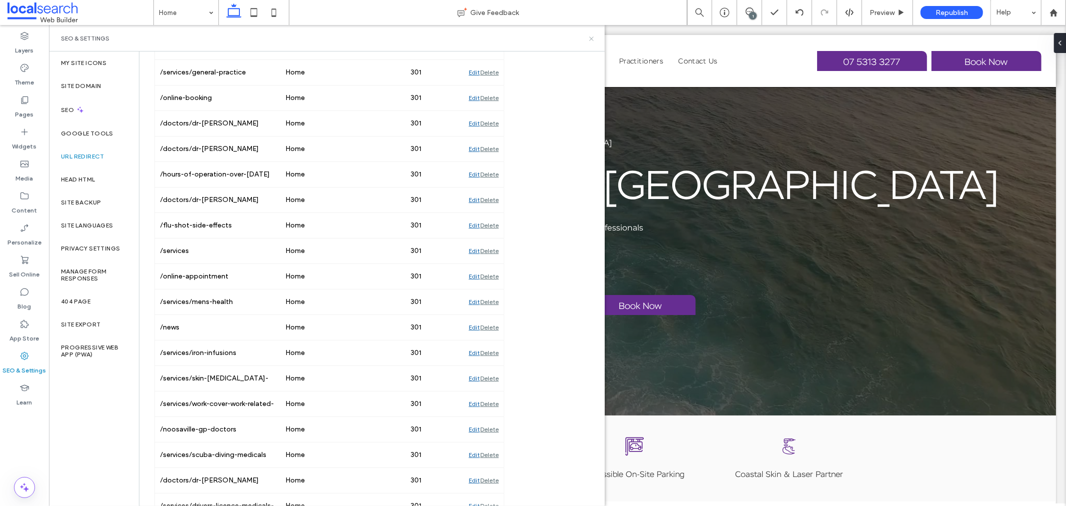
click at [589, 40] on icon at bounding box center [591, 38] width 7 height 7
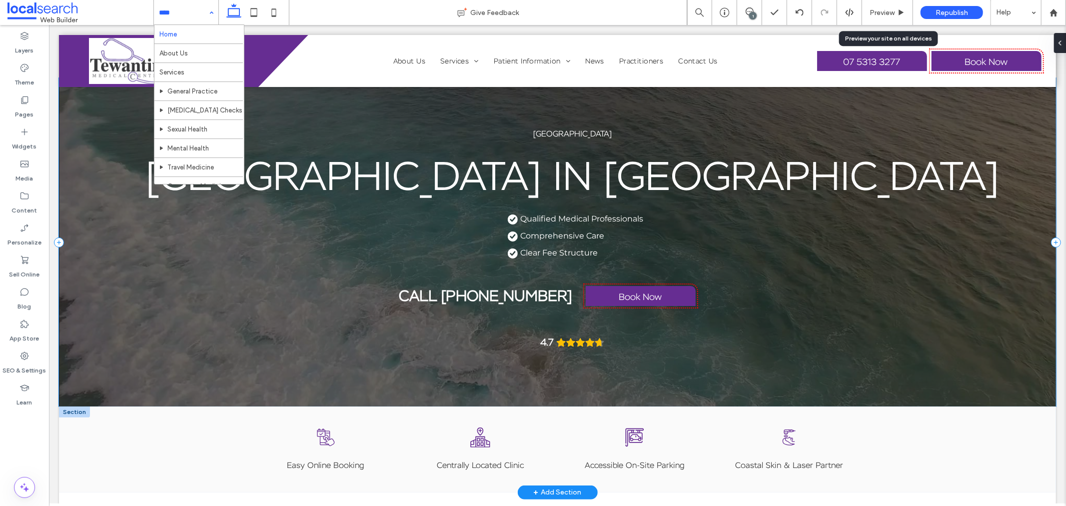
scroll to position [0, 0]
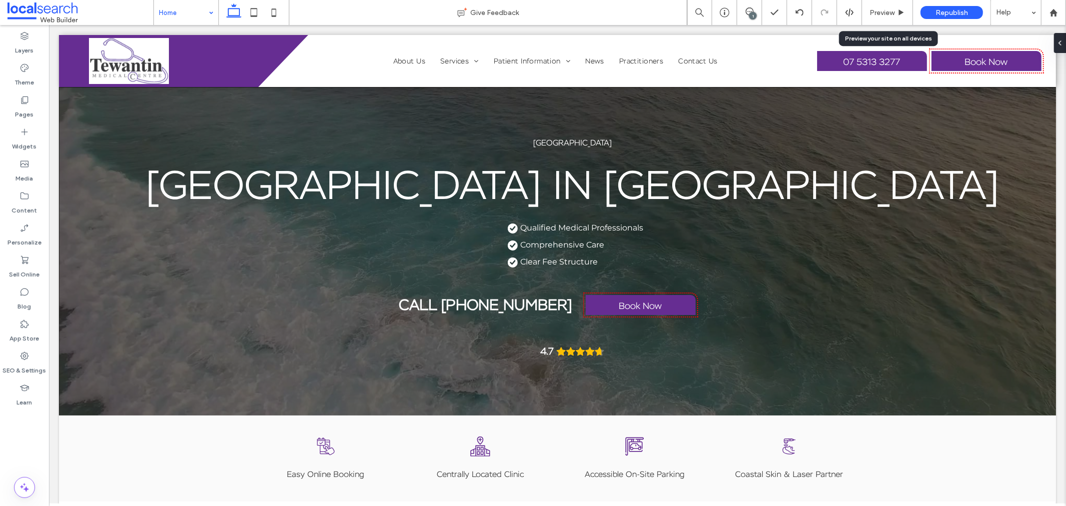
click at [212, 13] on div "Home" at bounding box center [186, 12] width 64 height 25
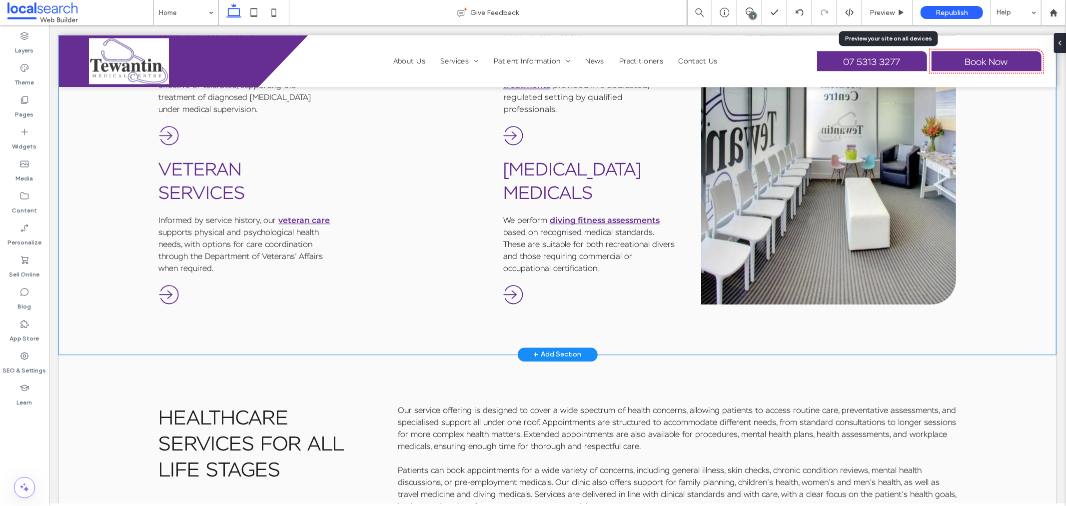
scroll to position [2165, 0]
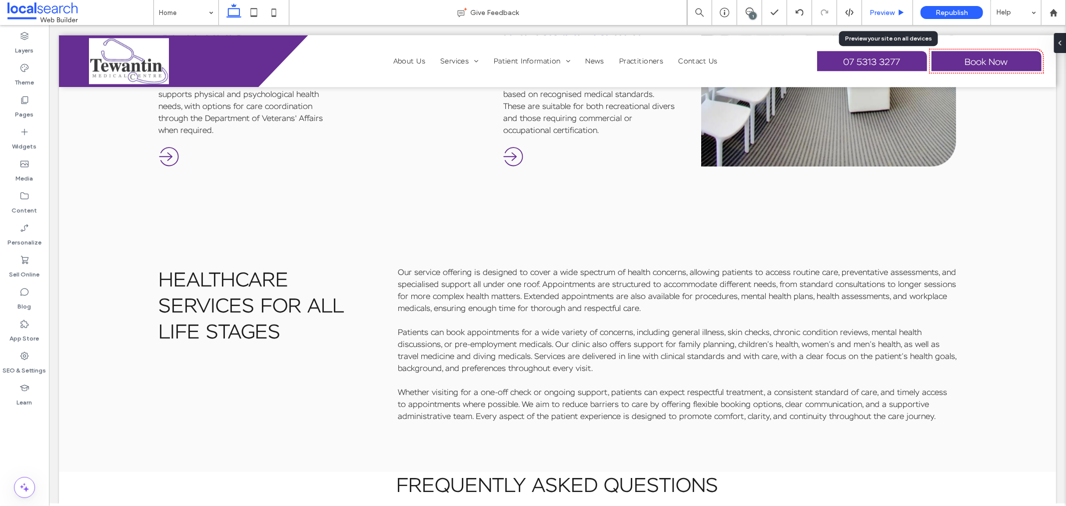
click at [870, 15] on span "Preview" at bounding box center [881, 12] width 25 height 8
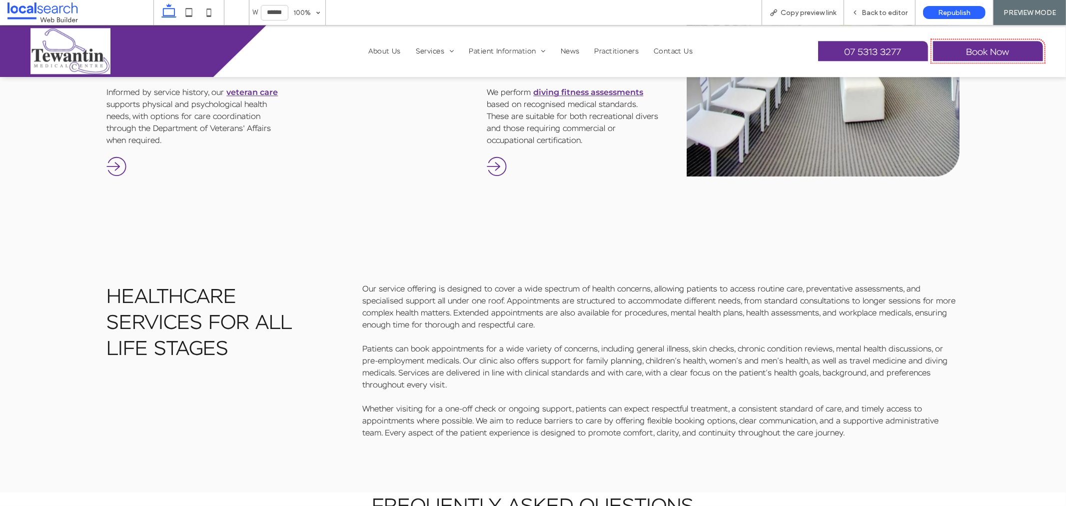
scroll to position [2179, 0]
